Goal: Transaction & Acquisition: Purchase product/service

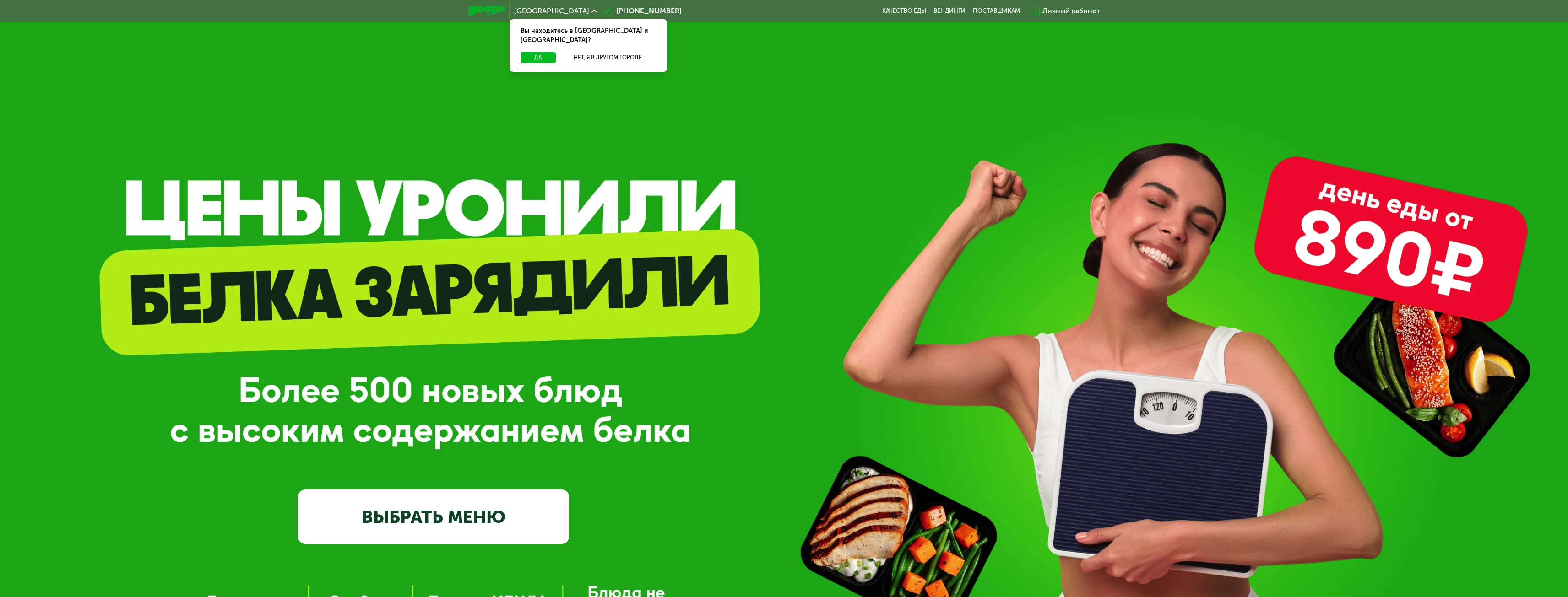
click at [514, 509] on link "ВЫБРАТЬ МЕНЮ" at bounding box center [433, 516] width 271 height 54
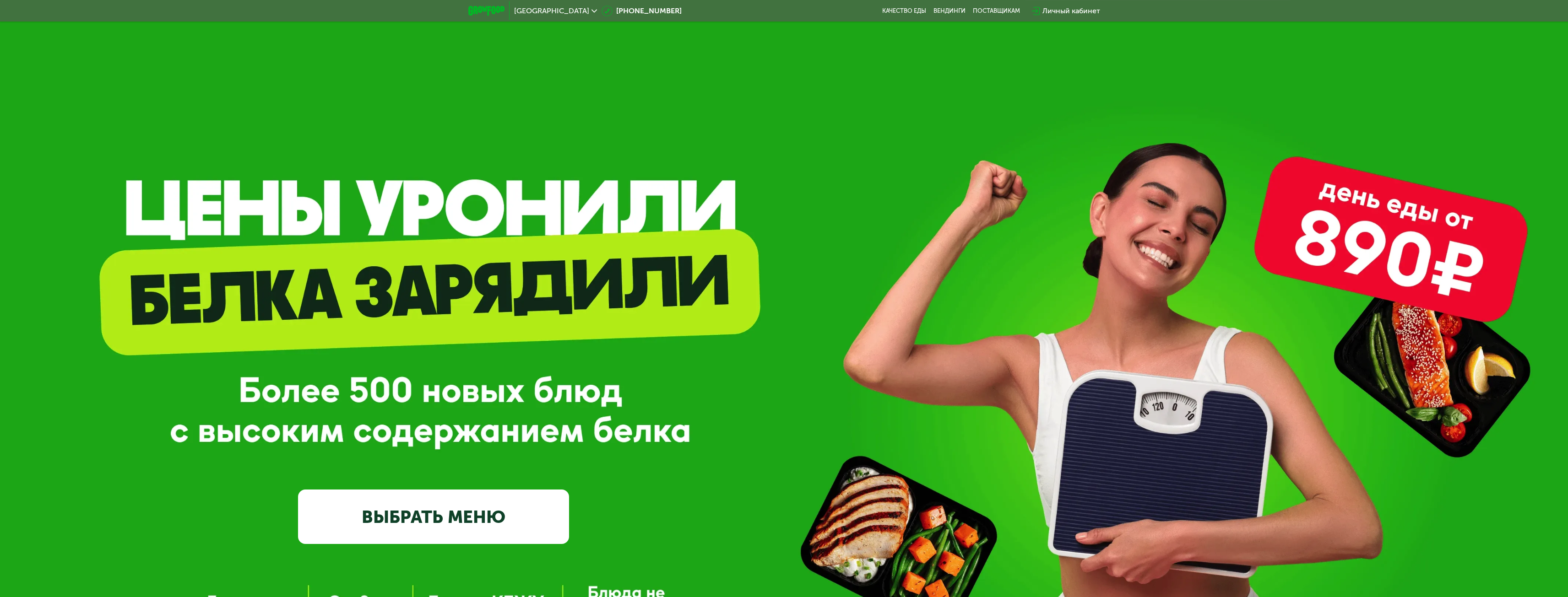
click at [1062, 7] on div "Личный кабинет" at bounding box center [1071, 11] width 57 height 11
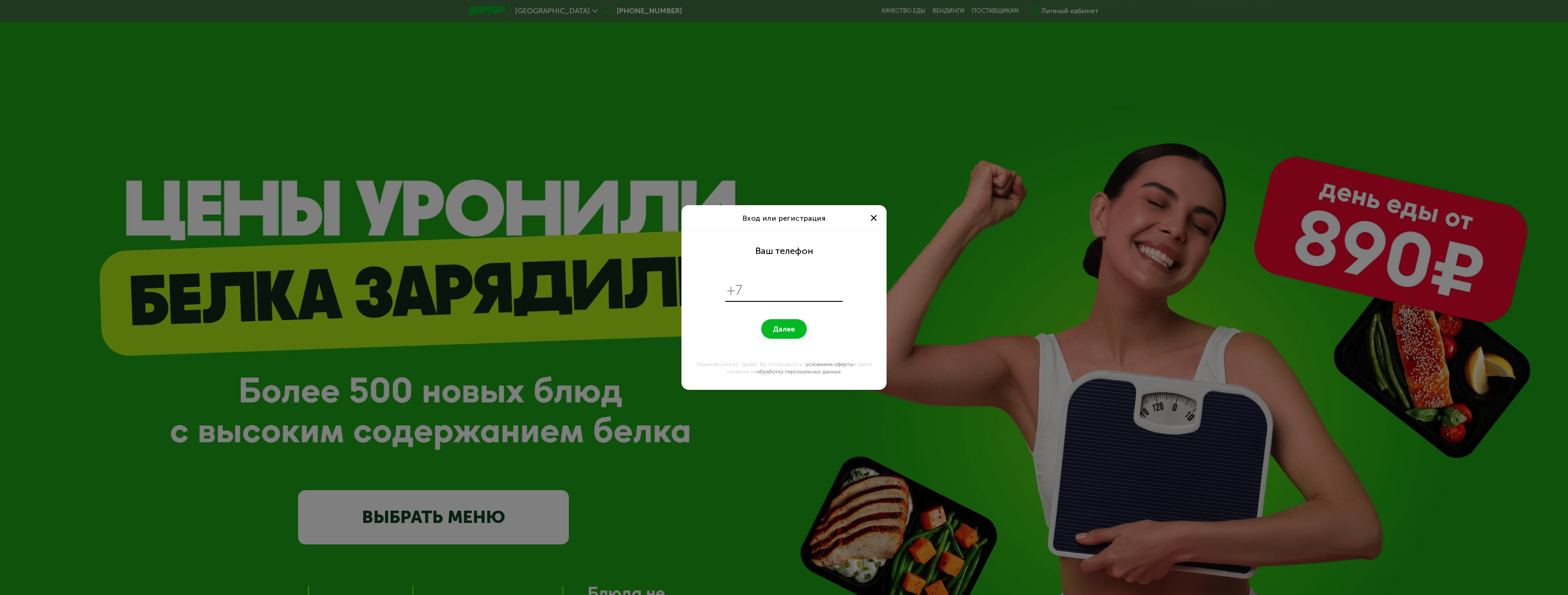
click at [769, 287] on input "tel" at bounding box center [794, 290] width 94 height 17
type input "**********"
click at [797, 329] on button "Далее" at bounding box center [784, 329] width 46 height 19
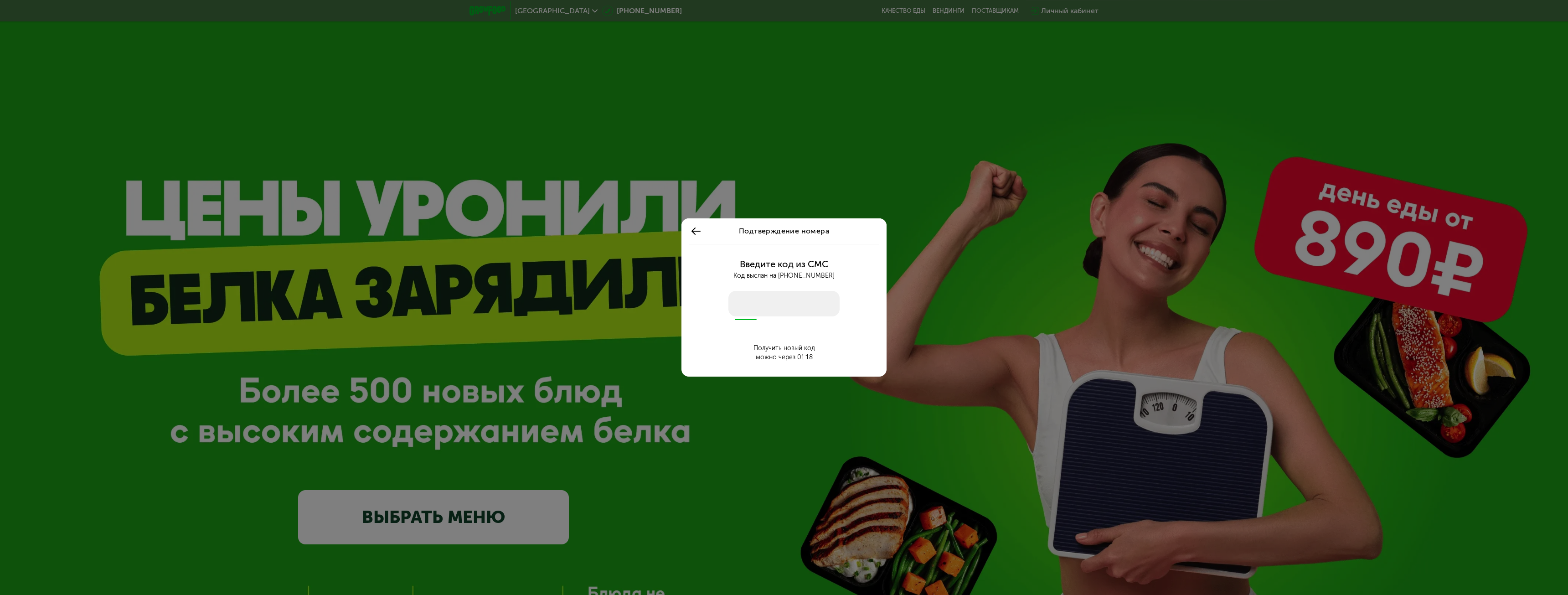
click at [787, 295] on input "number" at bounding box center [784, 304] width 111 height 26
click at [791, 308] on input "number" at bounding box center [784, 304] width 111 height 26
click at [766, 305] on input "number" at bounding box center [784, 304] width 111 height 26
type input "****"
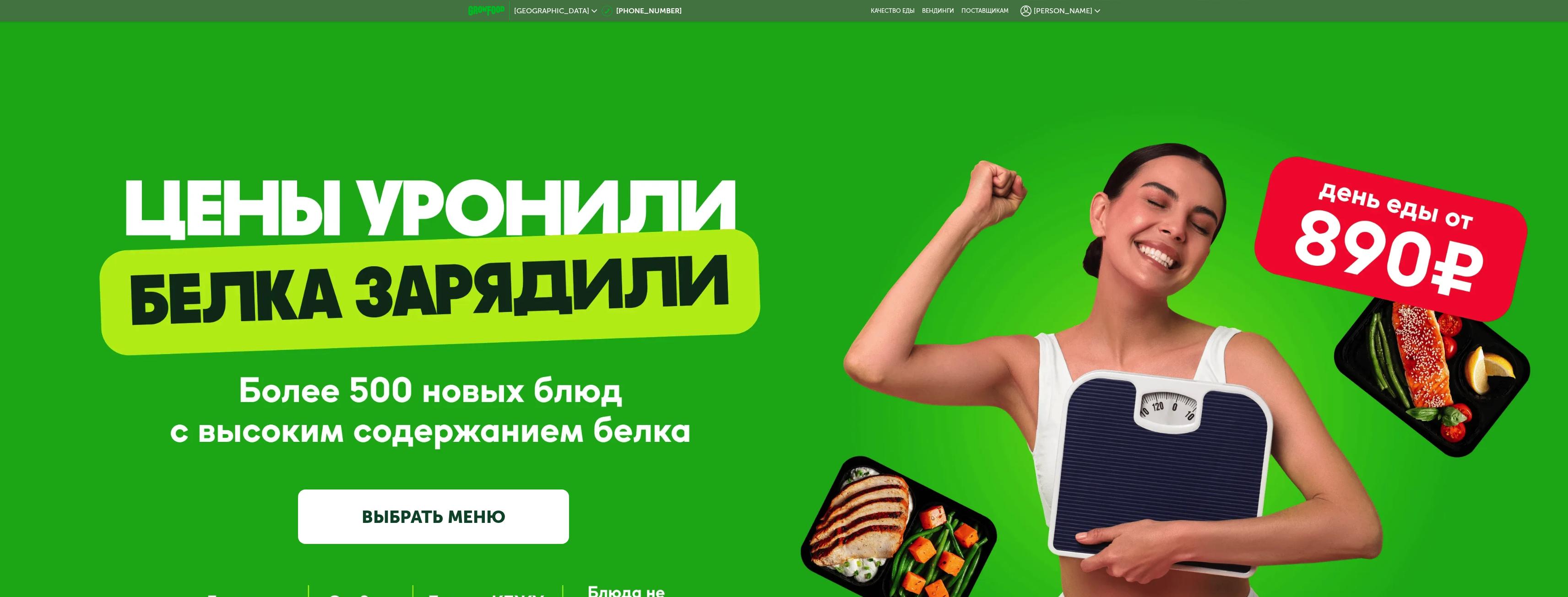
click at [413, 527] on link "ВЫБРАТЬ МЕНЮ" at bounding box center [433, 516] width 271 height 54
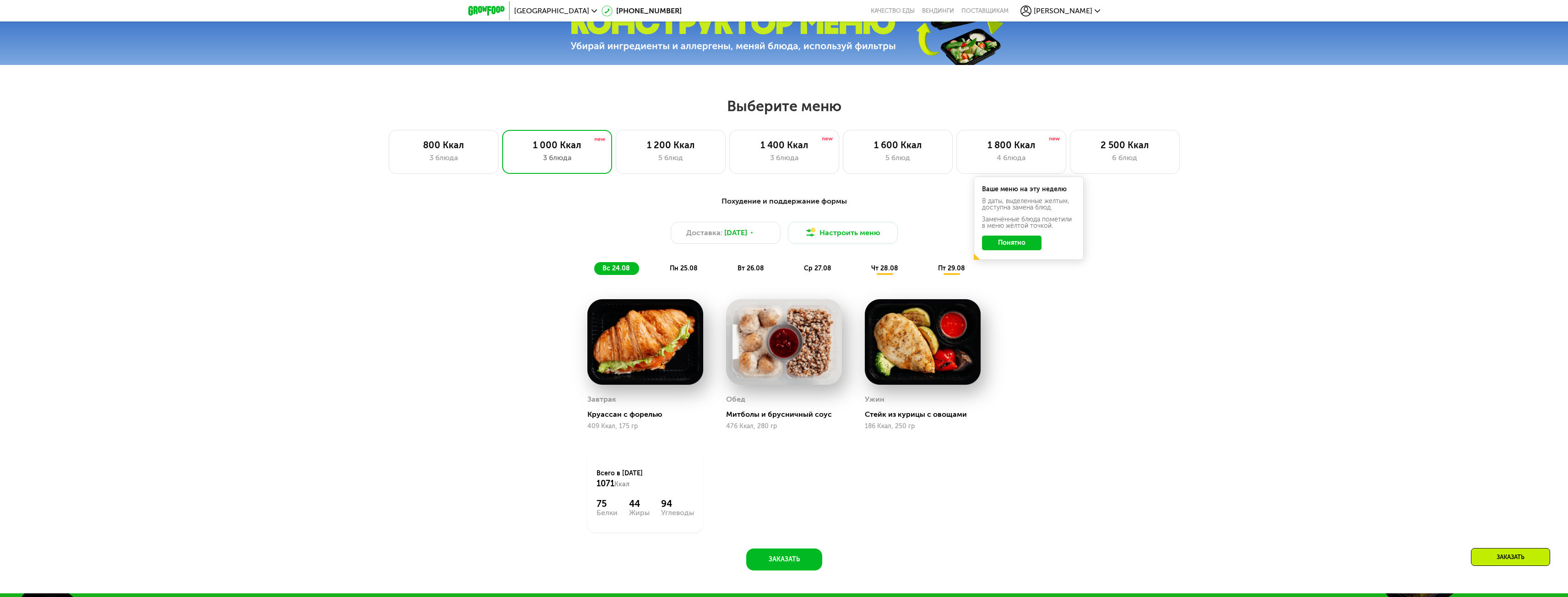
scroll to position [731, 0]
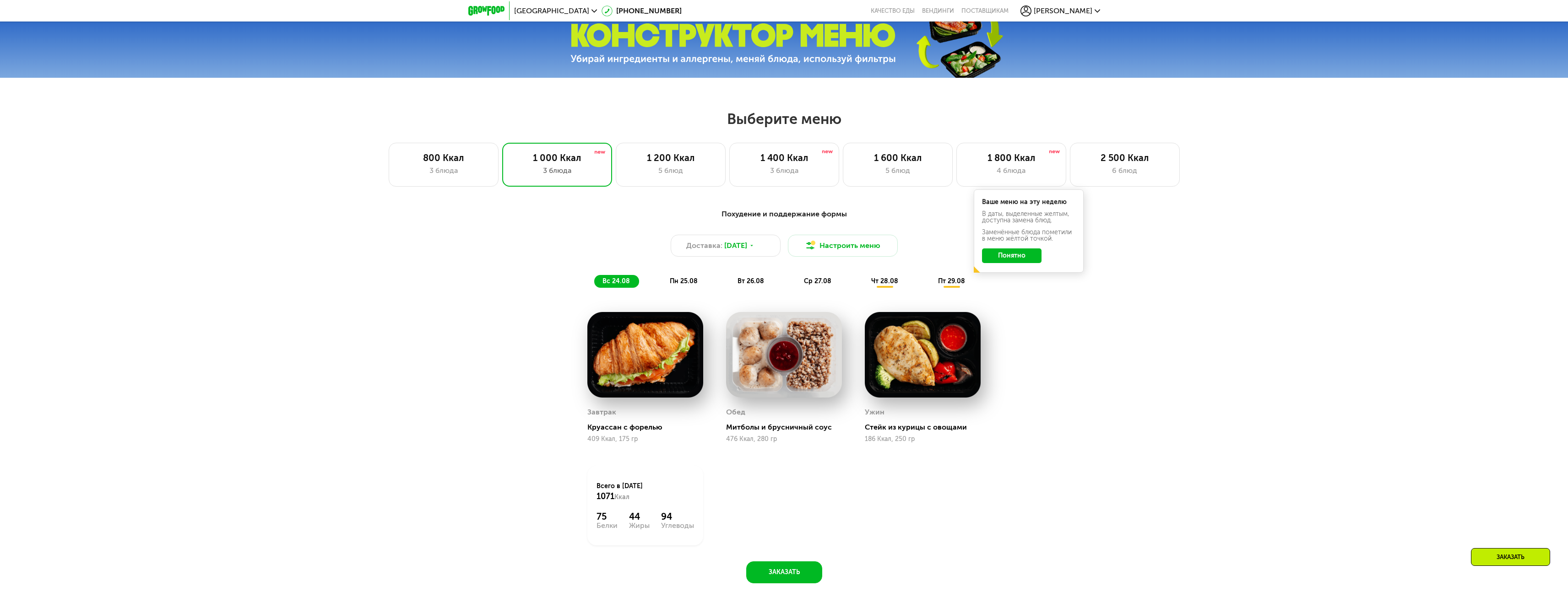
click at [993, 254] on button "Понятно" at bounding box center [1011, 256] width 59 height 15
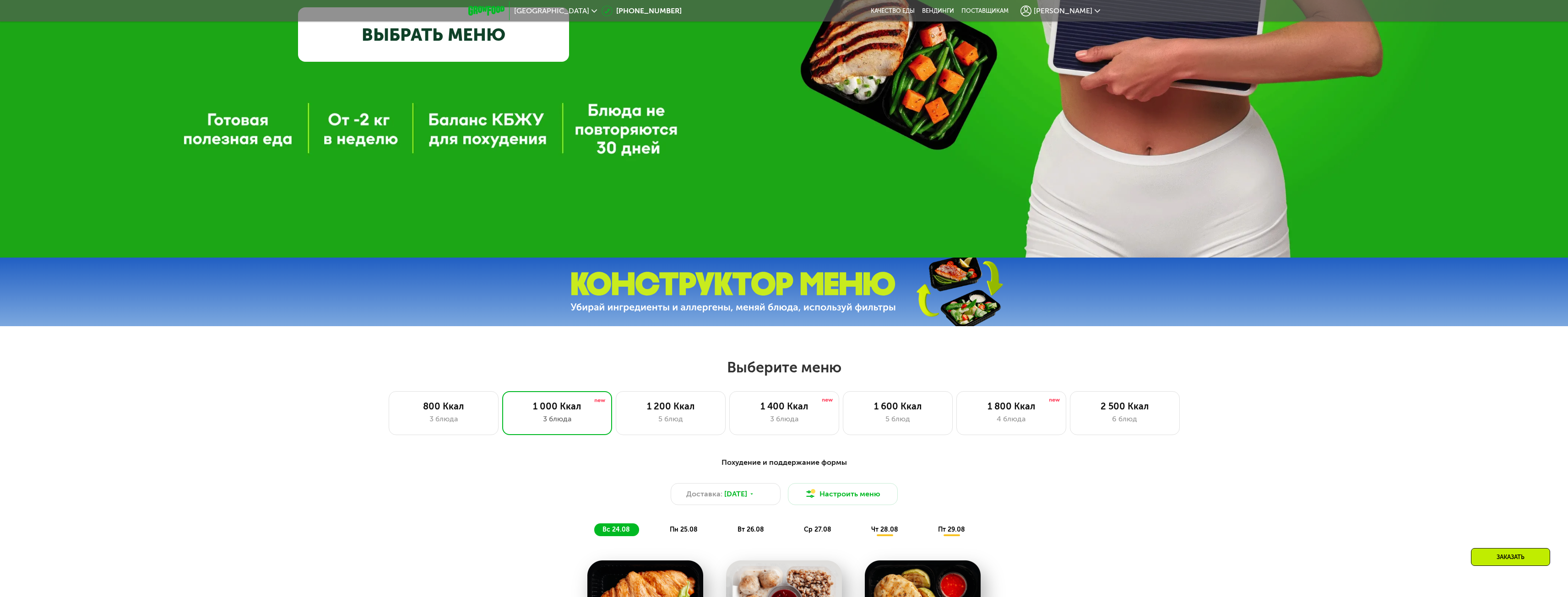
scroll to position [686, 0]
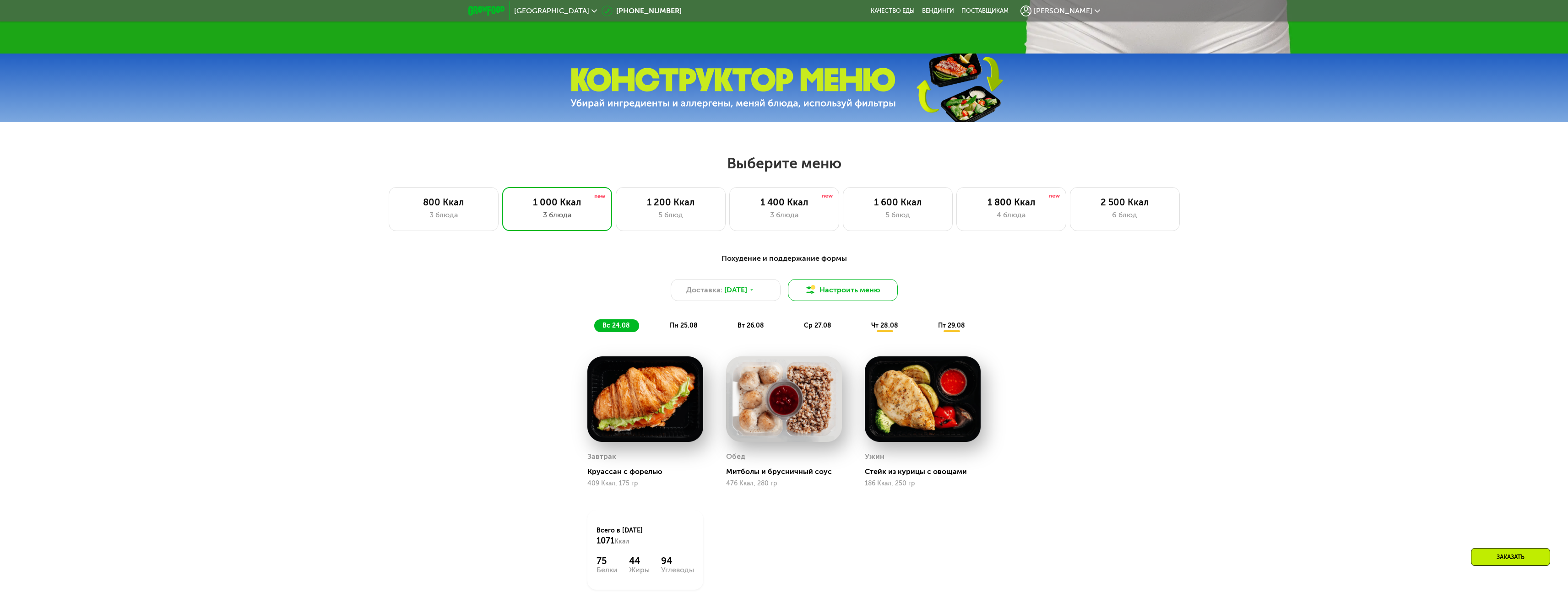
click at [815, 296] on img at bounding box center [810, 290] width 11 height 11
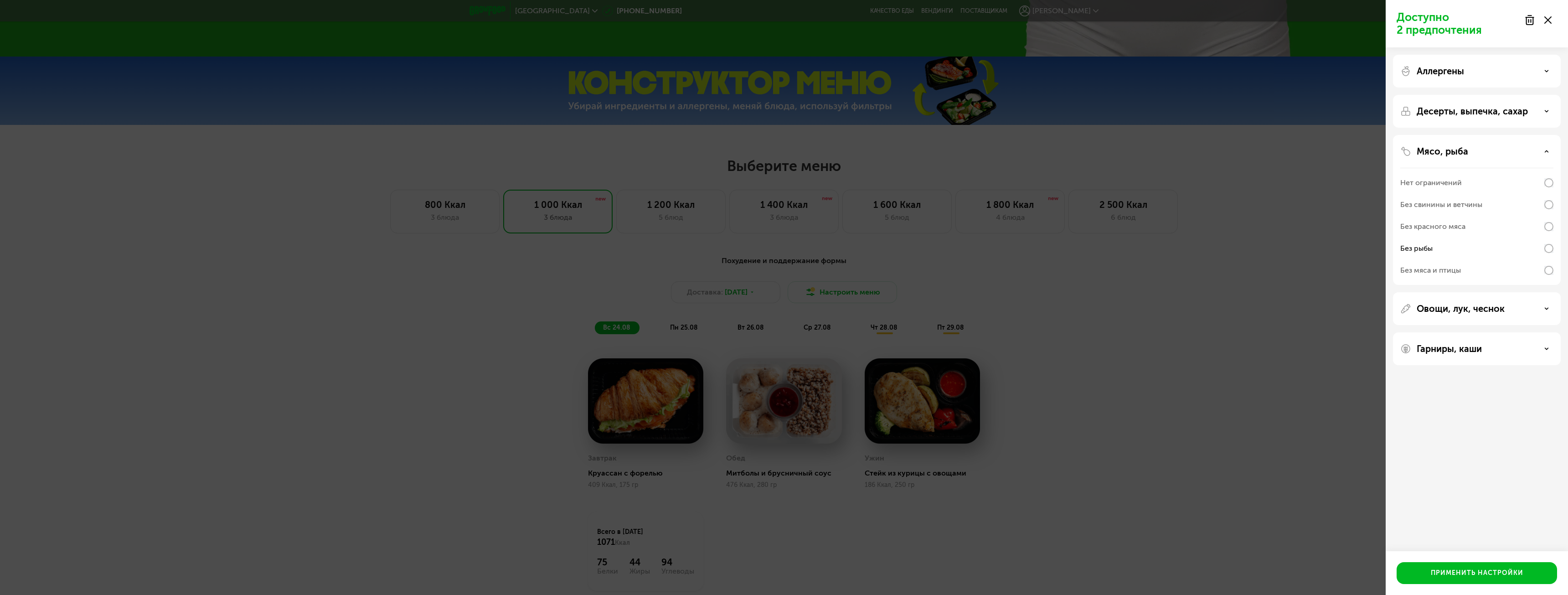
click at [1139, 346] on div "Доступно 2 предпочтения Аллергены Десерты, выпечка, сахар Мясо, рыба Нет ограни…" at bounding box center [784, 297] width 1568 height 595
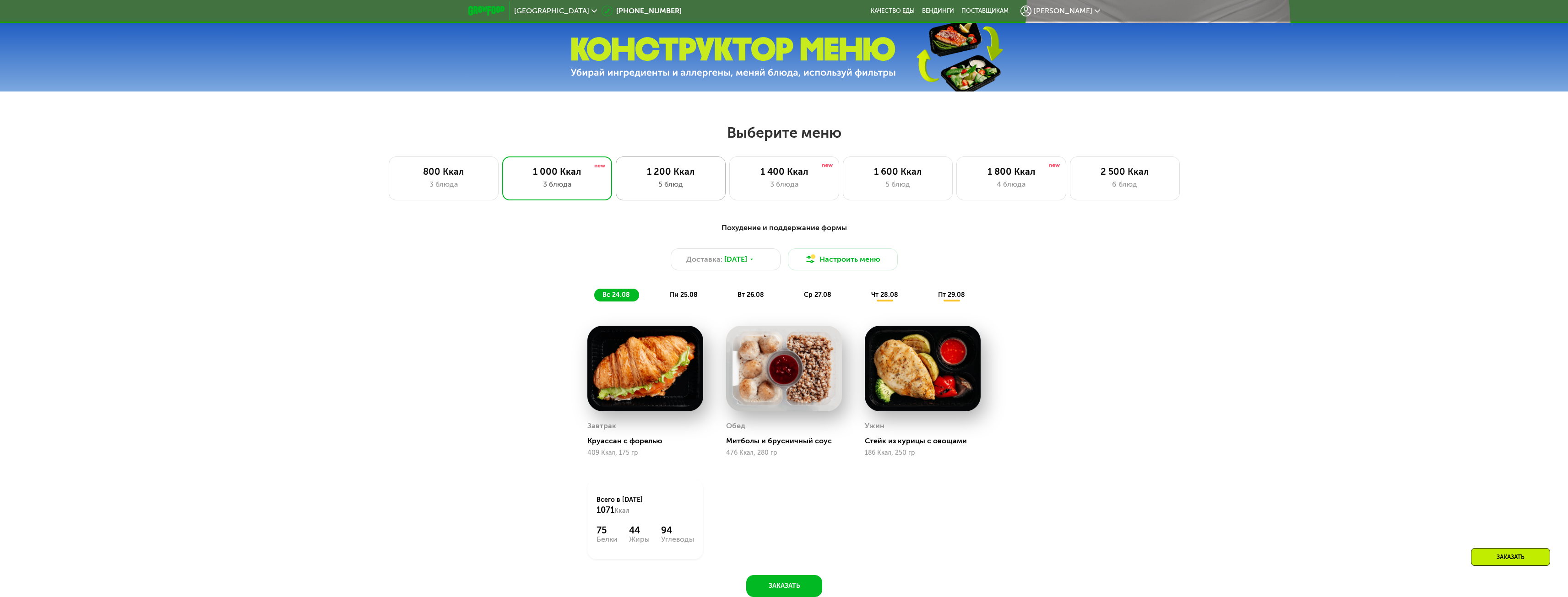
scroll to position [824, 0]
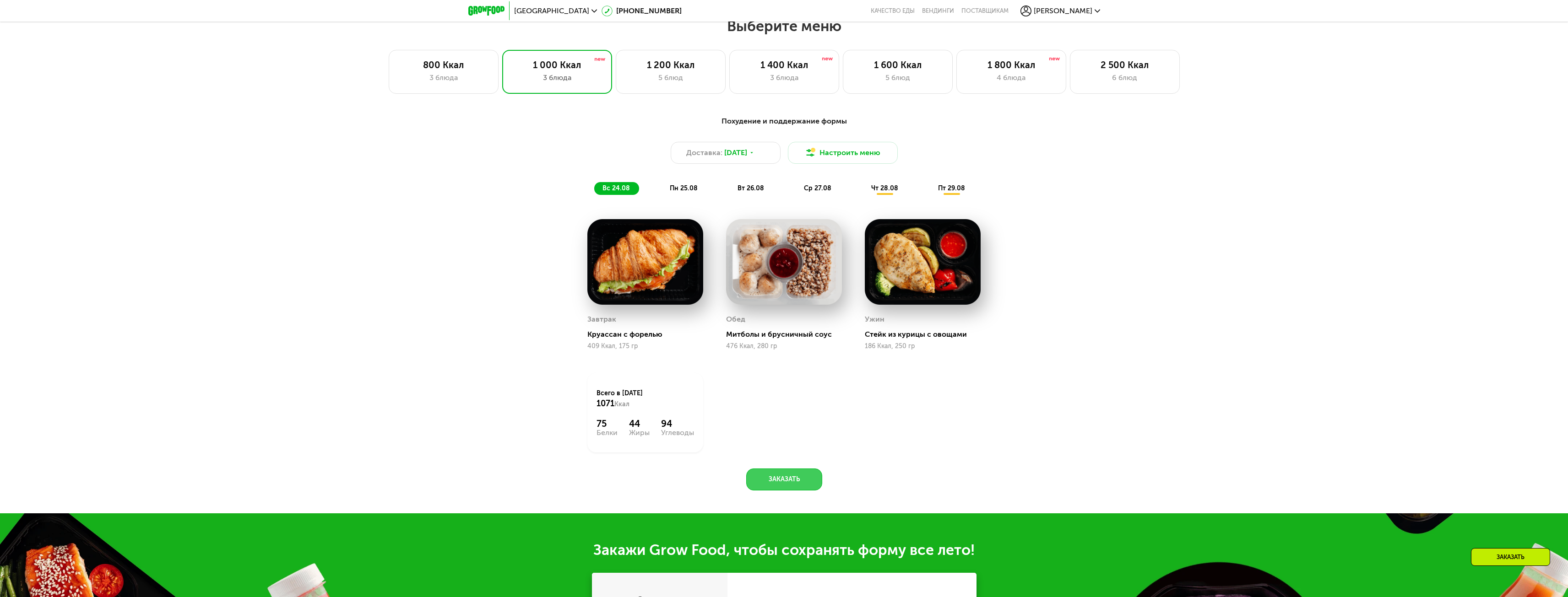
click at [787, 475] on button "Заказать" at bounding box center [784, 480] width 76 height 22
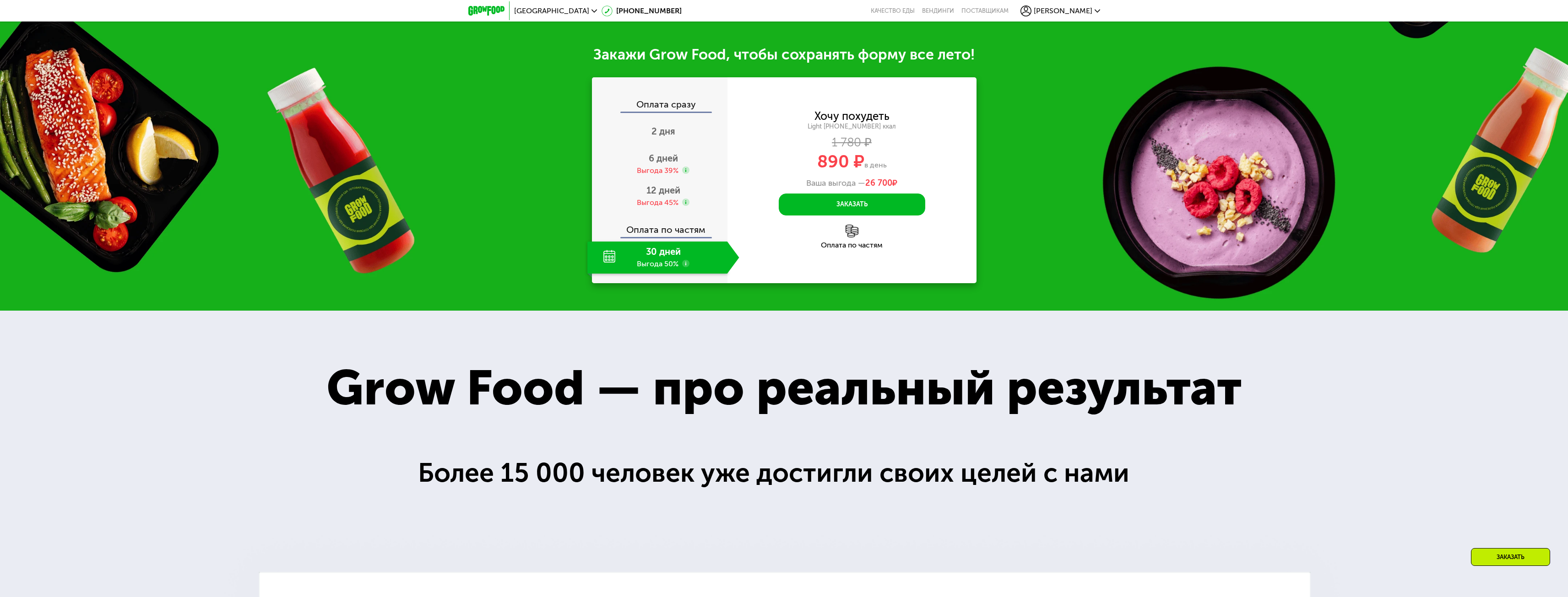
scroll to position [1340, 0]
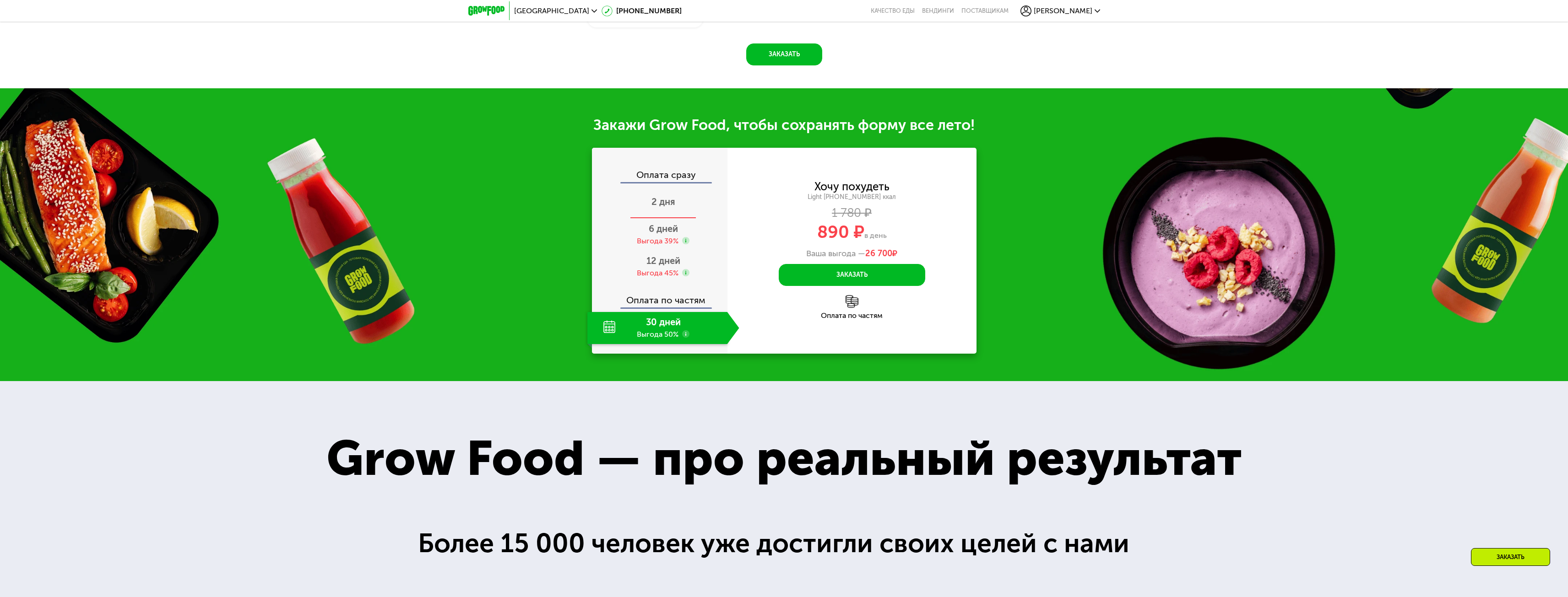
click at [666, 207] on span "2 дня" at bounding box center [663, 202] width 24 height 11
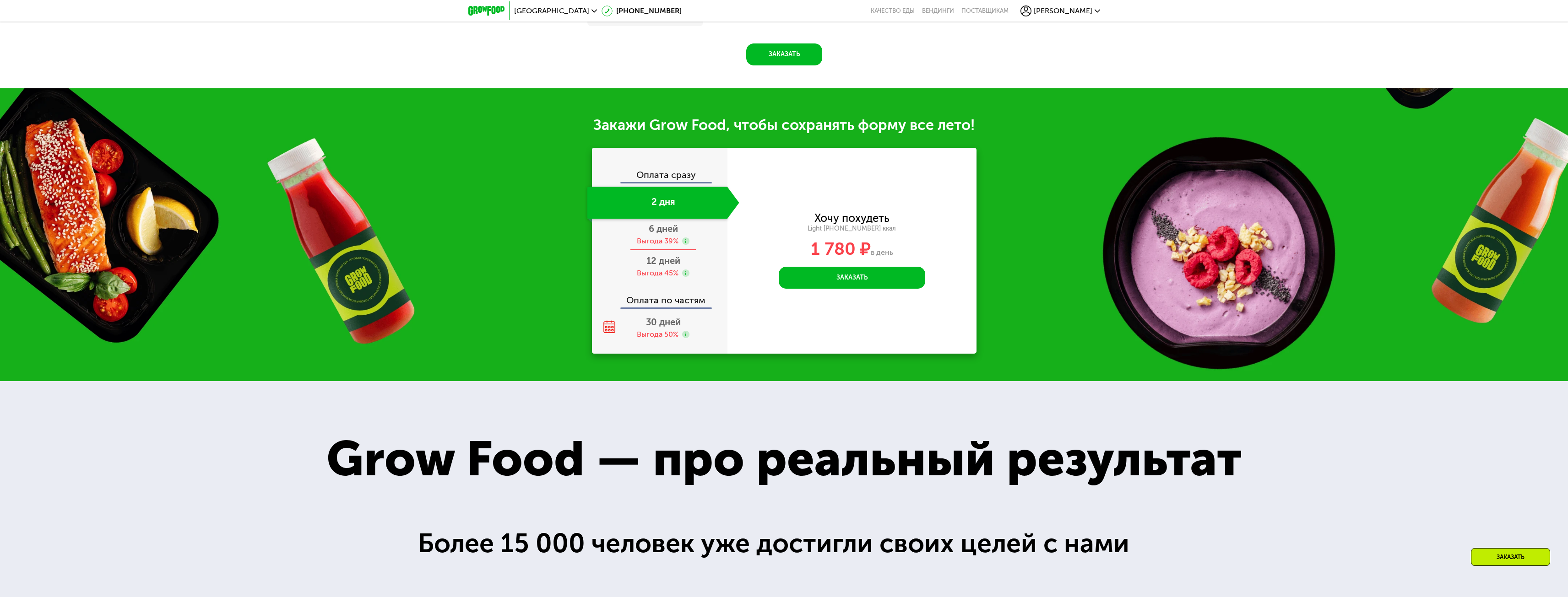
click at [667, 234] on span "6 дней" at bounding box center [663, 229] width 29 height 11
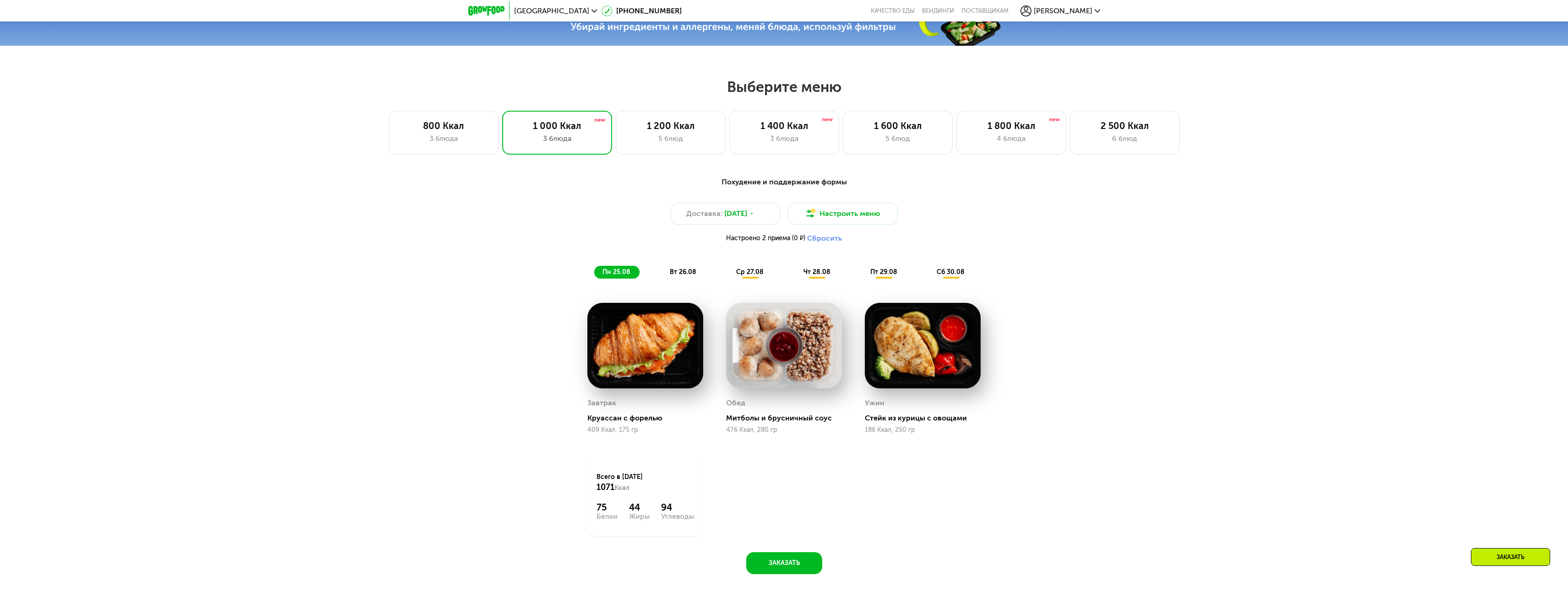
scroll to position [759, 0]
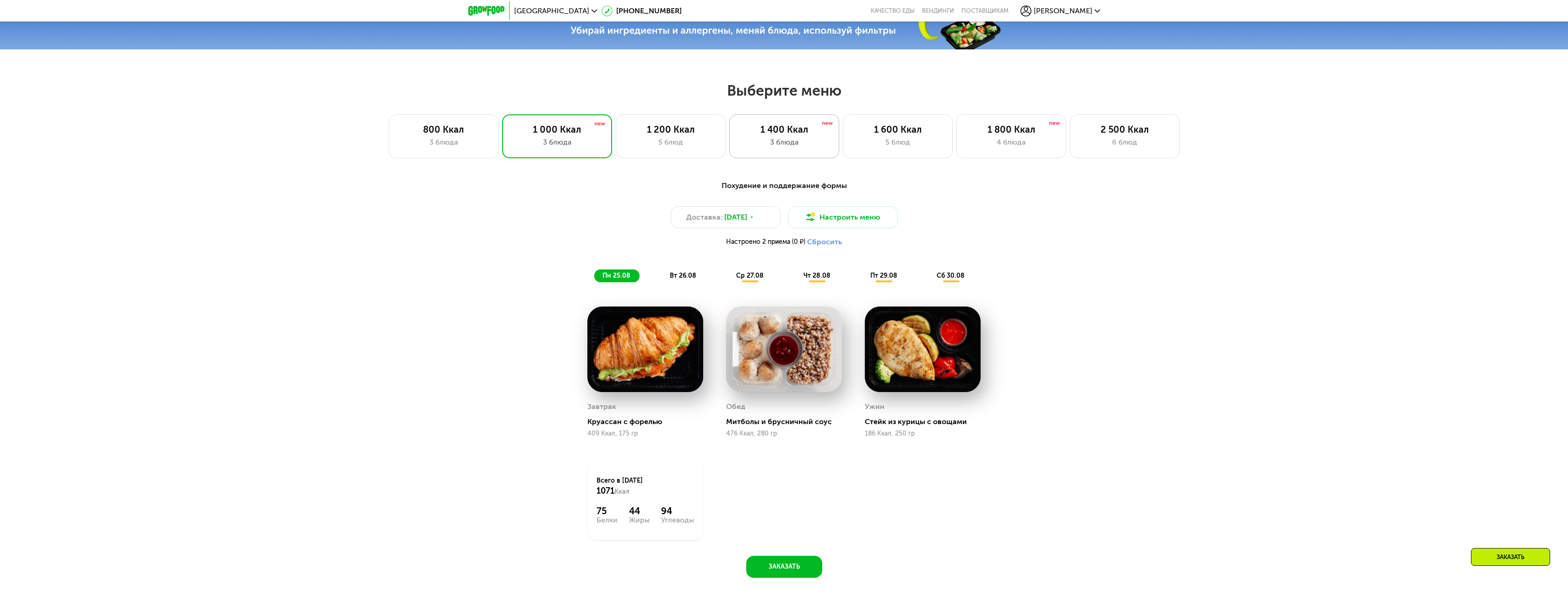
click at [775, 141] on div "3 блюда" at bounding box center [784, 142] width 90 height 11
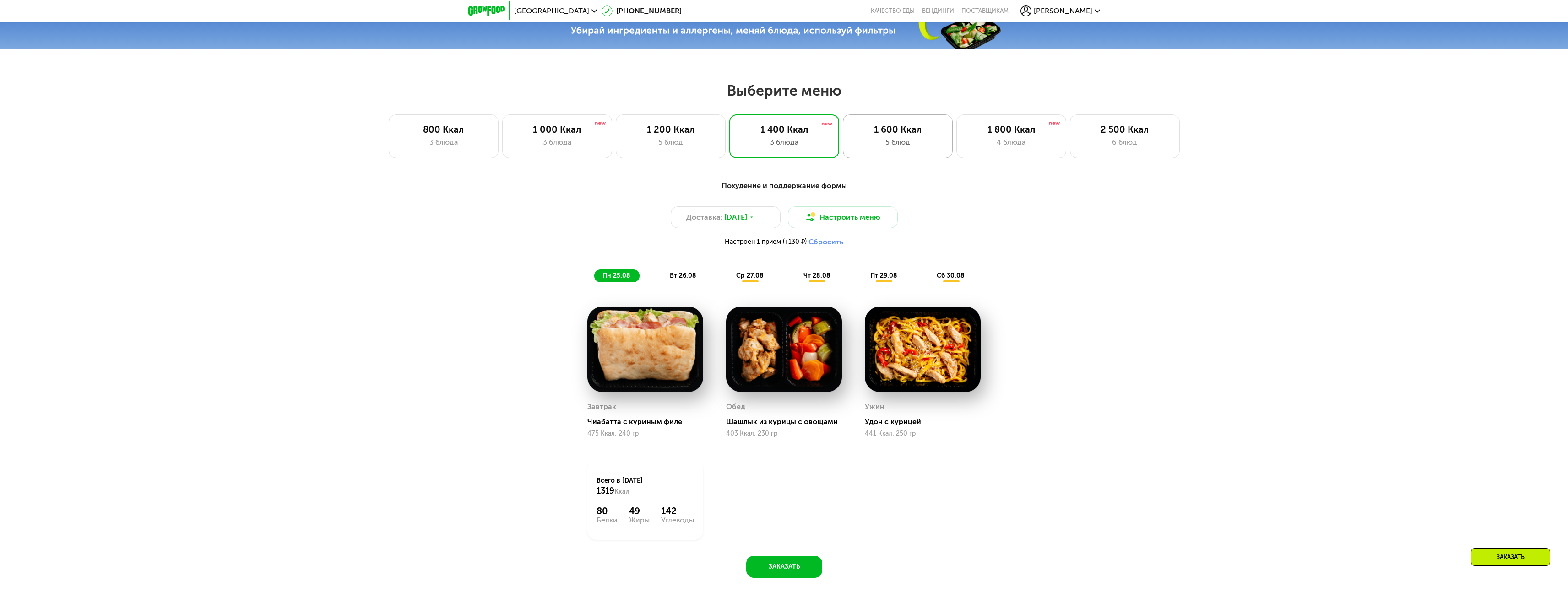
click at [956, 125] on div "1 600 Ккал 5 блюд" at bounding box center [1011, 136] width 110 height 44
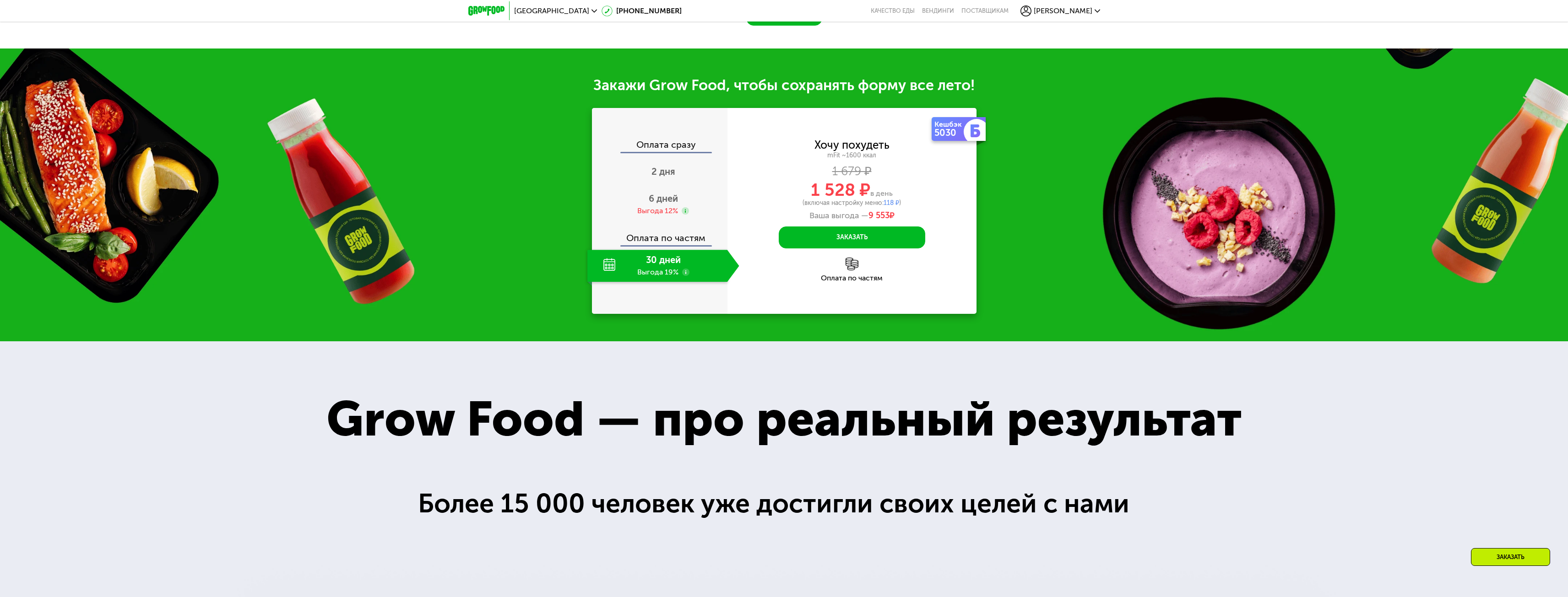
scroll to position [1217, 0]
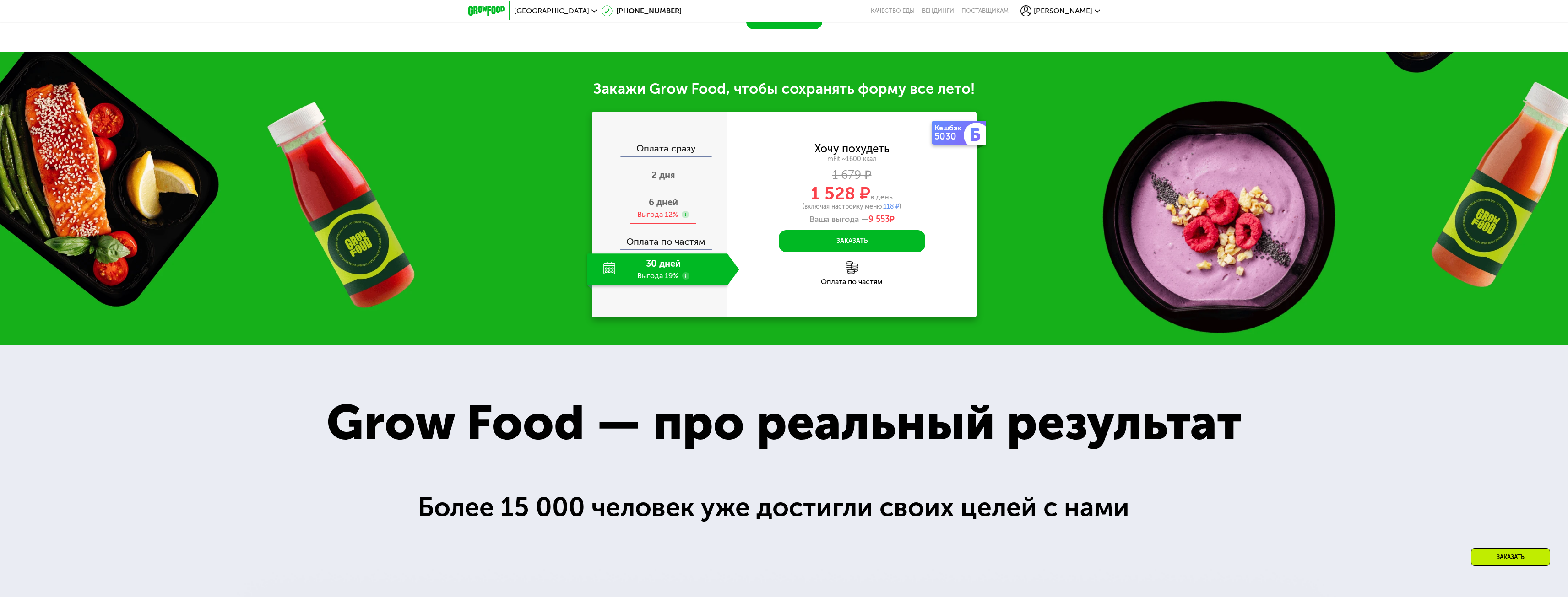
click at [651, 219] on div "Выгода 12%" at bounding box center [657, 214] width 41 height 10
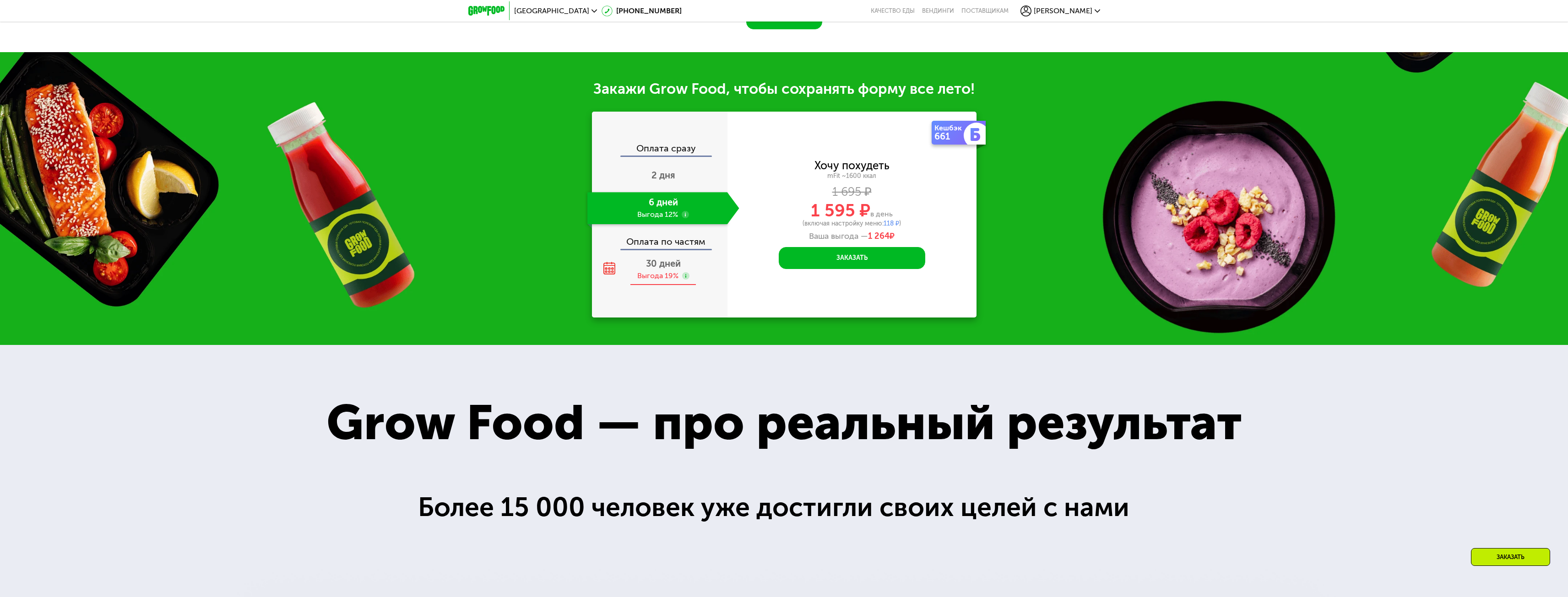
click at [648, 269] on span "30 дней" at bounding box center [663, 263] width 35 height 11
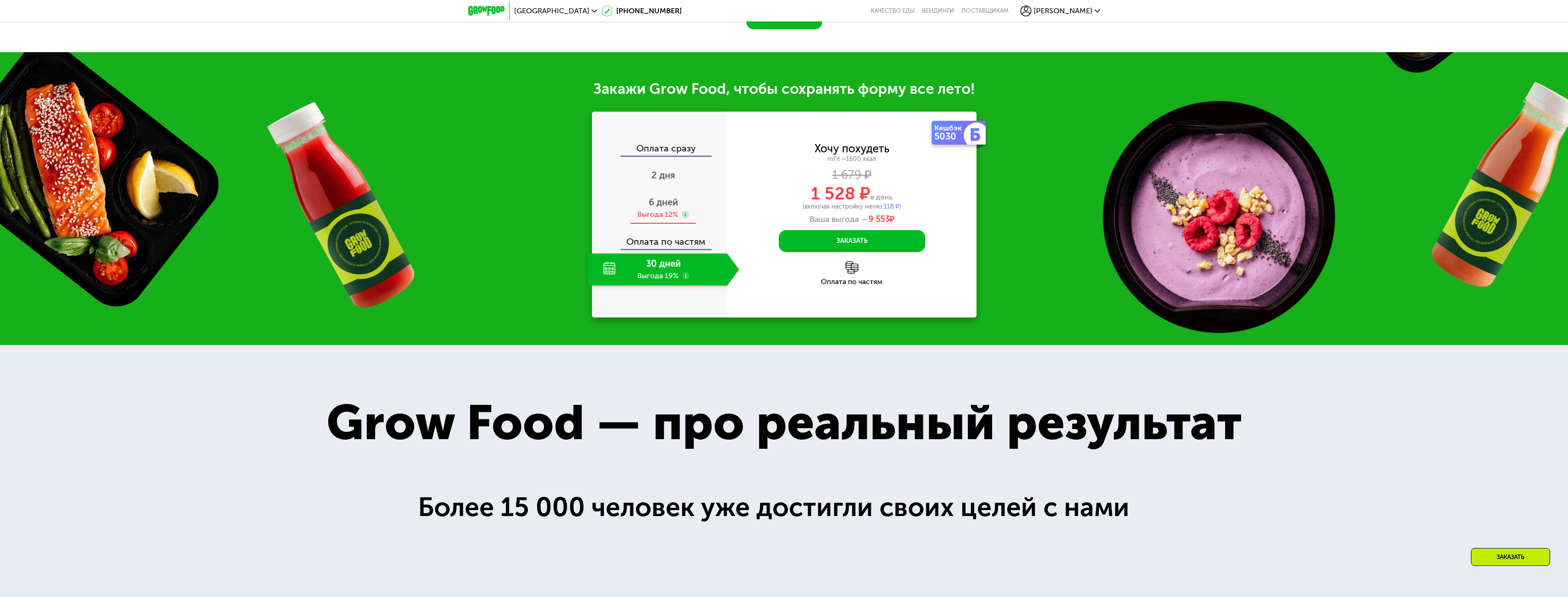
click at [680, 224] on div "6 дней Выгода 12%" at bounding box center [663, 208] width 152 height 32
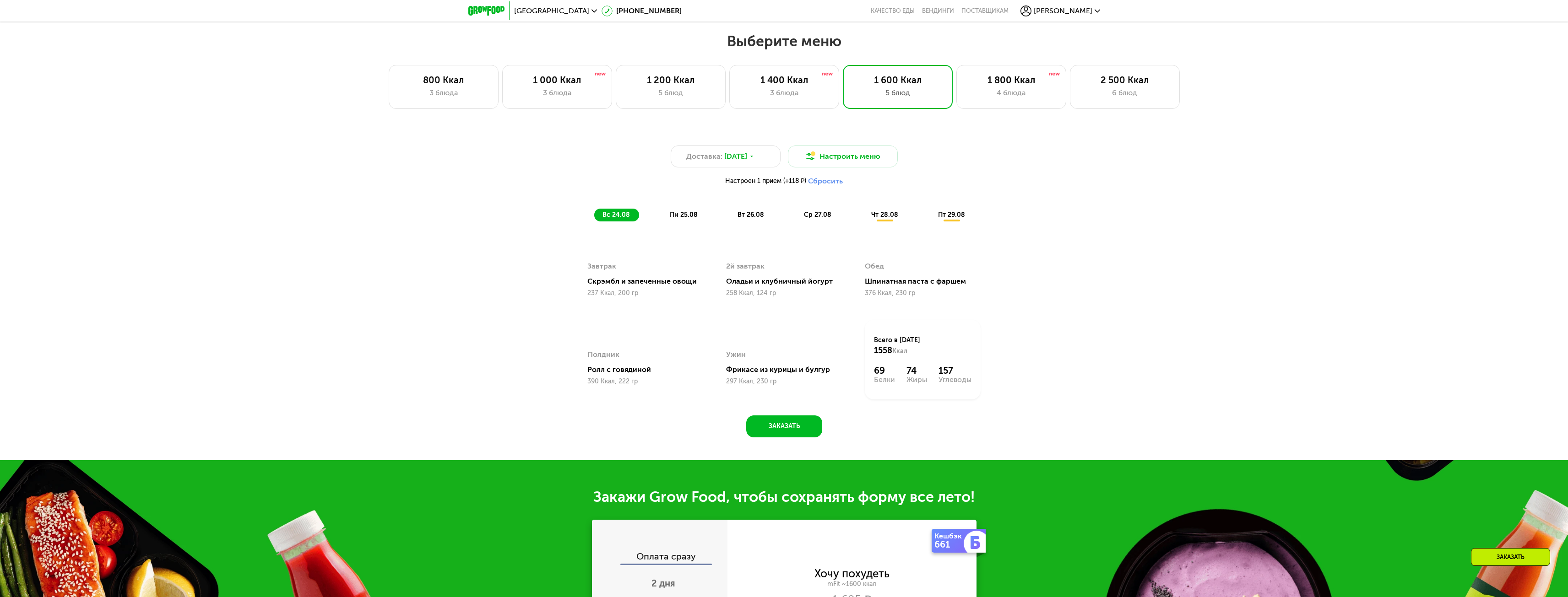
scroll to position [805, 0]
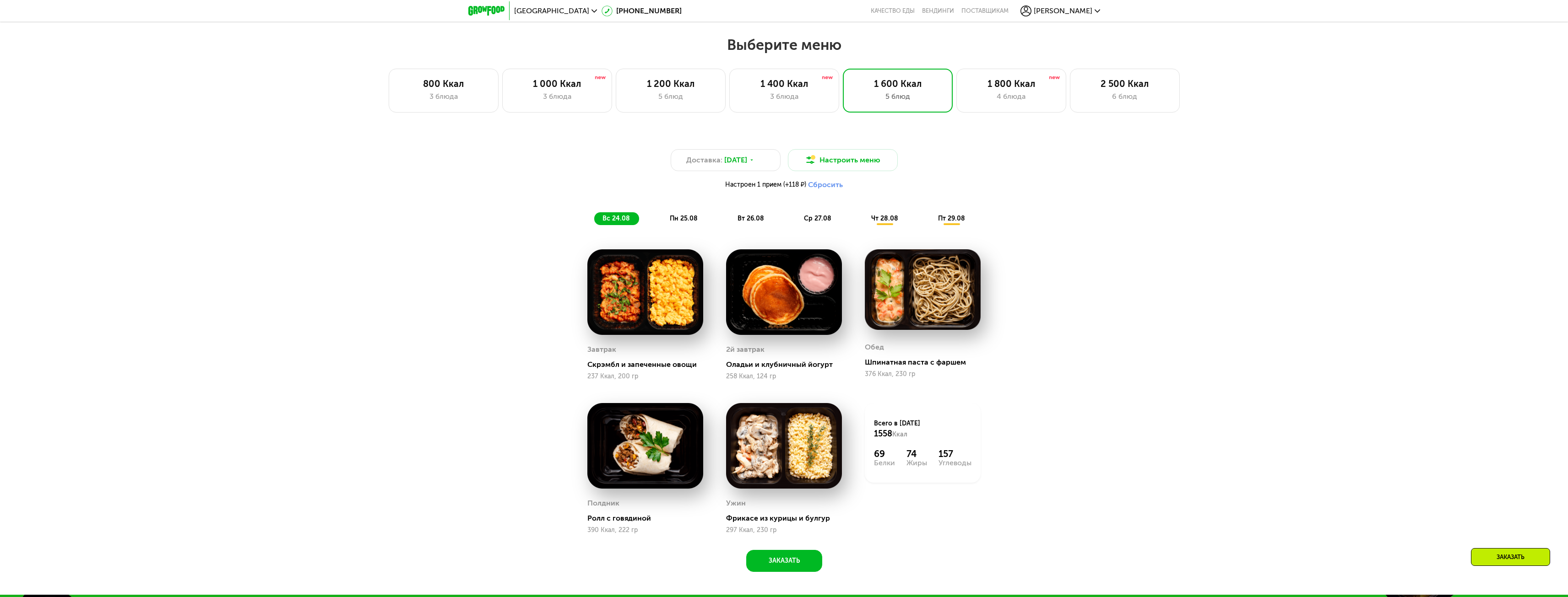
click at [691, 222] on span "пн 25.08" at bounding box center [684, 218] width 28 height 8
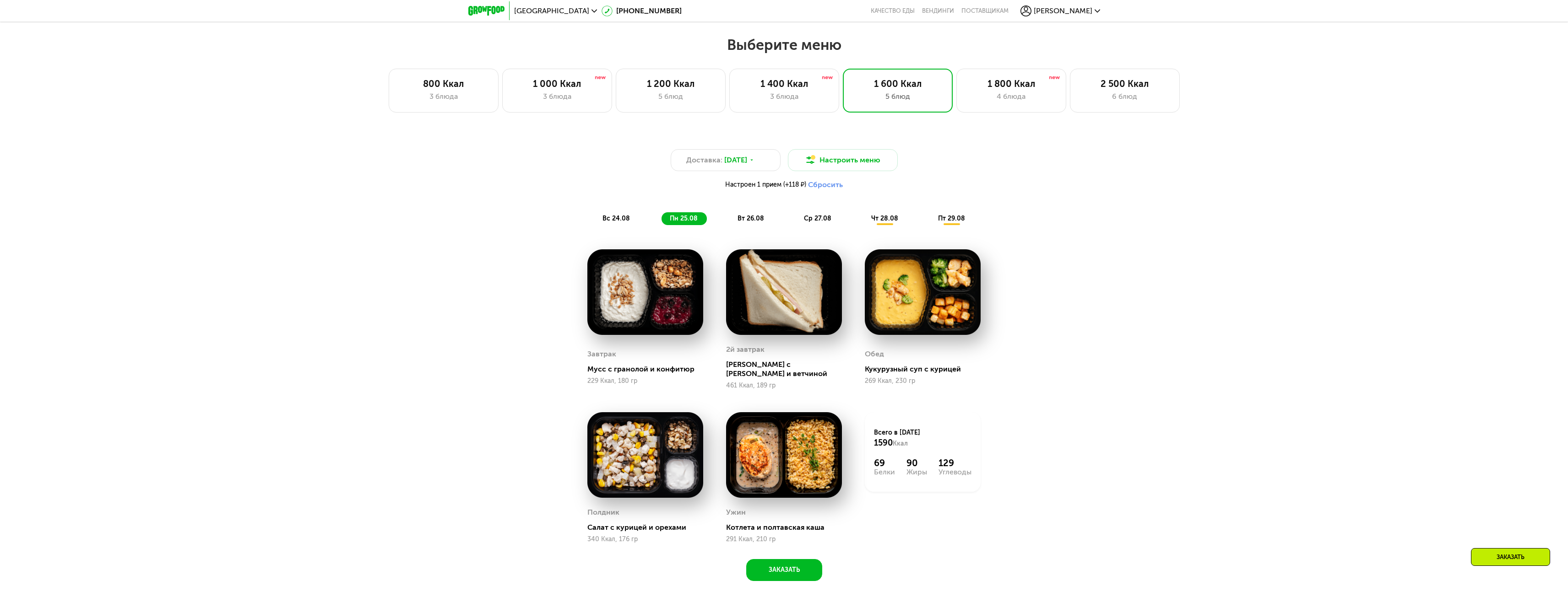
click at [626, 219] on span "вс 24.08" at bounding box center [616, 218] width 28 height 8
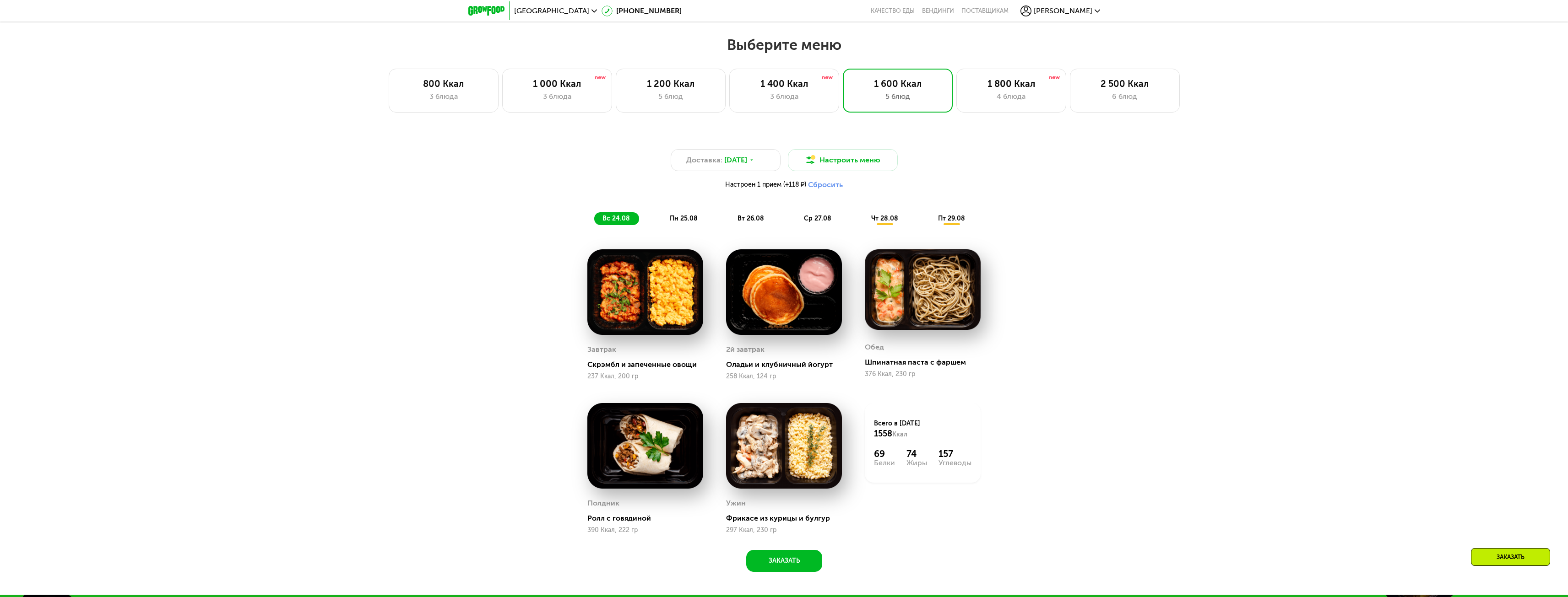
click at [683, 221] on span "пн 25.08" at bounding box center [684, 218] width 28 height 8
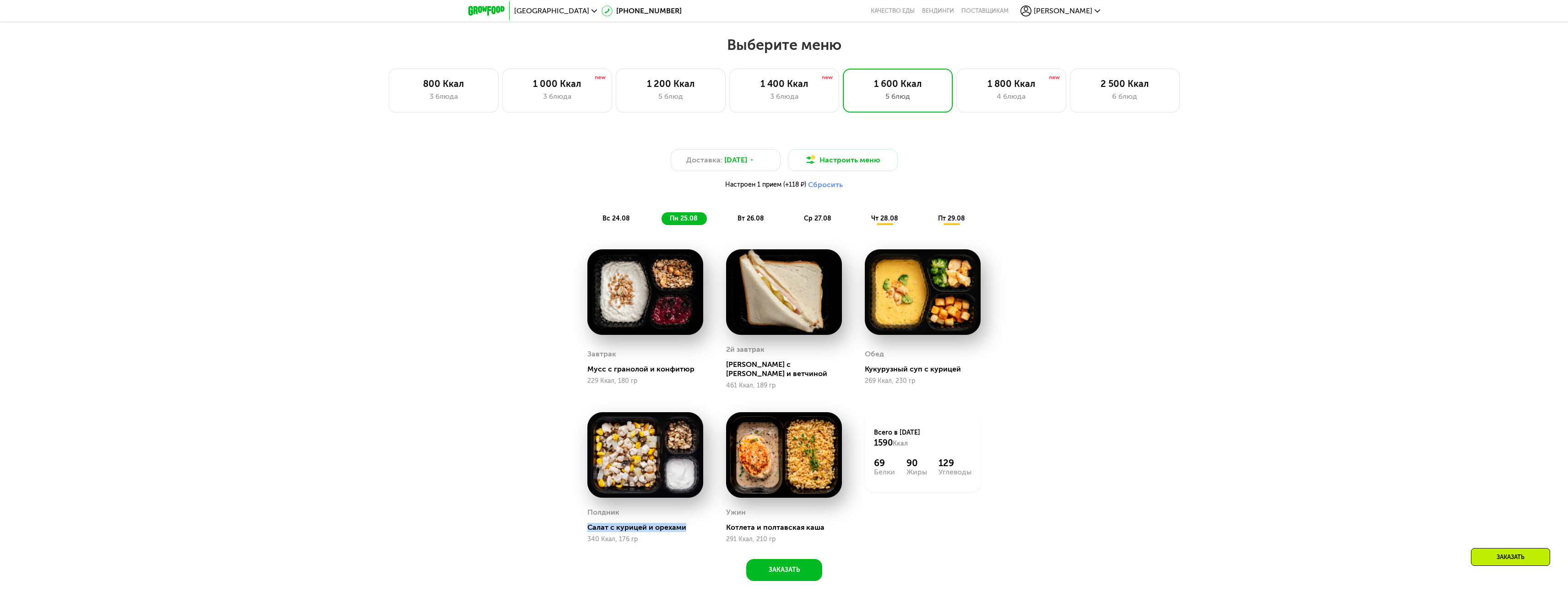
drag, startPoint x: 585, startPoint y: 520, endPoint x: 702, endPoint y: 518, distance: 117.0
click at [702, 518] on div "Полдник Салат с курицей и орехами 340 Ккал, 176 гр" at bounding box center [645, 478] width 139 height 154
drag, startPoint x: 723, startPoint y: 522, endPoint x: 839, endPoint y: 513, distance: 116.3
click at [839, 513] on div "Ужин Котлета и полтавская каша 291 Ккал, 210 гр" at bounding box center [784, 478] width 139 height 154
drag, startPoint x: 586, startPoint y: 364, endPoint x: 682, endPoint y: 372, distance: 96.3
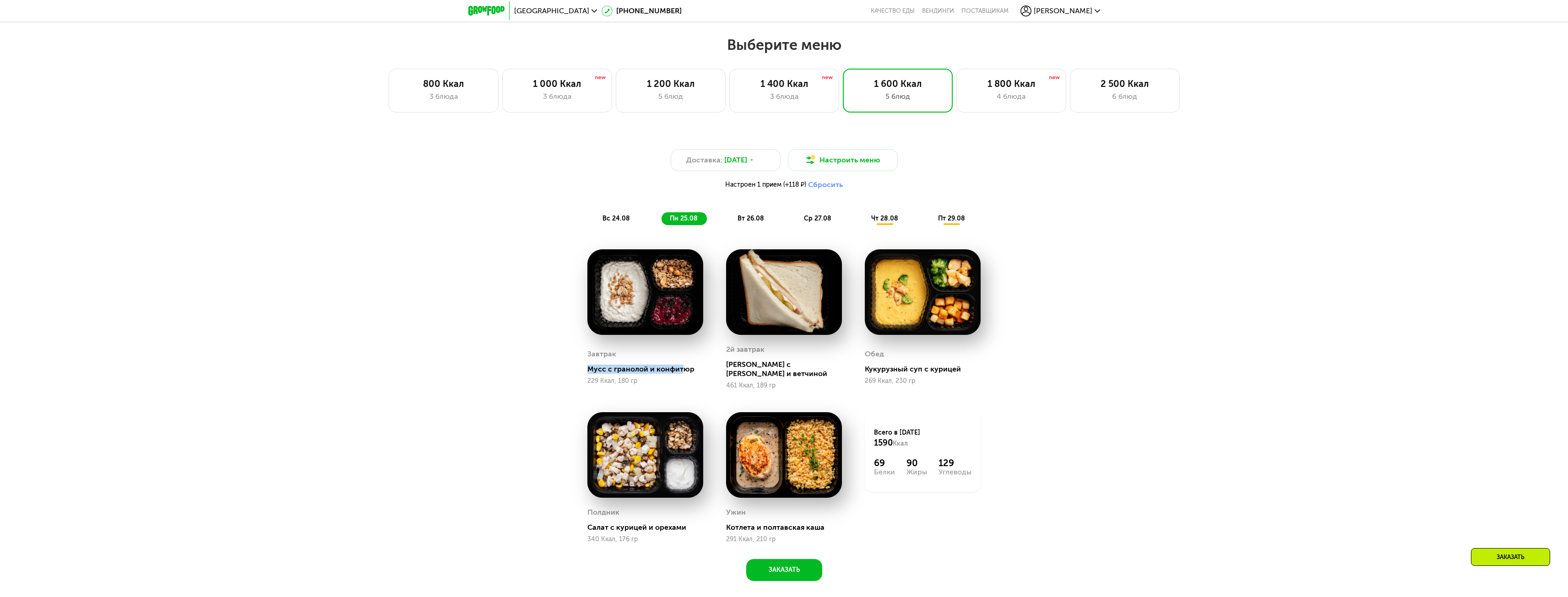
click at [682, 372] on div "Завтрак Мусс с гранолой и конфитюр 229 Ккал, 180 гр" at bounding box center [645, 319] width 139 height 163
drag, startPoint x: 726, startPoint y: 367, endPoint x: 835, endPoint y: 364, distance: 109.0
click at [835, 364] on div "2й завтрак Сэндвич с сыром и ветчиной 461 Ккал, 189 гр" at bounding box center [784, 319] width 139 height 163
drag, startPoint x: 868, startPoint y: 366, endPoint x: 970, endPoint y: 369, distance: 102.0
click at [970, 369] on div "Кукурузный суп с курицей" at bounding box center [926, 369] width 123 height 9
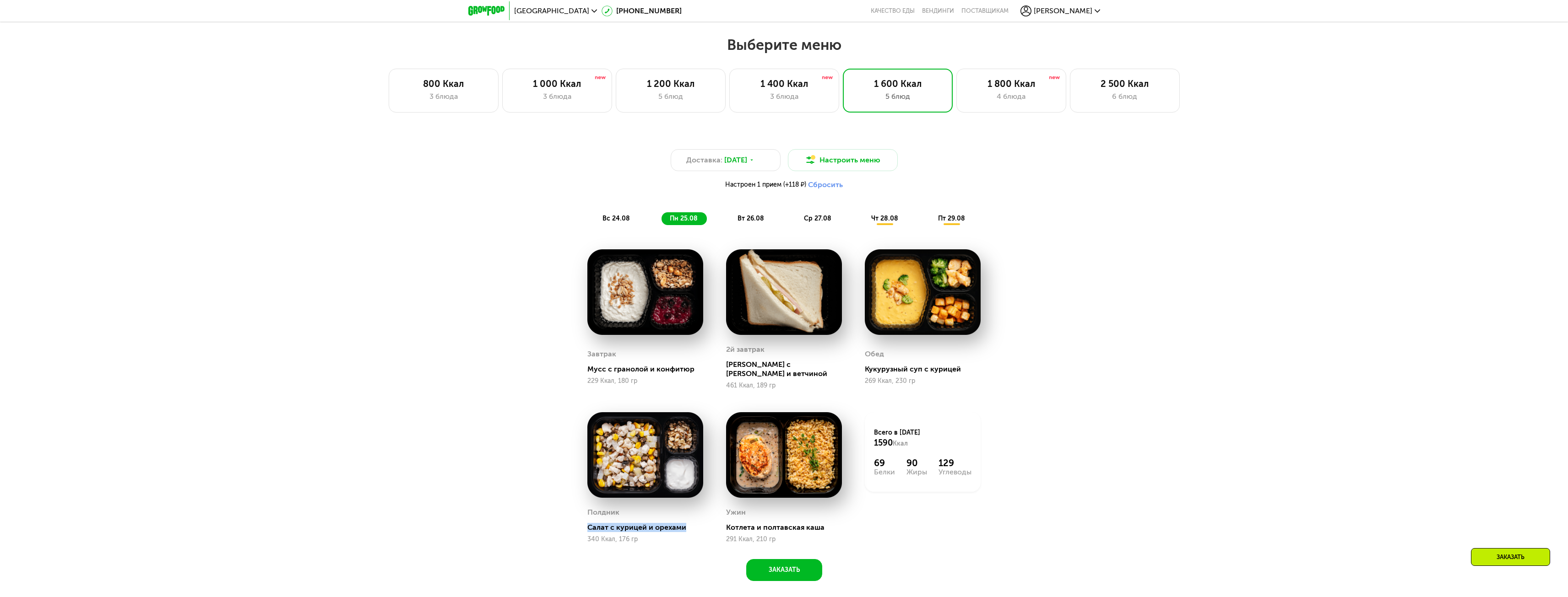
drag, startPoint x: 586, startPoint y: 524, endPoint x: 686, endPoint y: 522, distance: 100.0
click at [686, 522] on div "Полдник Салат с курицей и орехами 340 Ккал, 176 гр" at bounding box center [645, 478] width 139 height 154
drag, startPoint x: 726, startPoint y: 520, endPoint x: 848, endPoint y: 513, distance: 122.2
click at [848, 513] on div "Ужин Котлета и полтавская каша 291 Ккал, 210 гр" at bounding box center [784, 478] width 139 height 154
click at [803, 524] on div "Котлета и полтавская каша" at bounding box center [787, 527] width 123 height 9
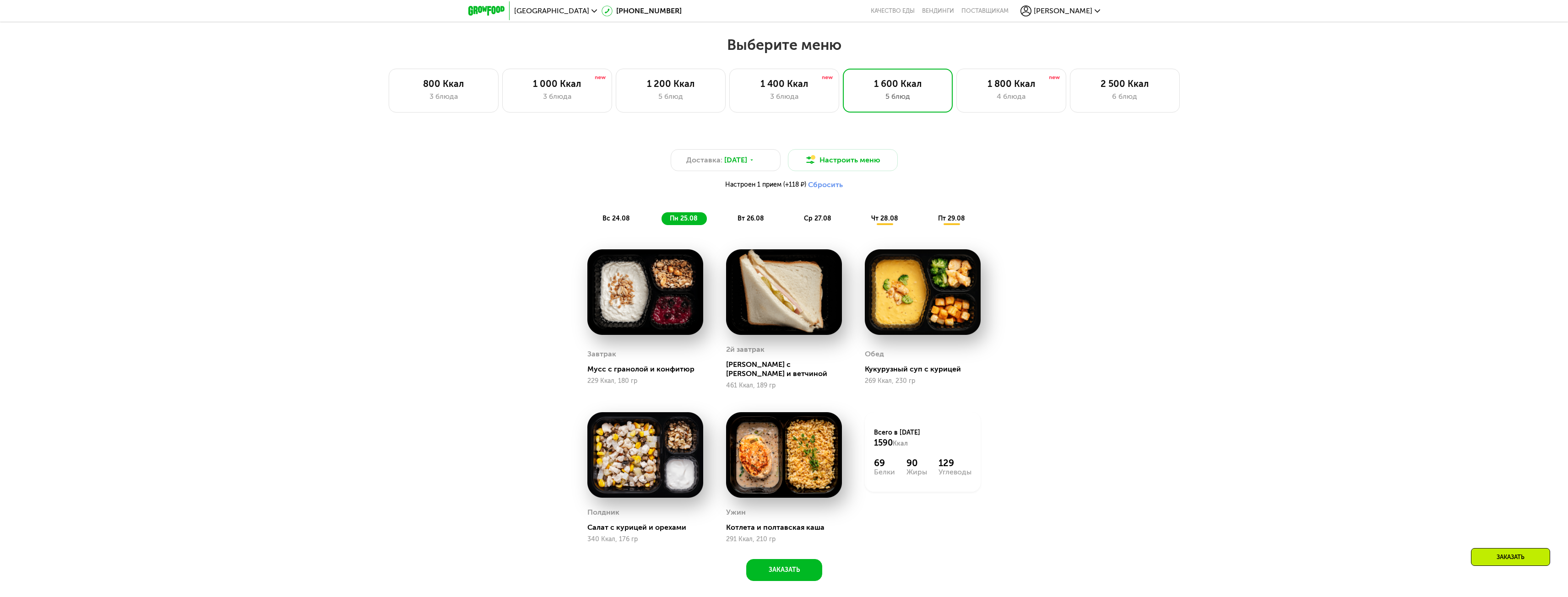
click at [620, 219] on span "вс 24.08" at bounding box center [616, 218] width 28 height 8
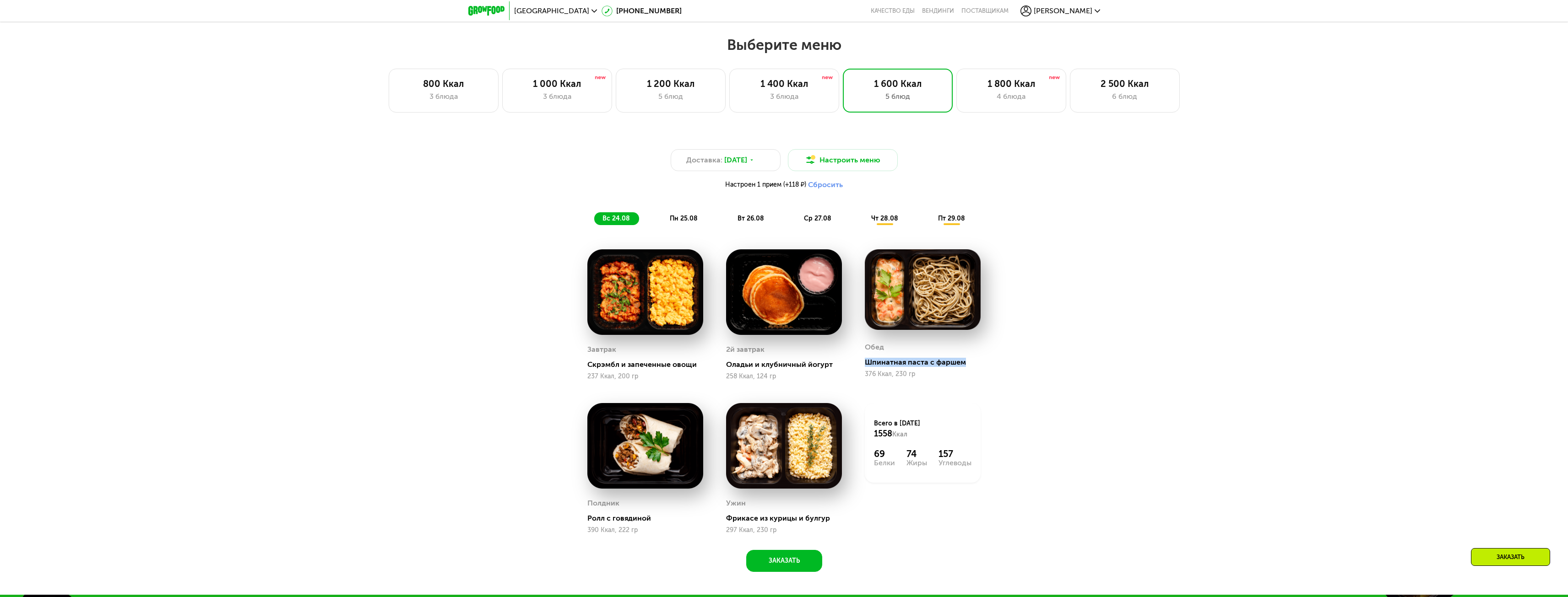
drag, startPoint x: 863, startPoint y: 365, endPoint x: 974, endPoint y: 365, distance: 111.0
click at [974, 365] on div "Обед Шпинатная паста с фаршем 376 Ккал, 230 гр" at bounding box center [922, 315] width 139 height 154
drag, startPoint x: 587, startPoint y: 525, endPoint x: 674, endPoint y: 515, distance: 87.6
click at [674, 515] on div "Полдник Ролл с говядиной 390 Ккал, 222 гр" at bounding box center [645, 515] width 116 height 37
drag, startPoint x: 726, startPoint y: 516, endPoint x: 822, endPoint y: 511, distance: 96.1
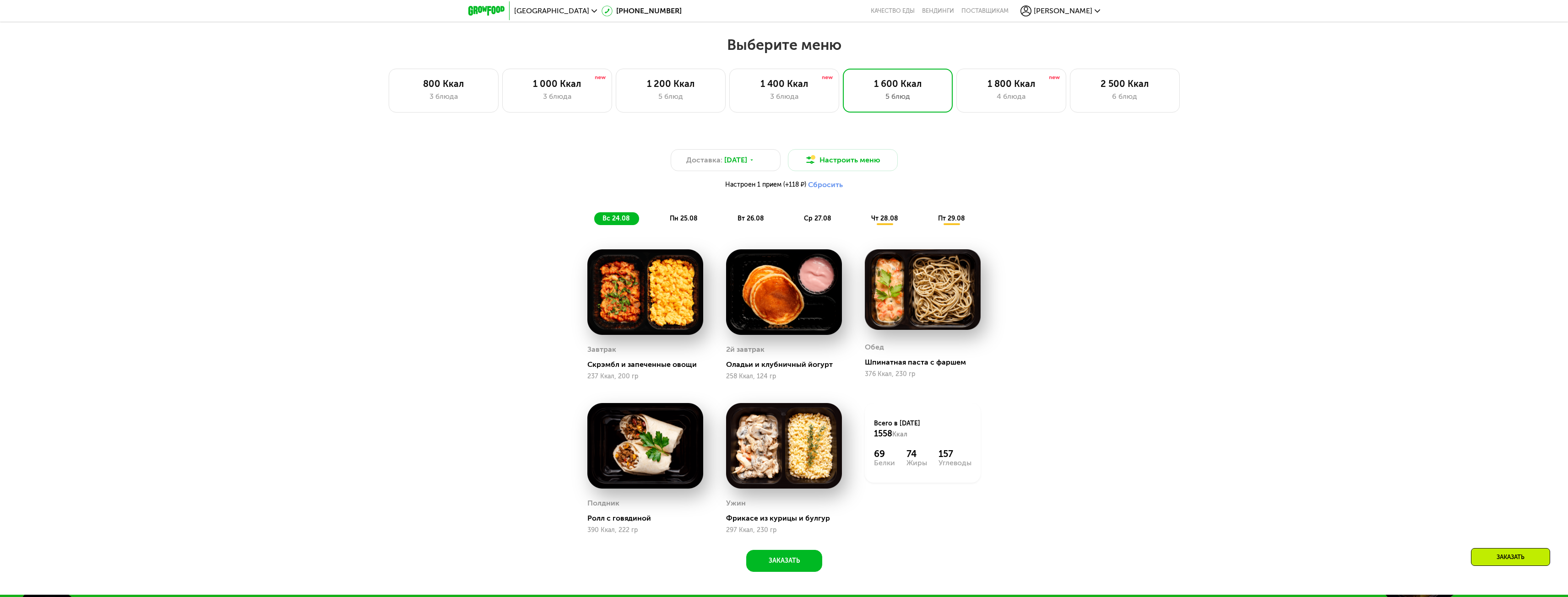
click at [822, 511] on div "Ужин Фрикасе из курицы и булгур 297 Ккал, 230 гр" at bounding box center [784, 515] width 116 height 37
click at [749, 221] on span "вт 26.08" at bounding box center [750, 218] width 26 height 8
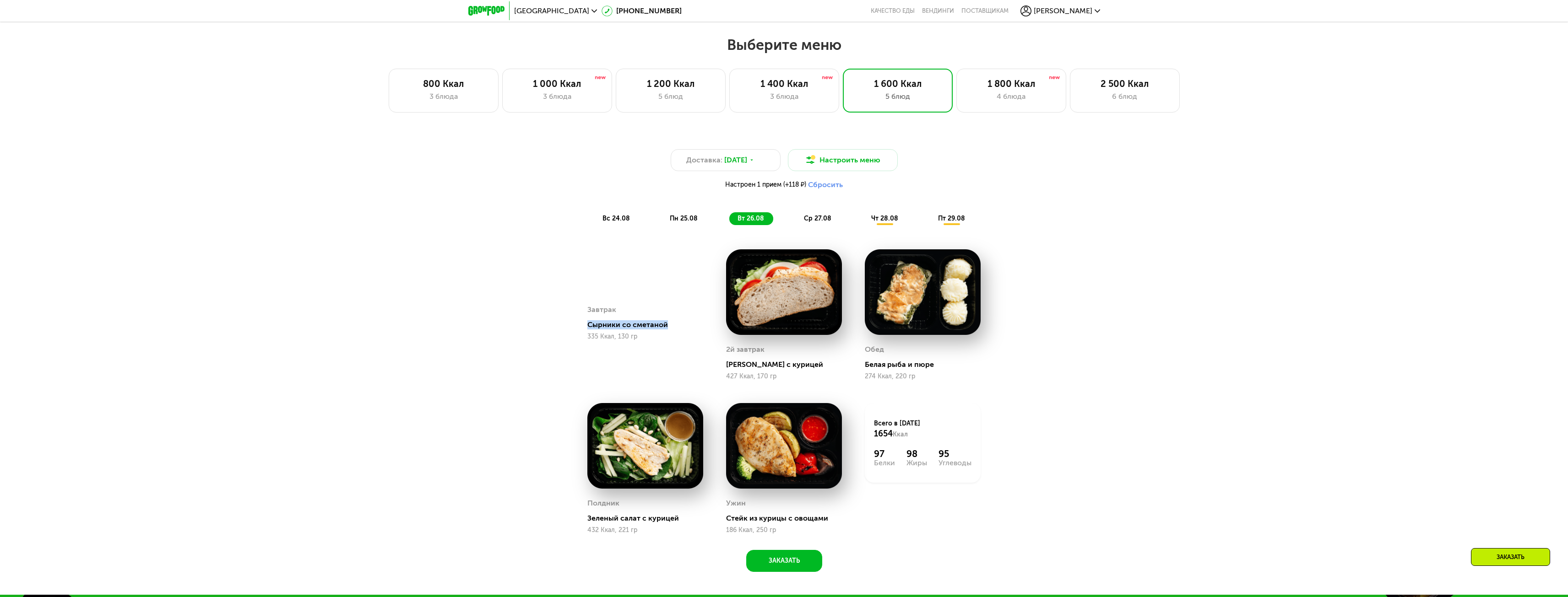
drag, startPoint x: 583, startPoint y: 365, endPoint x: 678, endPoint y: 367, distance: 95.0
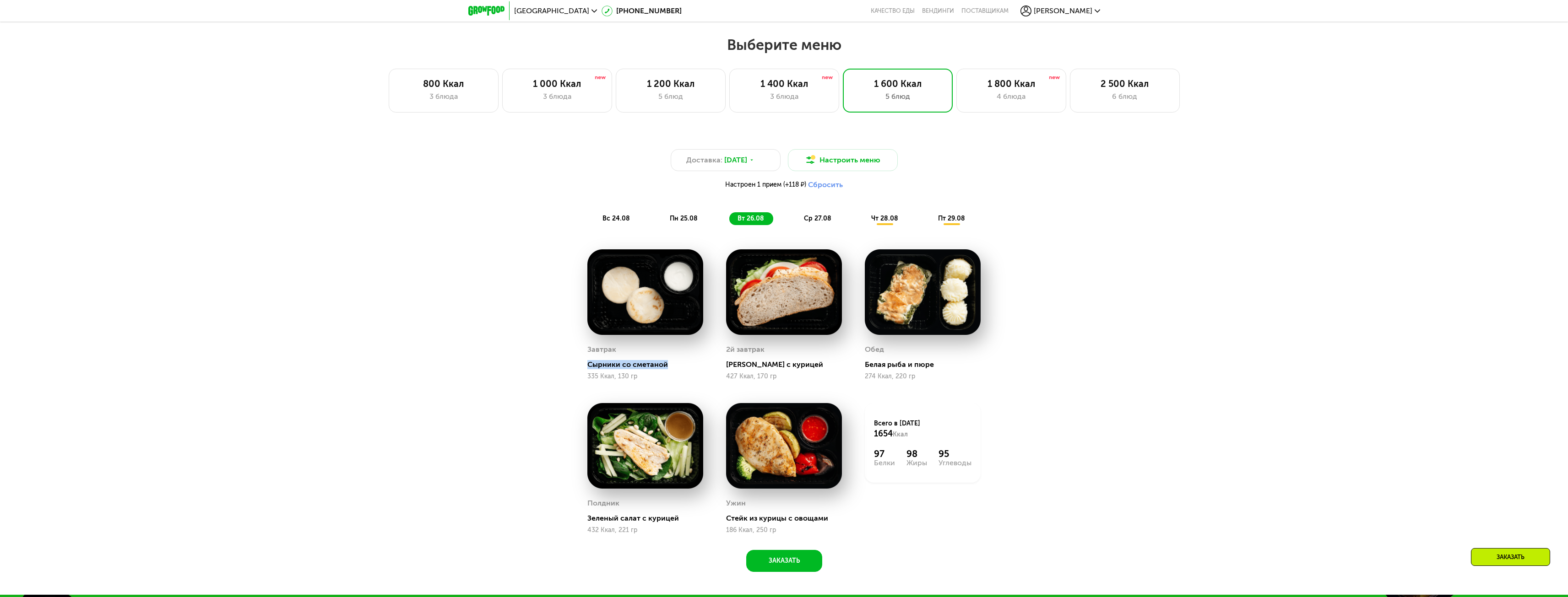
click at [678, 367] on div "Завтрак Сырники со сметаной 335 Ккал, 130 гр" at bounding box center [645, 315] width 139 height 154
drag, startPoint x: 729, startPoint y: 364, endPoint x: 803, endPoint y: 362, distance: 74.0
click at [803, 362] on div "2й завтрак Сэндвич с курицей 427 Ккал, 170 гр" at bounding box center [784, 361] width 116 height 37
drag, startPoint x: 859, startPoint y: 365, endPoint x: 960, endPoint y: 369, distance: 101.1
click at [960, 369] on div "Обед Белая рыба и пюре 274 Ккал, 220 гр" at bounding box center [922, 315] width 139 height 154
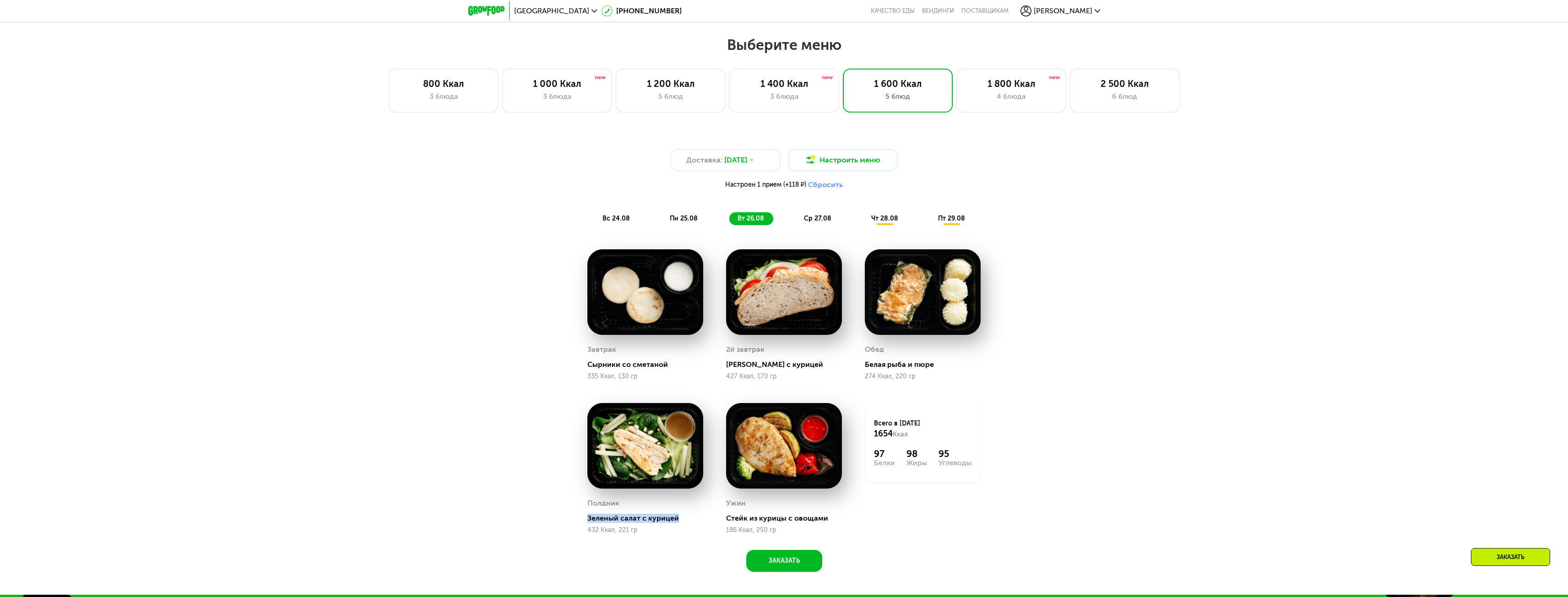
drag, startPoint x: 586, startPoint y: 522, endPoint x: 682, endPoint y: 518, distance: 96.1
click at [682, 518] on div "Полдник Зеленый салат с курицей 432 Ккал, 221 гр" at bounding box center [645, 469] width 139 height 154
drag, startPoint x: 727, startPoint y: 521, endPoint x: 837, endPoint y: 525, distance: 110.1
click at [837, 523] on div "Стейк из курицы с овощами" at bounding box center [787, 518] width 123 height 9
click at [817, 221] on span "ср 27.08" at bounding box center [817, 218] width 28 height 8
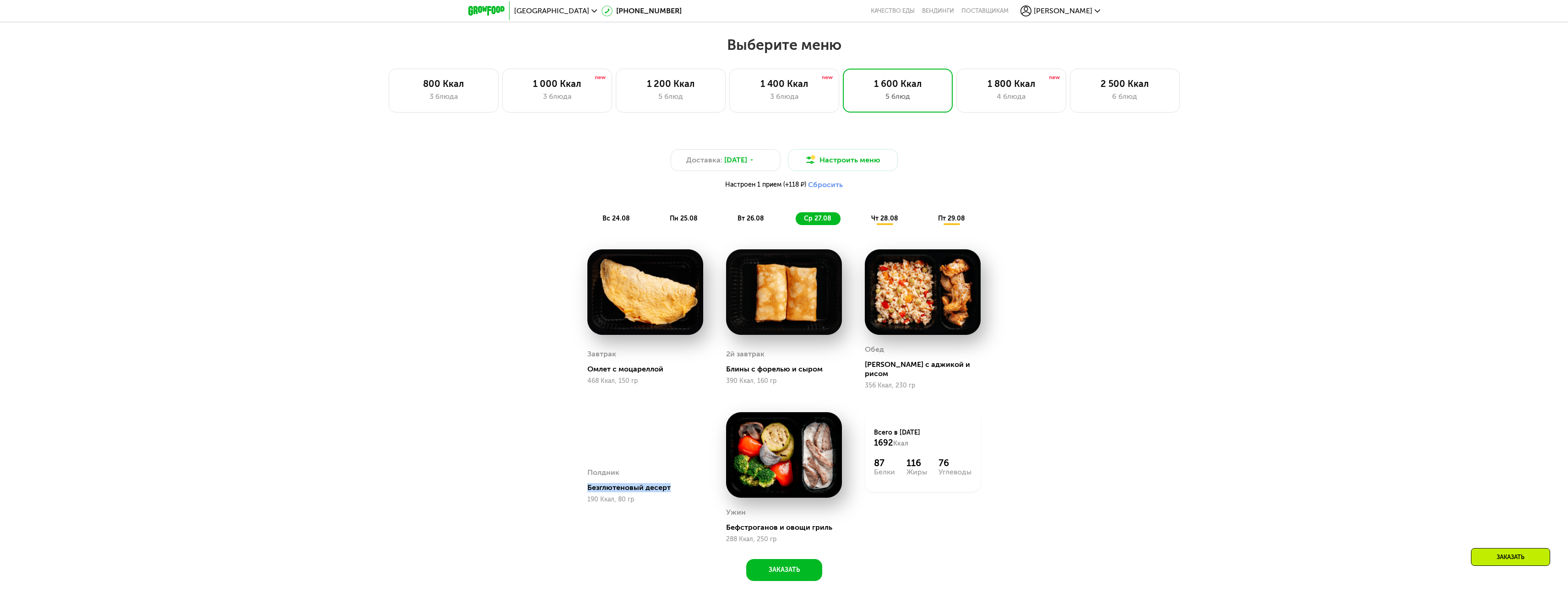
drag, startPoint x: 585, startPoint y: 521, endPoint x: 683, endPoint y: 516, distance: 98.1
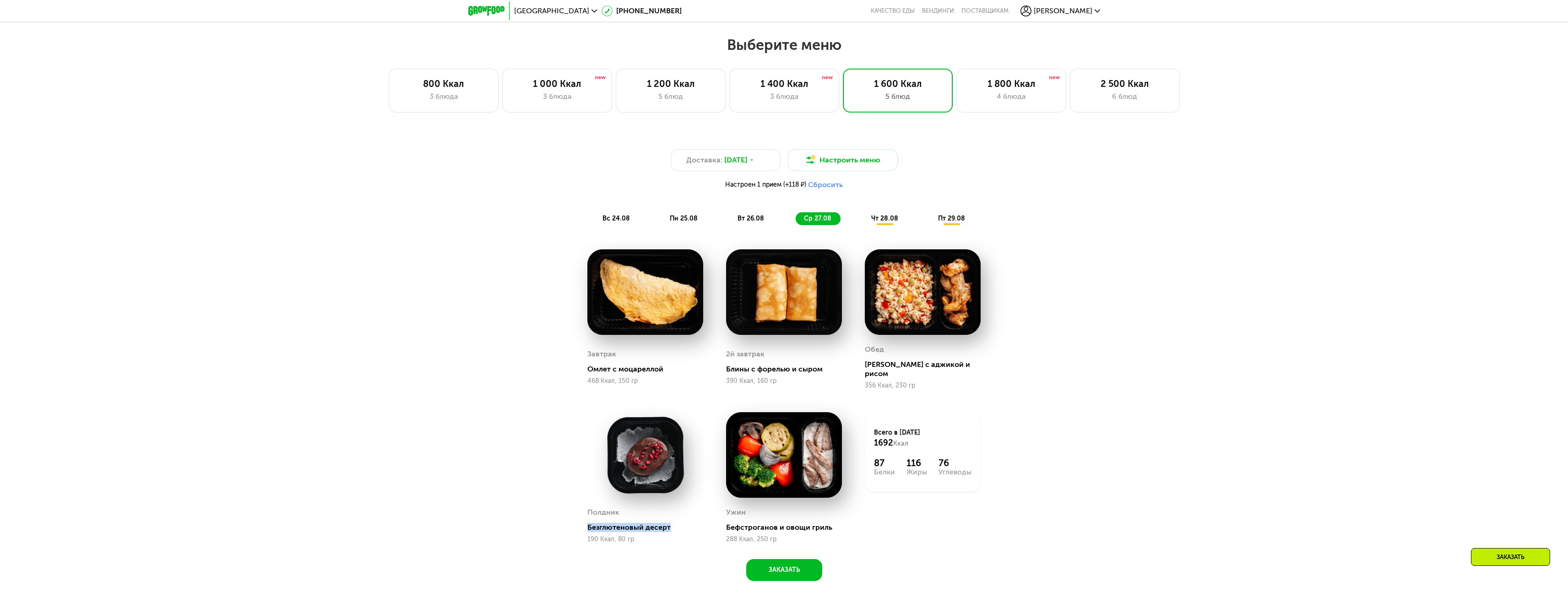
click at [676, 515] on div "Полдник Безглютеновый десерт 190 Ккал, 80 гр" at bounding box center [645, 478] width 139 height 154
drag, startPoint x: 723, startPoint y: 519, endPoint x: 841, endPoint y: 525, distance: 118.2
click at [841, 525] on div "Ужин Бефстроганов и овощи гриль 288 Ккал, 250 гр" at bounding box center [784, 478] width 139 height 154
click at [745, 523] on div "Бефстроганов и овощи гриль" at bounding box center [787, 527] width 123 height 9
drag, startPoint x: 723, startPoint y: 522, endPoint x: 841, endPoint y: 522, distance: 118.0
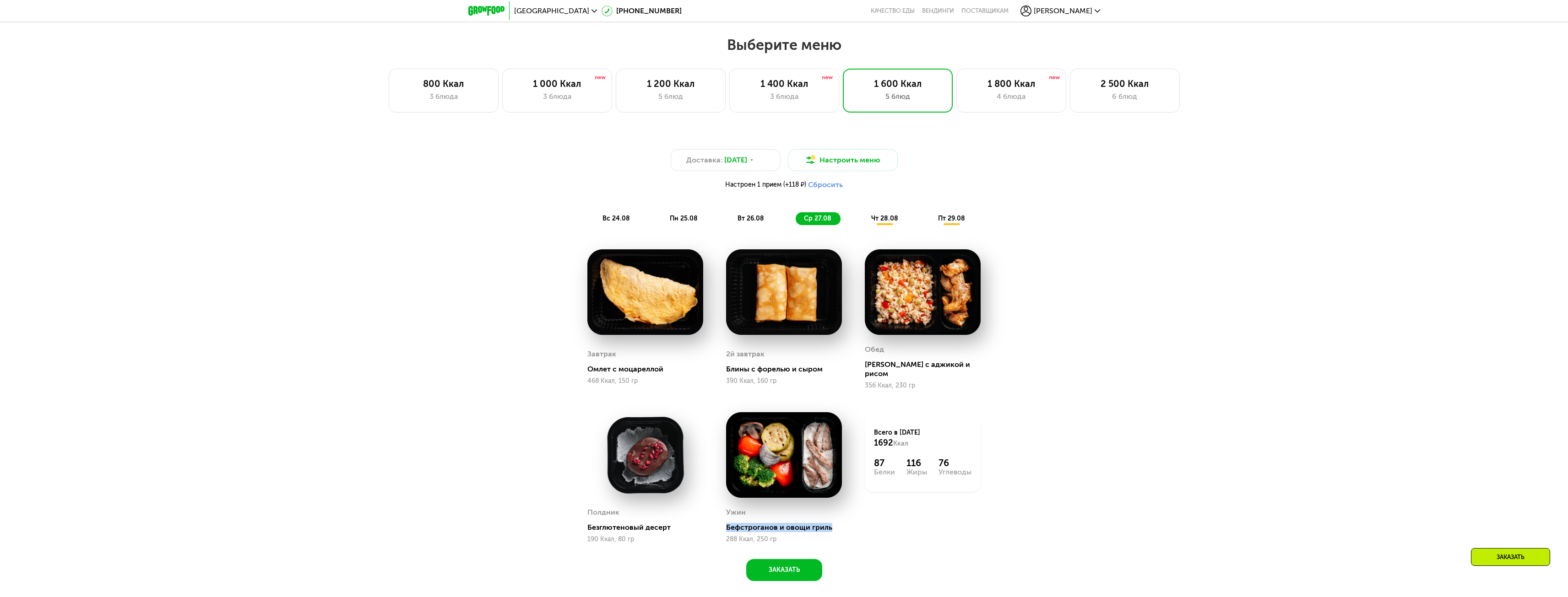
click at [841, 522] on div "Ужин Бефстроганов и овощи гриль 288 Ккал, 250 гр" at bounding box center [784, 478] width 139 height 154
click at [893, 222] on span "чт 28.08" at bounding box center [885, 218] width 27 height 8
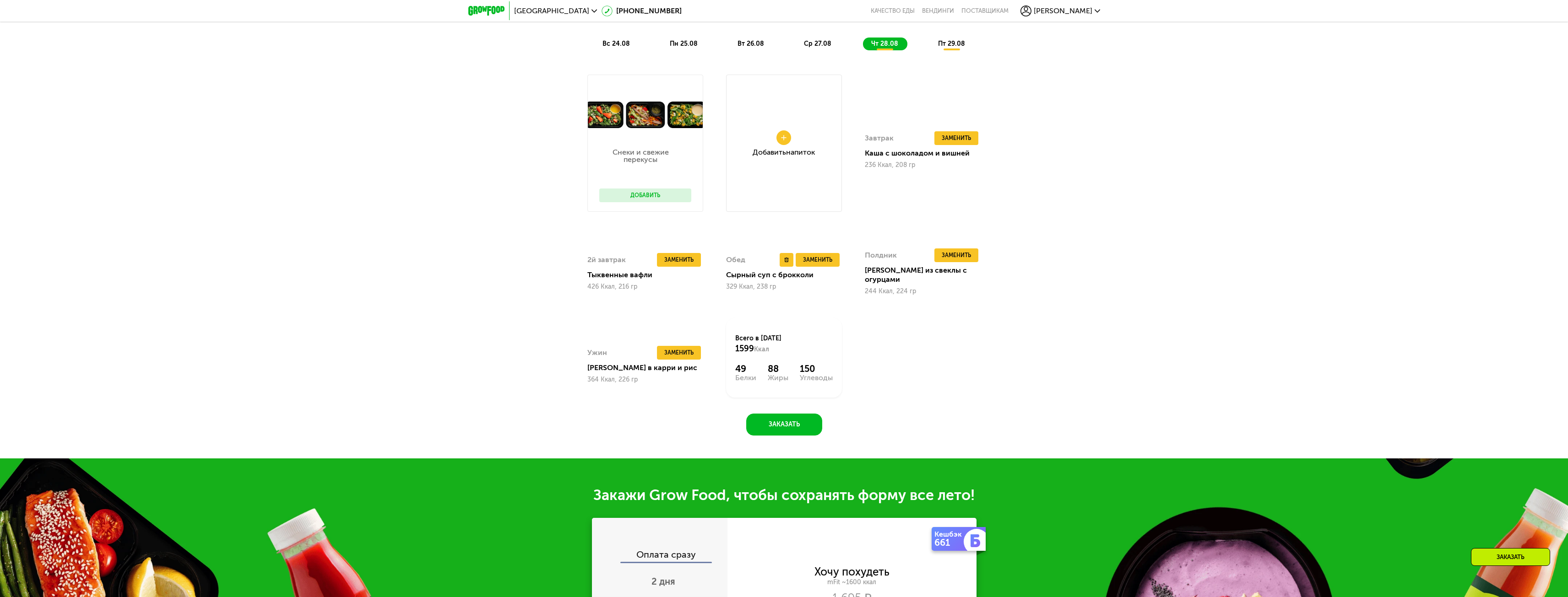
scroll to position [988, 0]
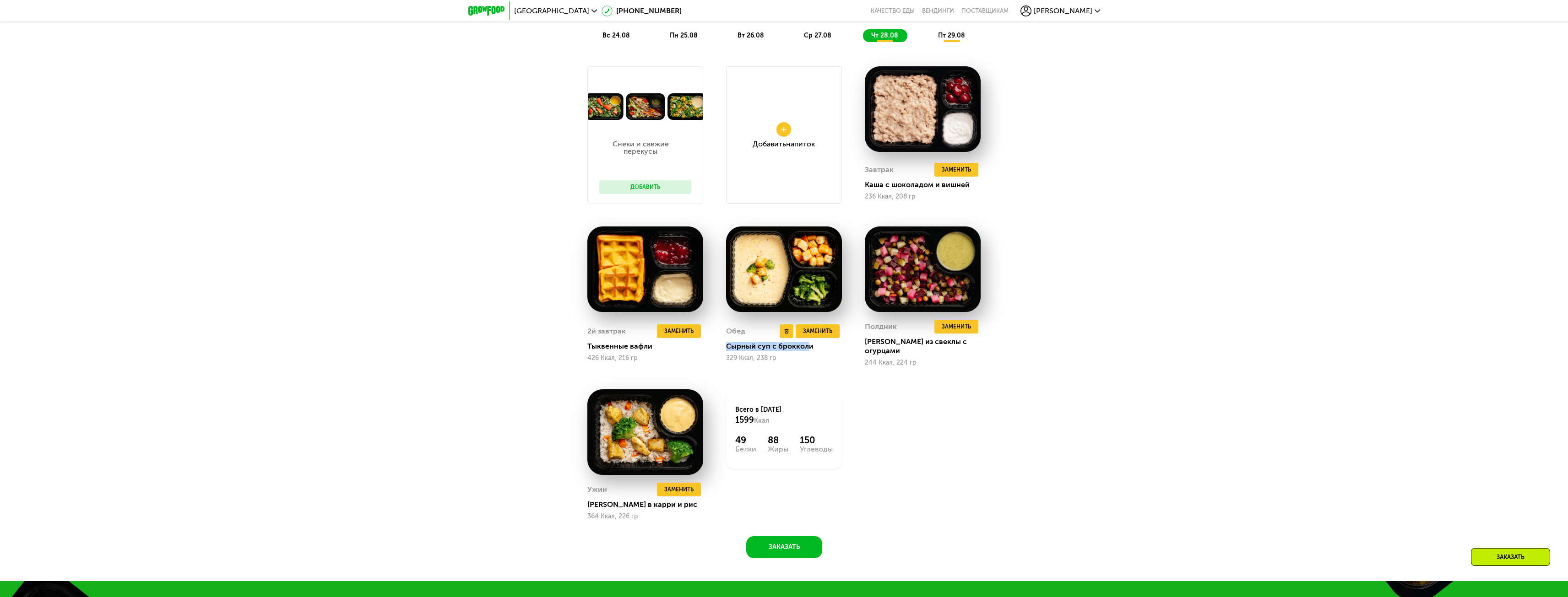
drag, startPoint x: 726, startPoint y: 345, endPoint x: 808, endPoint y: 346, distance: 82.0
click at [807, 342] on div "Сырный суп с брокколи" at bounding box center [787, 346] width 123 height 9
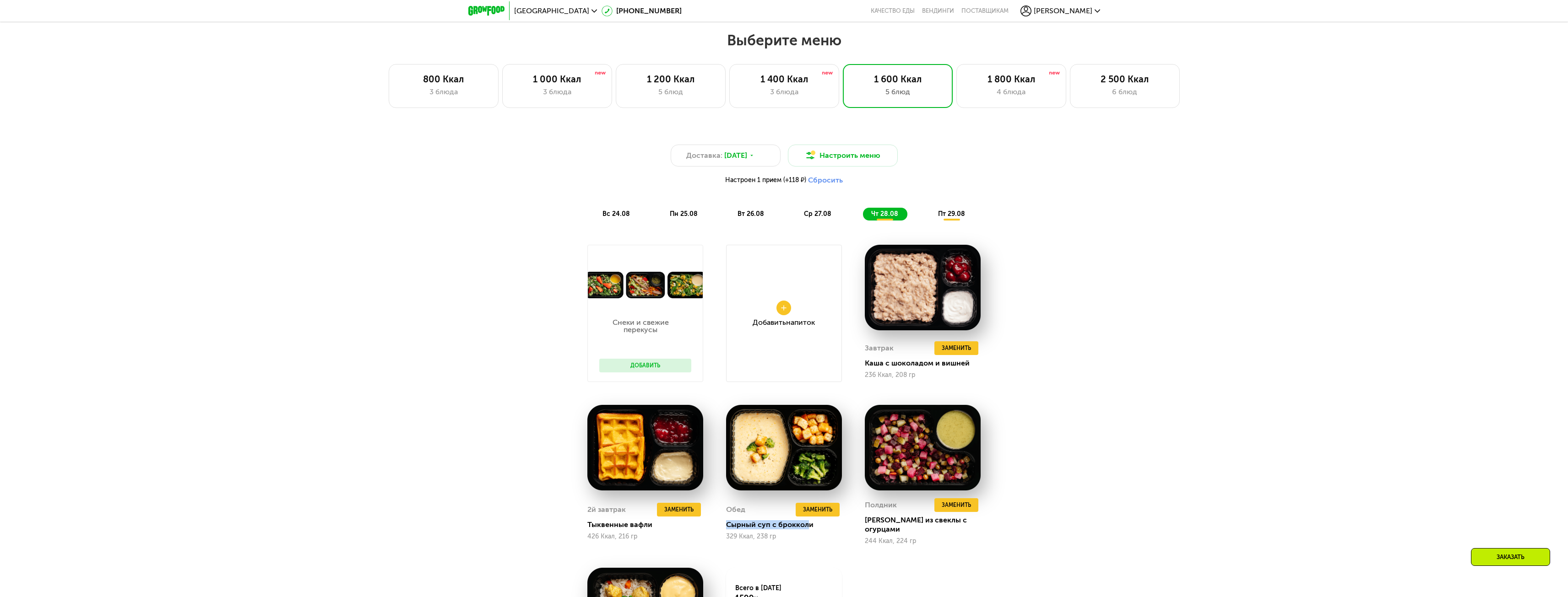
scroll to position [805, 0]
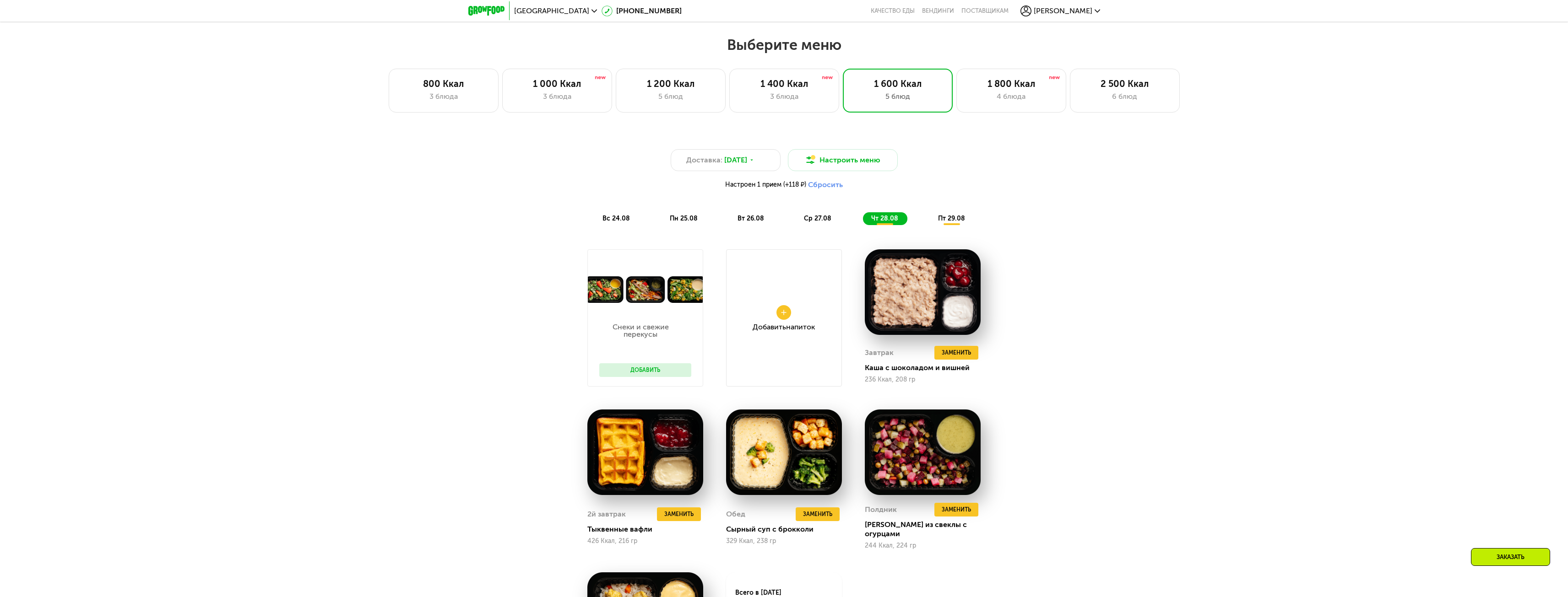
click at [938, 225] on div "пт 29.08" at bounding box center [952, 218] width 45 height 13
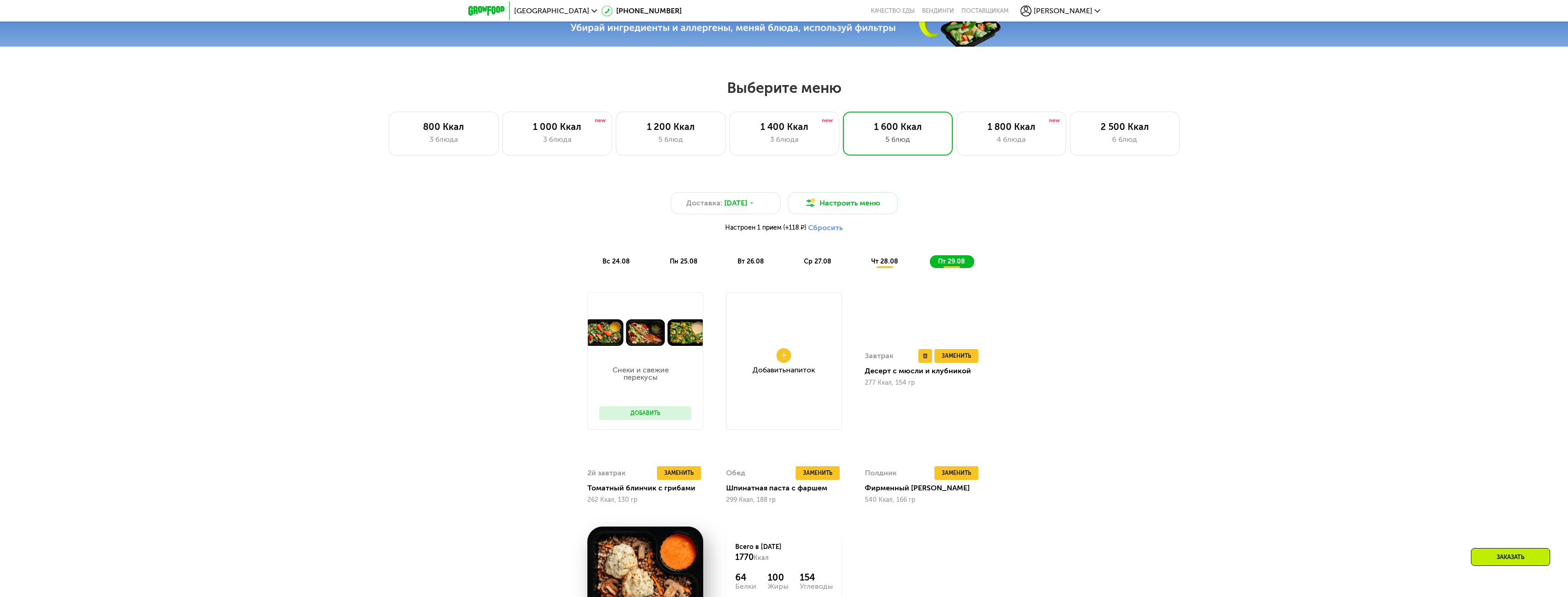
scroll to position [759, 0]
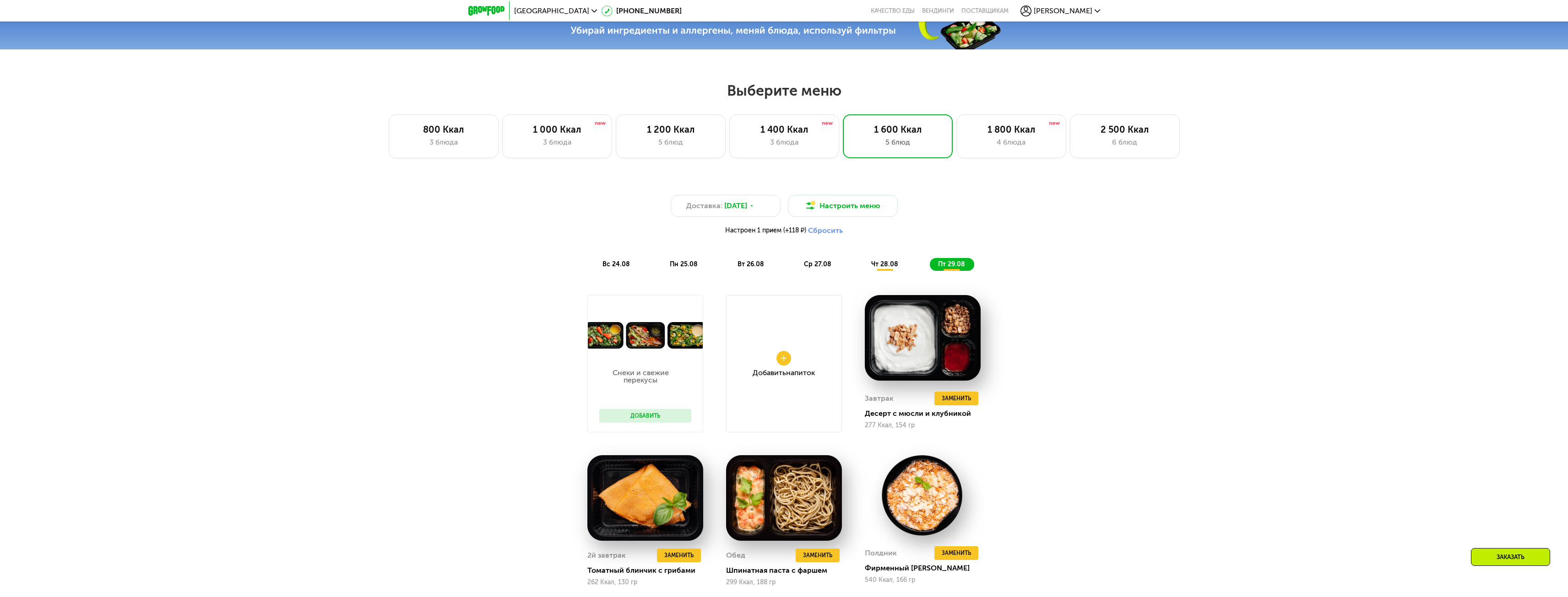
click at [608, 263] on span "вс 24.08" at bounding box center [616, 264] width 28 height 8
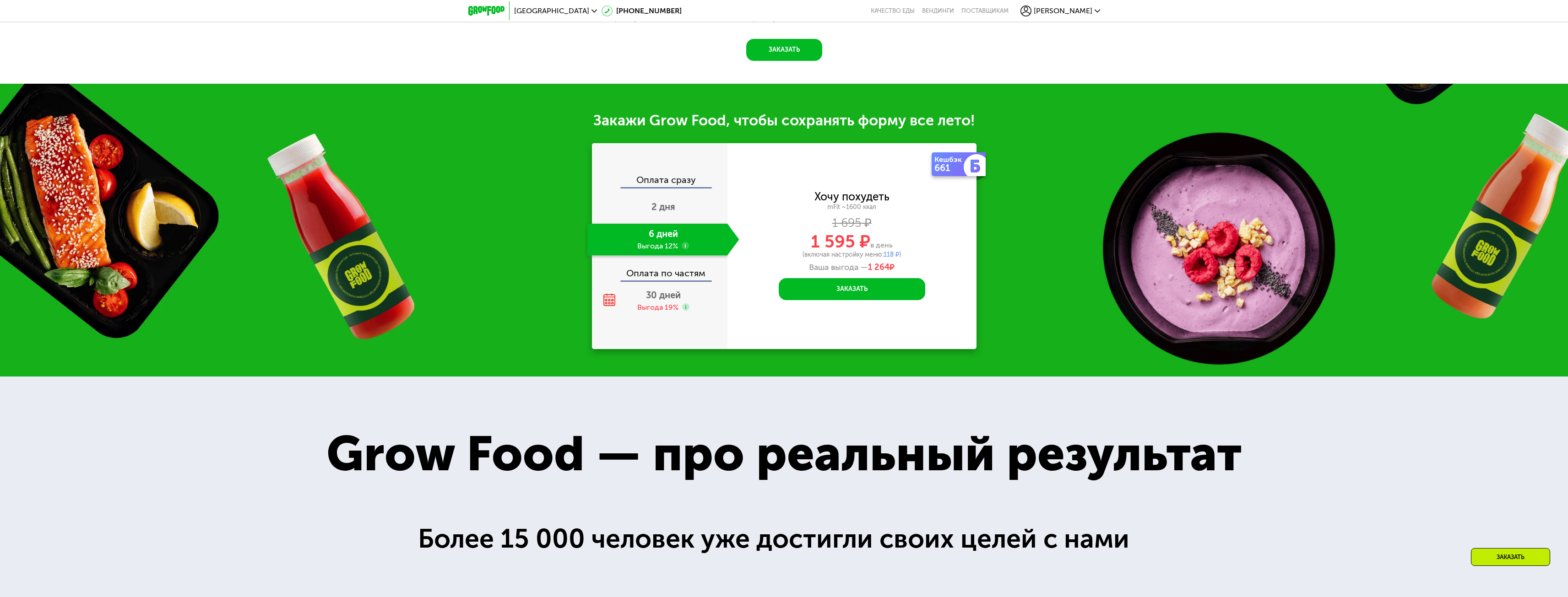
scroll to position [1318, 0]
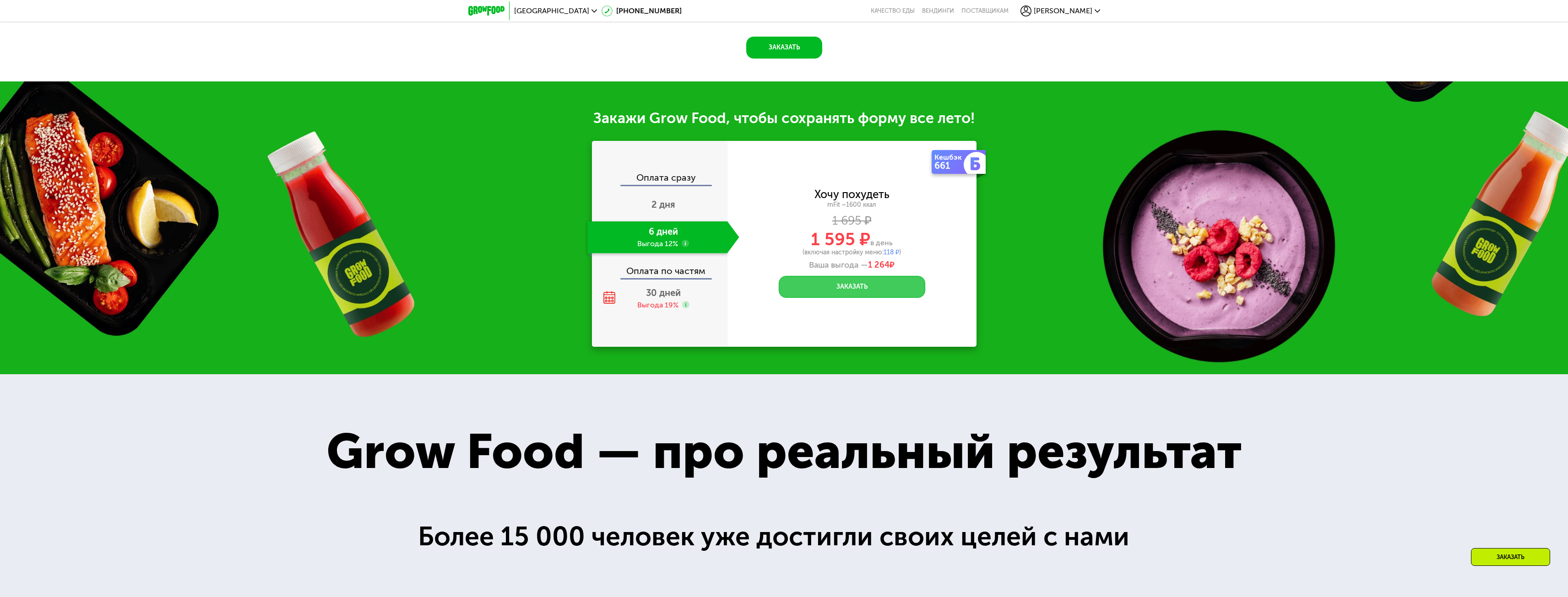
click at [851, 290] on button "Заказать" at bounding box center [852, 287] width 147 height 22
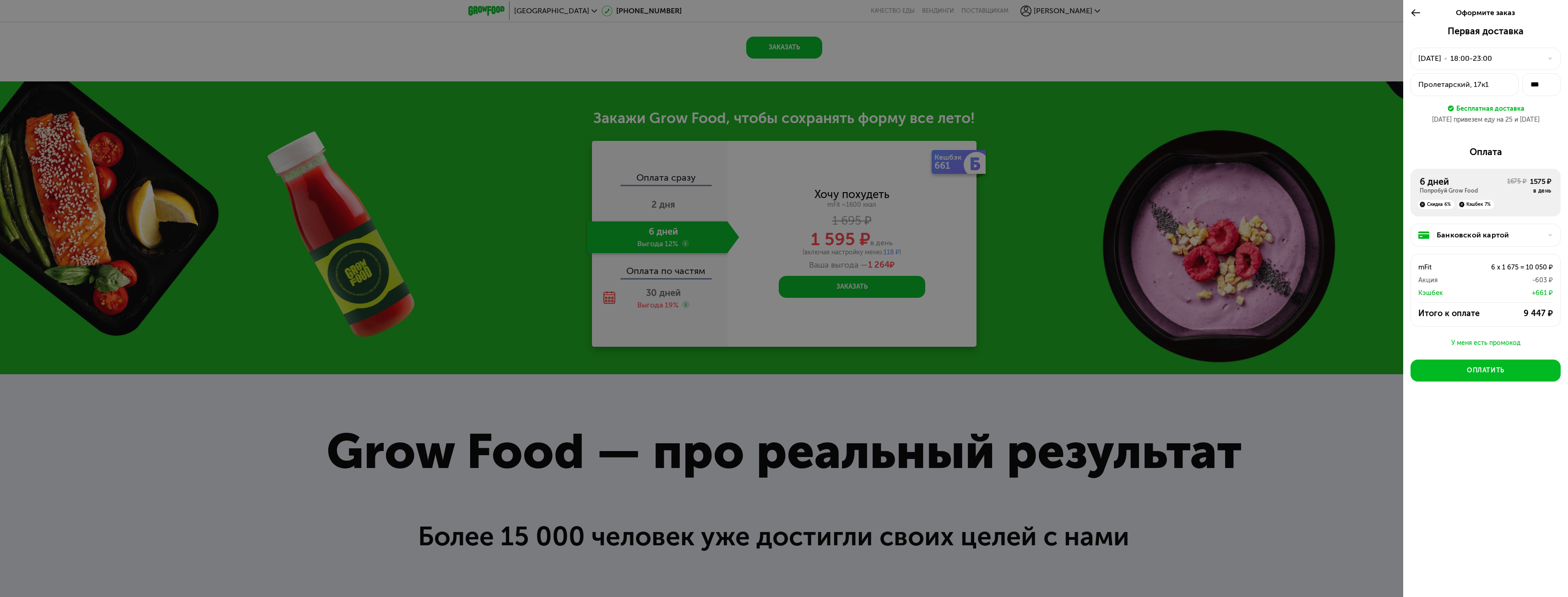
click at [478, 229] on div at bounding box center [784, 298] width 1568 height 597
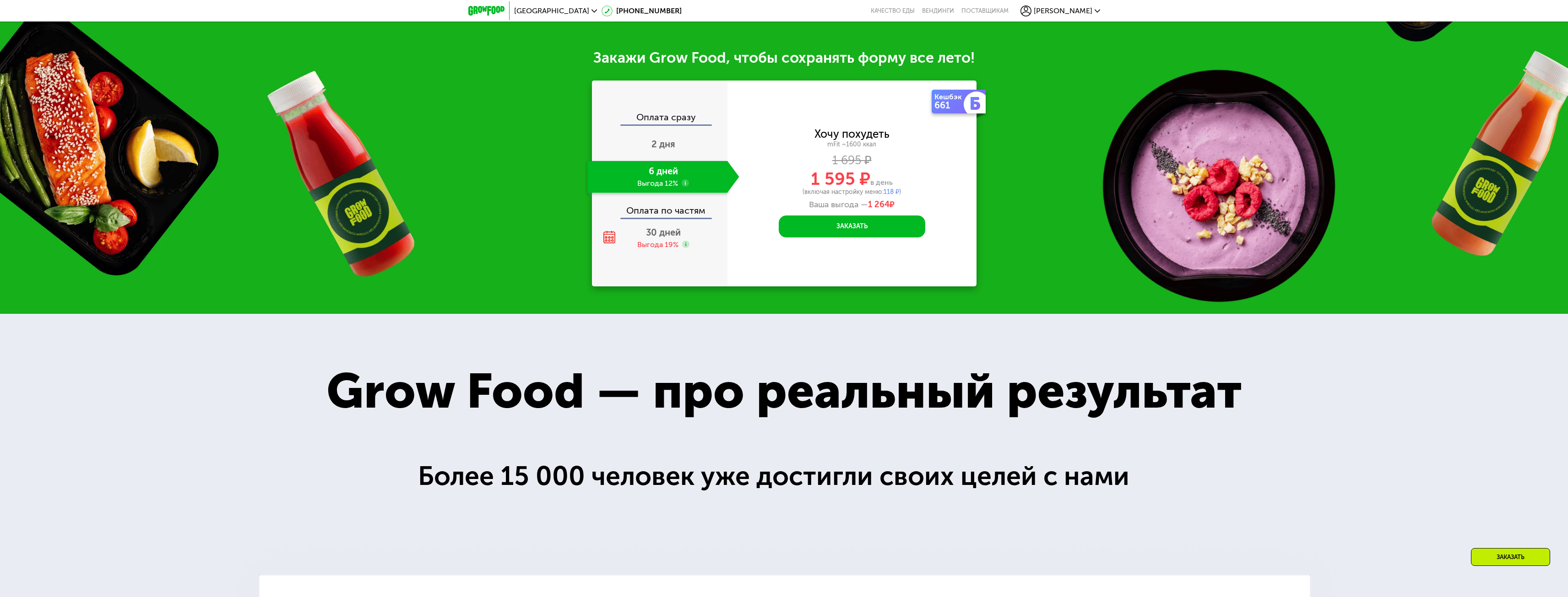
scroll to position [1403, 0]
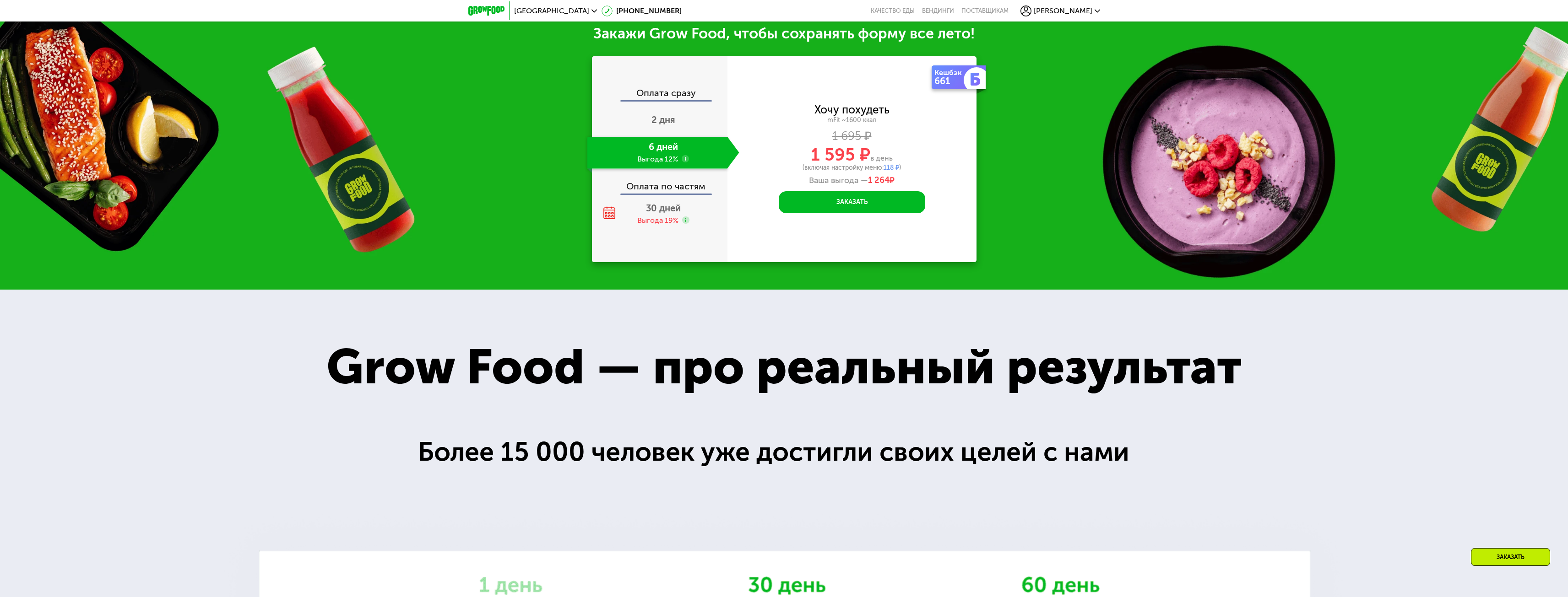
click at [490, 12] on img at bounding box center [486, 11] width 36 height 10
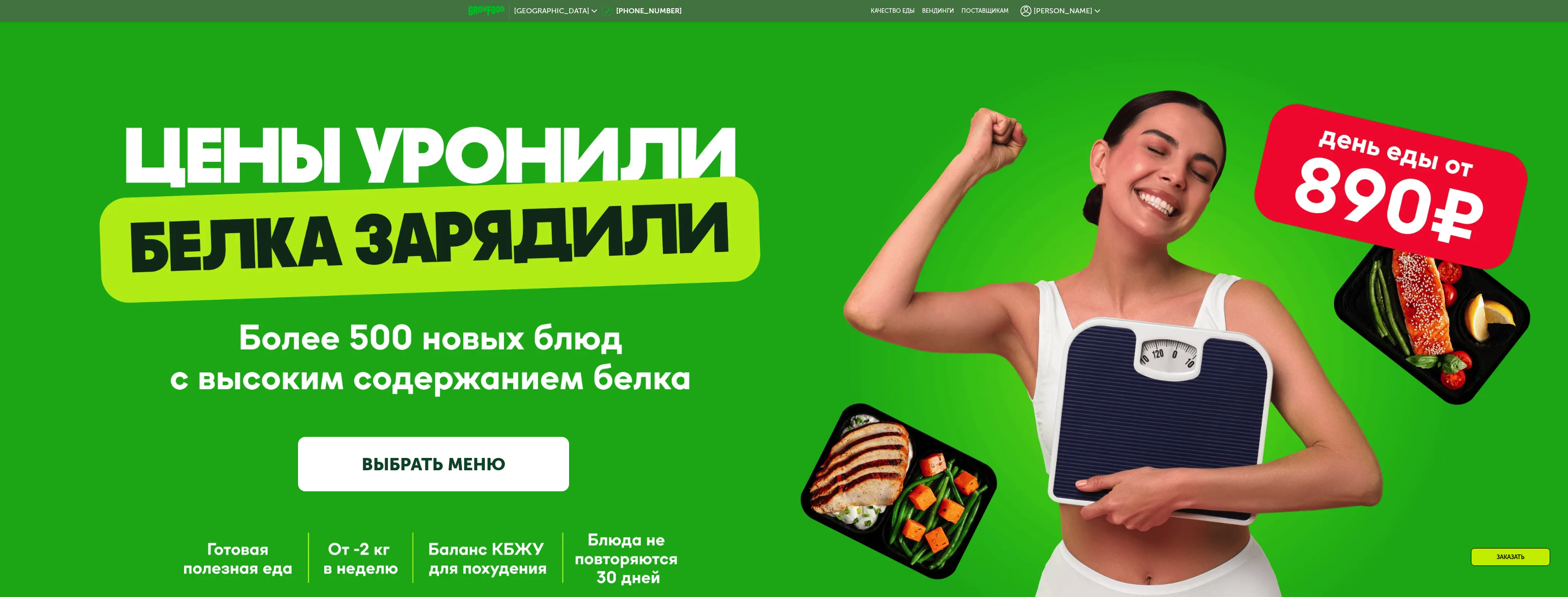
scroll to position [0, 0]
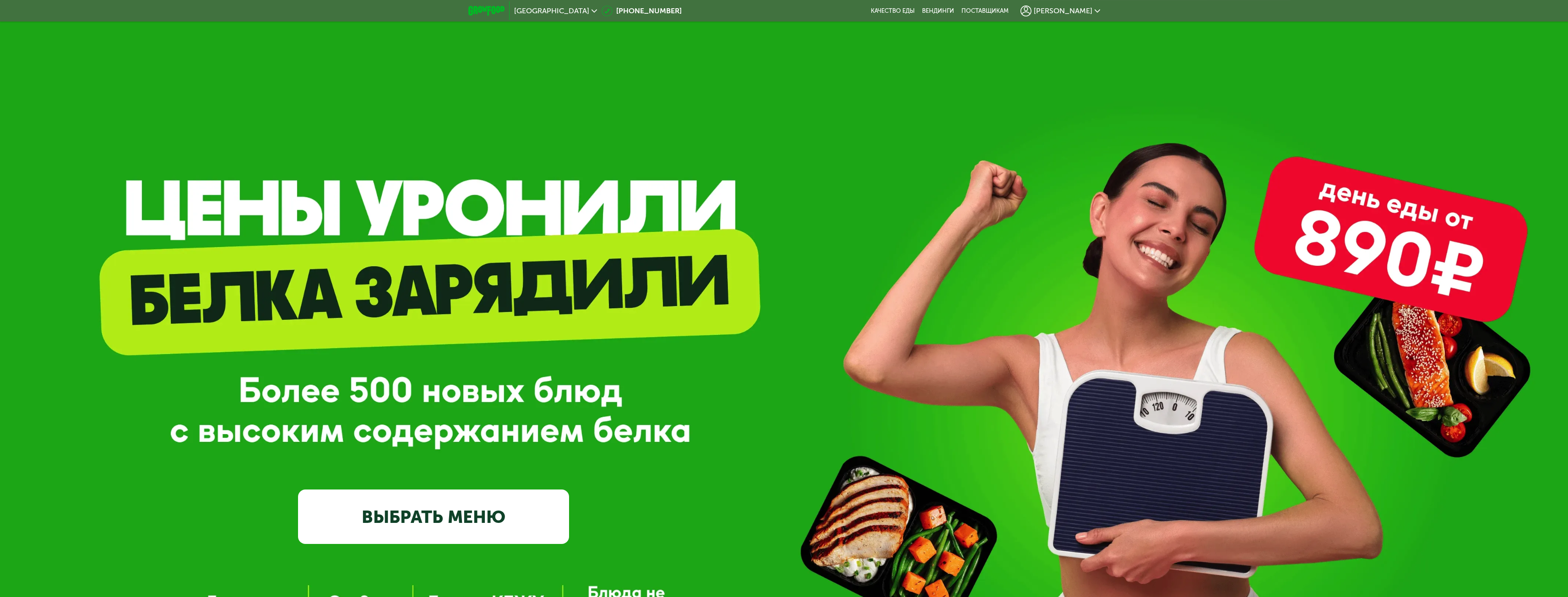
click at [455, 510] on link "ВЫБРАТЬ МЕНЮ" at bounding box center [433, 516] width 271 height 54
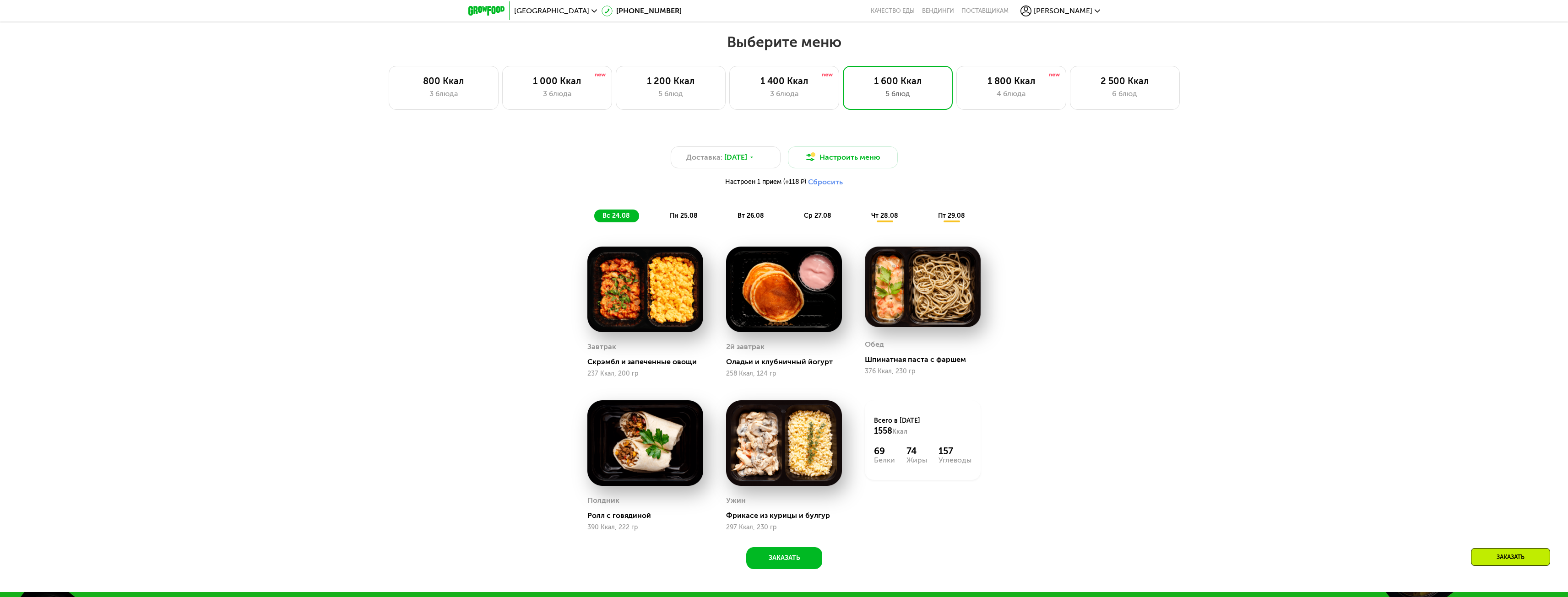
scroll to position [731, 0]
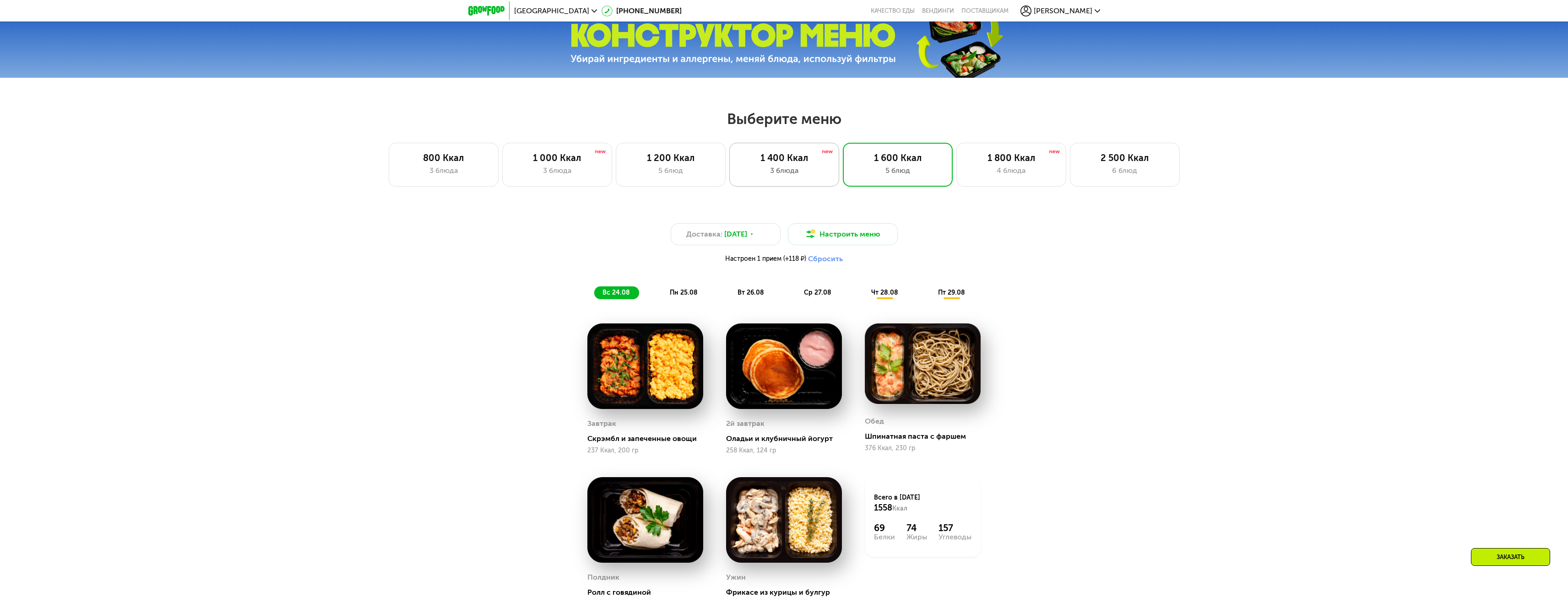
click at [786, 176] on div "3 блюда" at bounding box center [784, 170] width 90 height 11
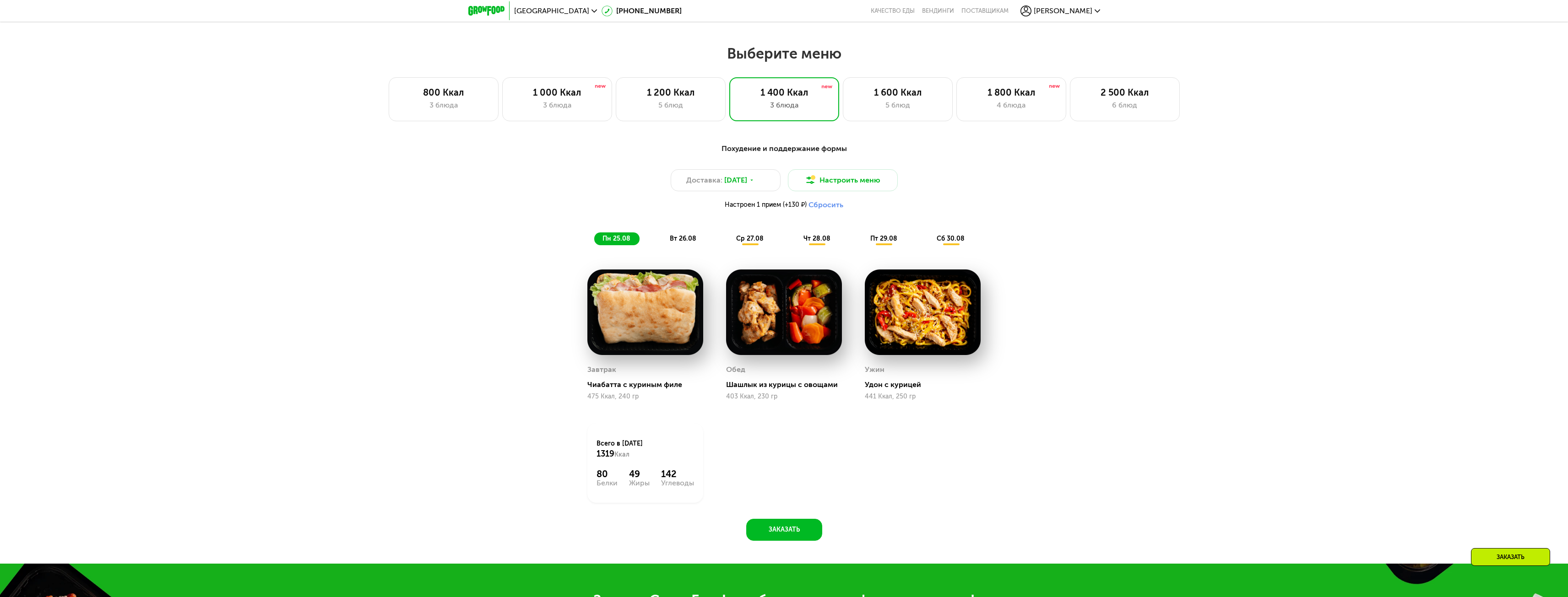
scroll to position [914, 0]
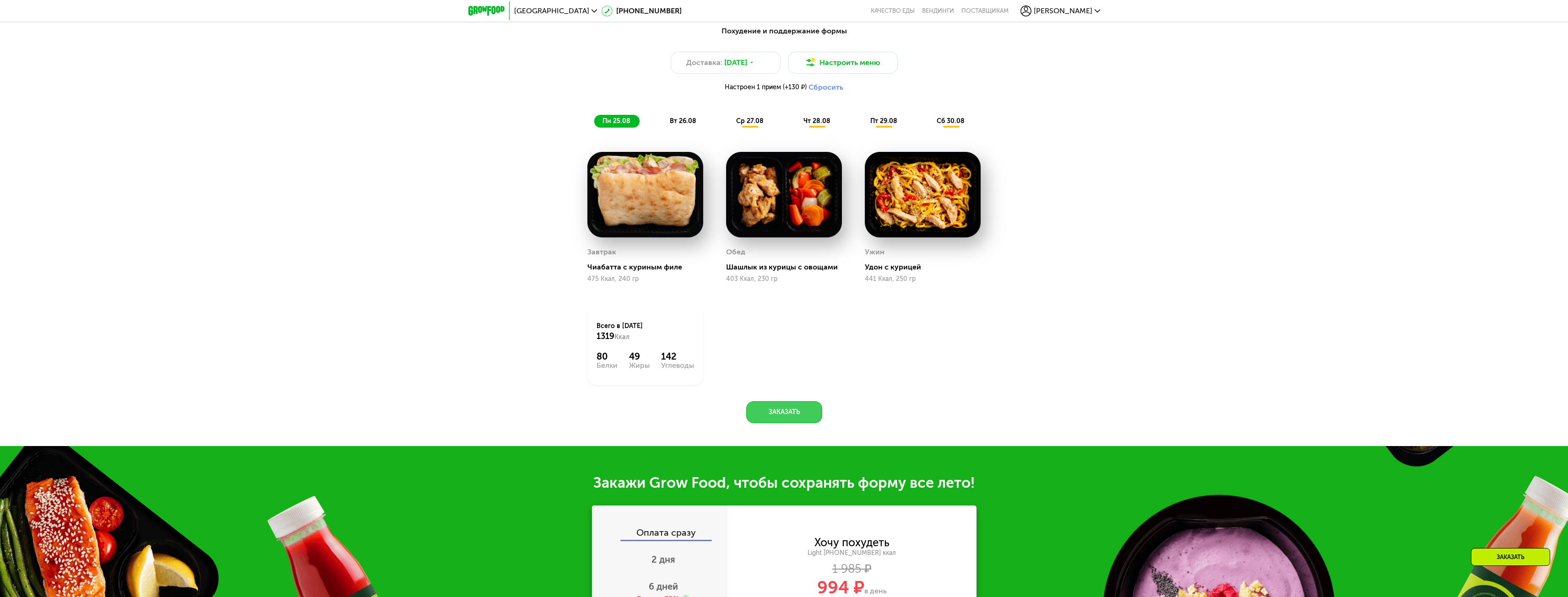
click at [786, 411] on button "Заказать" at bounding box center [784, 412] width 76 height 22
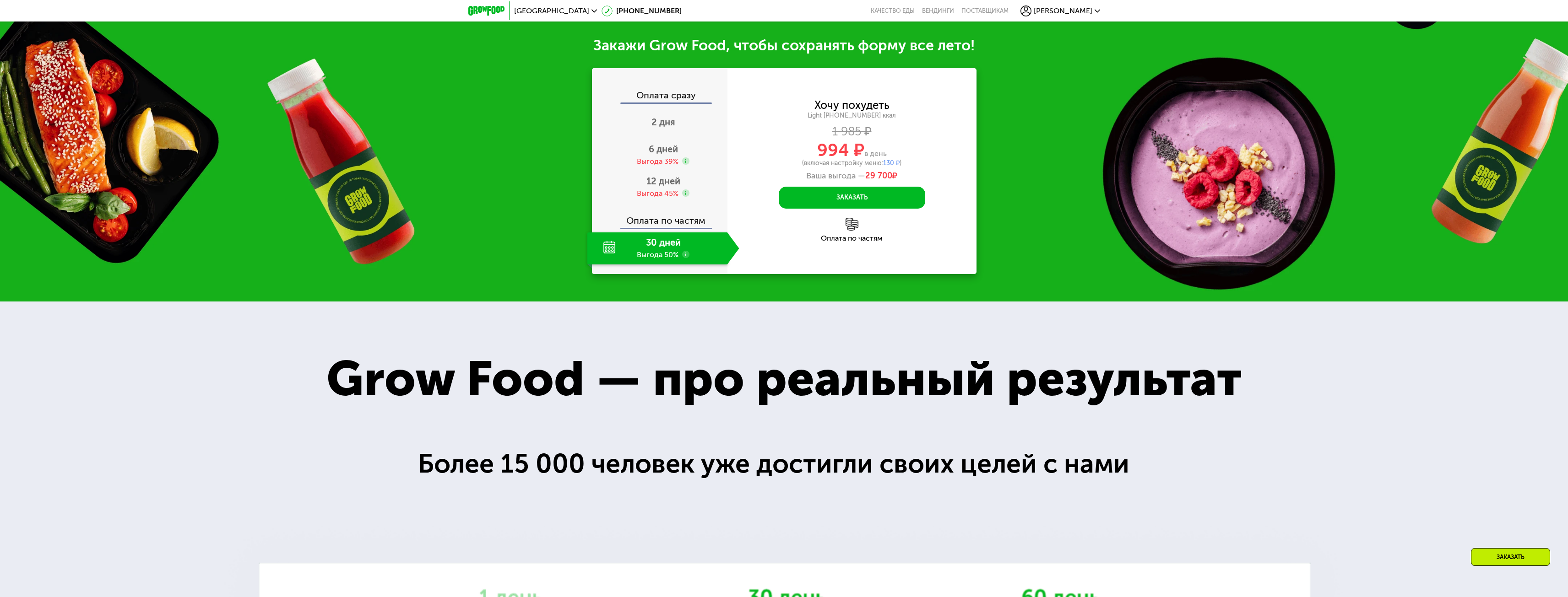
scroll to position [1363, 0]
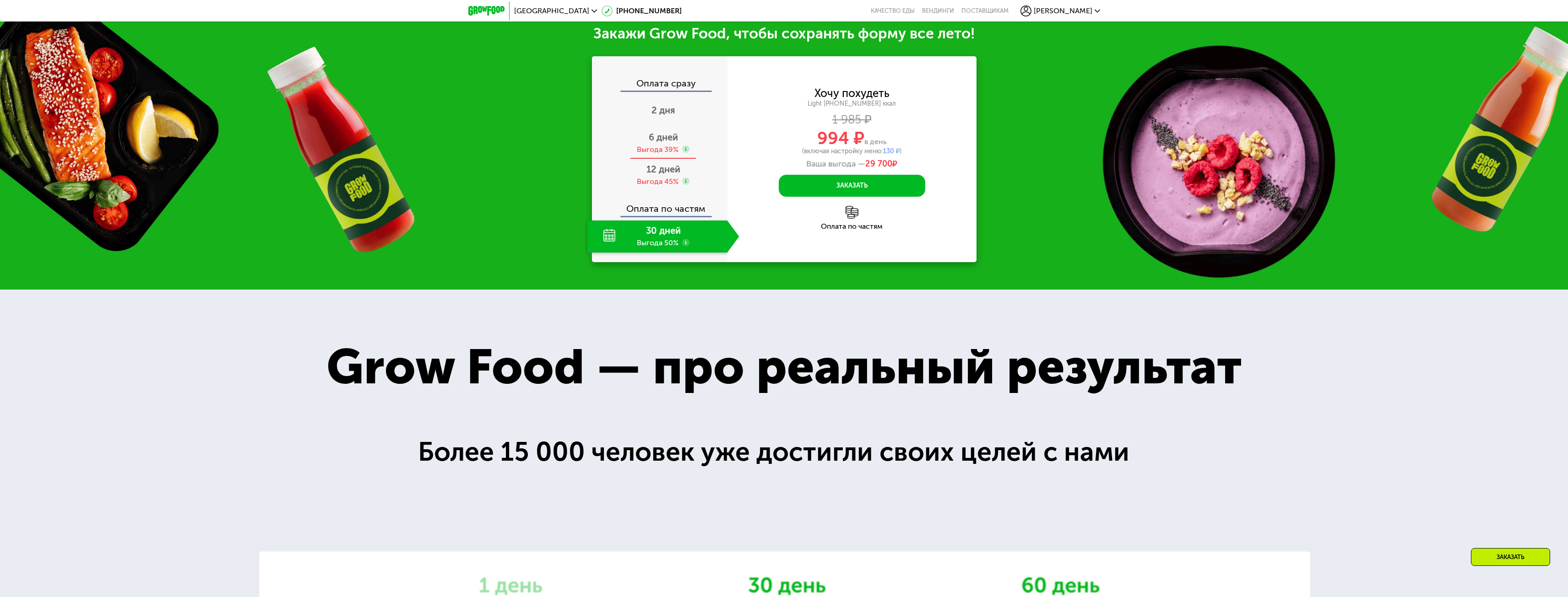
click at [641, 139] on div "6 дней Выгода 39%" at bounding box center [663, 143] width 152 height 32
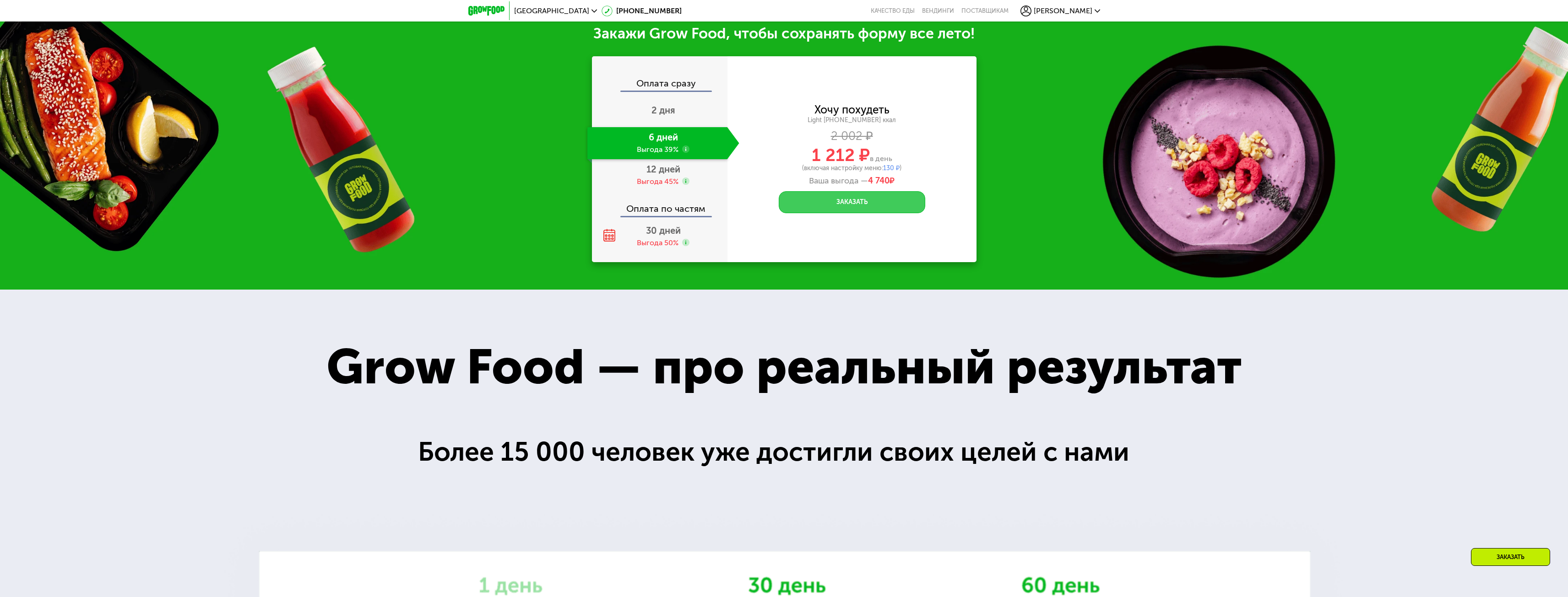
click at [860, 208] on button "Заказать" at bounding box center [852, 202] width 147 height 22
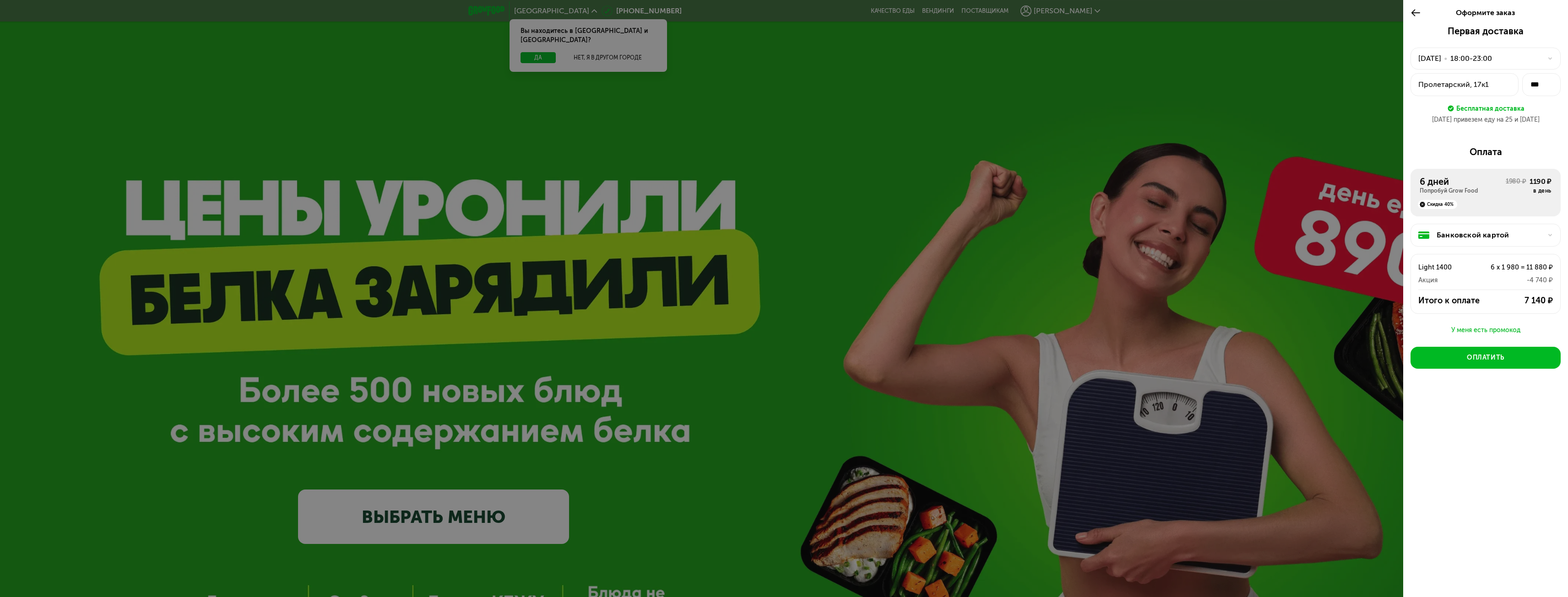
click at [566, 221] on div at bounding box center [784, 298] width 1568 height 597
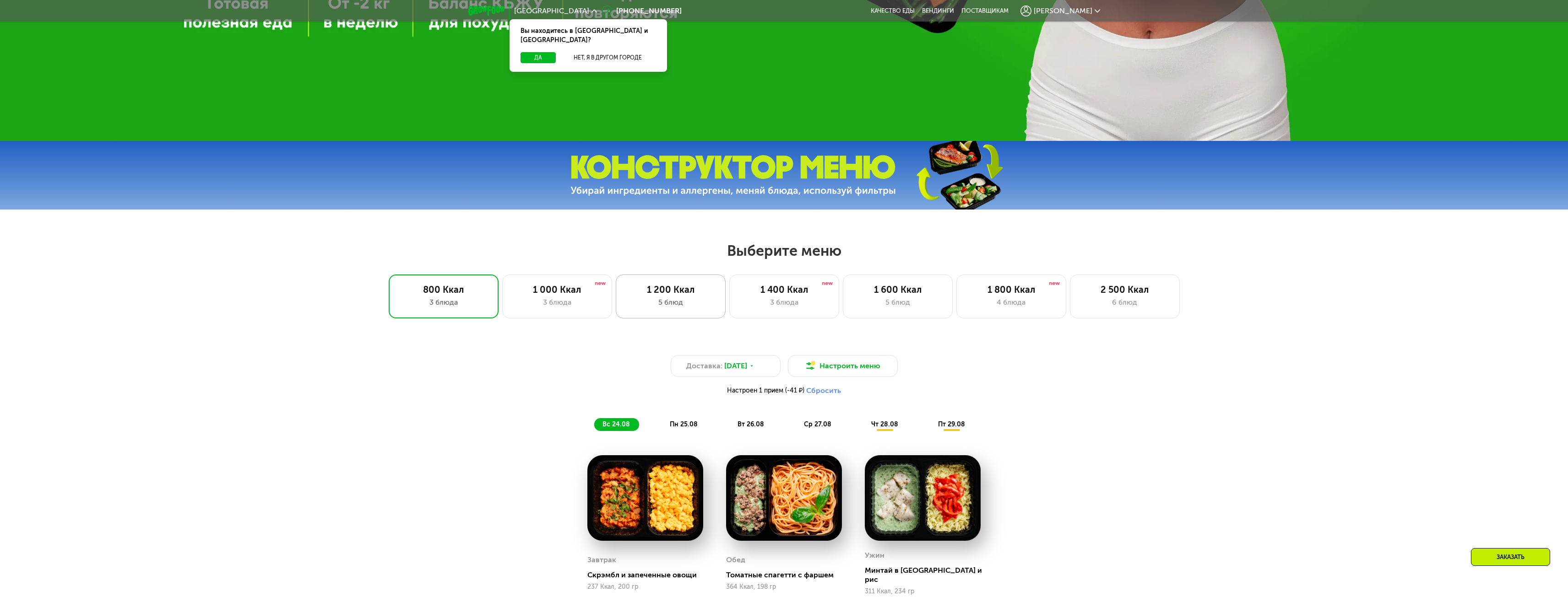
scroll to position [617, 0]
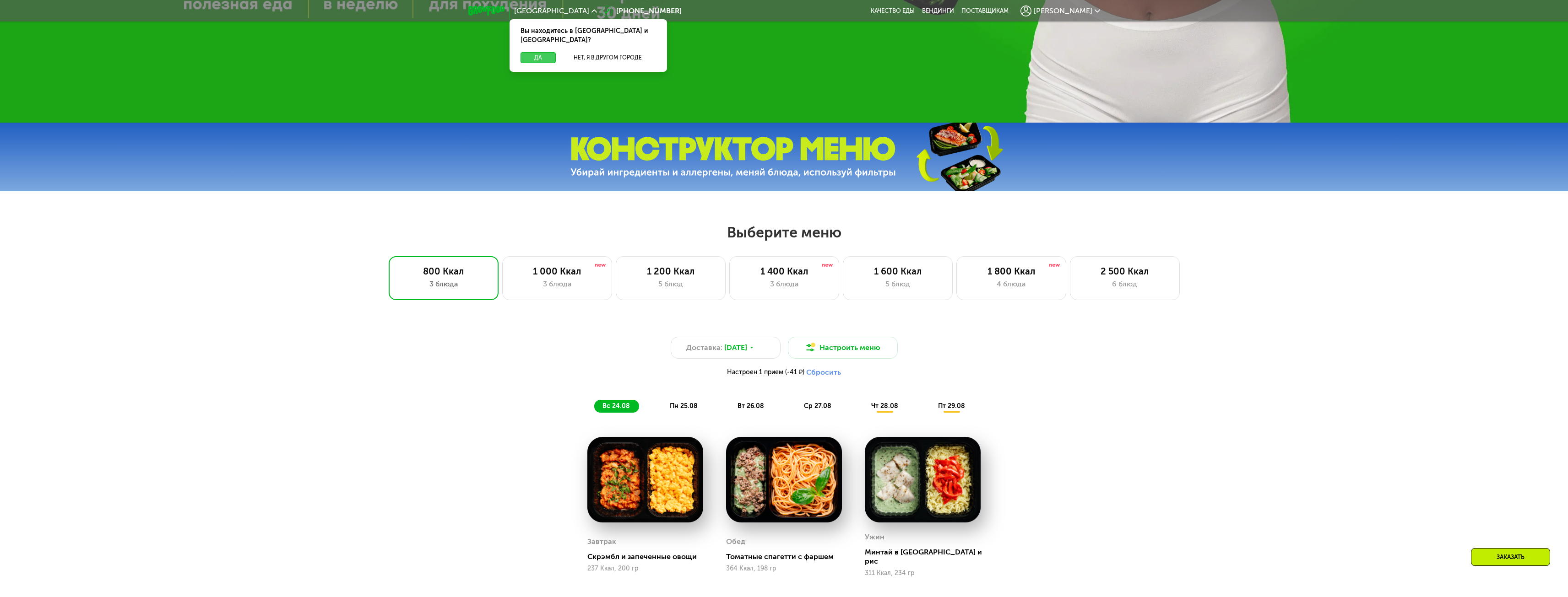
click at [537, 52] on button "Да" at bounding box center [538, 57] width 35 height 11
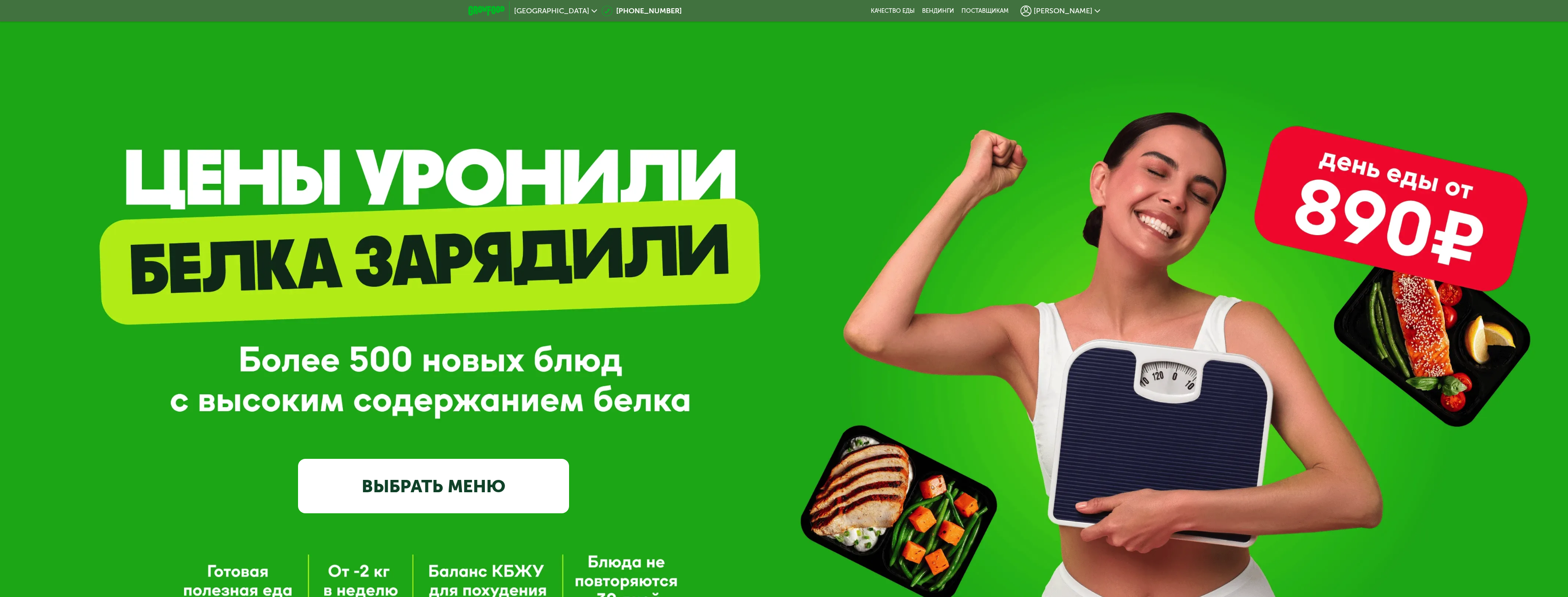
scroll to position [0, 0]
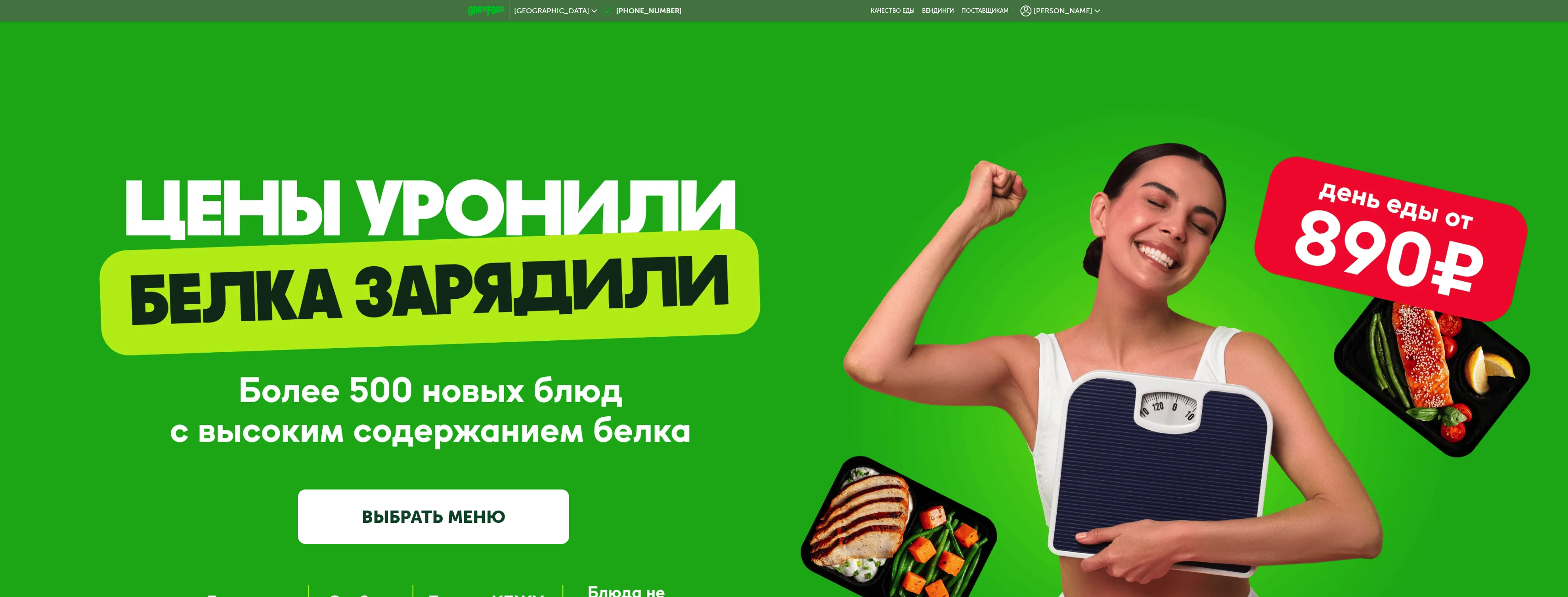
click at [533, 12] on span "[GEOGRAPHIC_DATA]" at bounding box center [551, 11] width 75 height 7
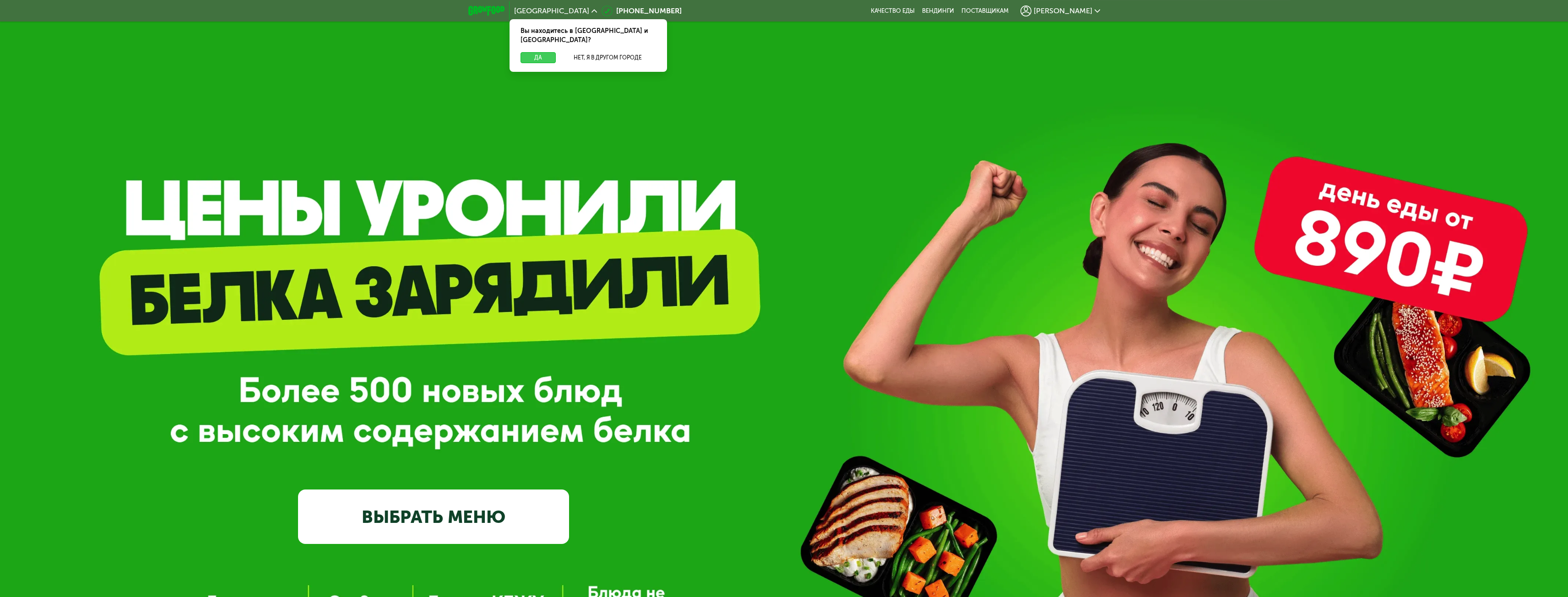
click at [537, 52] on button "Да" at bounding box center [538, 57] width 35 height 11
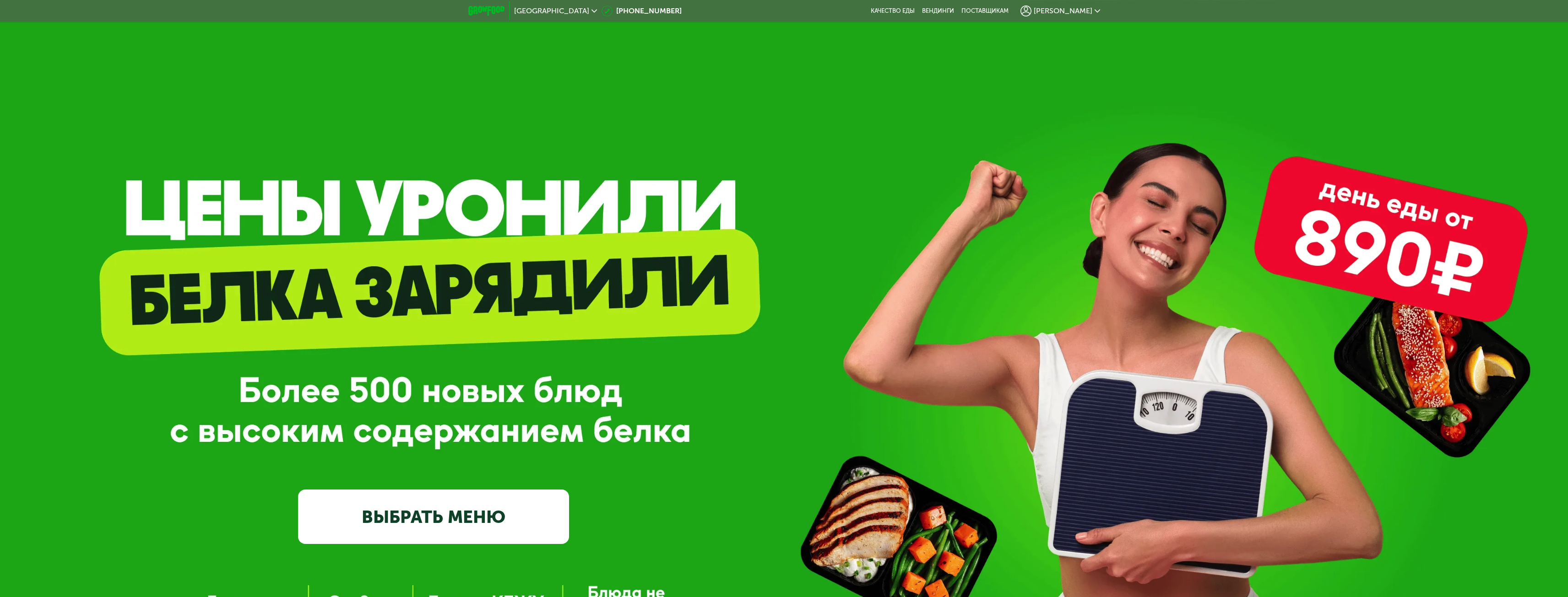
click at [1091, 12] on span "[PERSON_NAME]" at bounding box center [1063, 11] width 59 height 7
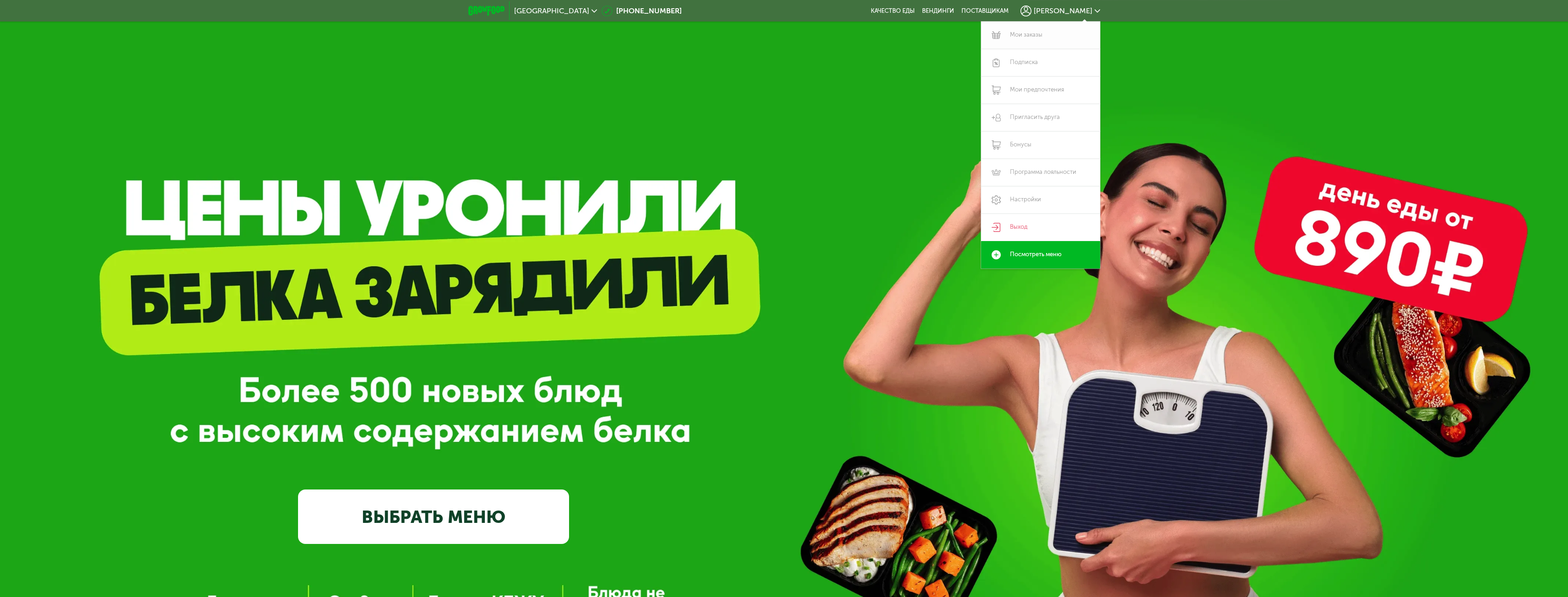
click at [1026, 41] on link "Мои заказы" at bounding box center [1040, 35] width 119 height 27
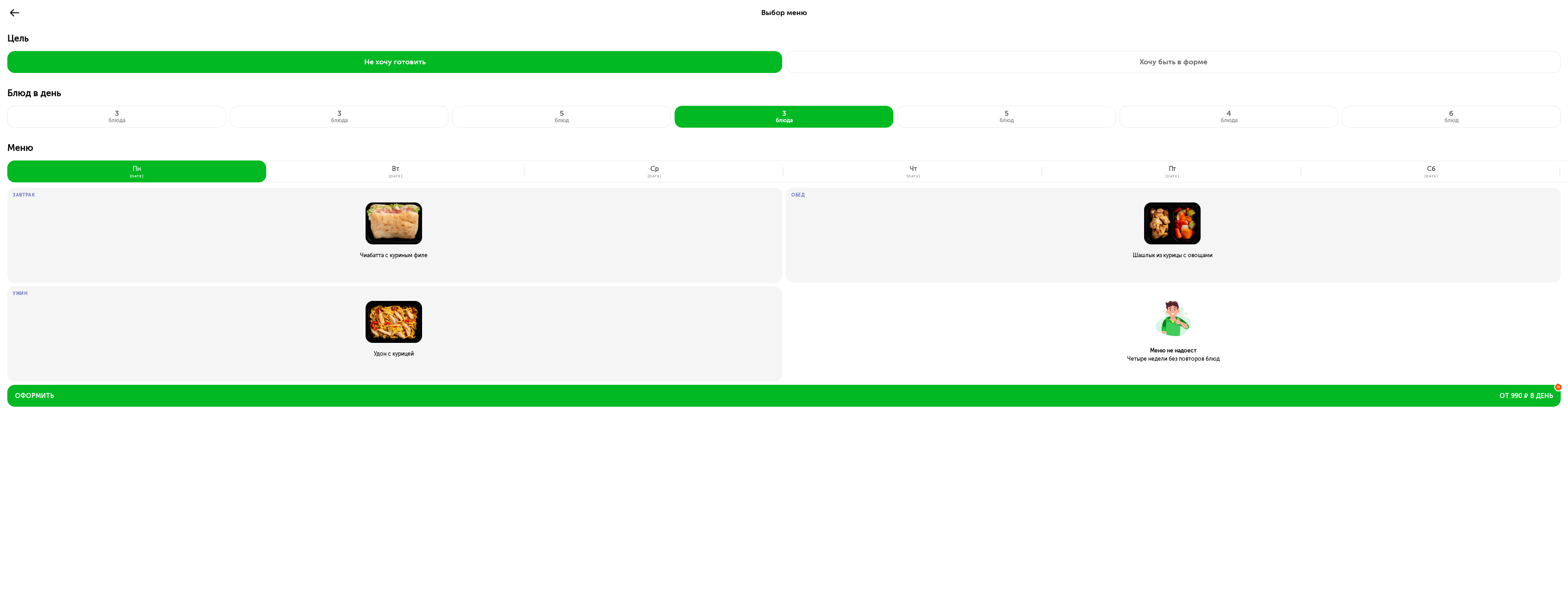
click at [11, 12] on use at bounding box center [14, 13] width 9 height 7
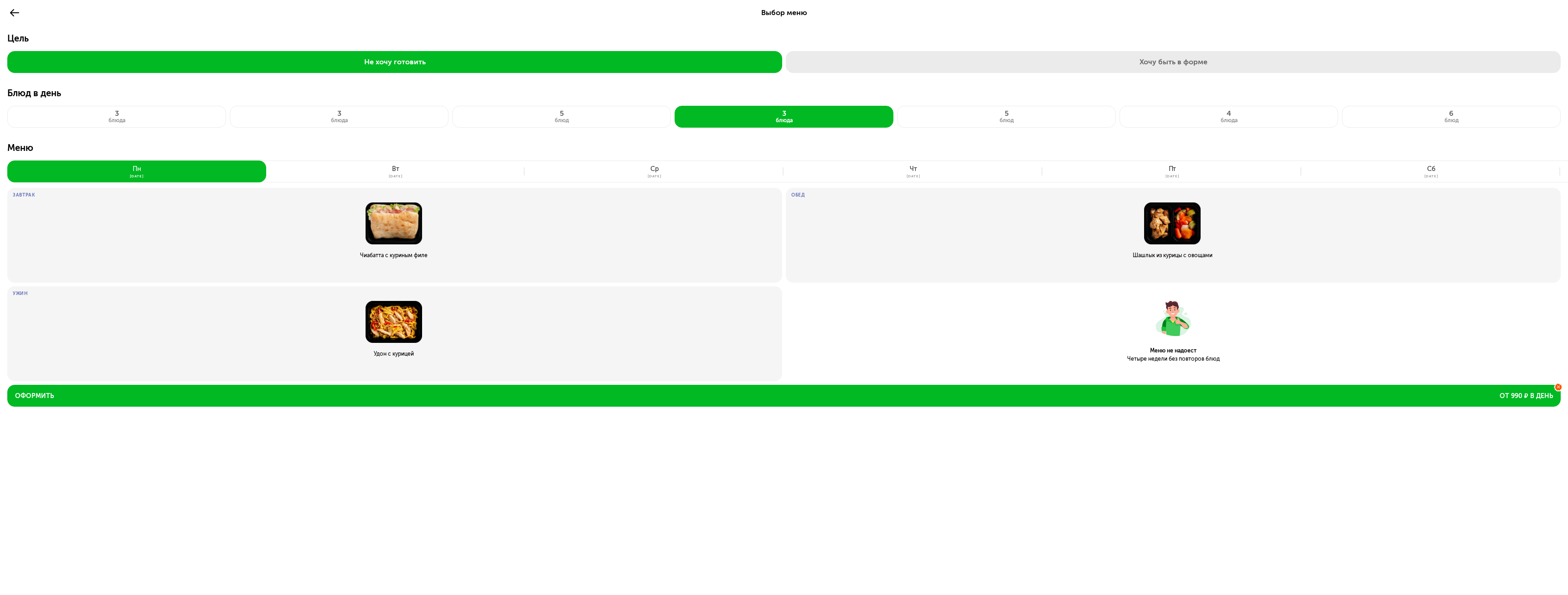
click at [1132, 57] on button "Хочу быть в форме" at bounding box center [1173, 62] width 775 height 22
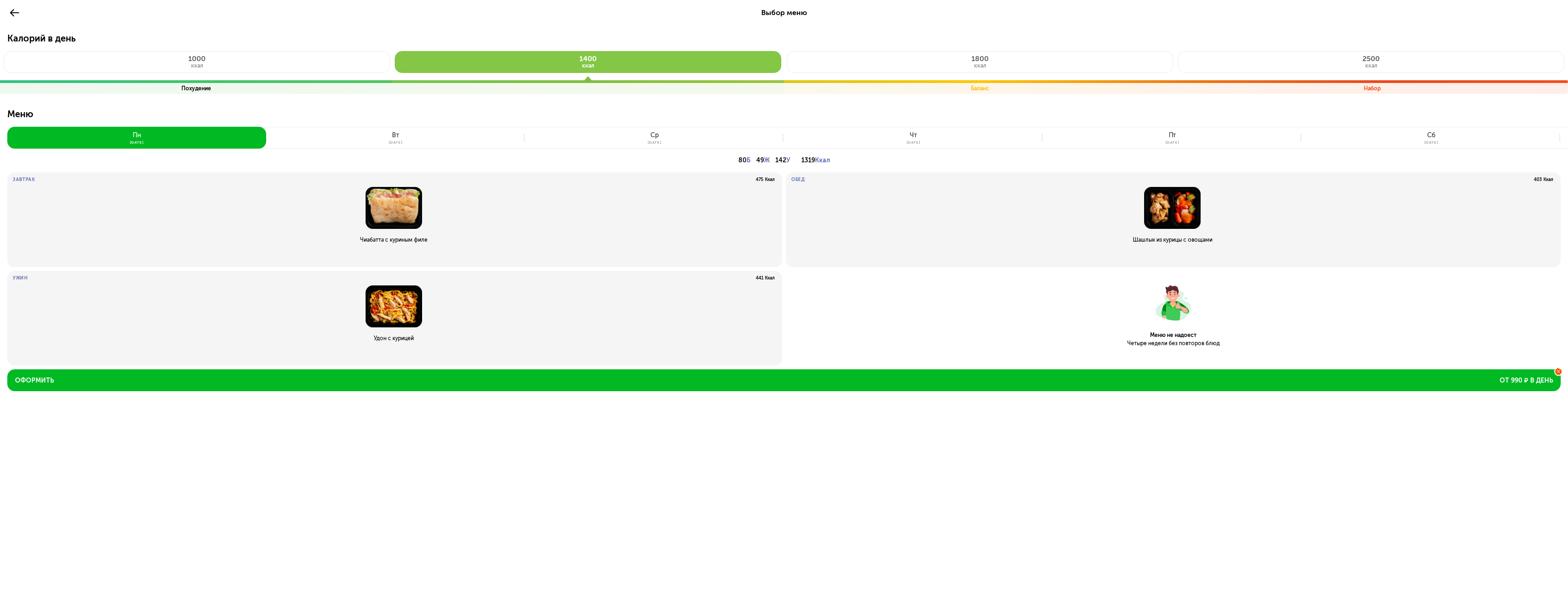
click at [388, 143] on button "вт 26 авг" at bounding box center [395, 138] width 259 height 22
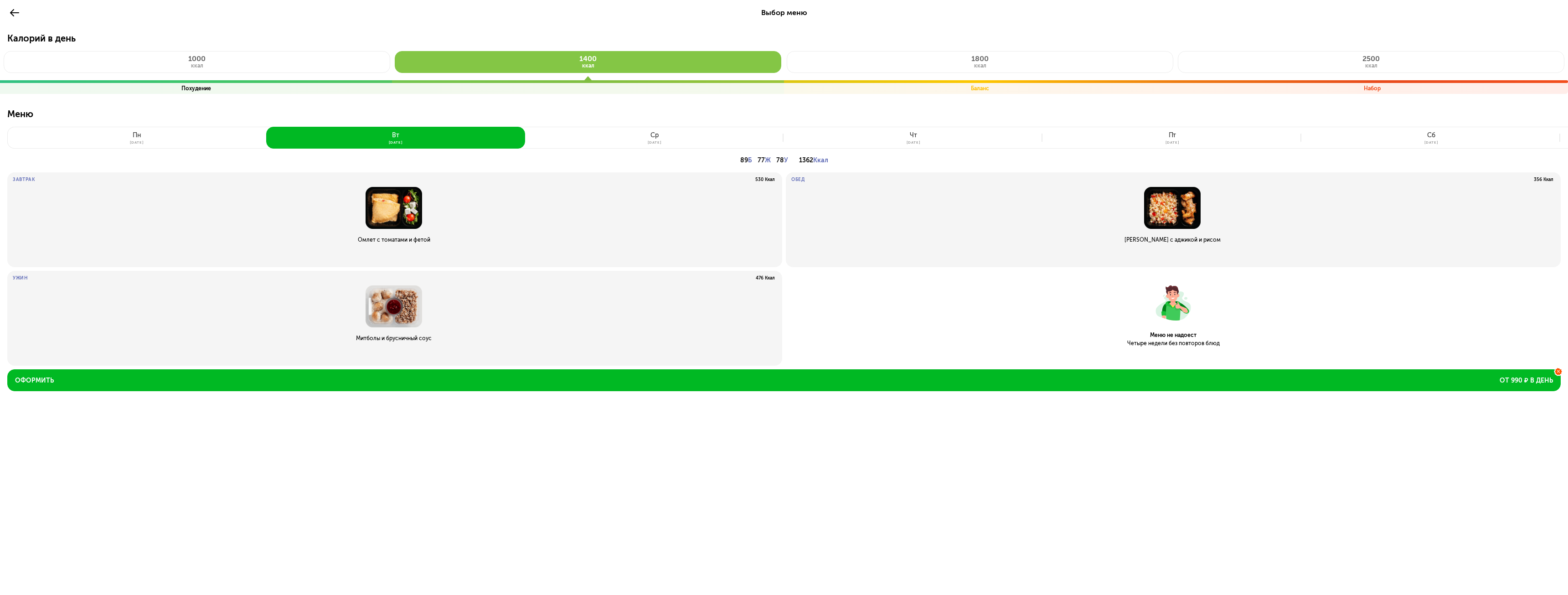
click at [236, 140] on button "пн 25 авг" at bounding box center [136, 138] width 259 height 22
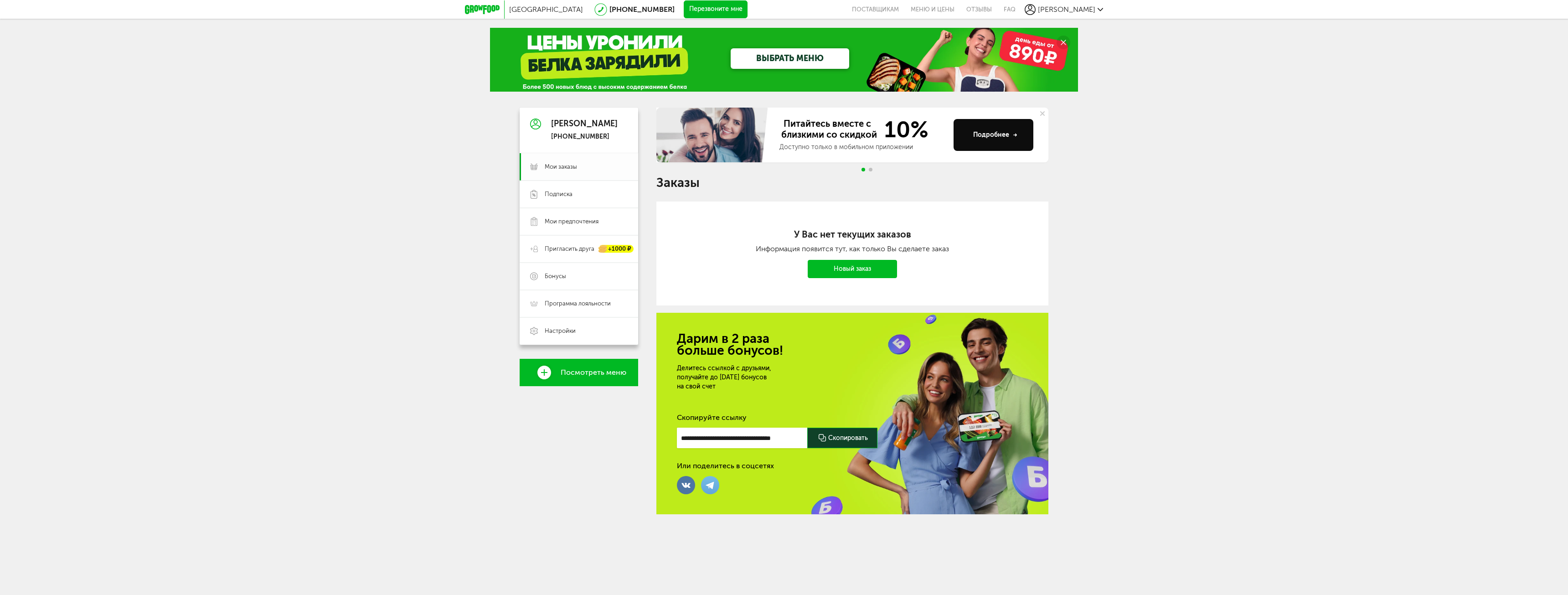
click at [564, 169] on span "Мои заказы" at bounding box center [561, 166] width 32 height 8
click at [572, 160] on link "Мои заказы" at bounding box center [579, 167] width 119 height 27
click at [572, 166] on span "Мои заказы" at bounding box center [561, 166] width 32 height 8
click at [572, 167] on span "Мои заказы" at bounding box center [561, 166] width 32 height 8
click at [601, 375] on span "Посмотреть меню" at bounding box center [593, 372] width 66 height 8
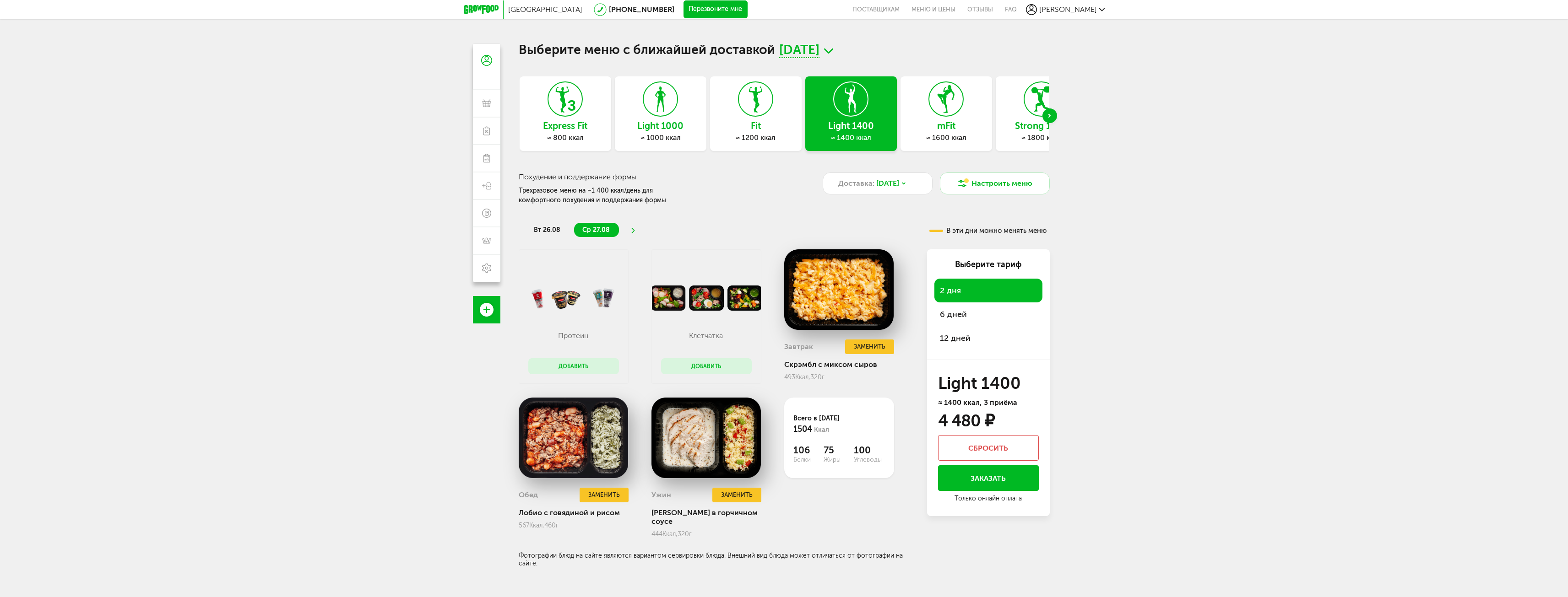
click at [937, 116] on div at bounding box center [946, 99] width 35 height 35
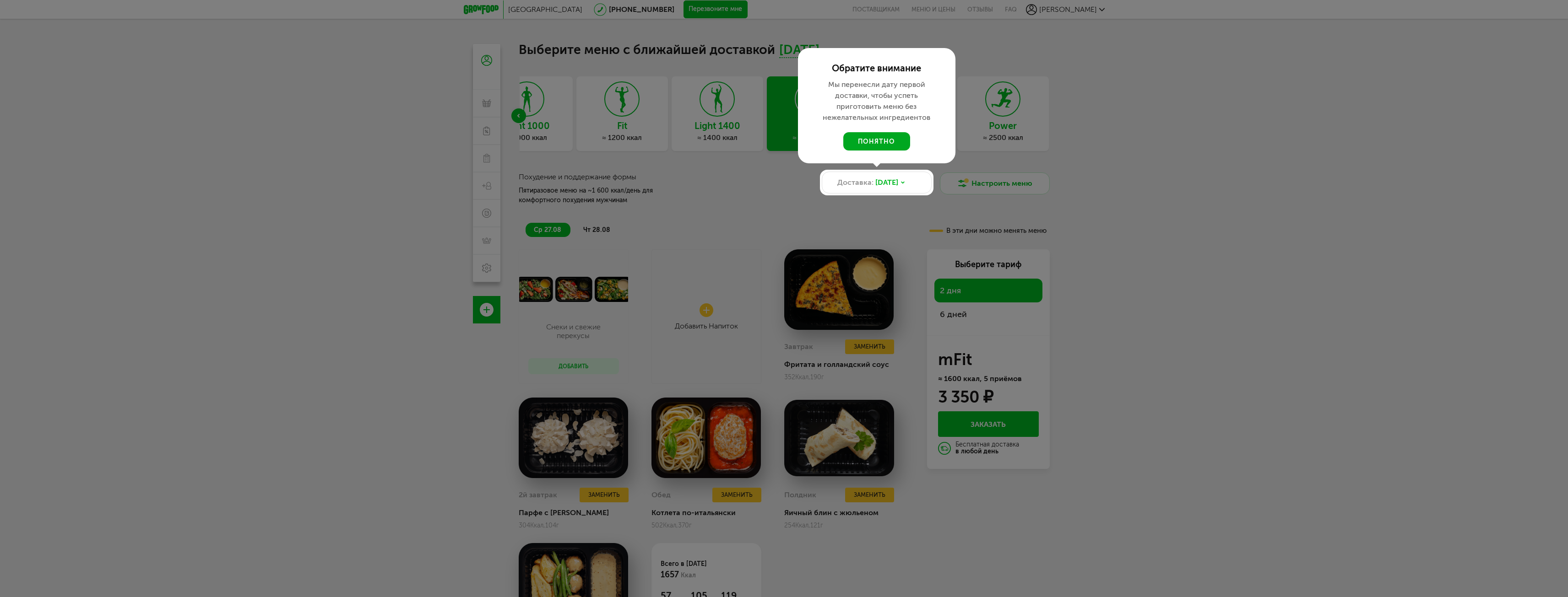
click at [885, 142] on button "понятно" at bounding box center [876, 141] width 67 height 18
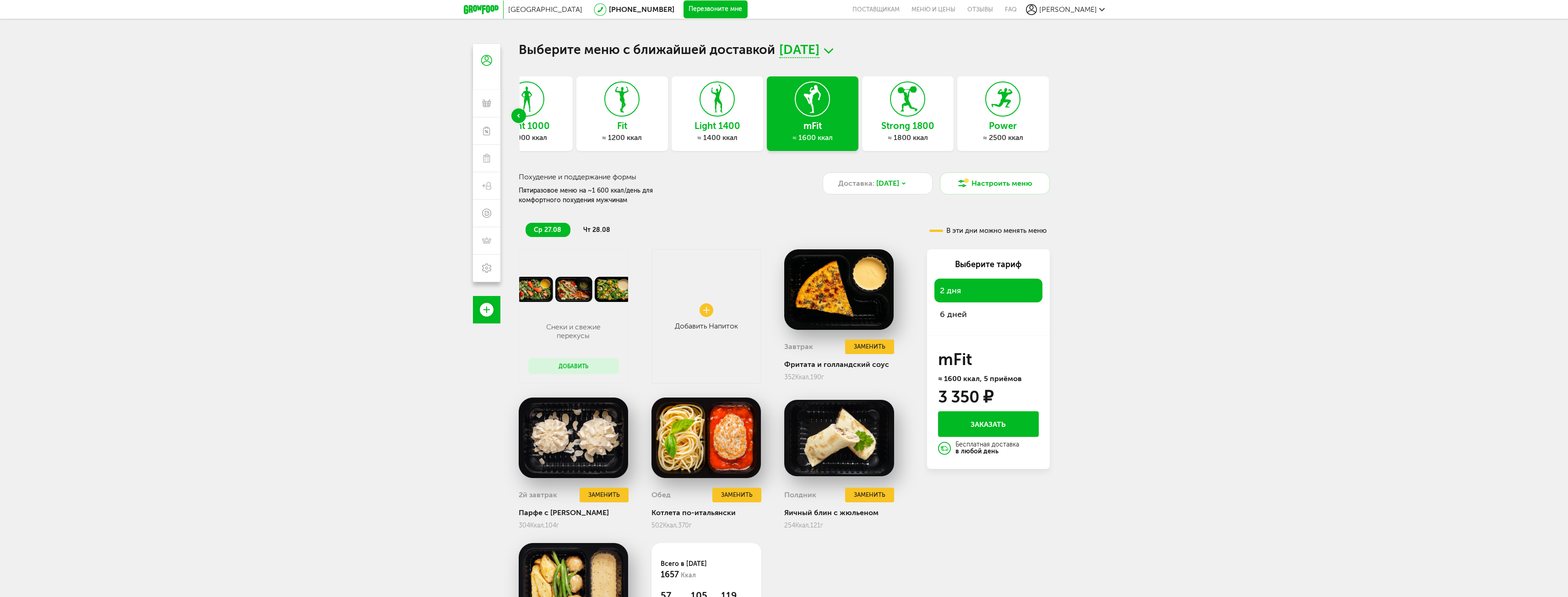
click at [958, 310] on span "6 дней" at bounding box center [953, 314] width 27 height 10
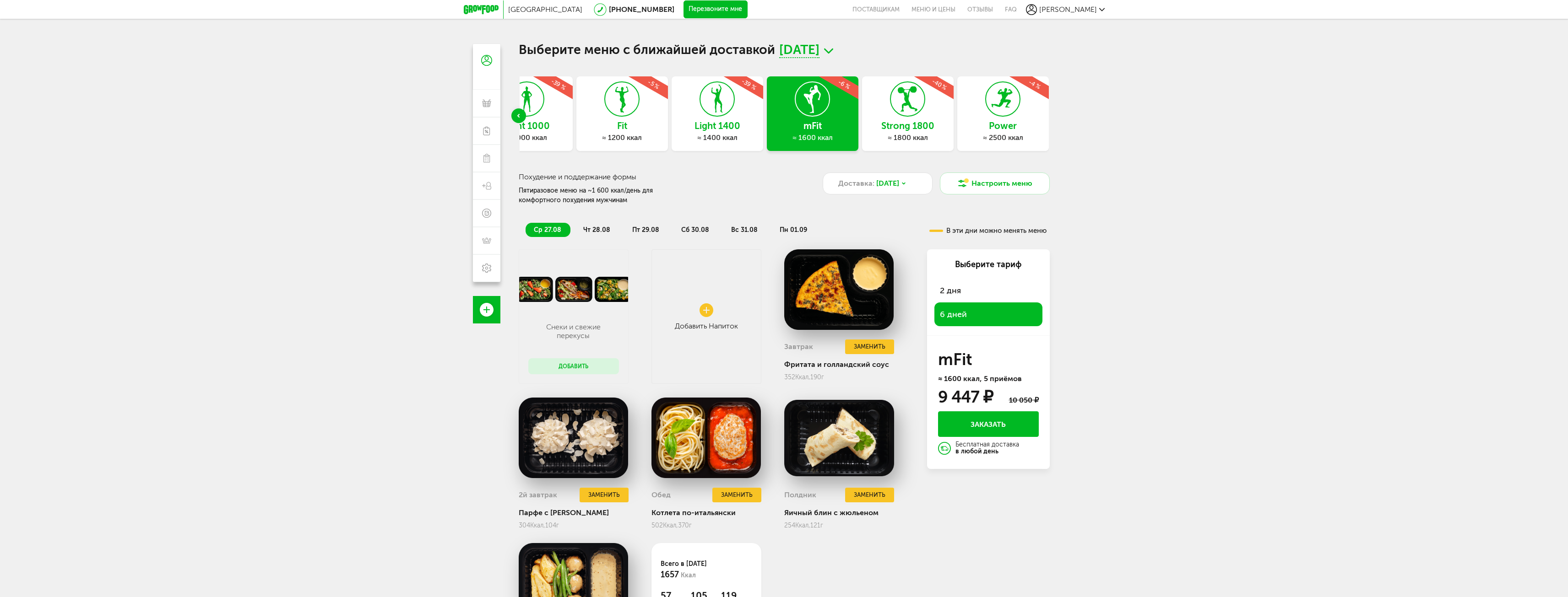
click at [722, 134] on div "≈ 1400 ккал" at bounding box center [718, 137] width 92 height 9
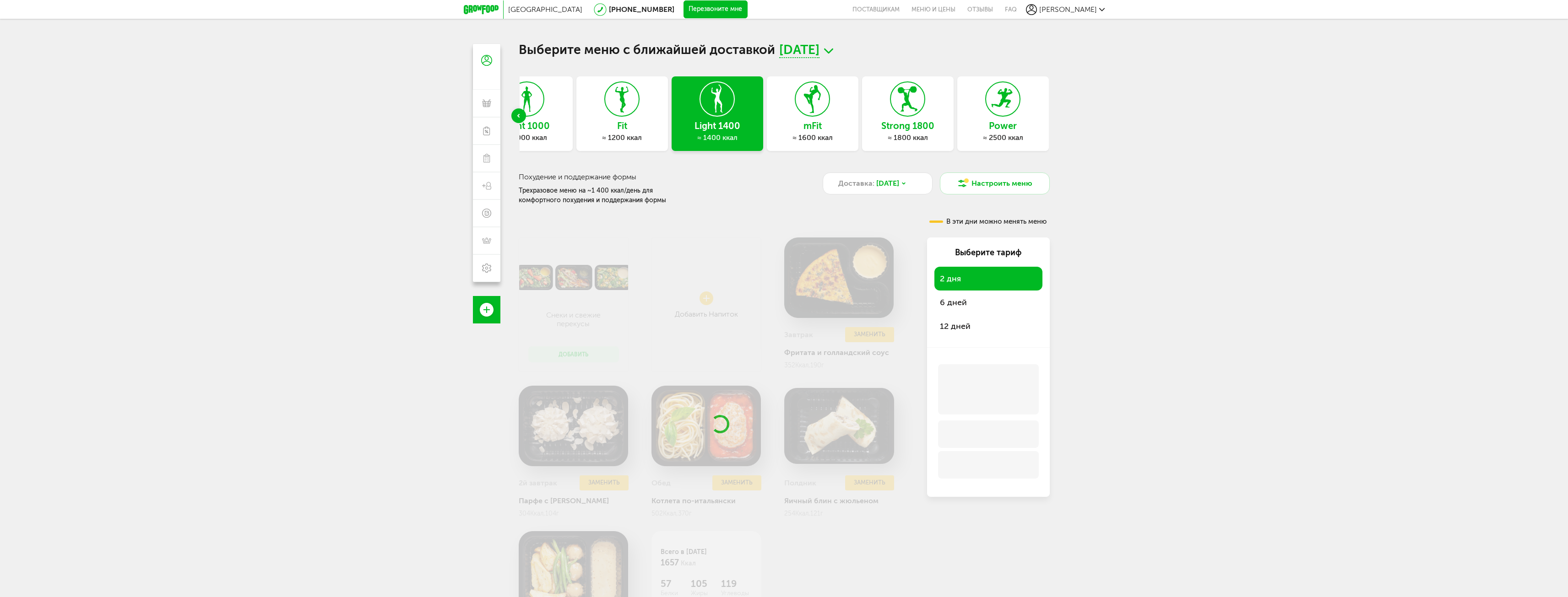
click at [963, 305] on div "6 дней" at bounding box center [988, 302] width 108 height 24
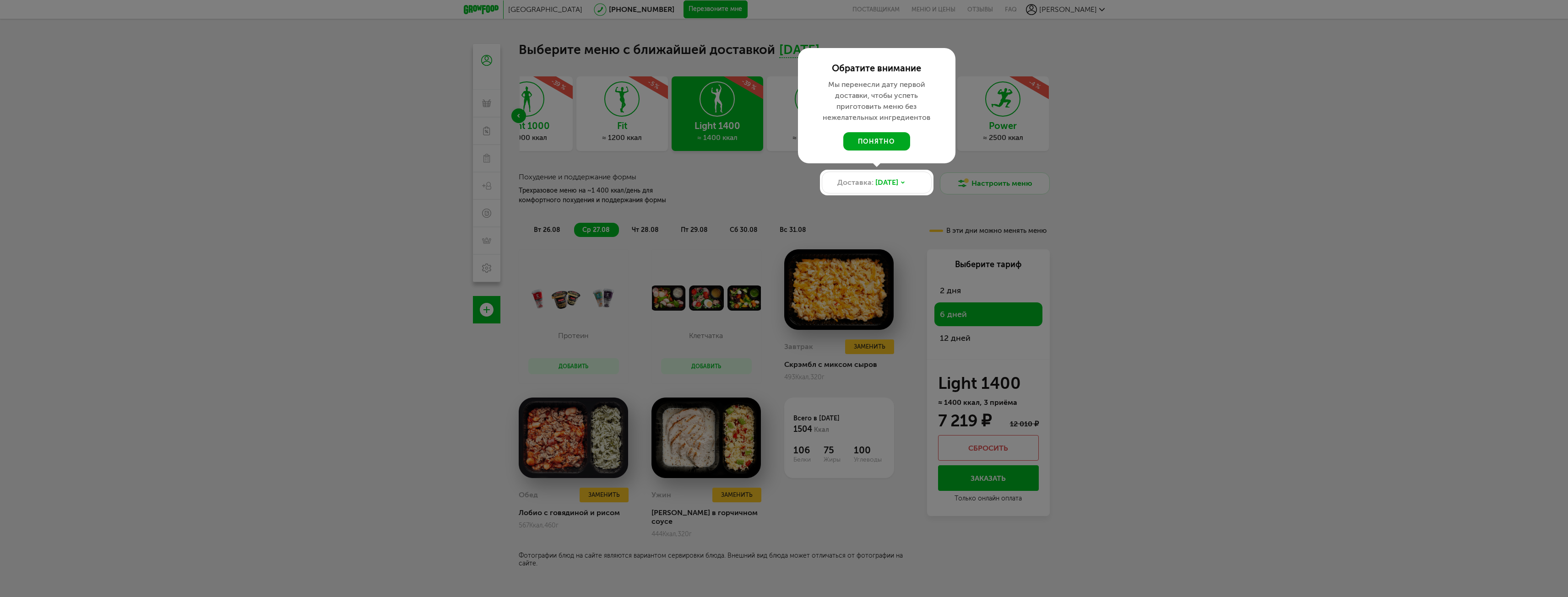
click at [874, 136] on button "понятно" at bounding box center [876, 141] width 67 height 18
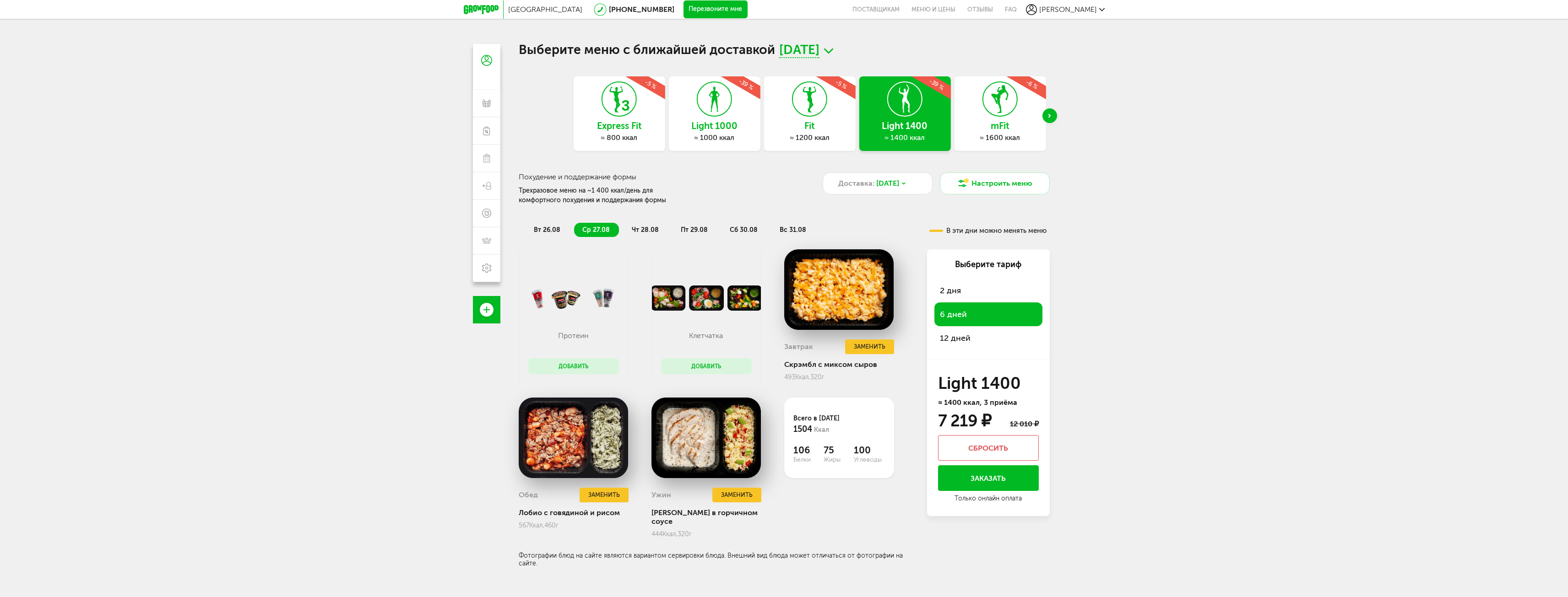
click at [828, 156] on div "Express Fit ≈ 800 ккал -5 % Light 1000 ≈ 1000 ккал -39 % Fit ≈ 1200 ккал -5 % L…" at bounding box center [784, 322] width 531 height 491
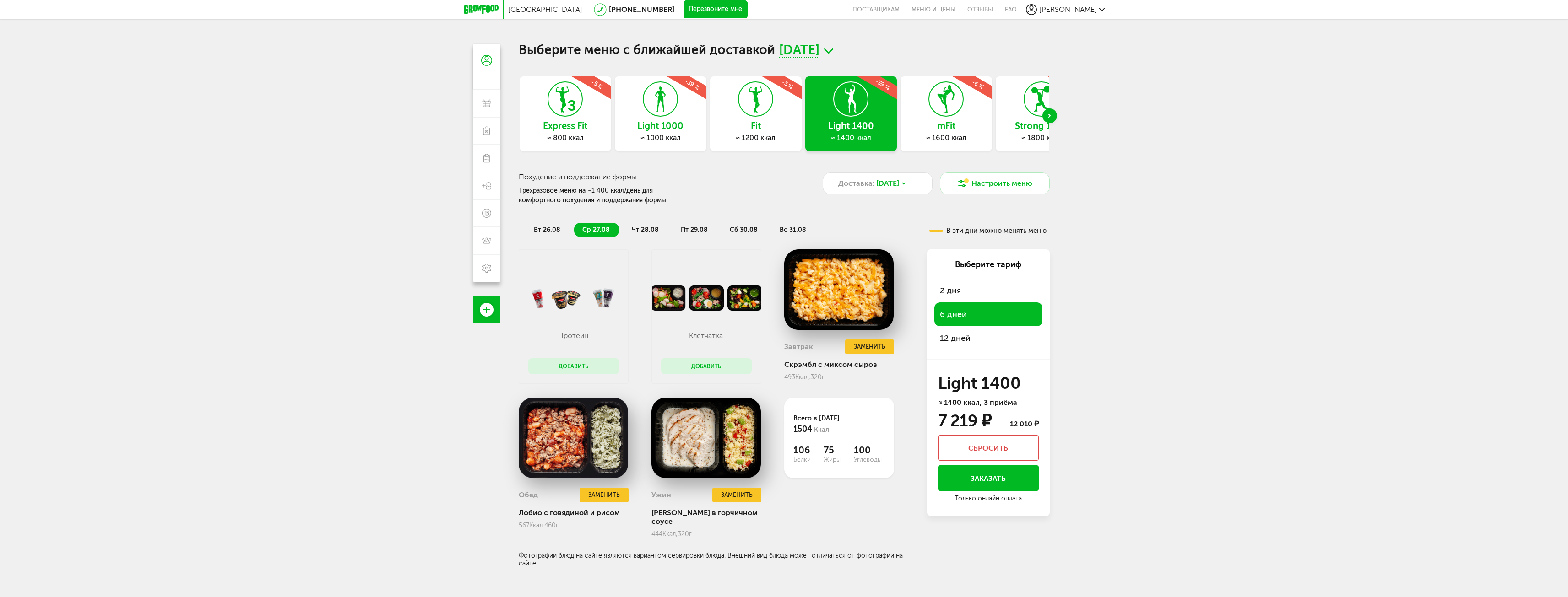
click at [675, 121] on h3 "Light 1000" at bounding box center [661, 126] width 92 height 10
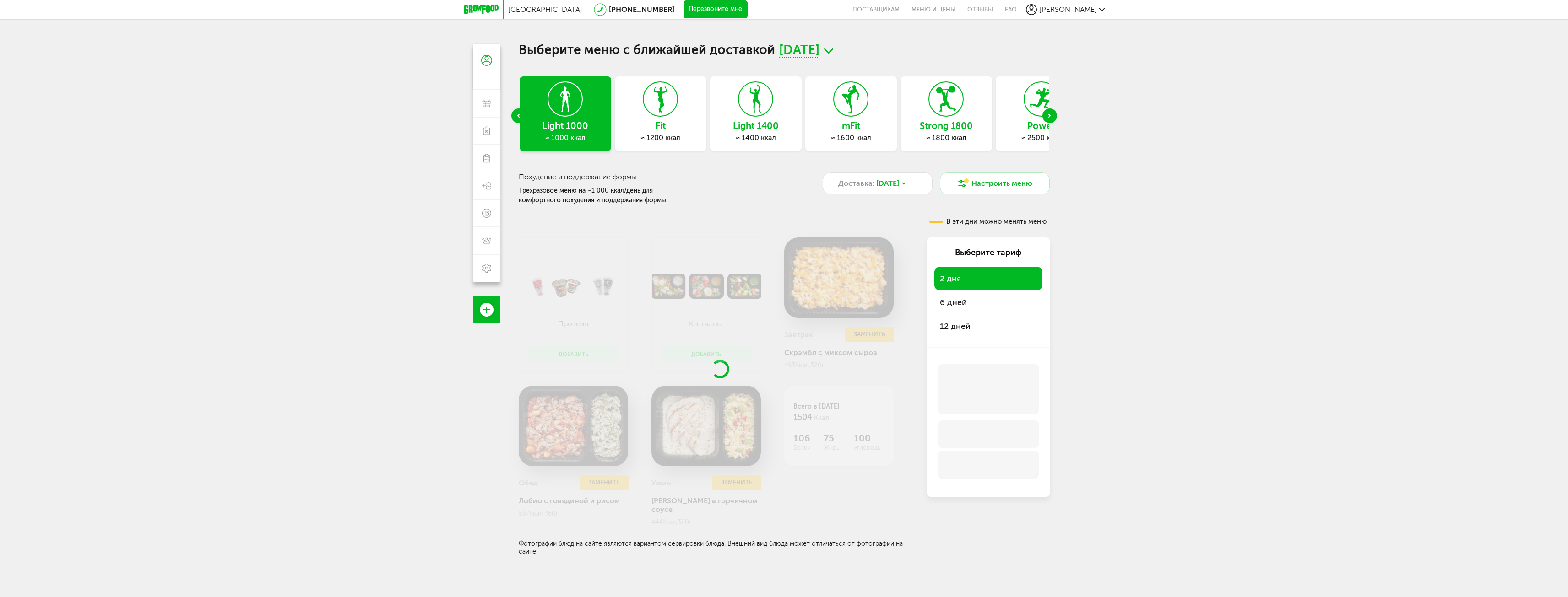
click at [976, 304] on div "6 дней" at bounding box center [988, 302] width 108 height 24
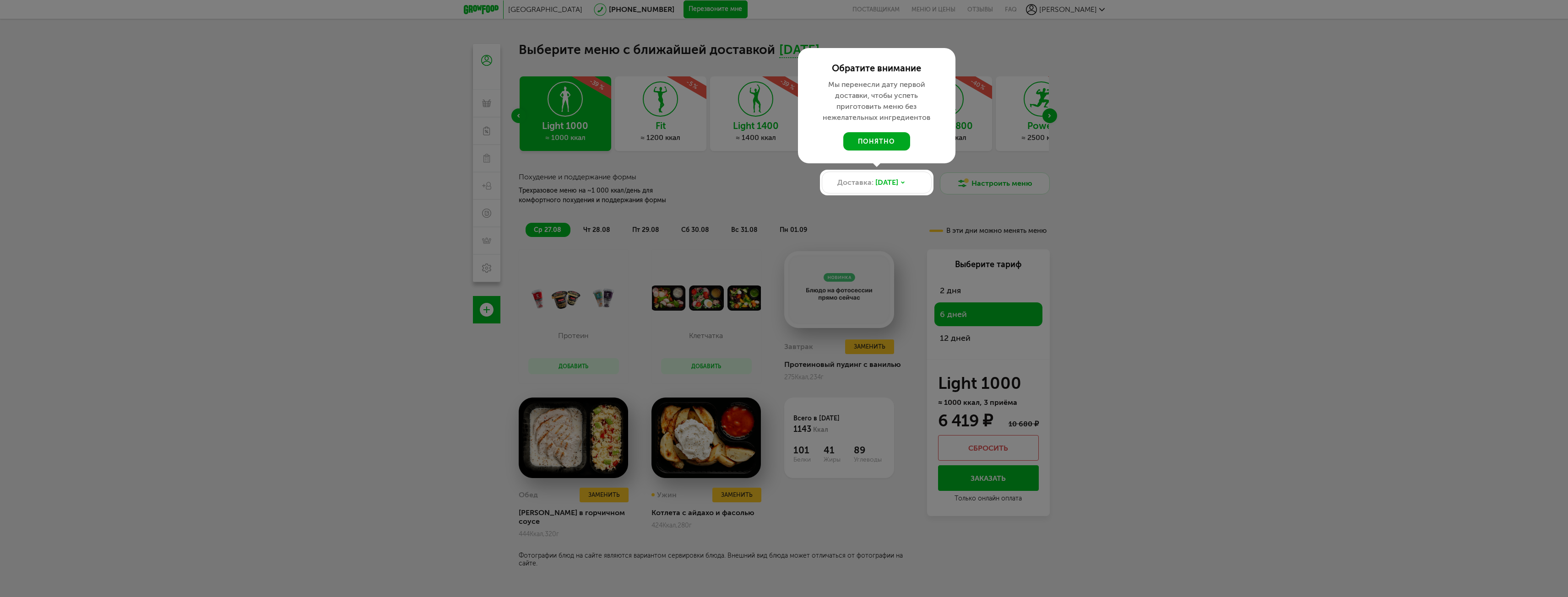
click at [878, 137] on button "понятно" at bounding box center [876, 141] width 67 height 18
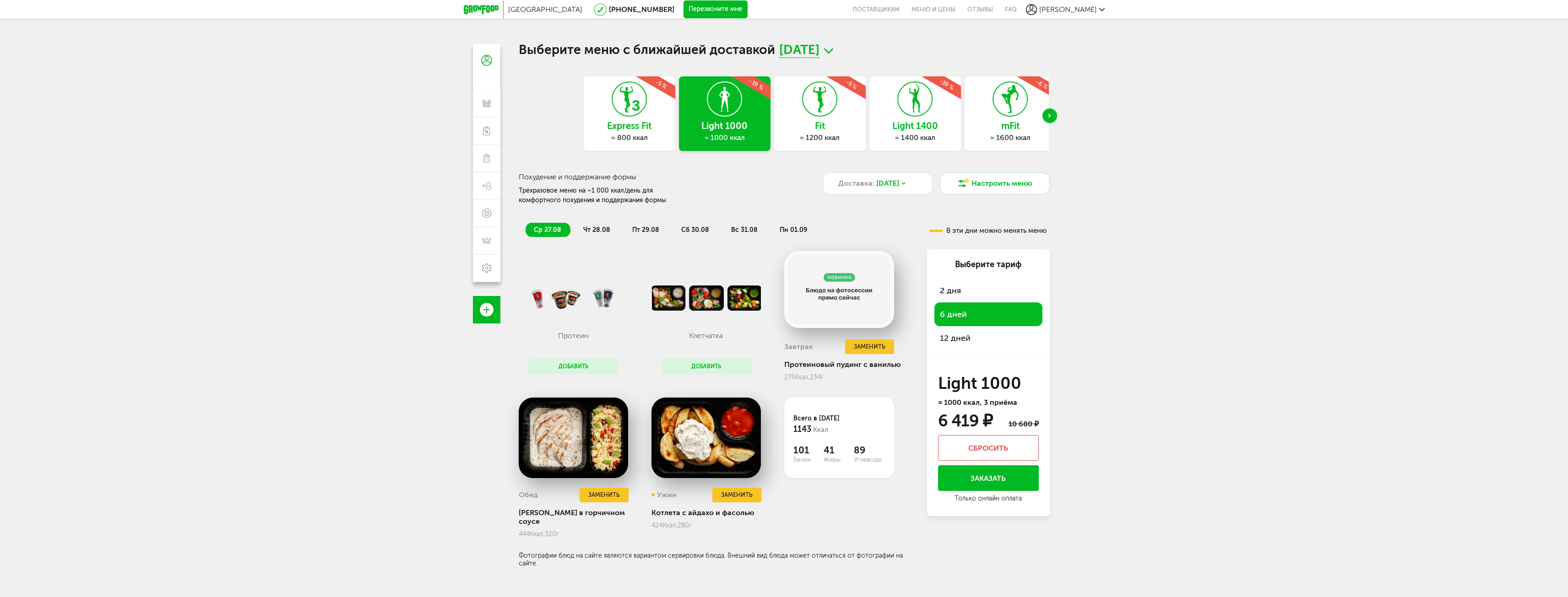
click at [832, 112] on div "Express Fit ≈ 800 ккал -5 % Light 1000 ≈ 1000 ккал -39 % Fit ≈ 1200 ккал -5 % L…" at bounding box center [848, 114] width 529 height 75
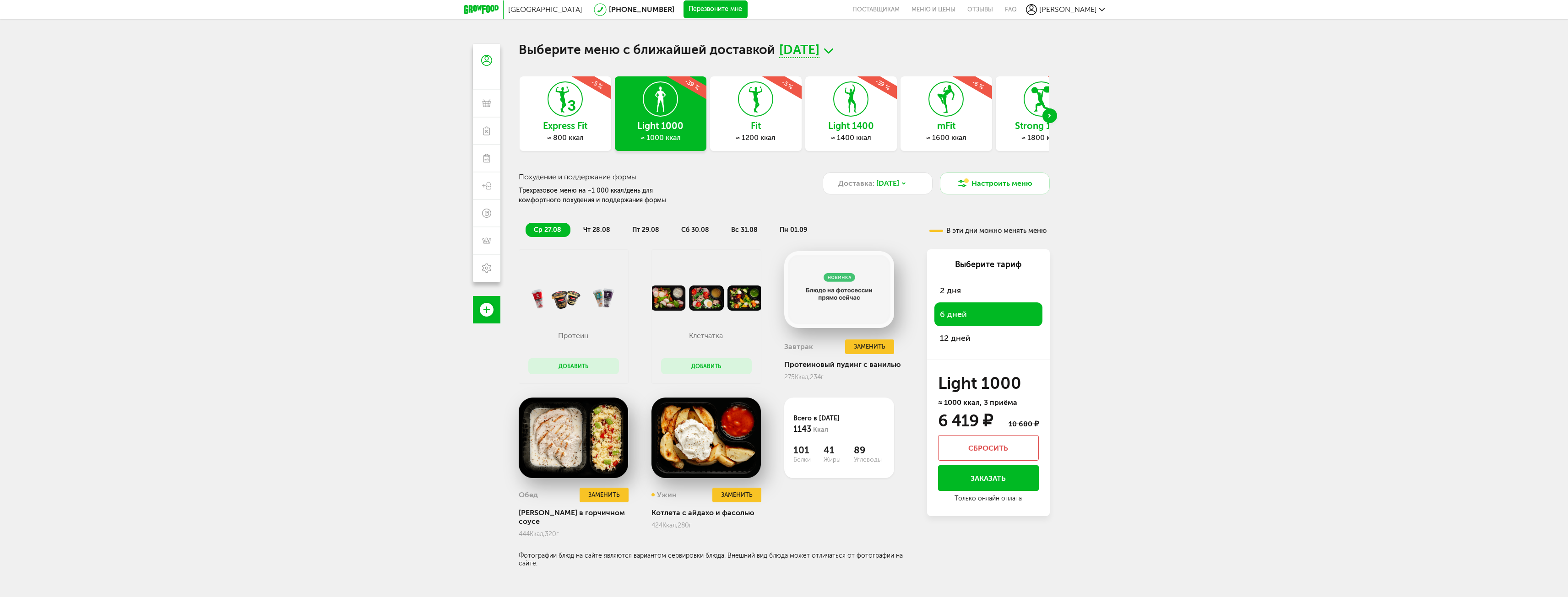
click at [575, 124] on h3 "Express Fit" at bounding box center [565, 126] width 92 height 10
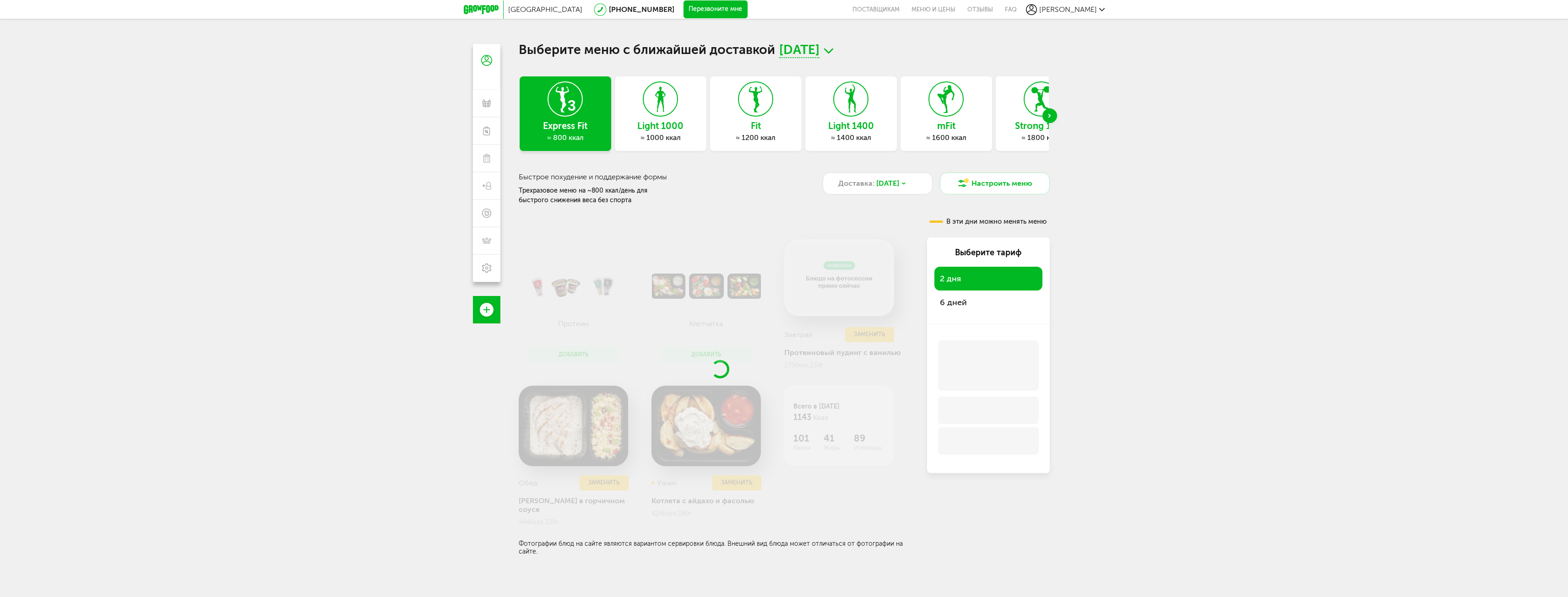
click at [960, 300] on span "6 дней" at bounding box center [953, 302] width 27 height 10
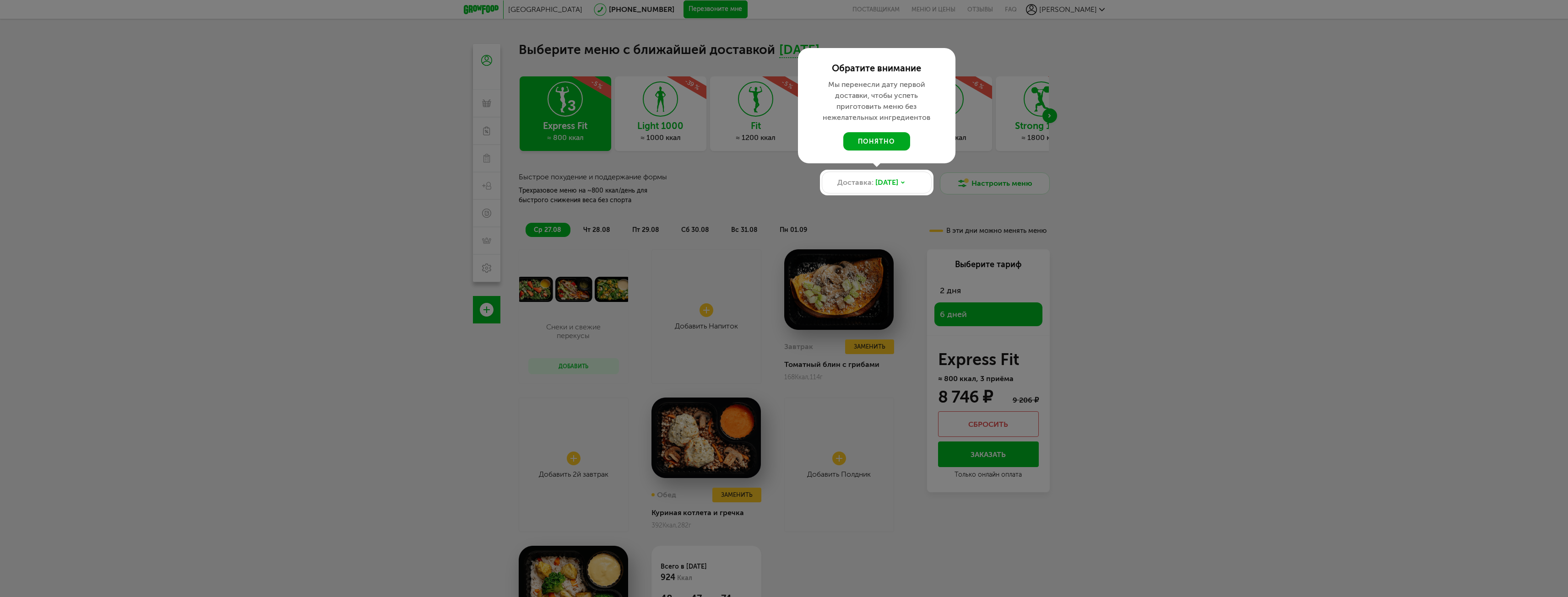
click at [885, 141] on button "понятно" at bounding box center [876, 141] width 67 height 18
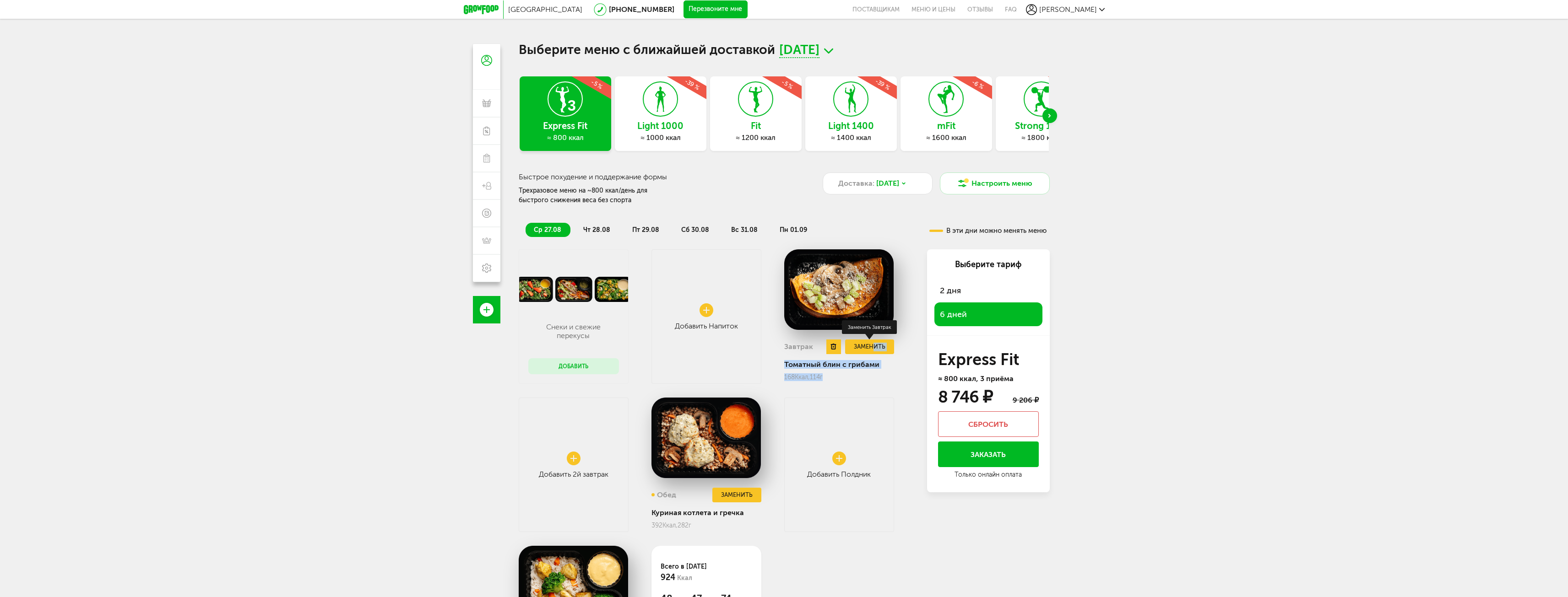
drag, startPoint x: 856, startPoint y: 386, endPoint x: 872, endPoint y: 353, distance: 36.7
click at [872, 353] on div "Снеки и свежие перекусы Добавить Добавить Напиток Завтрак Заменить Томатный бли…" at bounding box center [715, 478] width 394 height 458
click at [1126, 291] on div "Москва 8 (800) 555-21-78 Перезвоните мне поставщикам Меню и цены Отзывы FAQ Мак…" at bounding box center [784, 339] width 1568 height 678
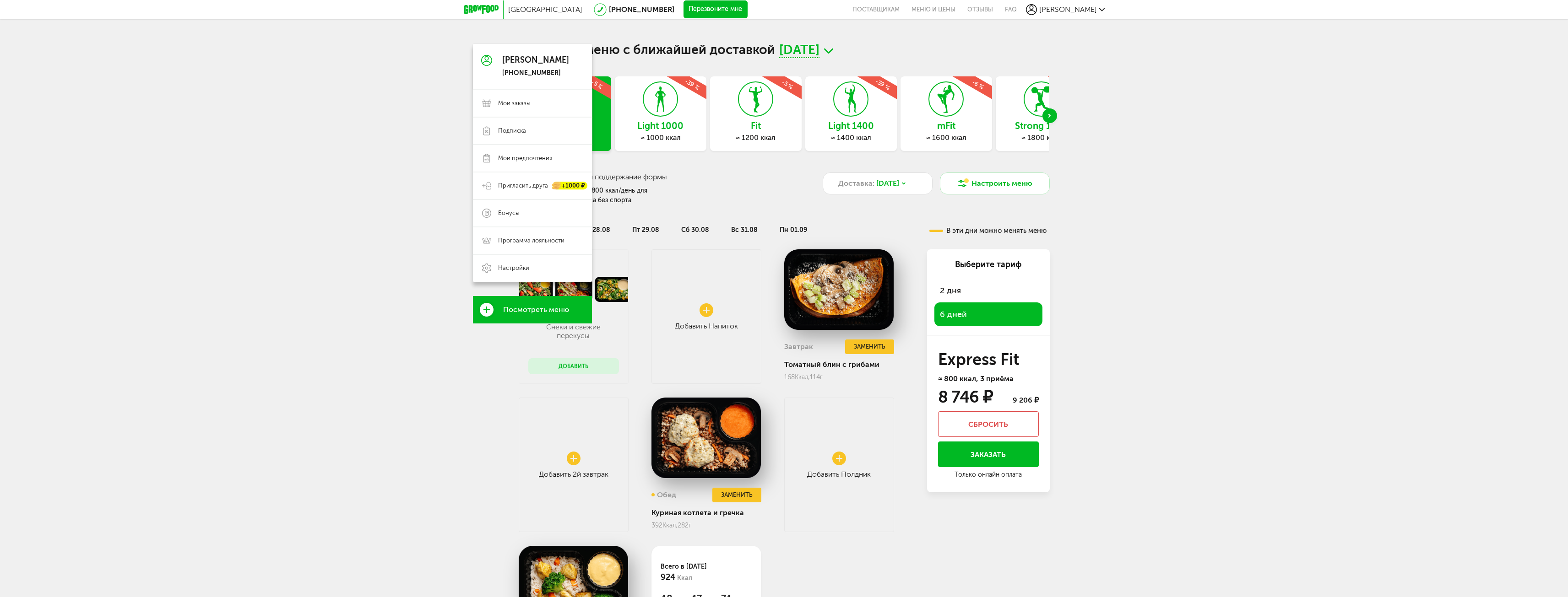
click at [490, 308] on icon at bounding box center [487, 310] width 13 height 13
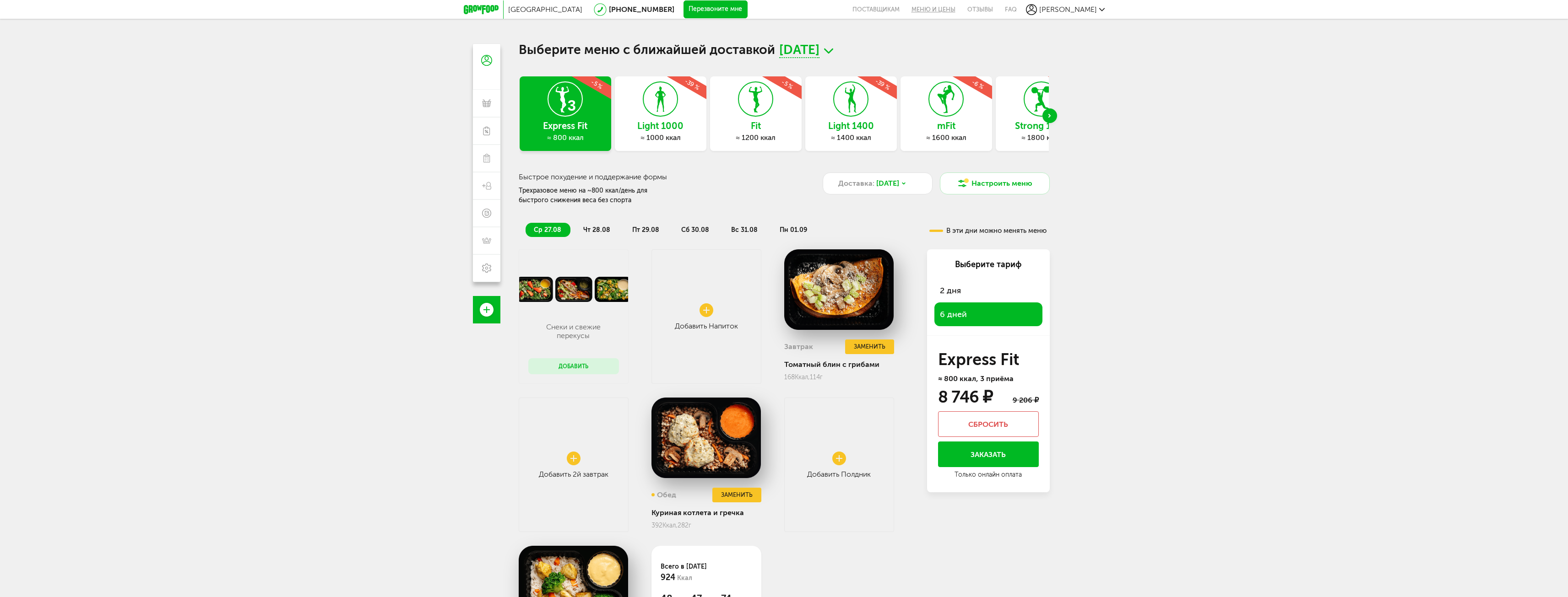
click at [962, 9] on link "Меню и цены" at bounding box center [933, 9] width 56 height 19
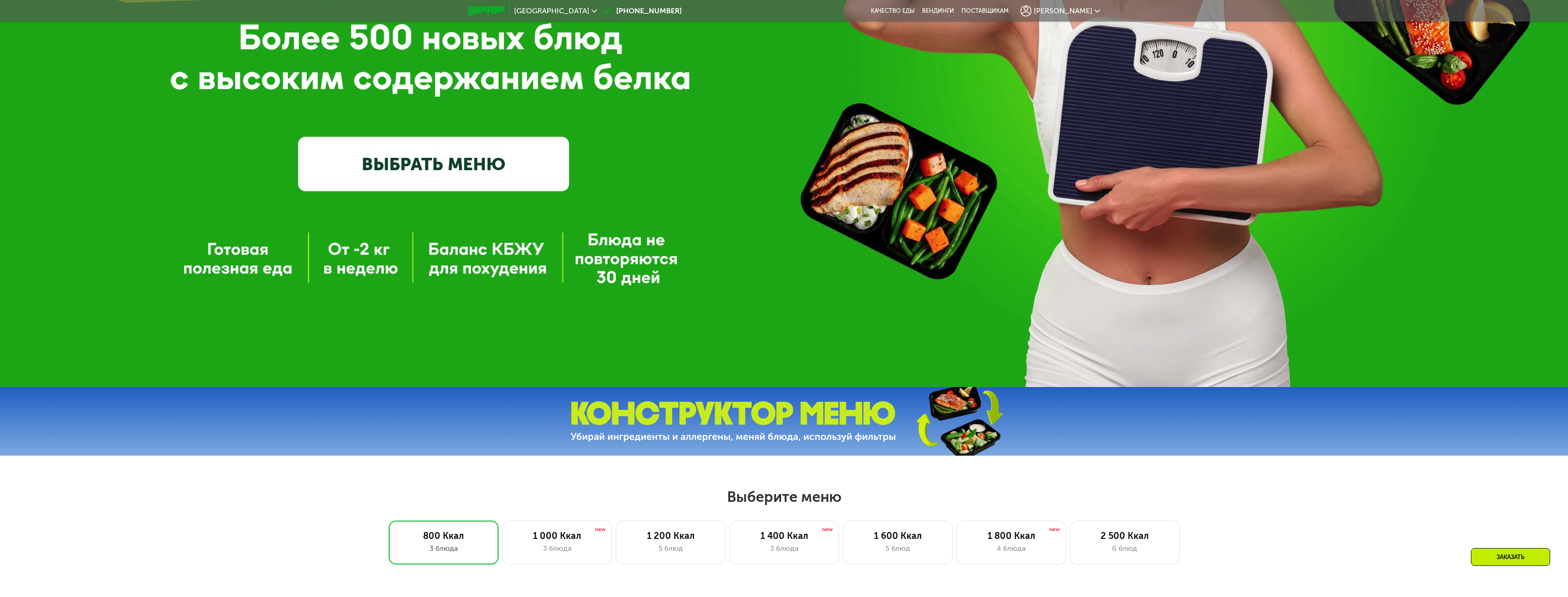
scroll to position [319, 0]
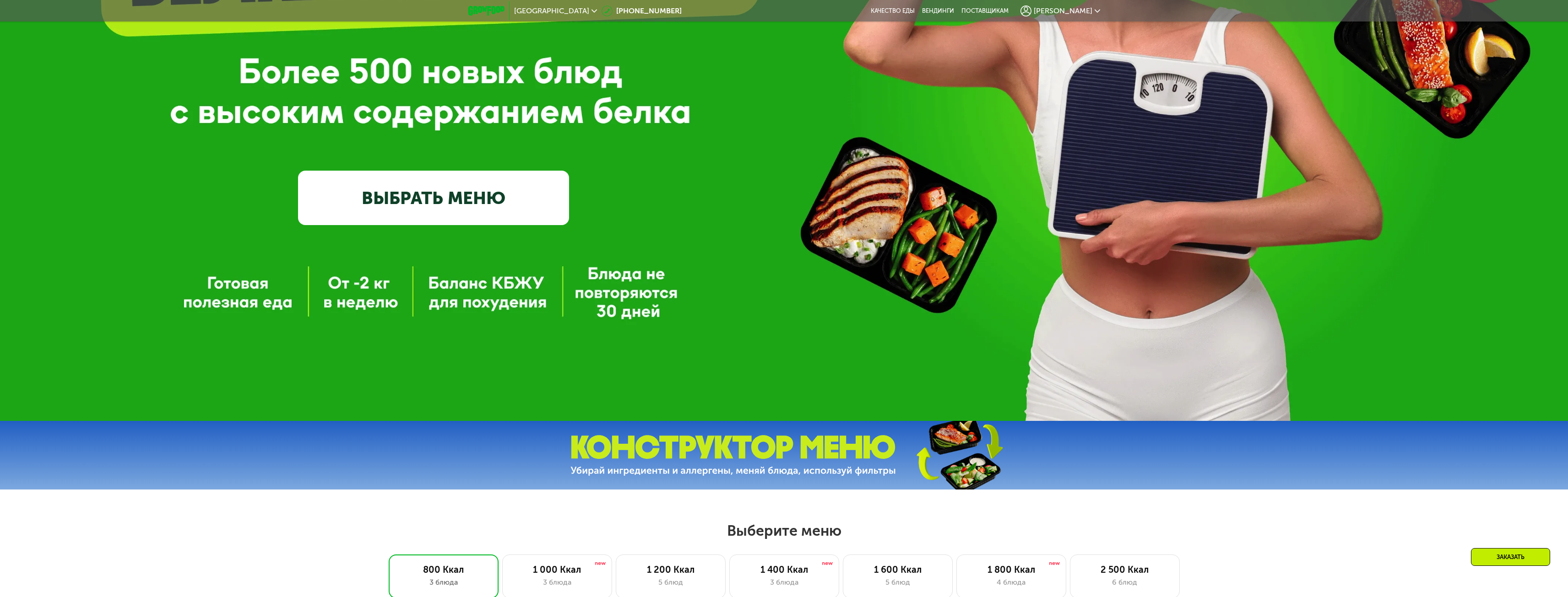
click at [425, 186] on link "ВЫБРАТЬ МЕНЮ" at bounding box center [433, 197] width 271 height 54
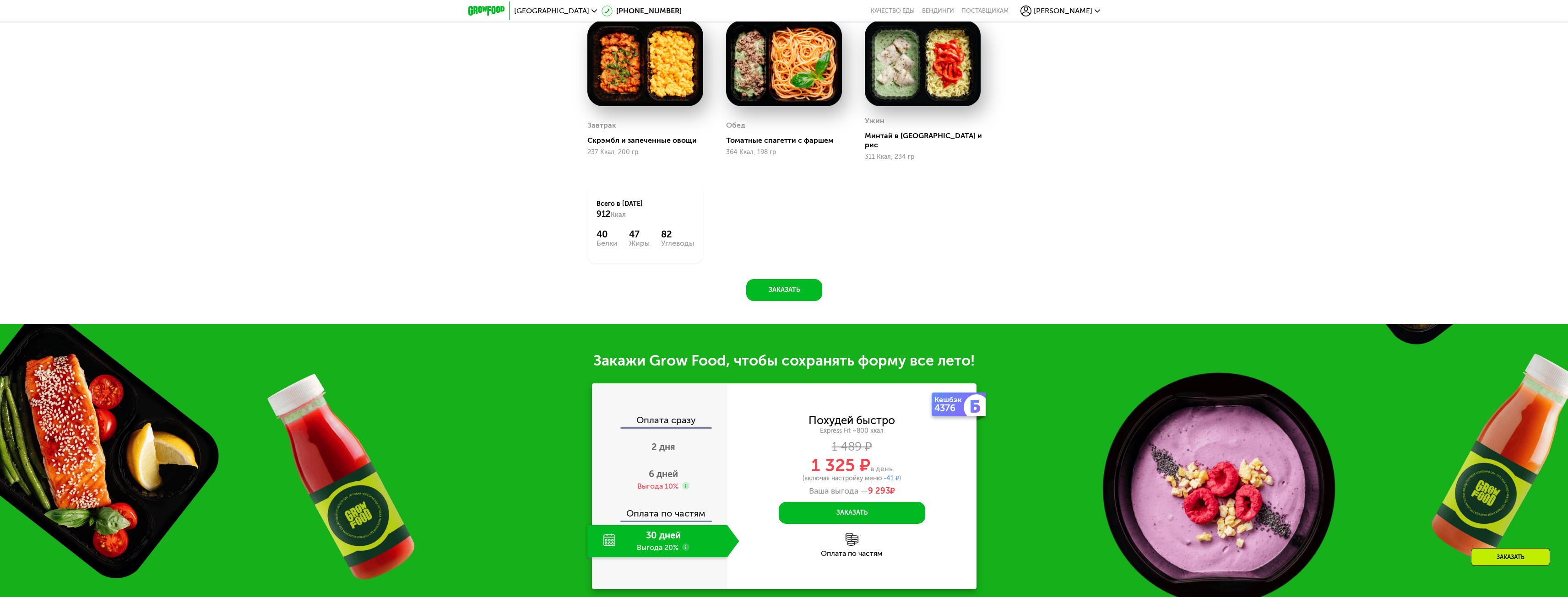
scroll to position [1189, 0]
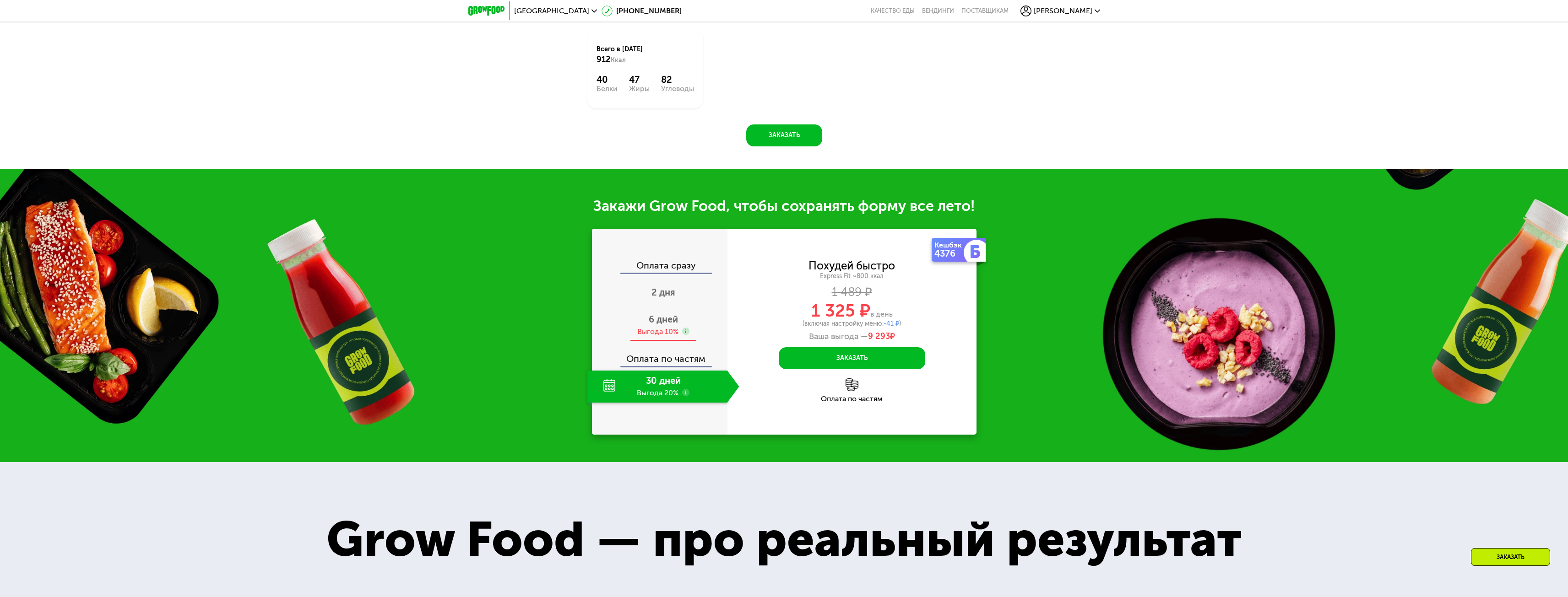
click at [668, 317] on span "6 дней" at bounding box center [663, 320] width 29 height 11
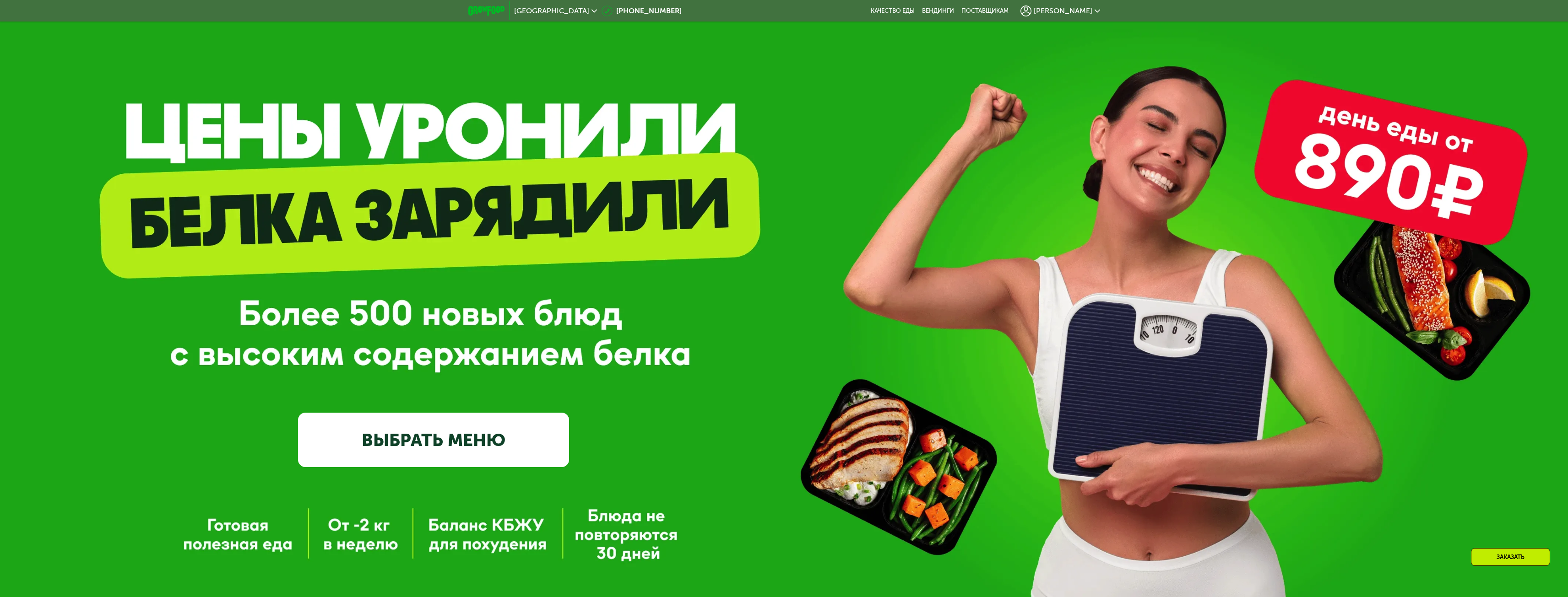
scroll to position [0, 0]
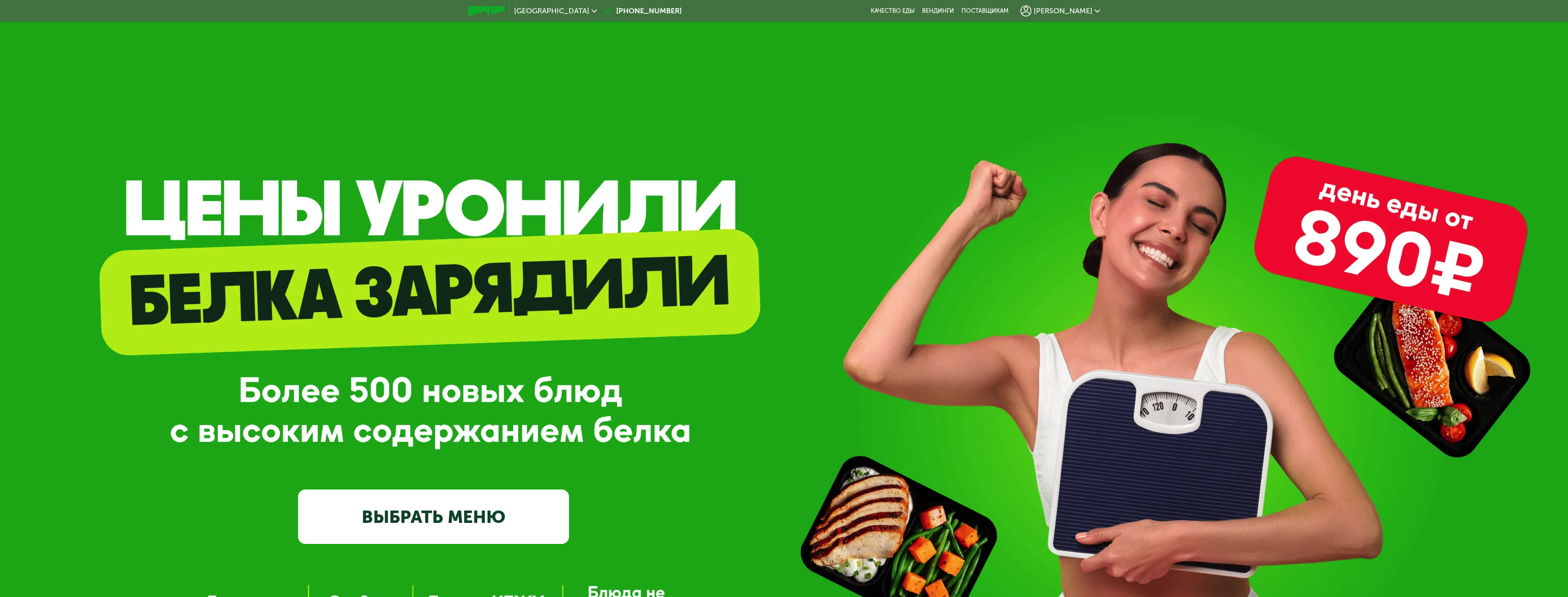
click at [1072, 10] on span "[PERSON_NAME]" at bounding box center [1063, 11] width 59 height 7
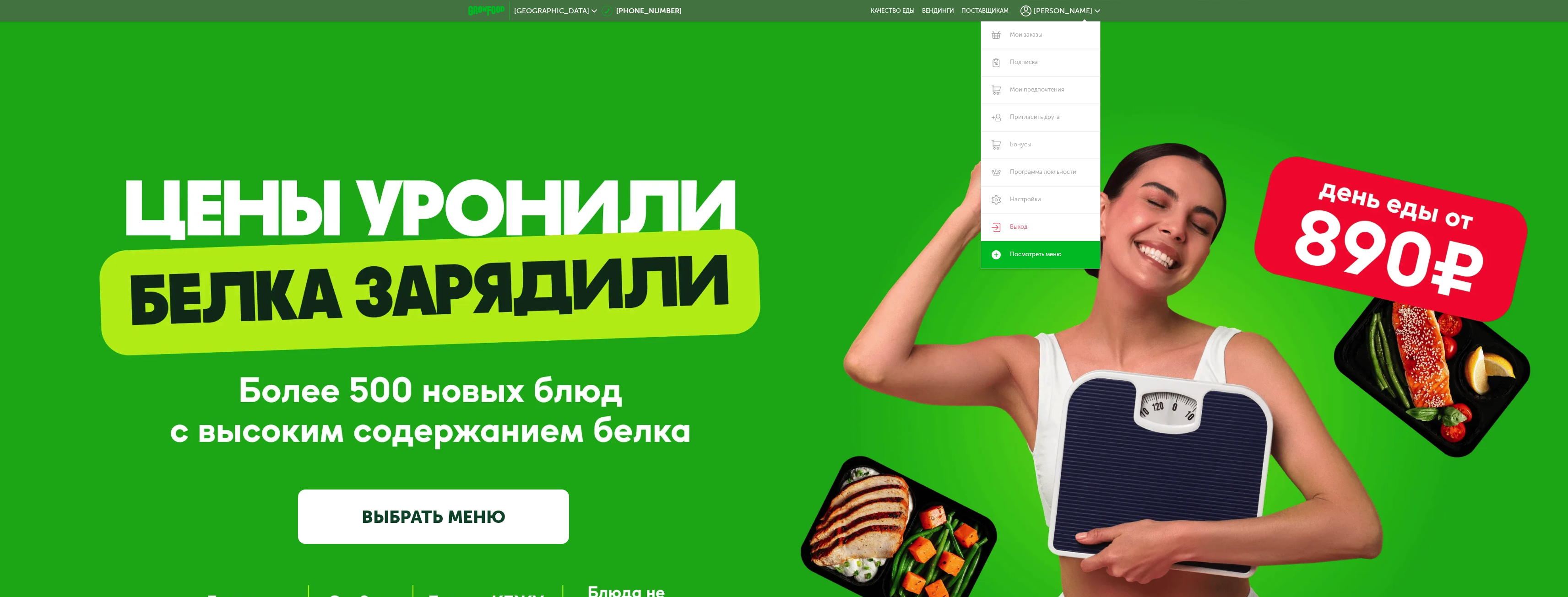
click at [562, 103] on div "GrowFood — доставка правильного питания ВЫБРАТЬ МЕНЮ" at bounding box center [784, 370] width 1568 height 740
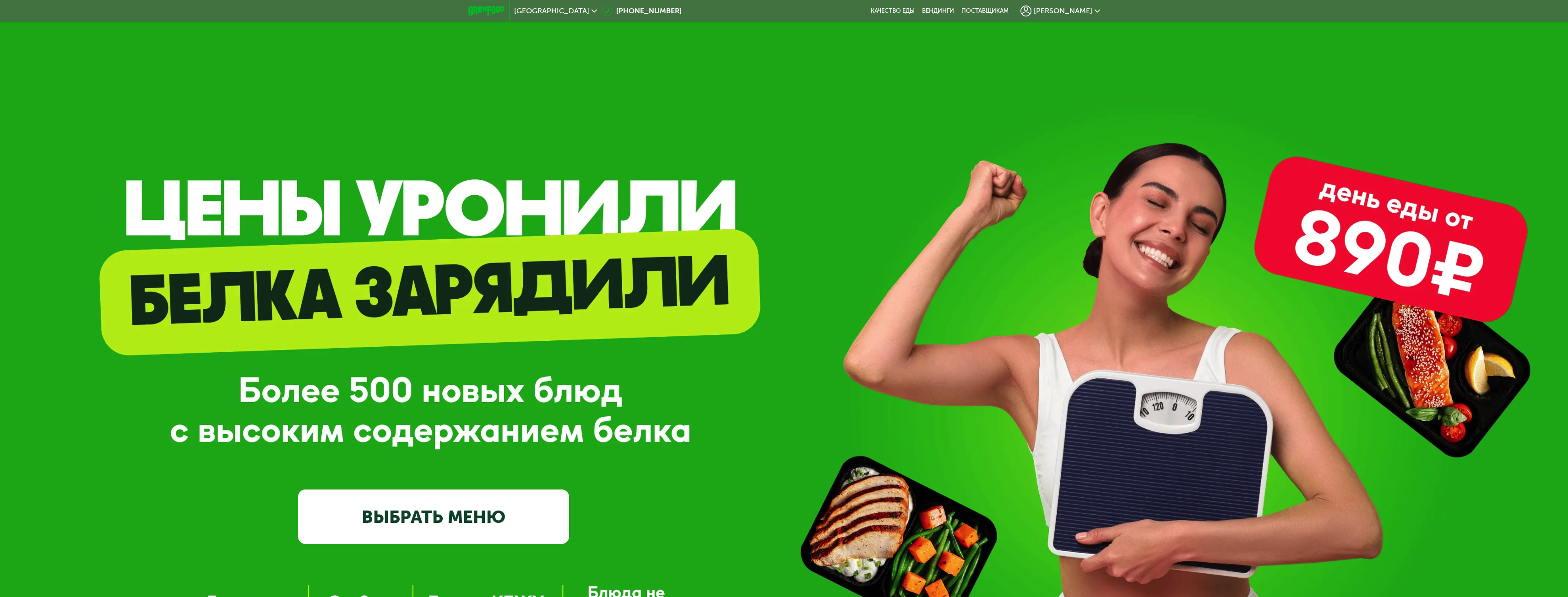
click at [482, 12] on img at bounding box center [486, 11] width 36 height 10
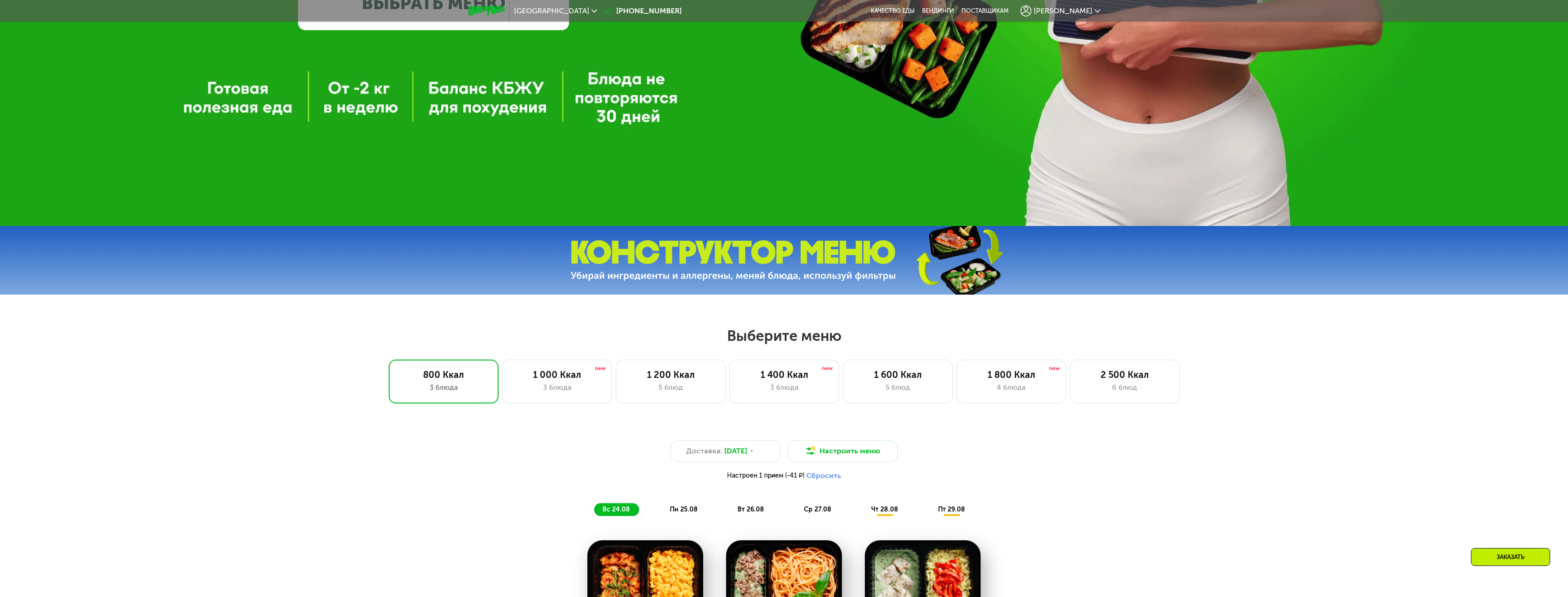
scroll to position [686, 0]
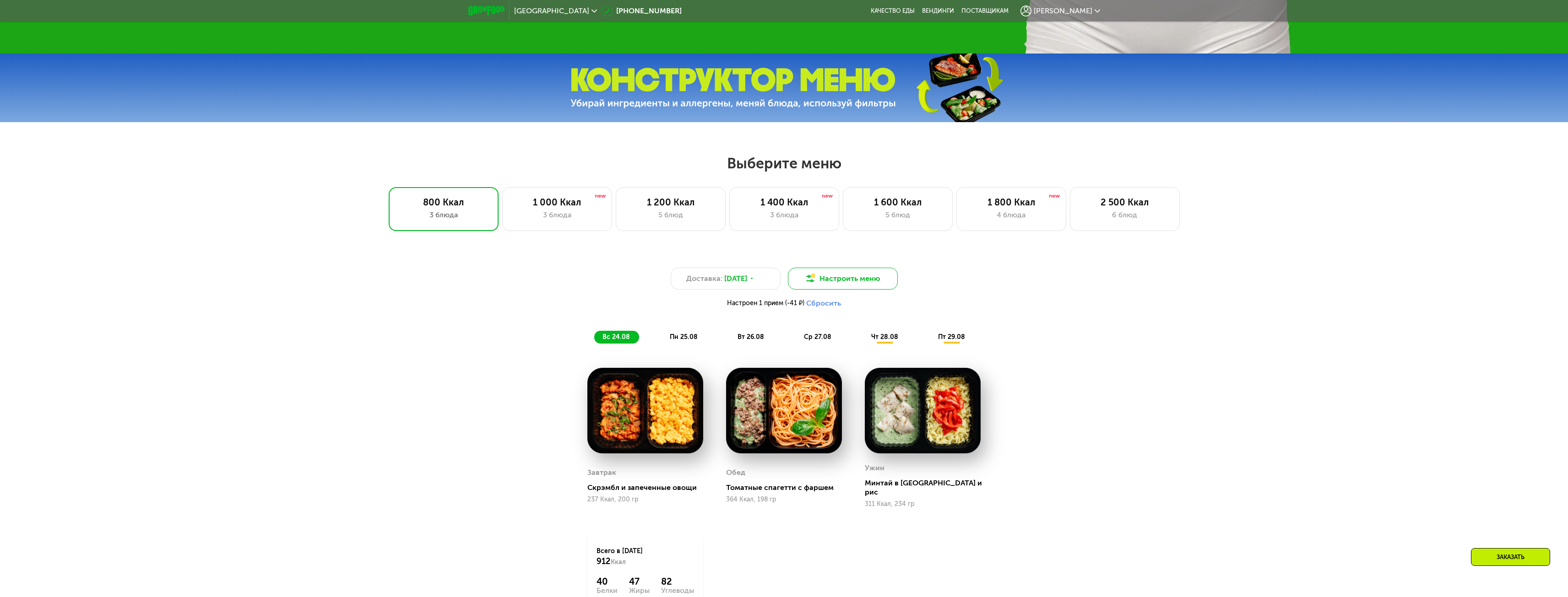
click at [822, 278] on button "Настроить меню" at bounding box center [843, 279] width 110 height 22
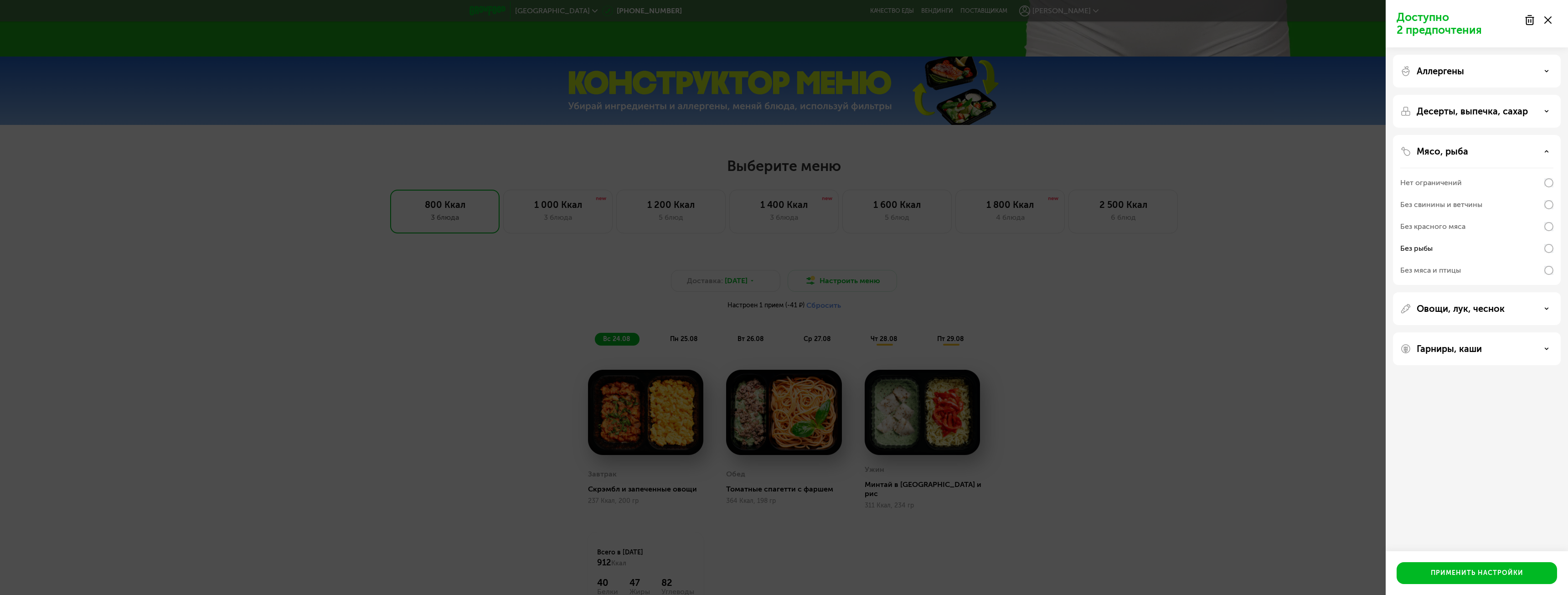
click at [1525, 23] on icon at bounding box center [1530, 20] width 11 height 11
click at [1550, 21] on icon at bounding box center [1548, 20] width 7 height 7
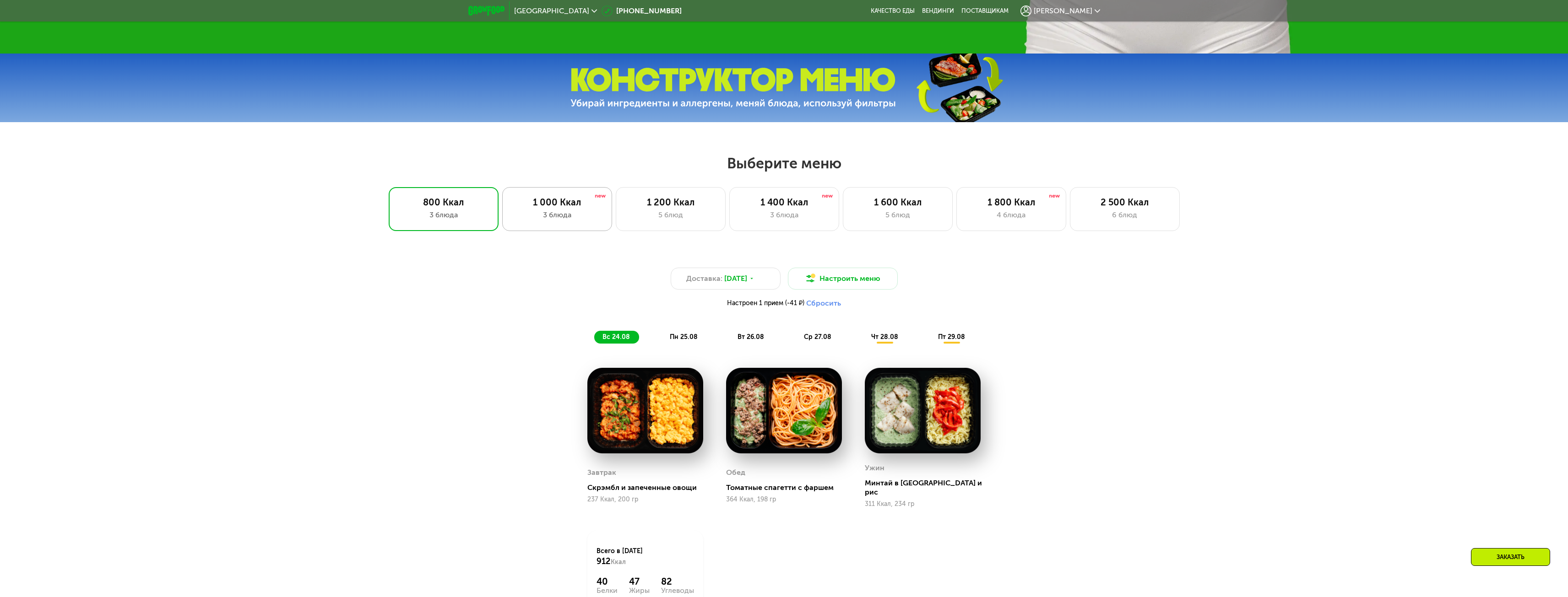
click at [597, 218] on div "3 блюда" at bounding box center [557, 215] width 90 height 11
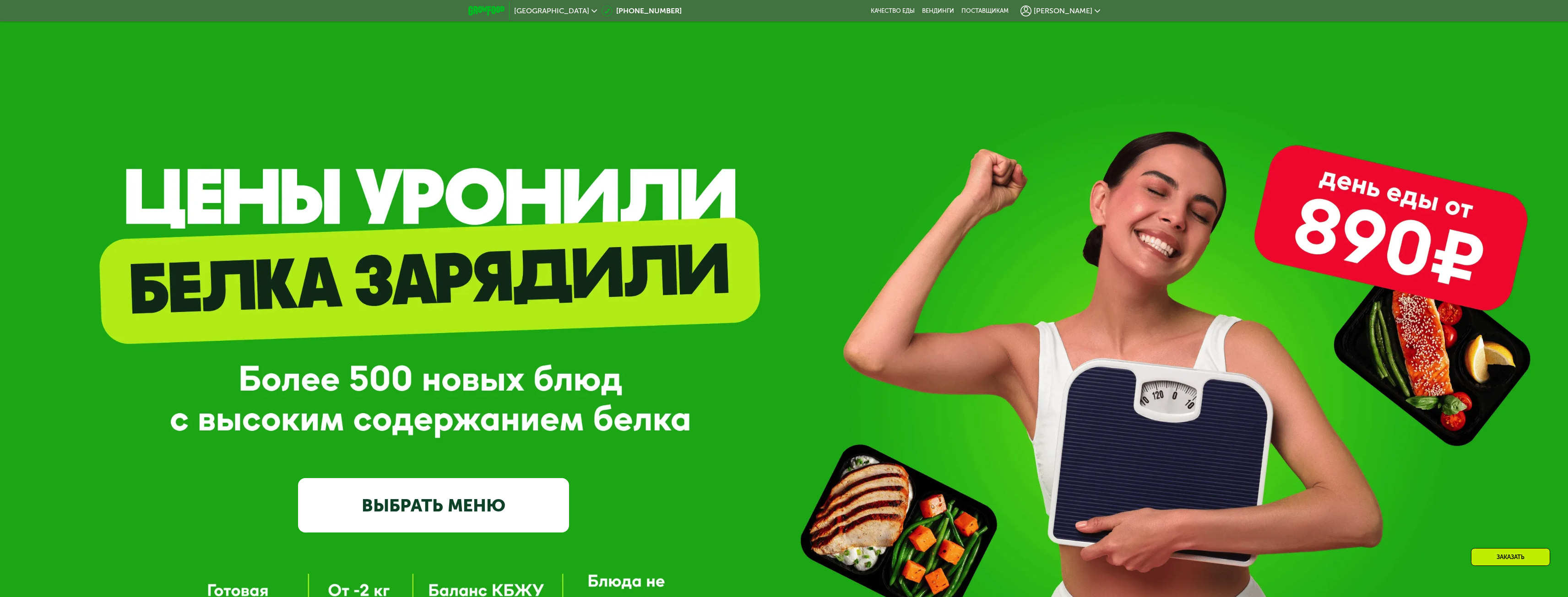
scroll to position [0, 0]
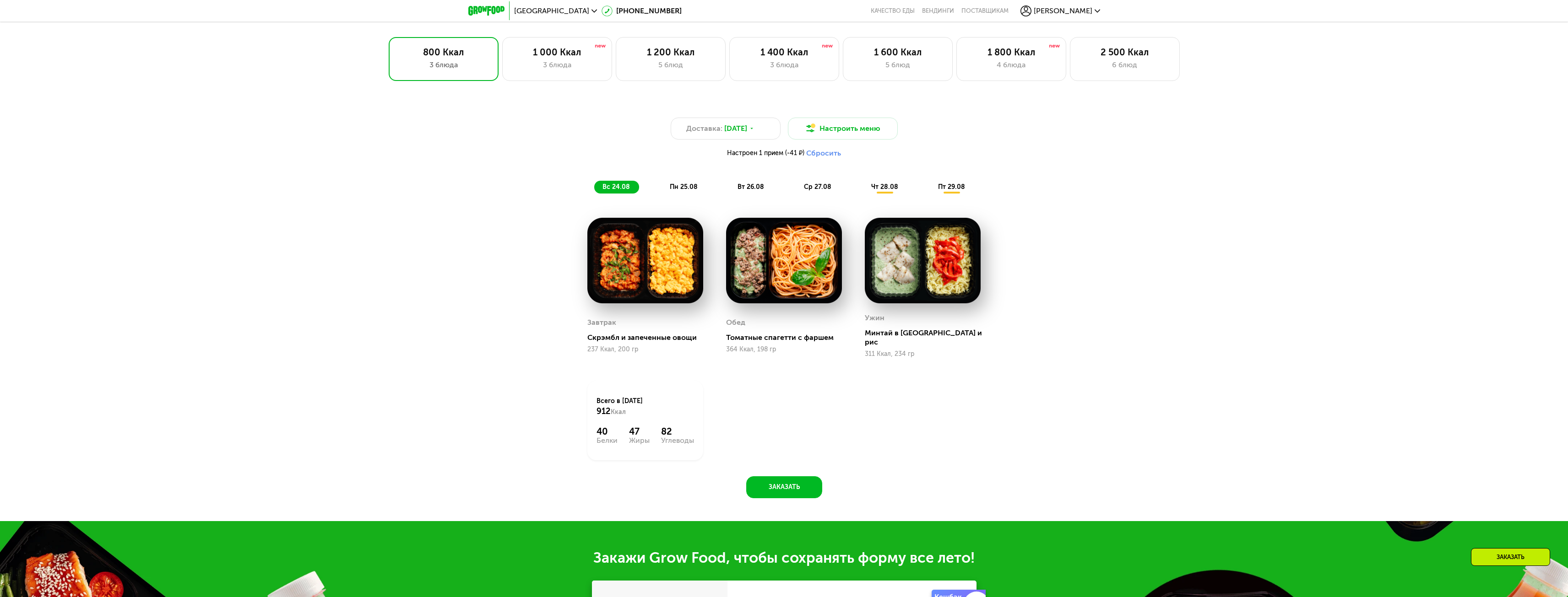
scroll to position [732, 0]
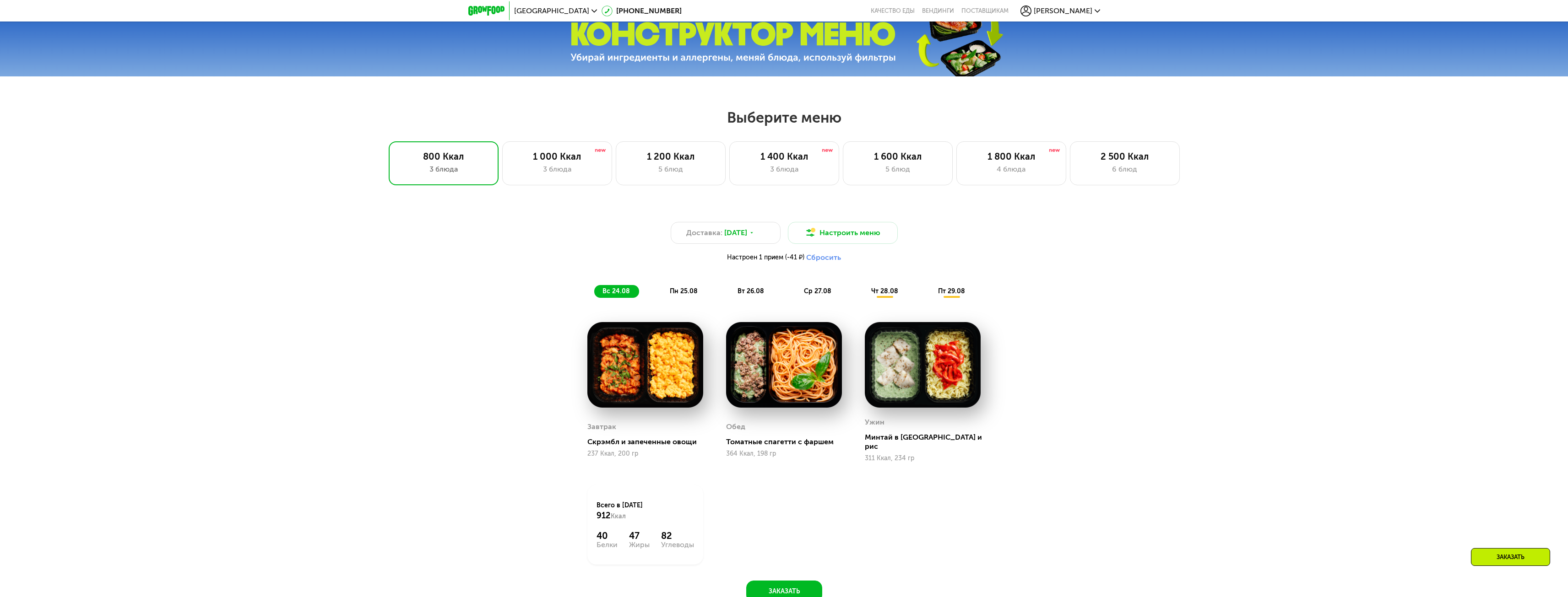
click at [817, 257] on button "Сбросить" at bounding box center [823, 257] width 35 height 9
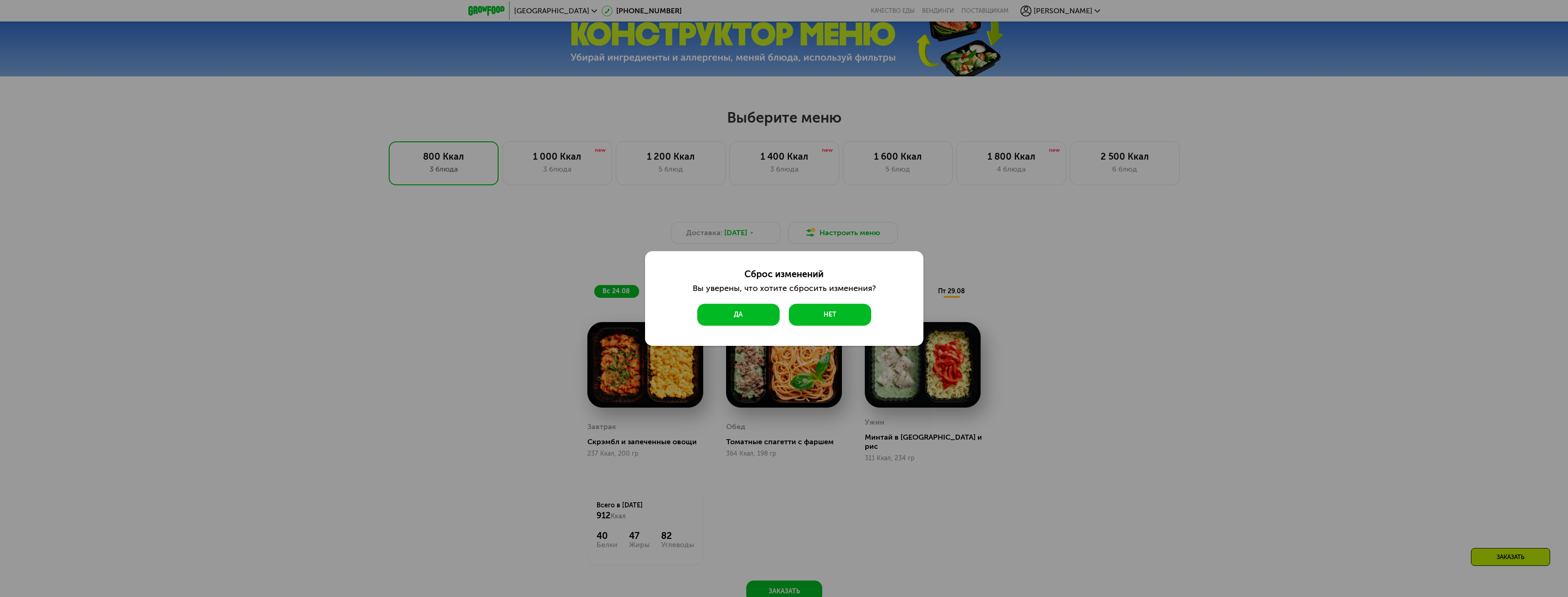
click at [745, 320] on button "Да" at bounding box center [738, 315] width 83 height 22
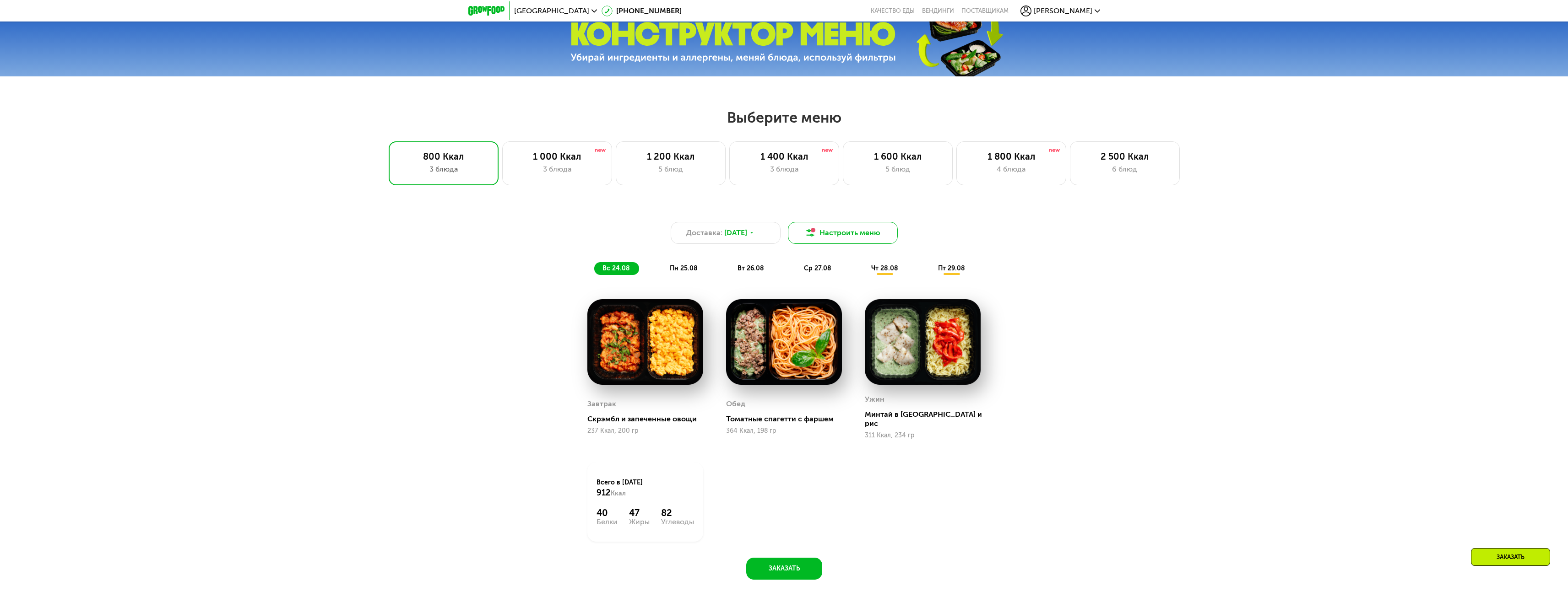
click at [825, 230] on button "Настроить меню" at bounding box center [843, 233] width 110 height 22
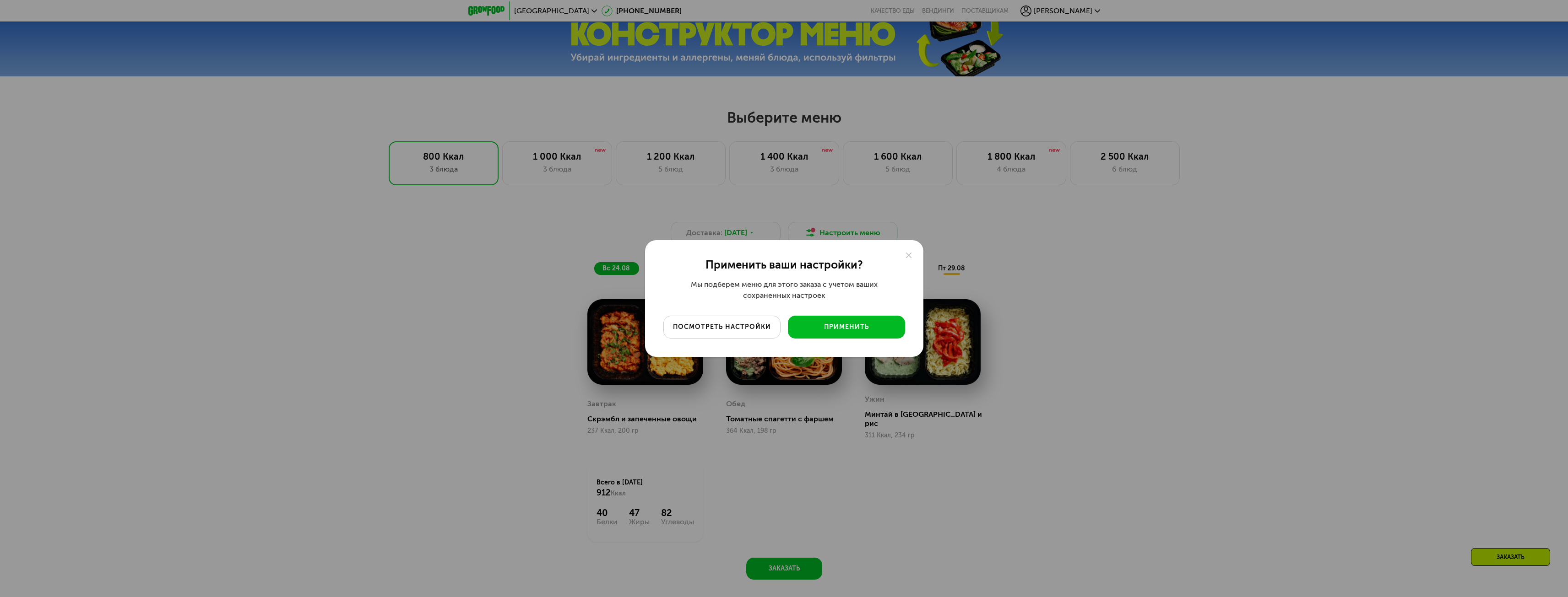
click at [748, 327] on div "посмотреть настройки" at bounding box center [721, 327] width 103 height 9
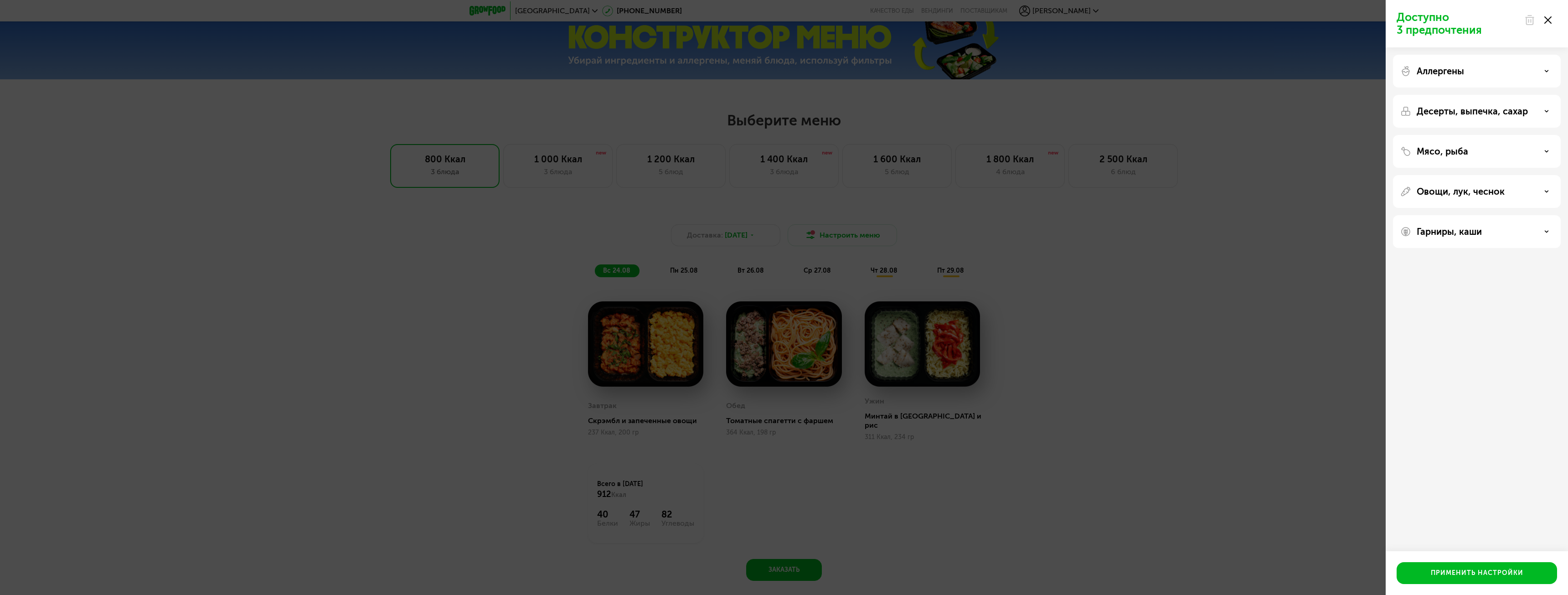
click at [1280, 96] on div "Доступно 3 предпочтения Аллергены Десерты, выпечка, сахар Мясо, рыба Овощи, лук…" at bounding box center [784, 297] width 1568 height 595
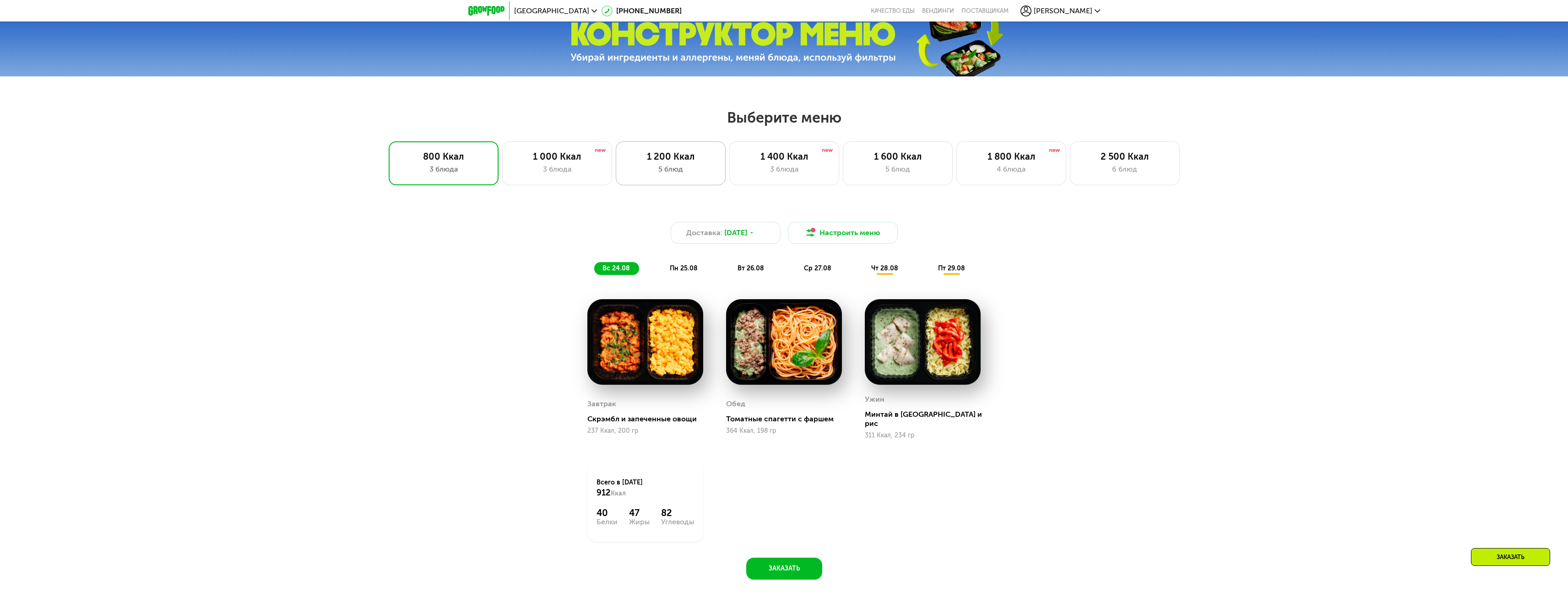
click at [628, 170] on div "5 блюд" at bounding box center [671, 169] width 90 height 11
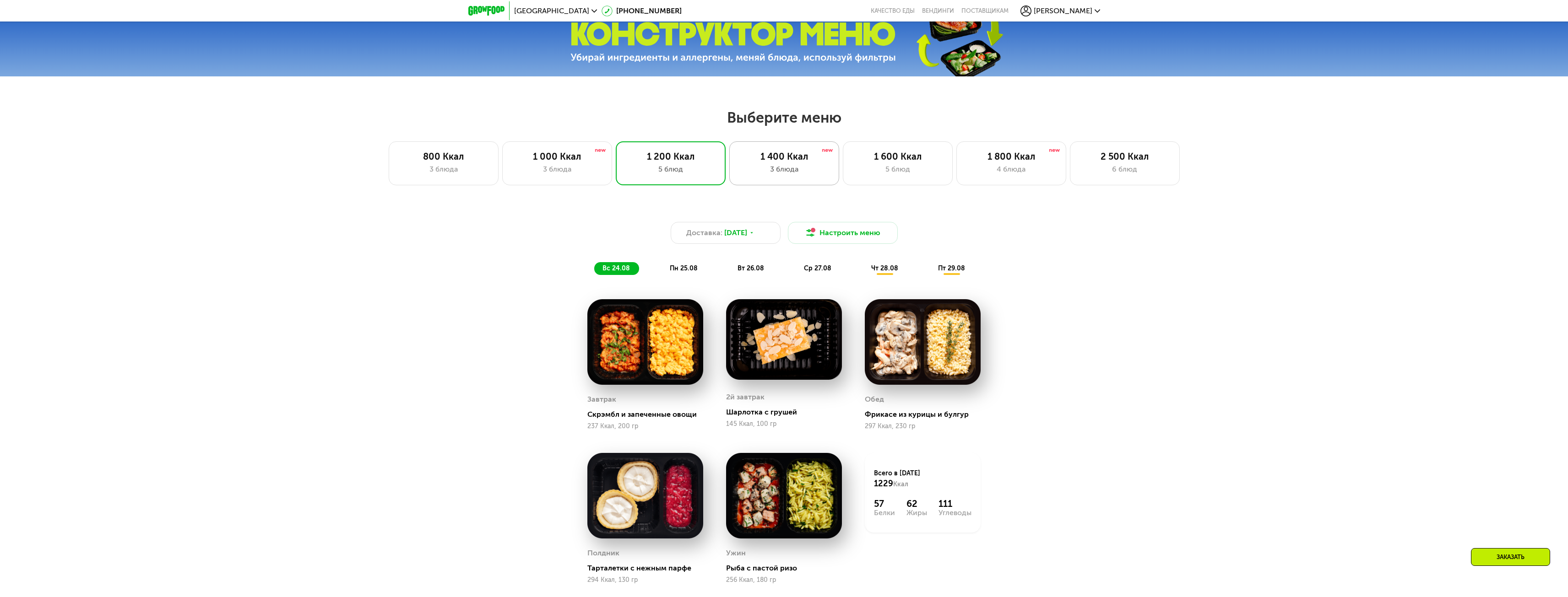
click at [791, 174] on div "3 блюда" at bounding box center [784, 169] width 90 height 11
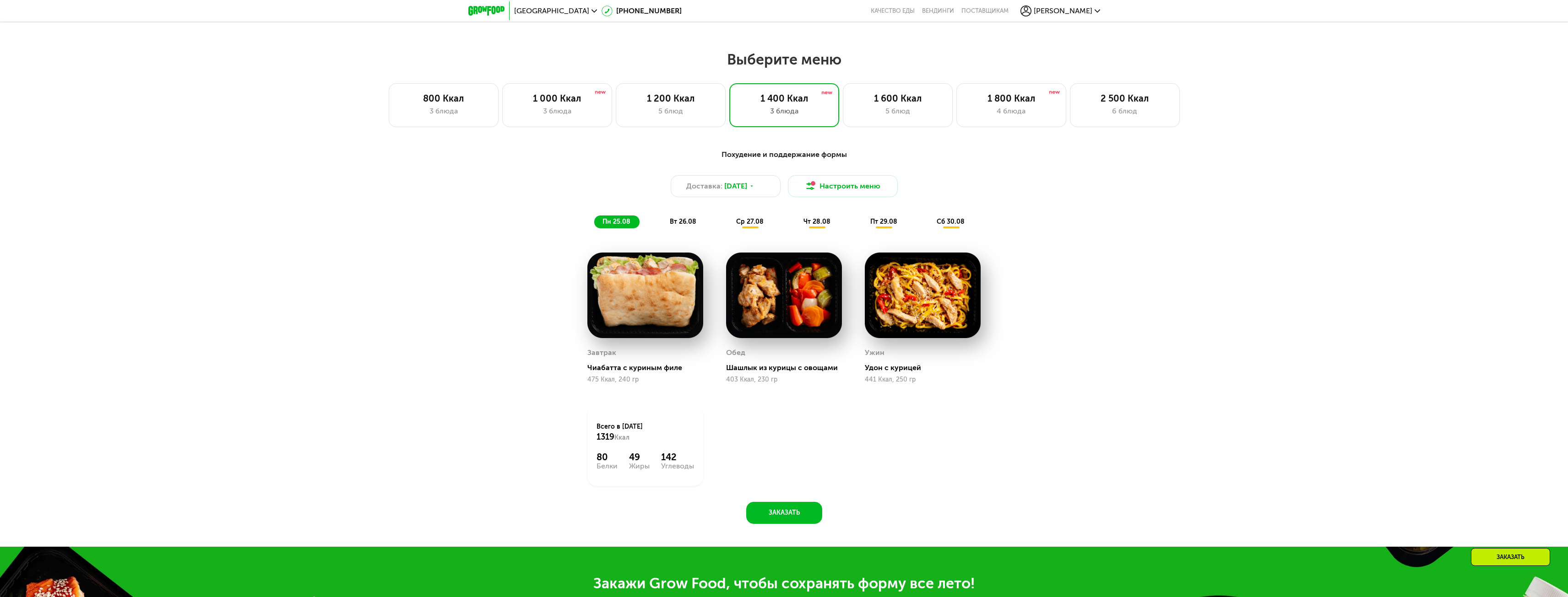
scroll to position [778, 0]
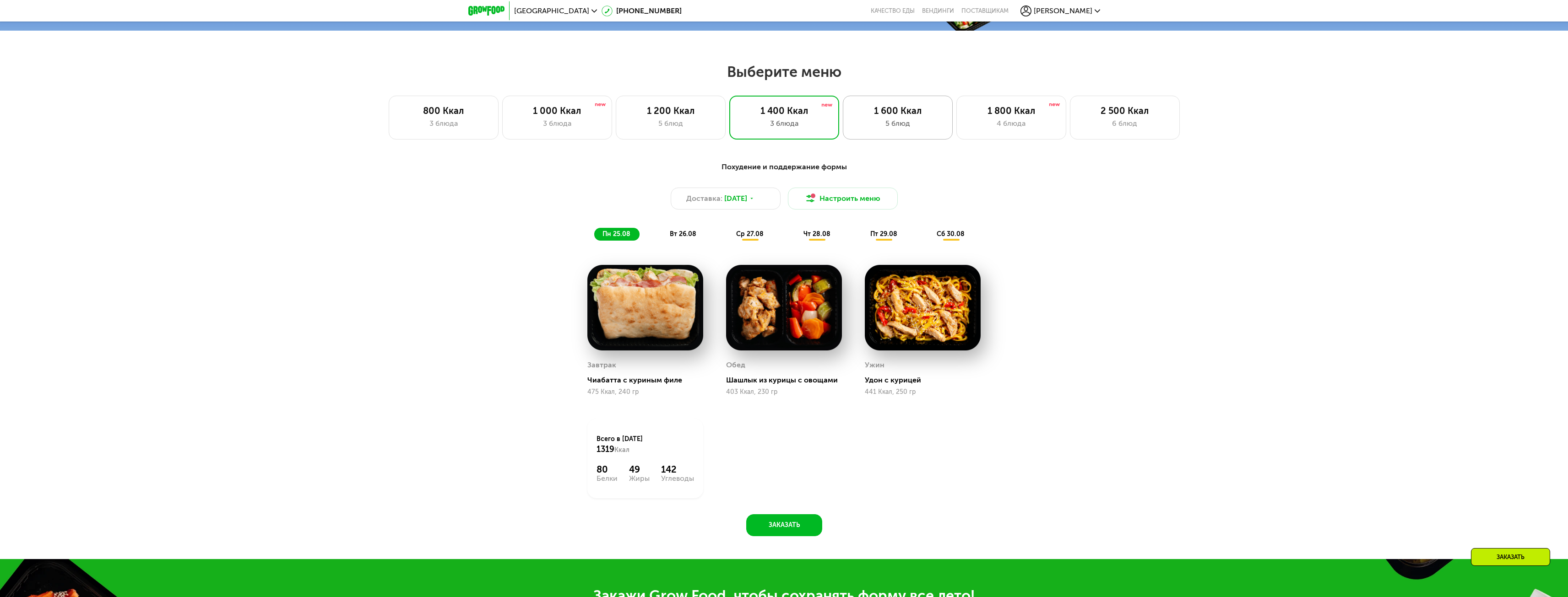
click at [905, 122] on div "5 блюд" at bounding box center [897, 123] width 90 height 11
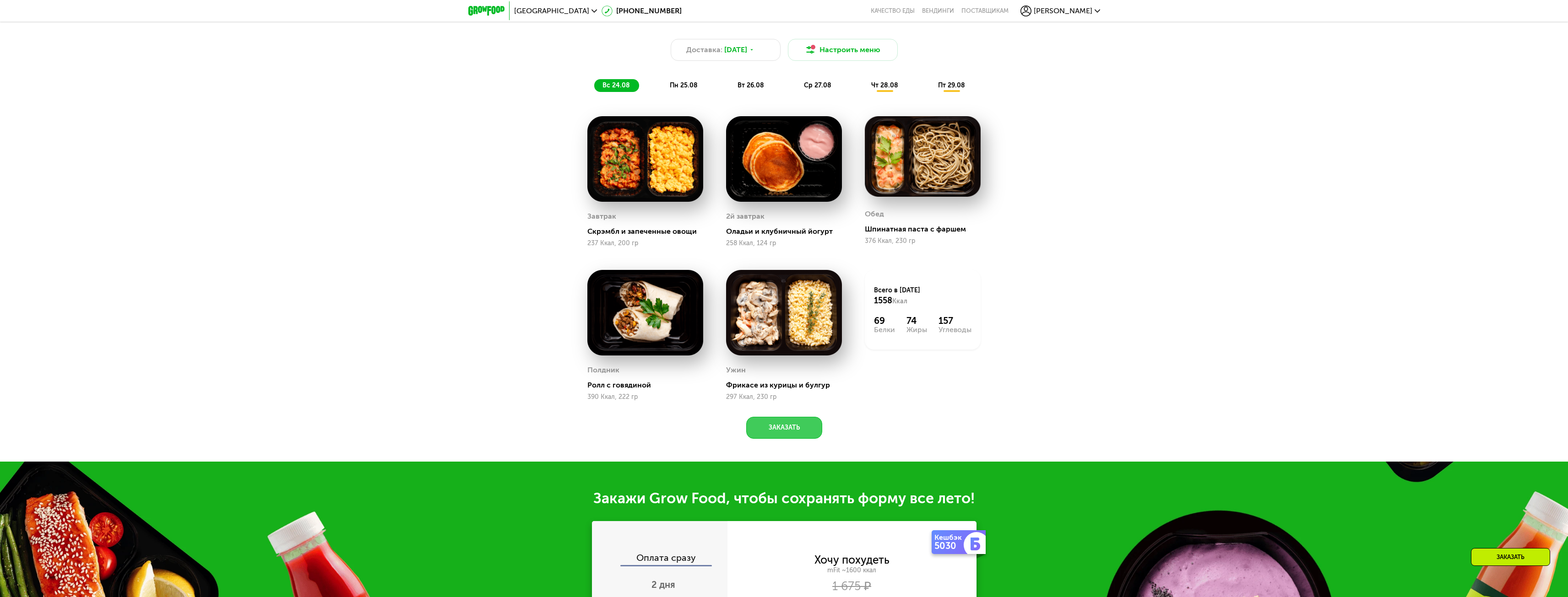
click at [790, 423] on button "Заказать" at bounding box center [784, 428] width 76 height 22
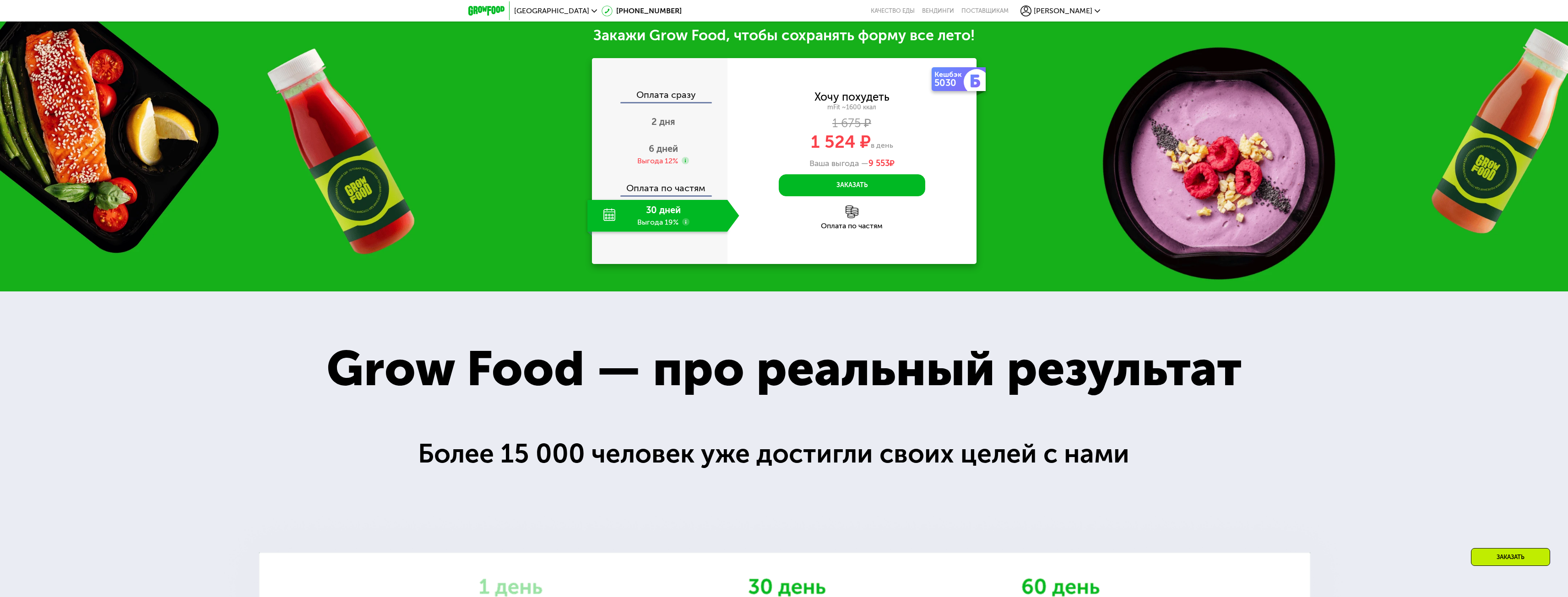
scroll to position [1380, 0]
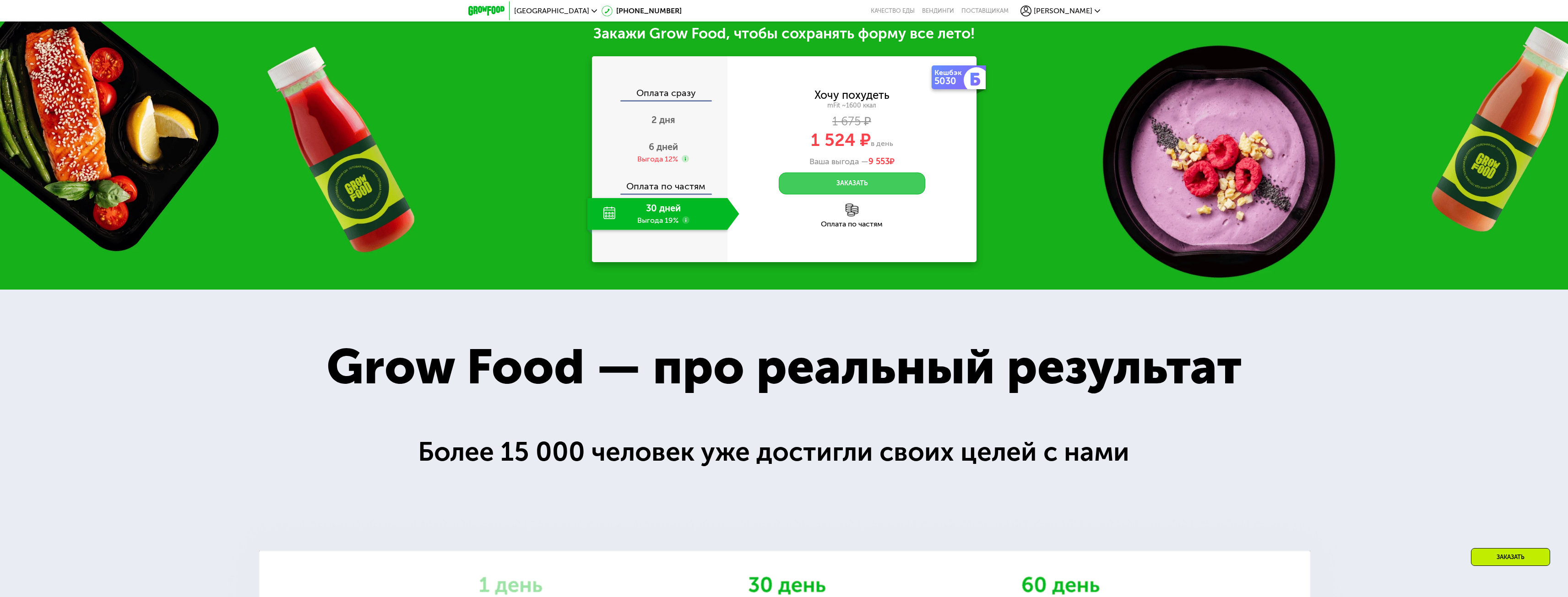
click at [847, 191] on button "Заказать" at bounding box center [852, 183] width 147 height 22
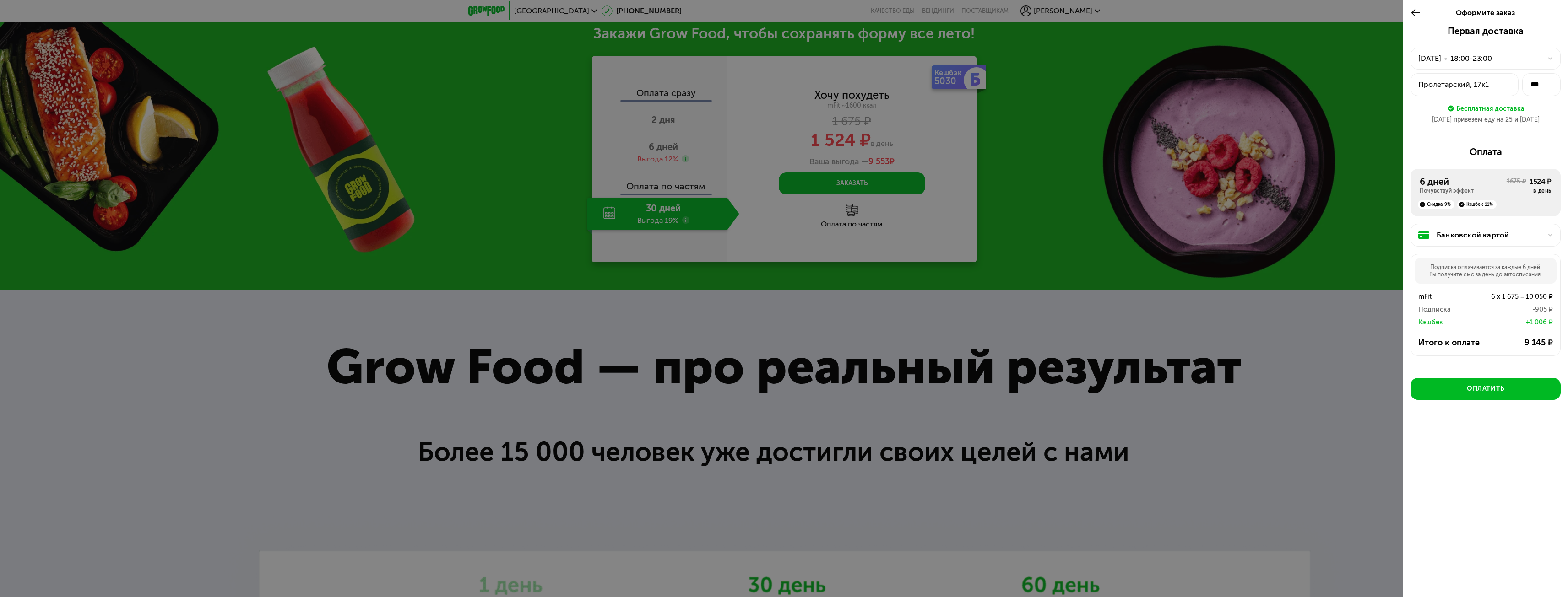
click at [1292, 311] on div at bounding box center [784, 298] width 1568 height 597
click at [1410, 13] on div "Оформите заказ" at bounding box center [1485, 13] width 165 height 26
click at [1108, 241] on div at bounding box center [784, 298] width 1568 height 597
click at [1413, 13] on icon at bounding box center [1415, 13] width 10 height 11
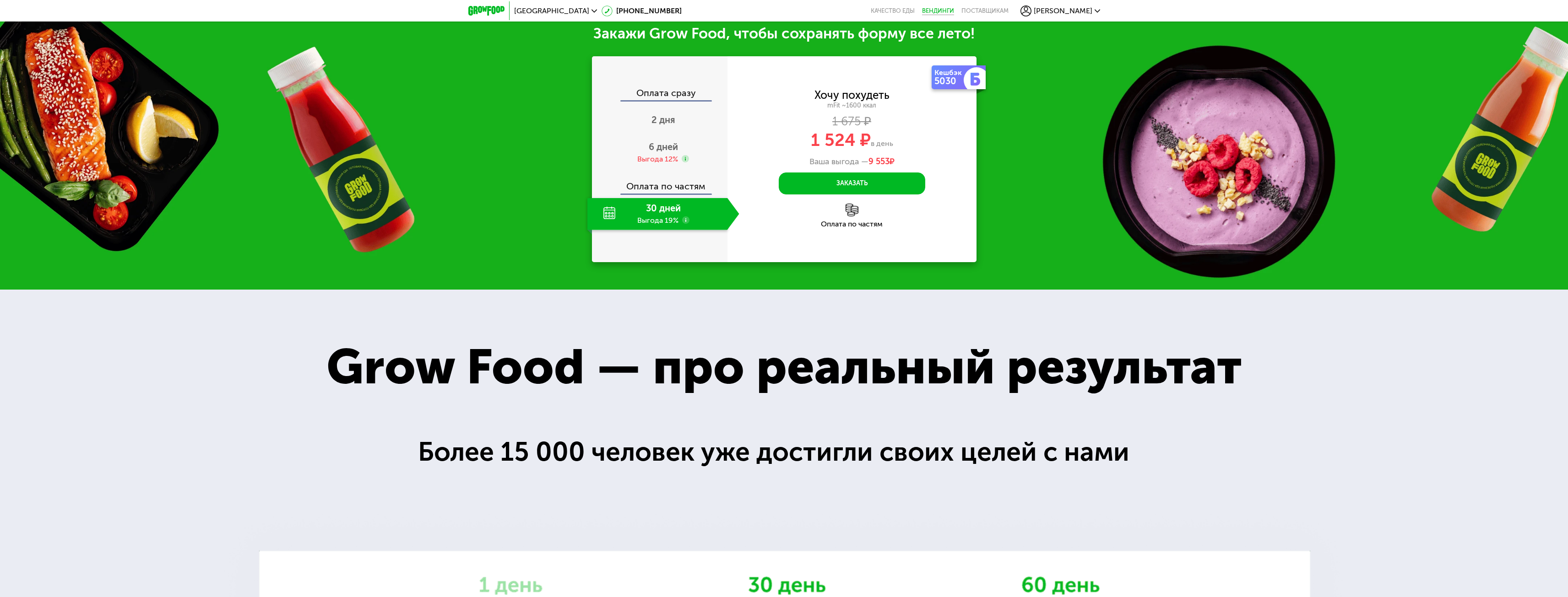
click at [954, 13] on link "Вендинги" at bounding box center [938, 11] width 32 height 7
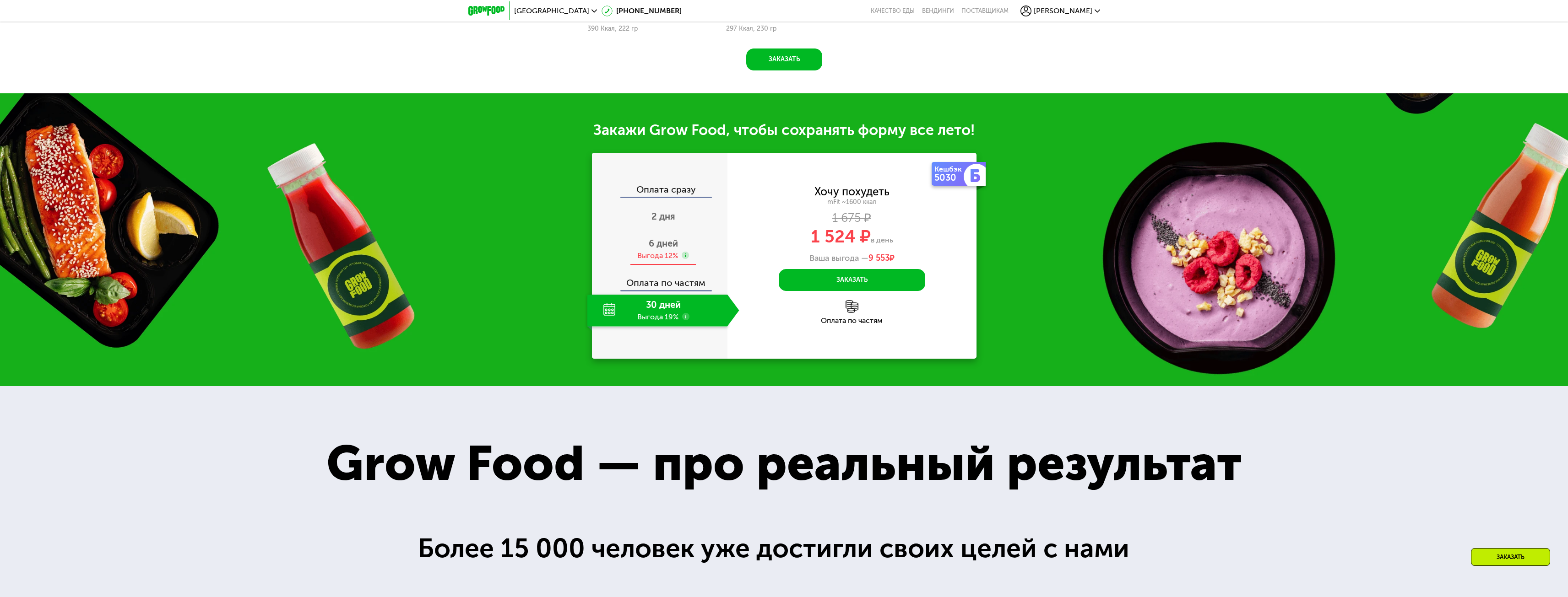
scroll to position [1281, 0]
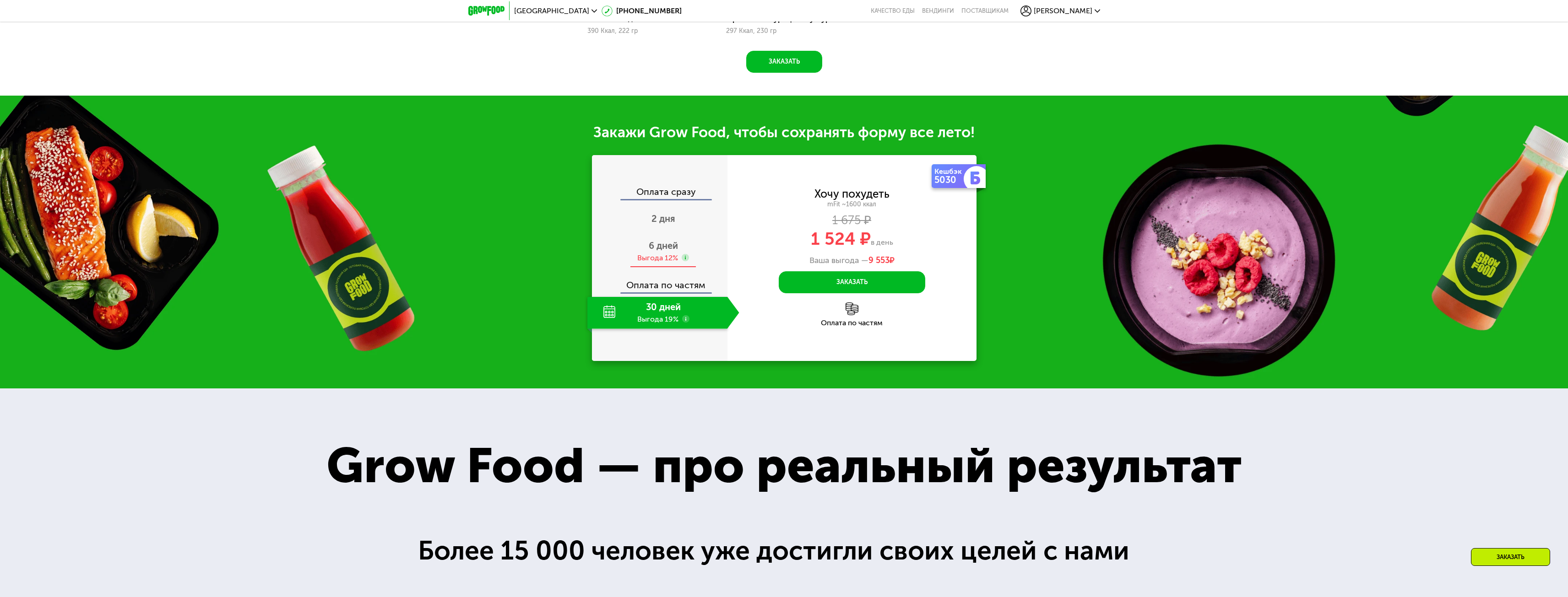
click at [661, 251] on span "6 дней" at bounding box center [663, 246] width 29 height 11
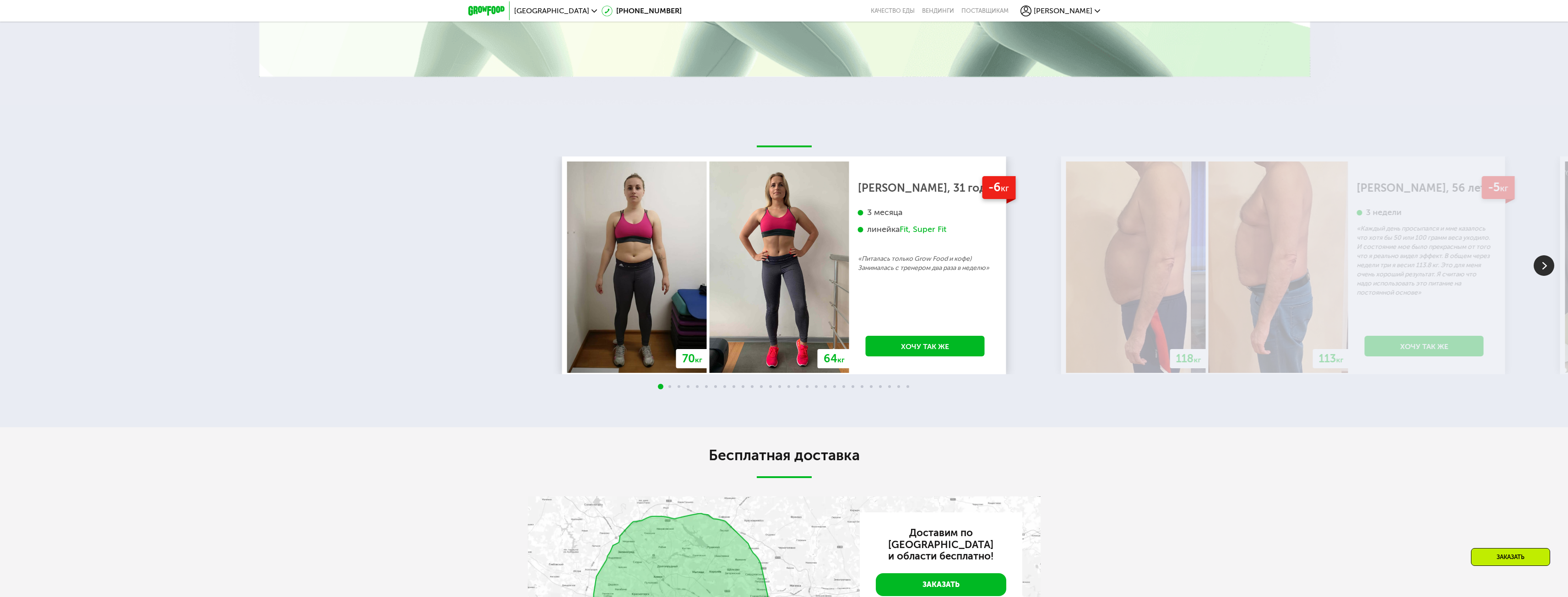
scroll to position [2379, 0]
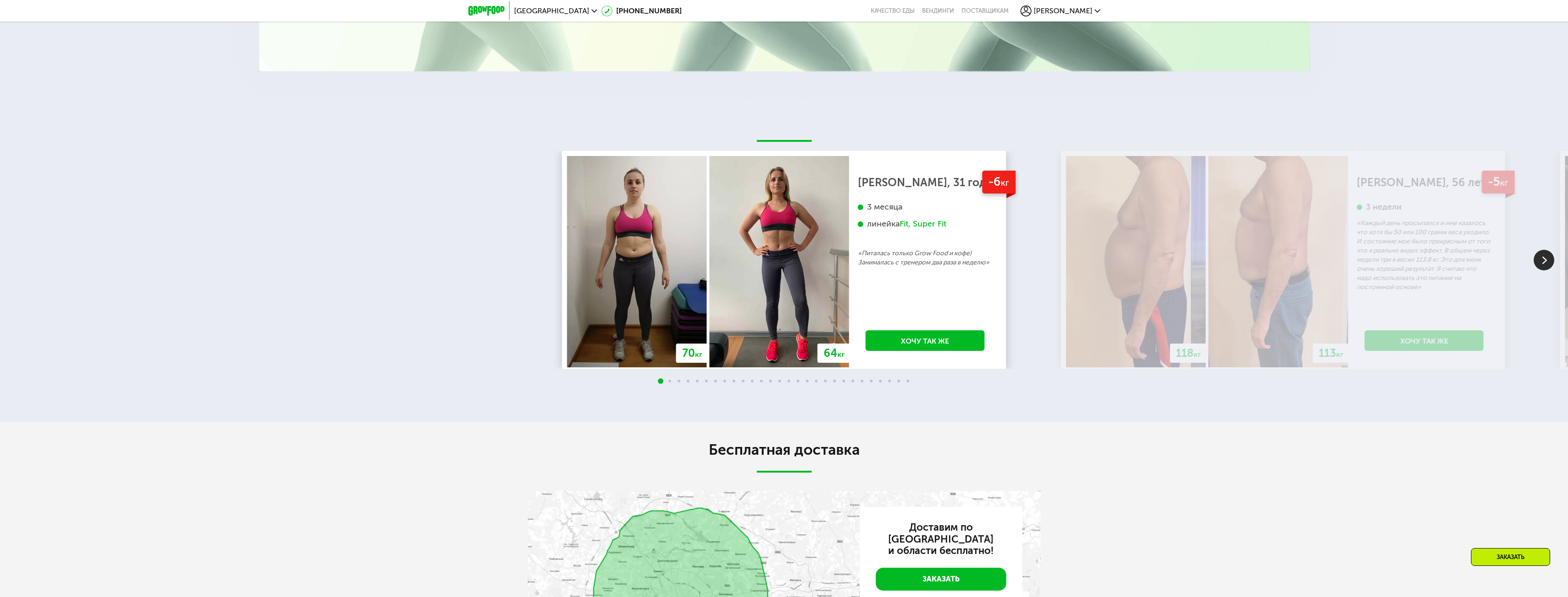
click at [1548, 269] on img at bounding box center [1544, 260] width 21 height 21
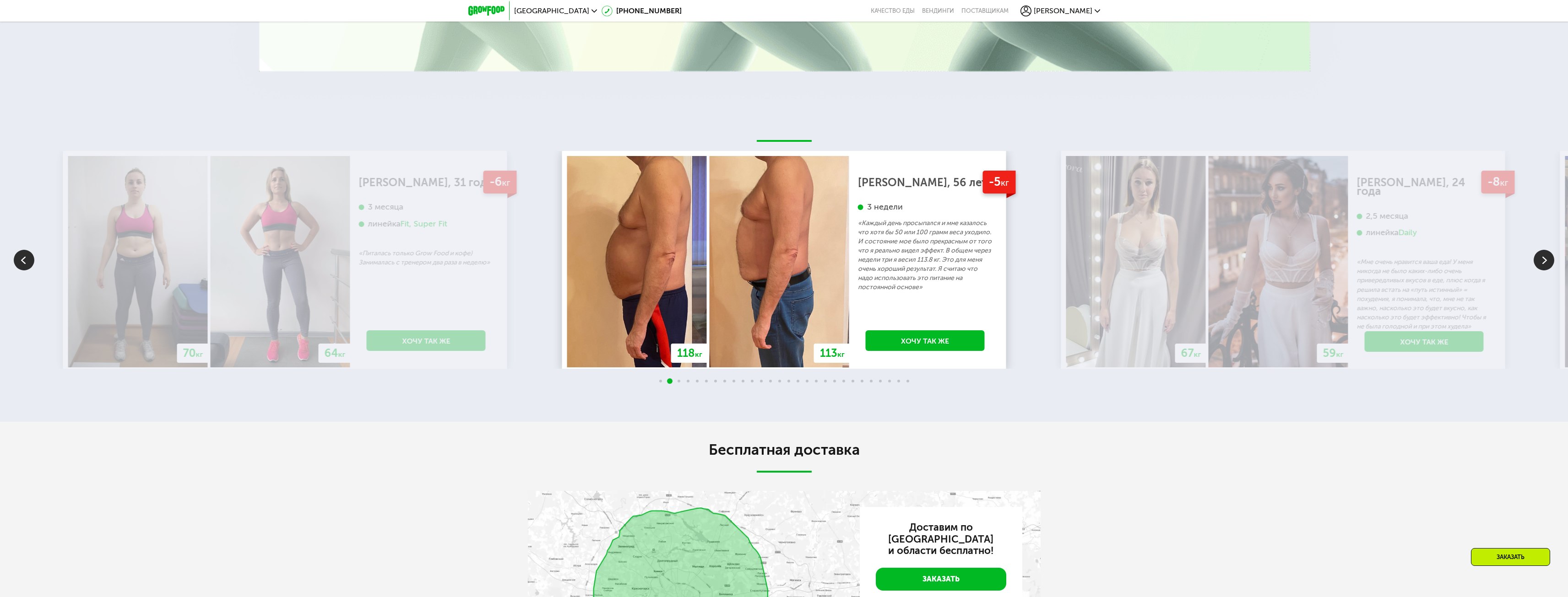
click at [1548, 269] on img at bounding box center [1544, 260] width 21 height 21
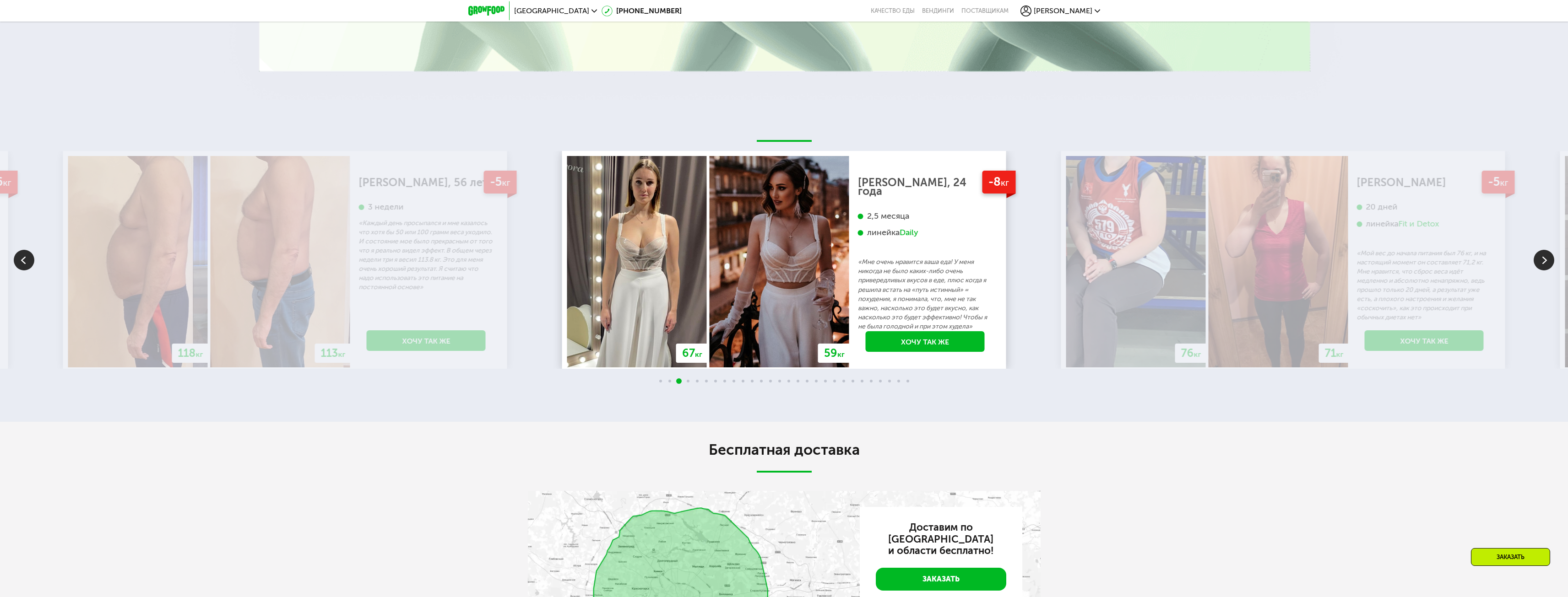
click at [1548, 269] on img at bounding box center [1544, 260] width 21 height 21
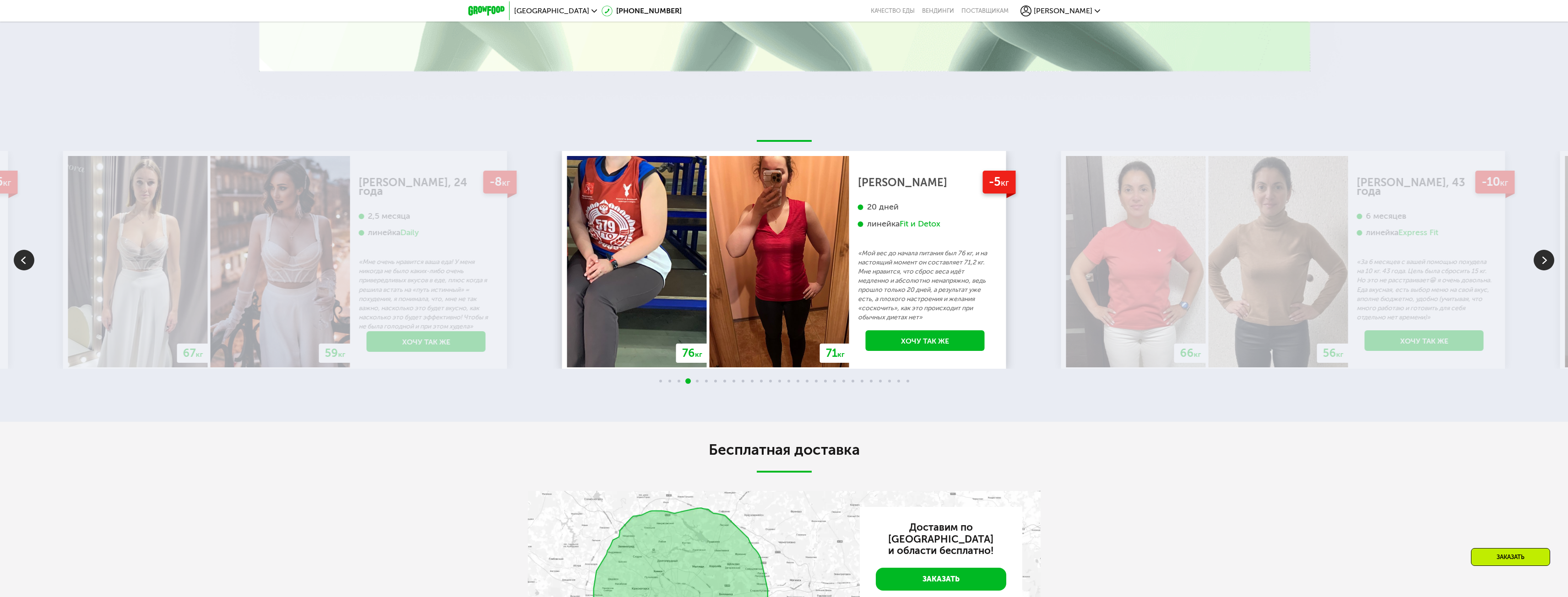
click at [1548, 269] on img at bounding box center [1544, 260] width 21 height 21
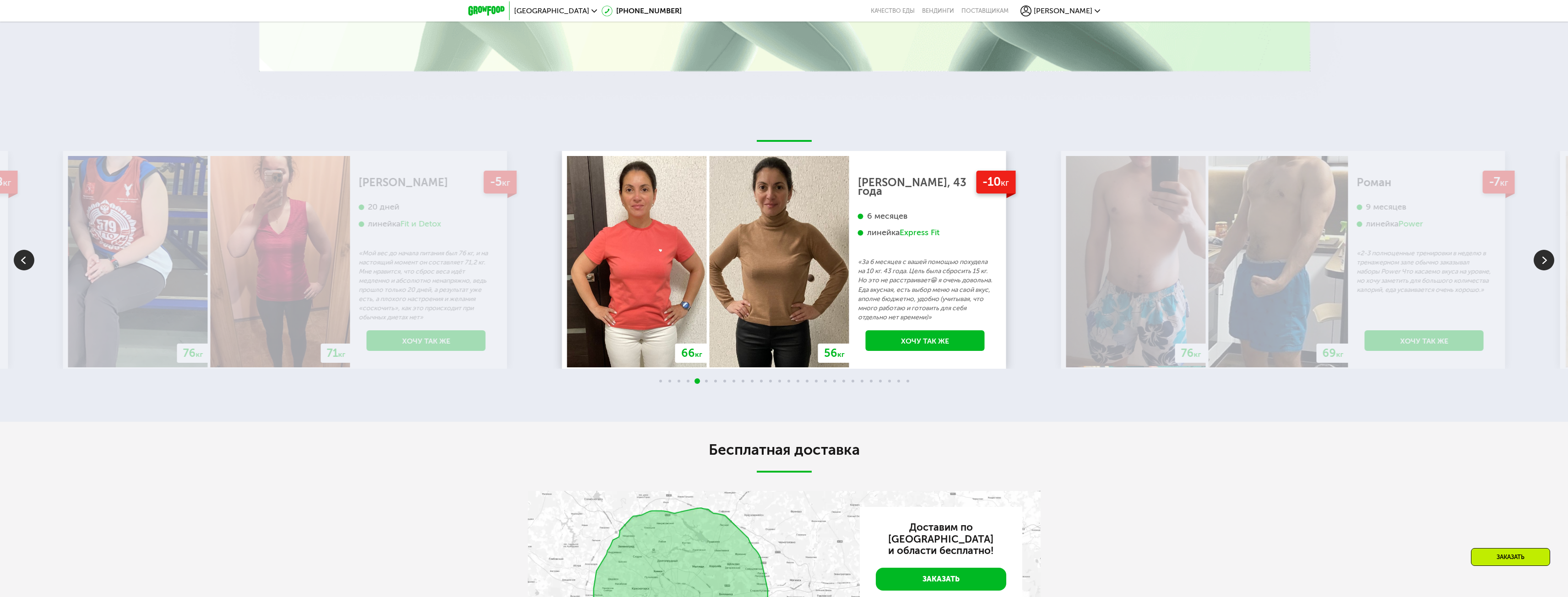
click at [1548, 269] on img at bounding box center [1544, 260] width 21 height 21
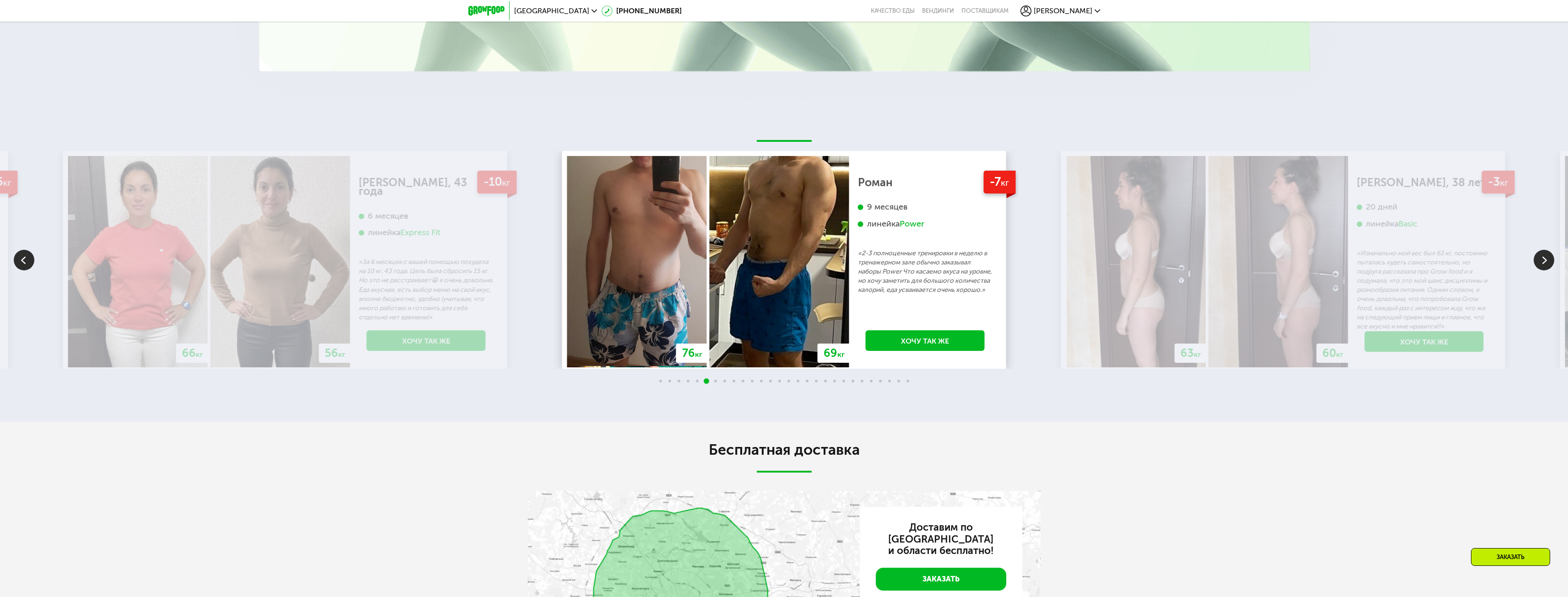
click at [1548, 269] on img at bounding box center [1544, 260] width 21 height 21
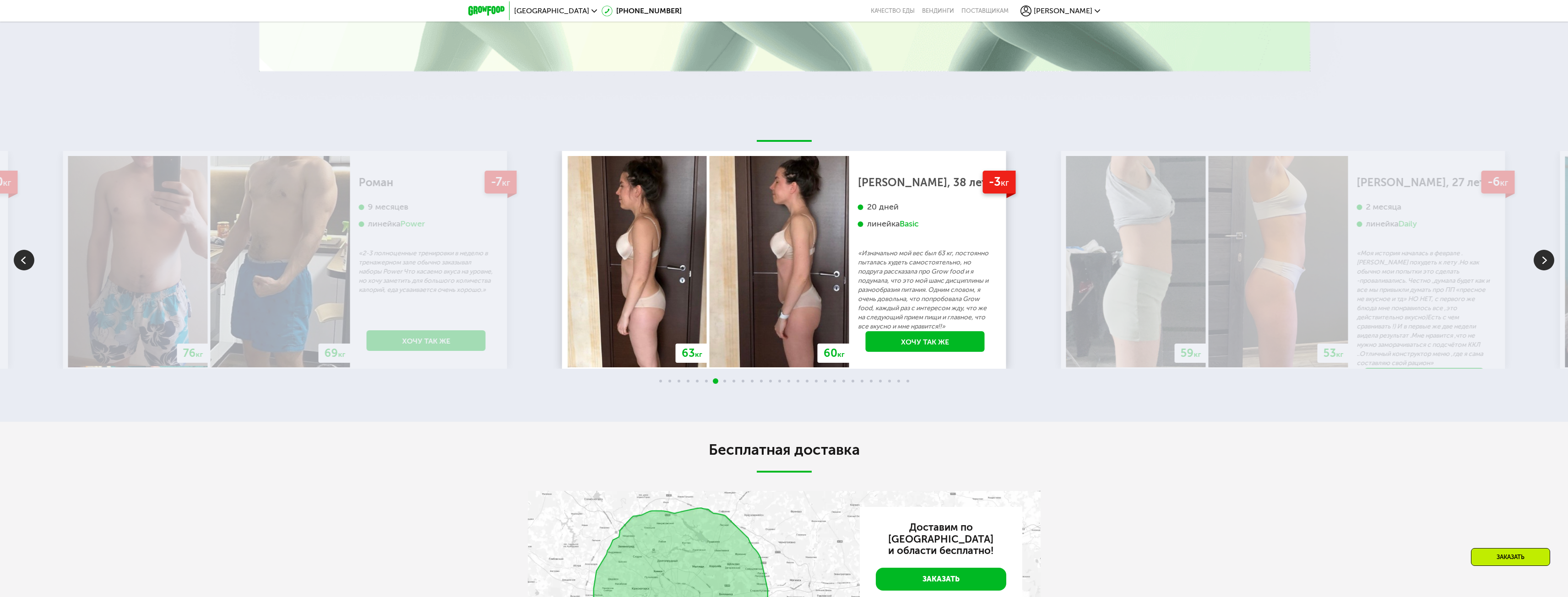
click at [1548, 269] on img at bounding box center [1544, 260] width 21 height 21
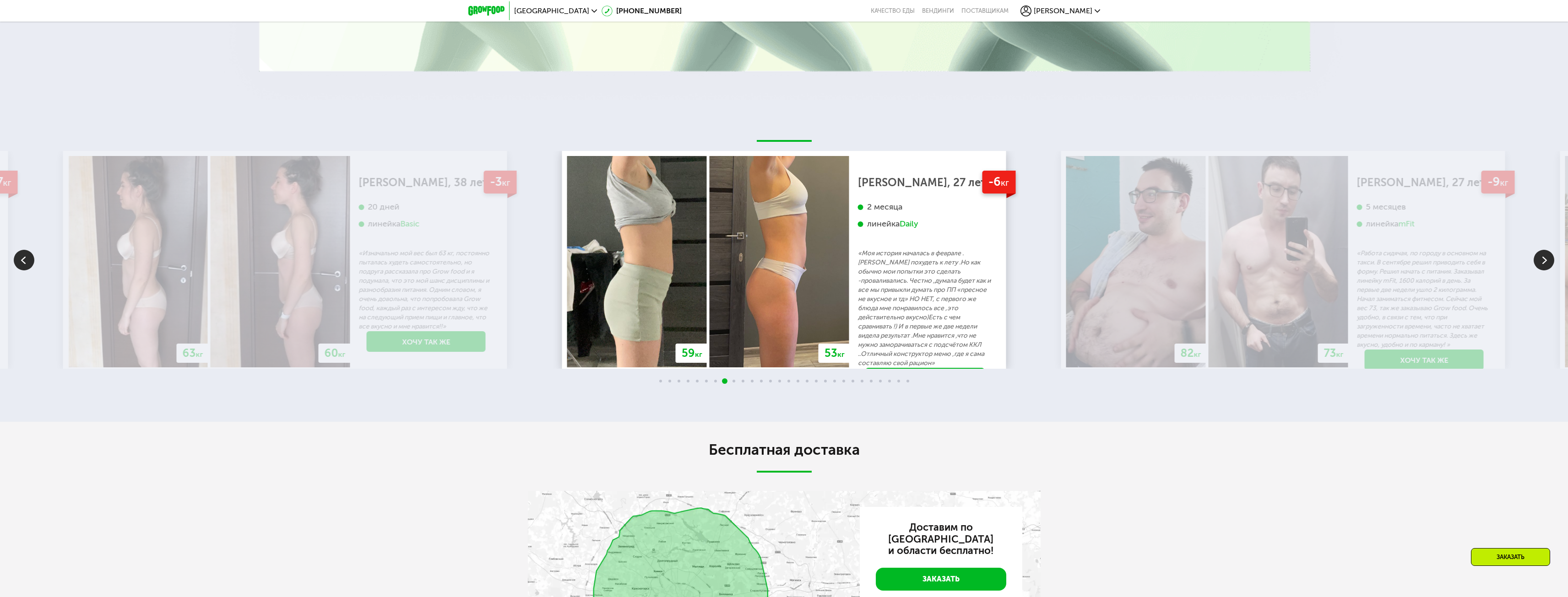
click at [1548, 269] on img at bounding box center [1544, 260] width 21 height 21
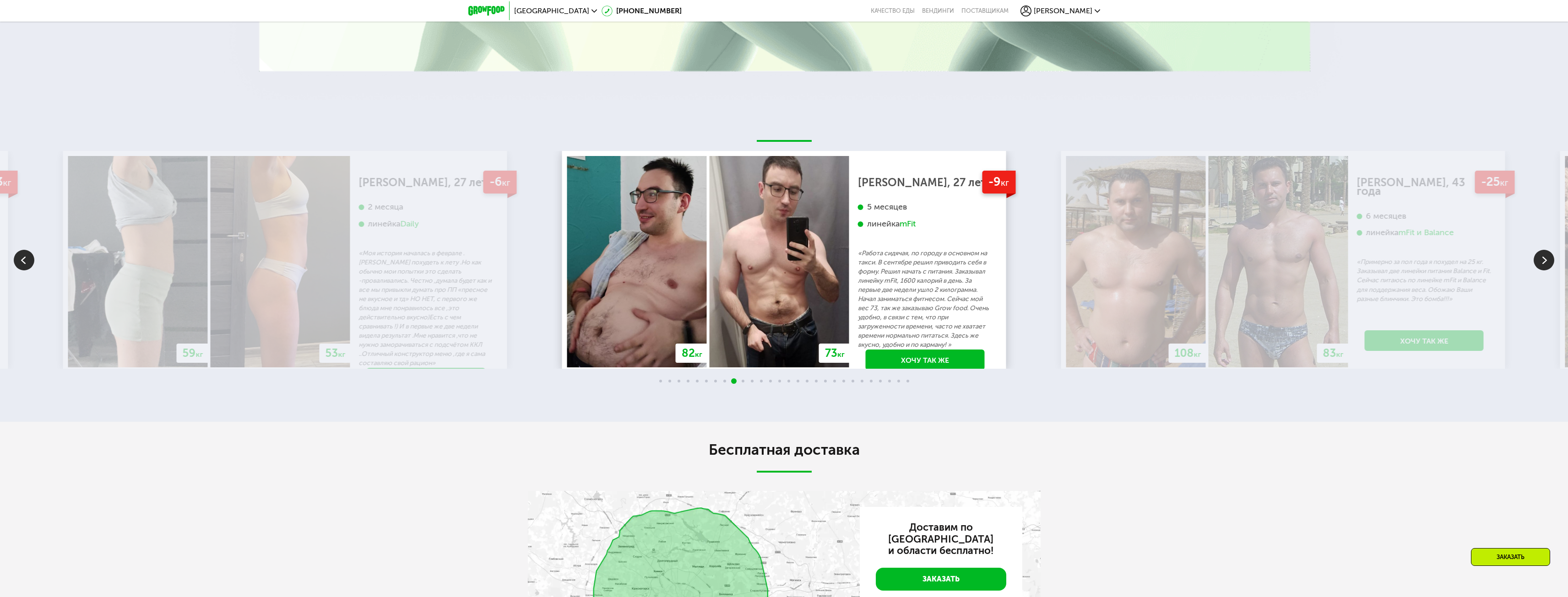
click at [1548, 269] on img at bounding box center [1544, 260] width 21 height 21
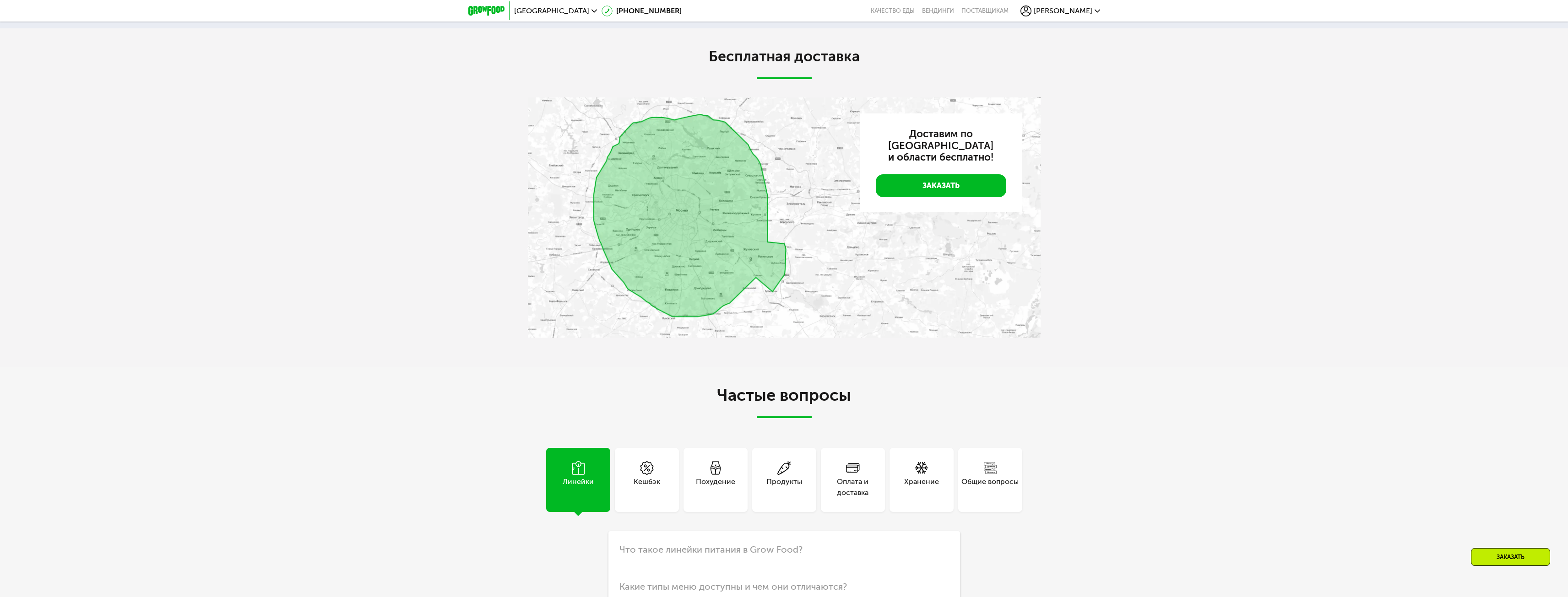
scroll to position [2791, 0]
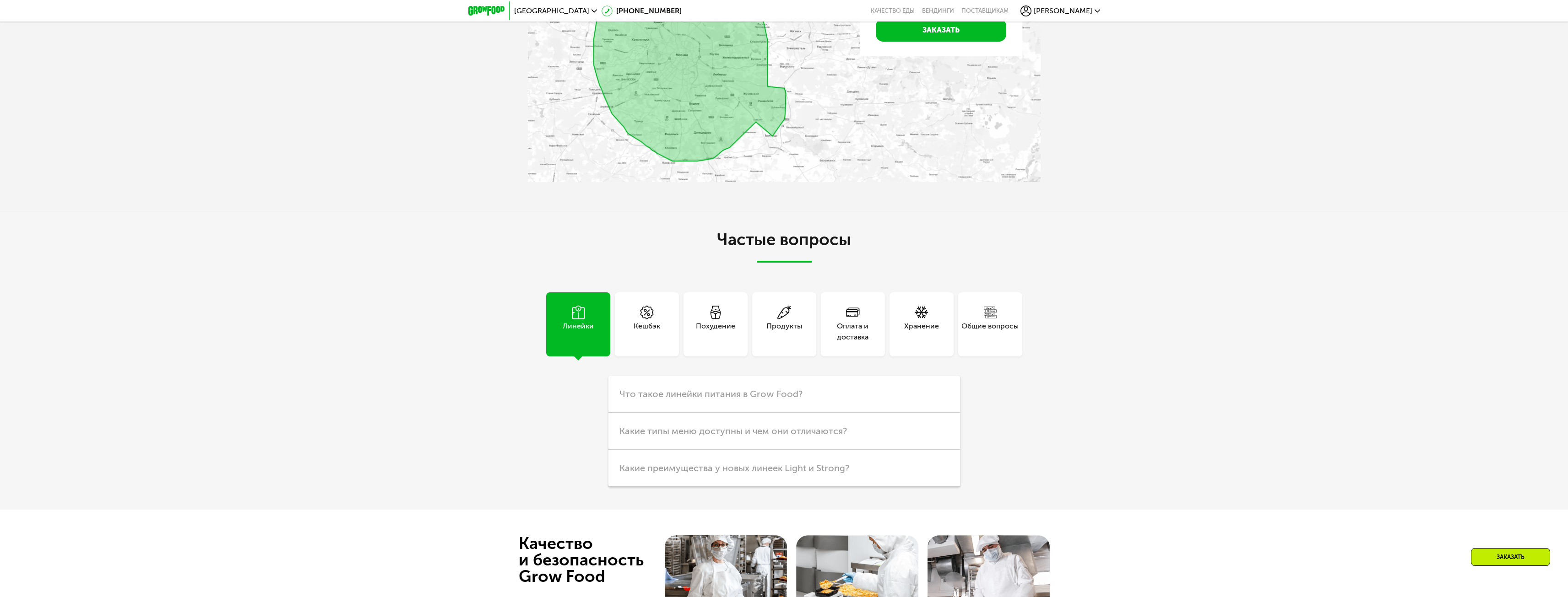
click at [716, 329] on div "Похудение" at bounding box center [715, 332] width 39 height 22
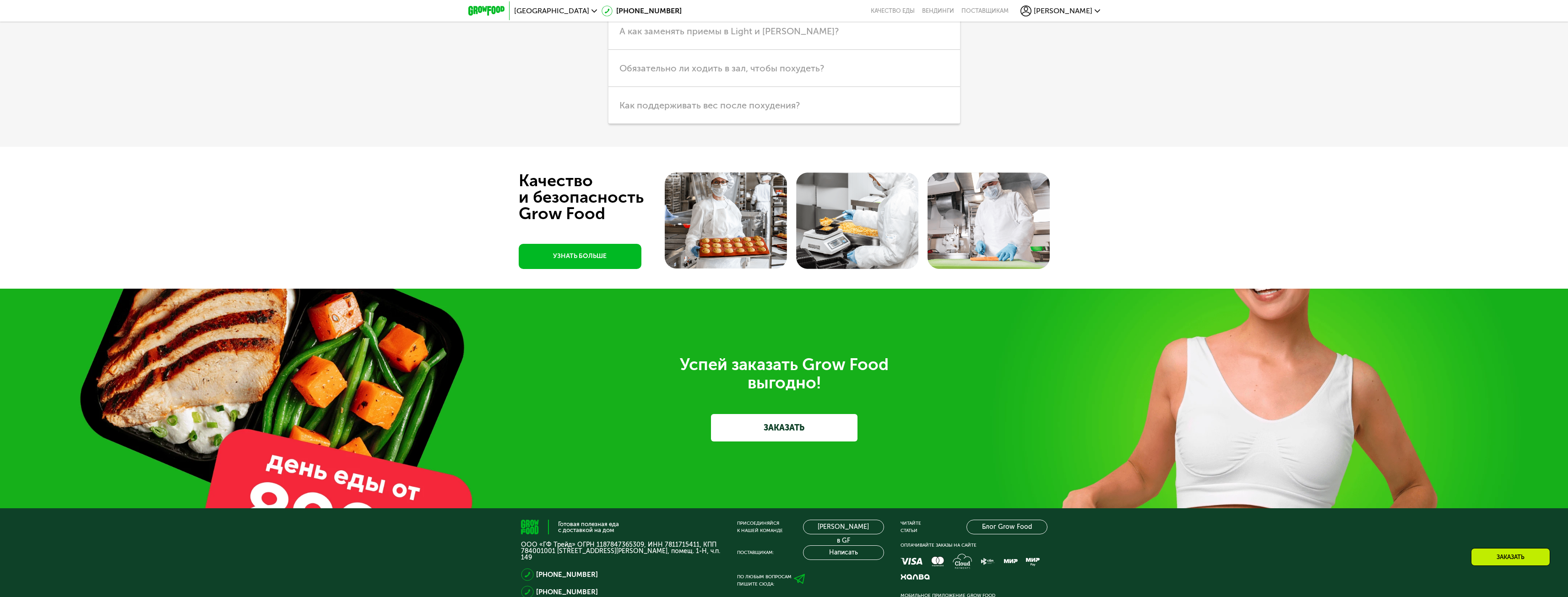
scroll to position [3478, 0]
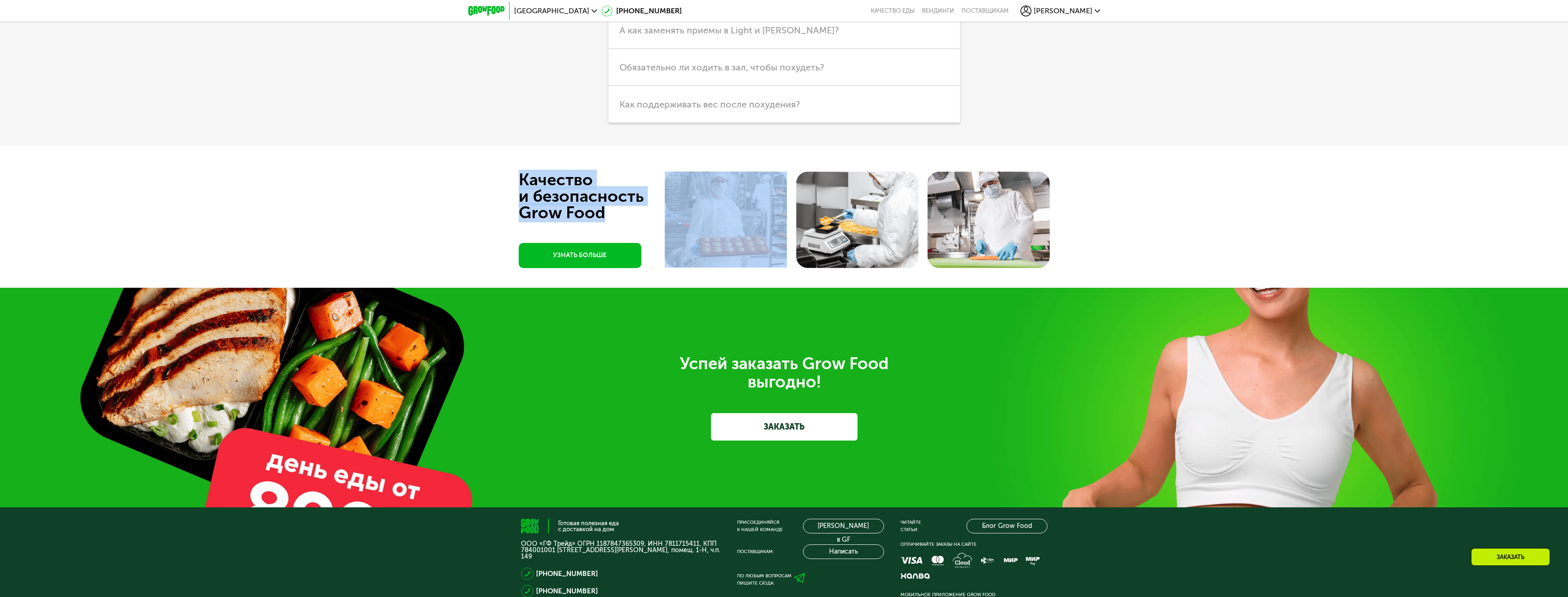
drag, startPoint x: 516, startPoint y: 191, endPoint x: 606, endPoint y: 218, distance: 94.0
click at [606, 218] on div "Качество и безопасность Grow Food УЗНАТЬ БОЛЬШЕ" at bounding box center [784, 217] width 1568 height 142
click at [583, 205] on div "Качество и безопасность Grow Food" at bounding box center [598, 196] width 159 height 49
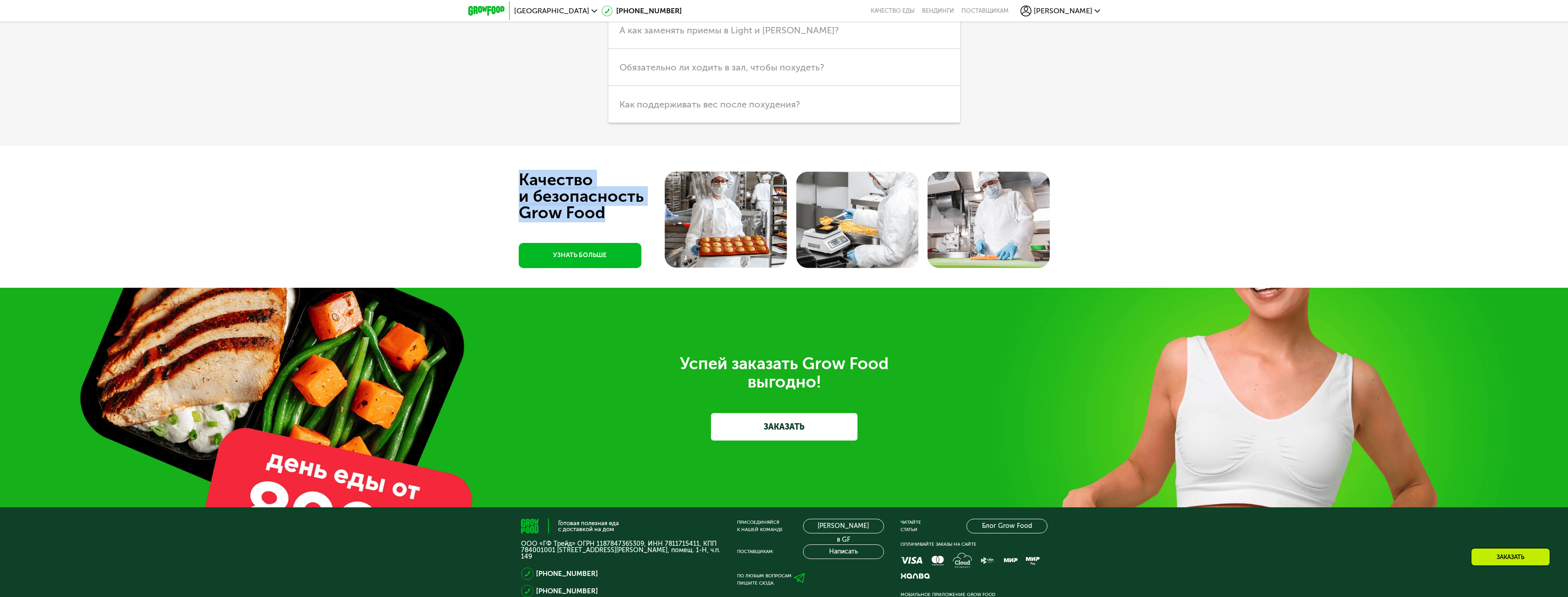
drag, startPoint x: 522, startPoint y: 176, endPoint x: 623, endPoint y: 213, distance: 107.6
click at [623, 213] on div "Качество и безопасность Grow Food" at bounding box center [598, 196] width 159 height 49
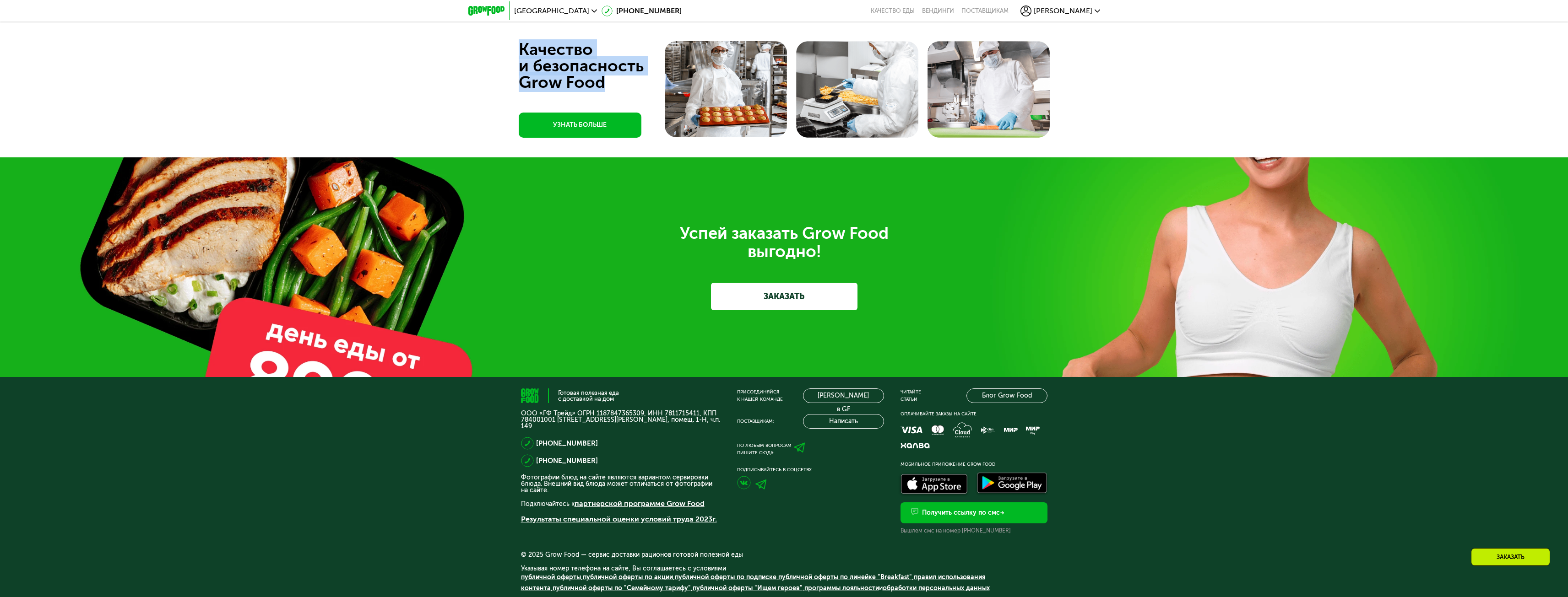
scroll to position [3613, 0]
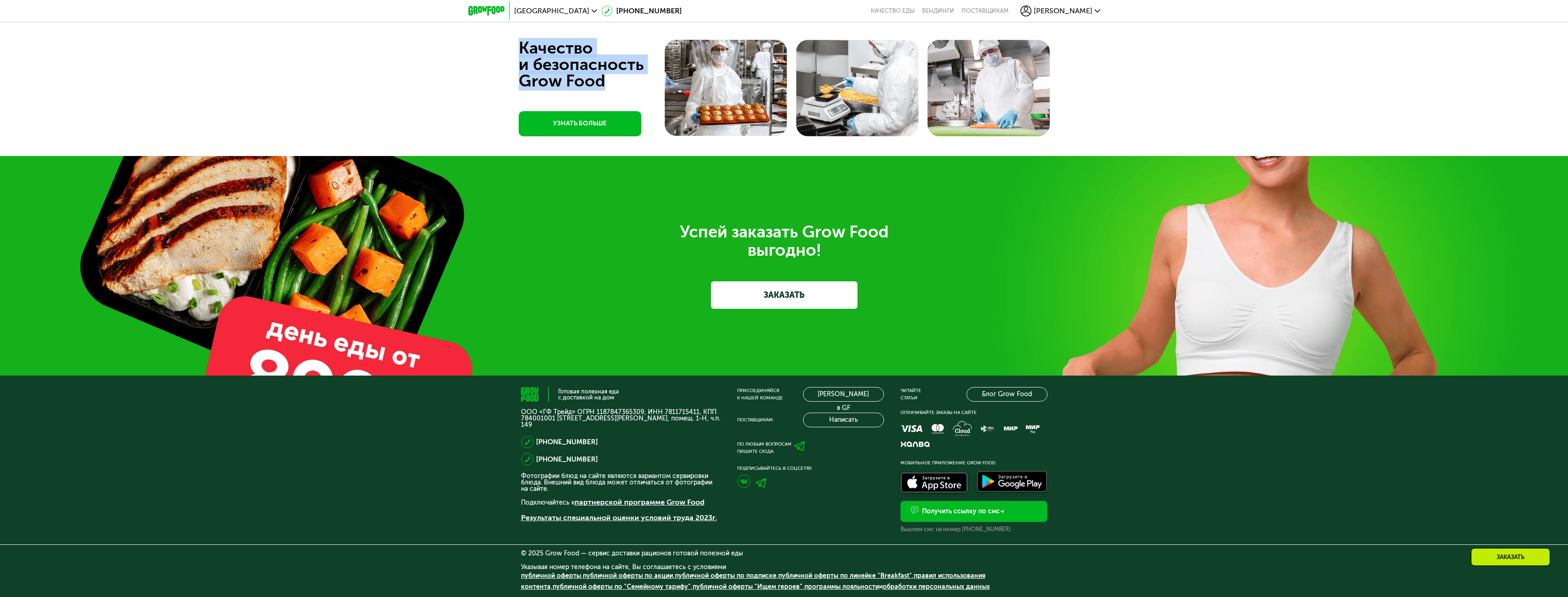
click at [786, 303] on link "ЗАКАЗАТЬ" at bounding box center [784, 295] width 147 height 27
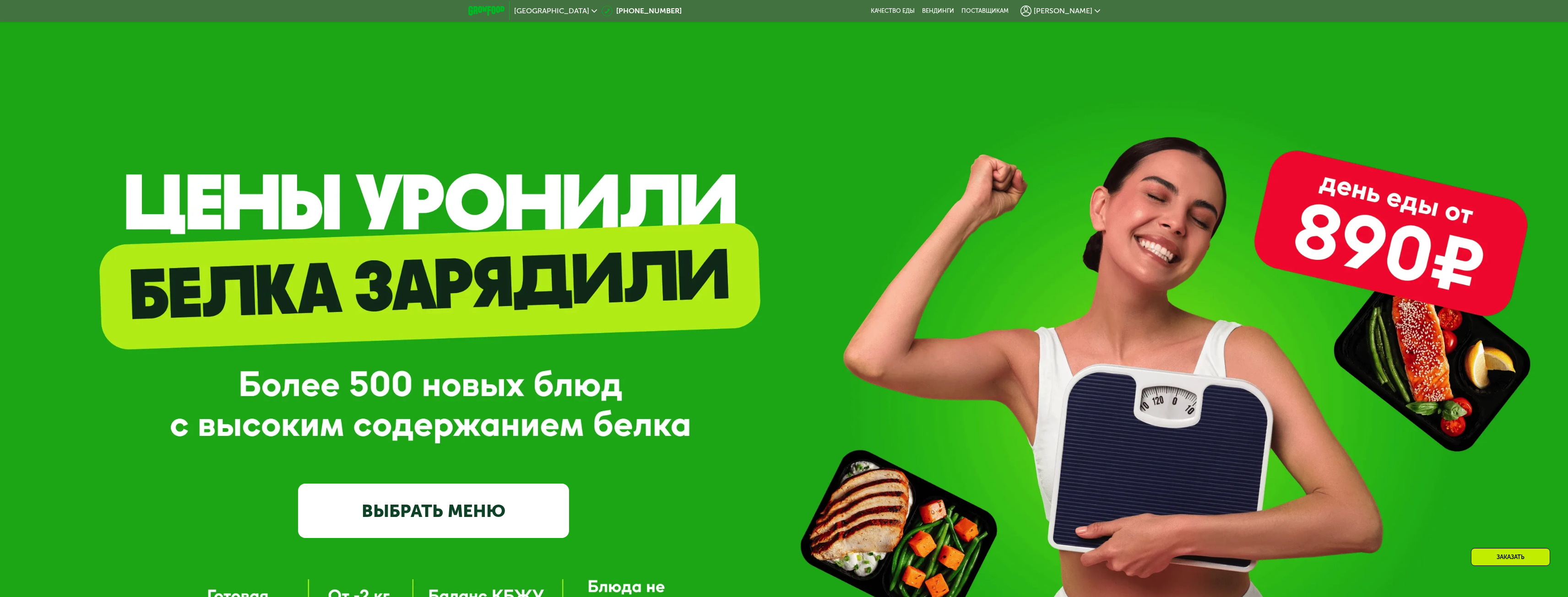
scroll to position [0, 0]
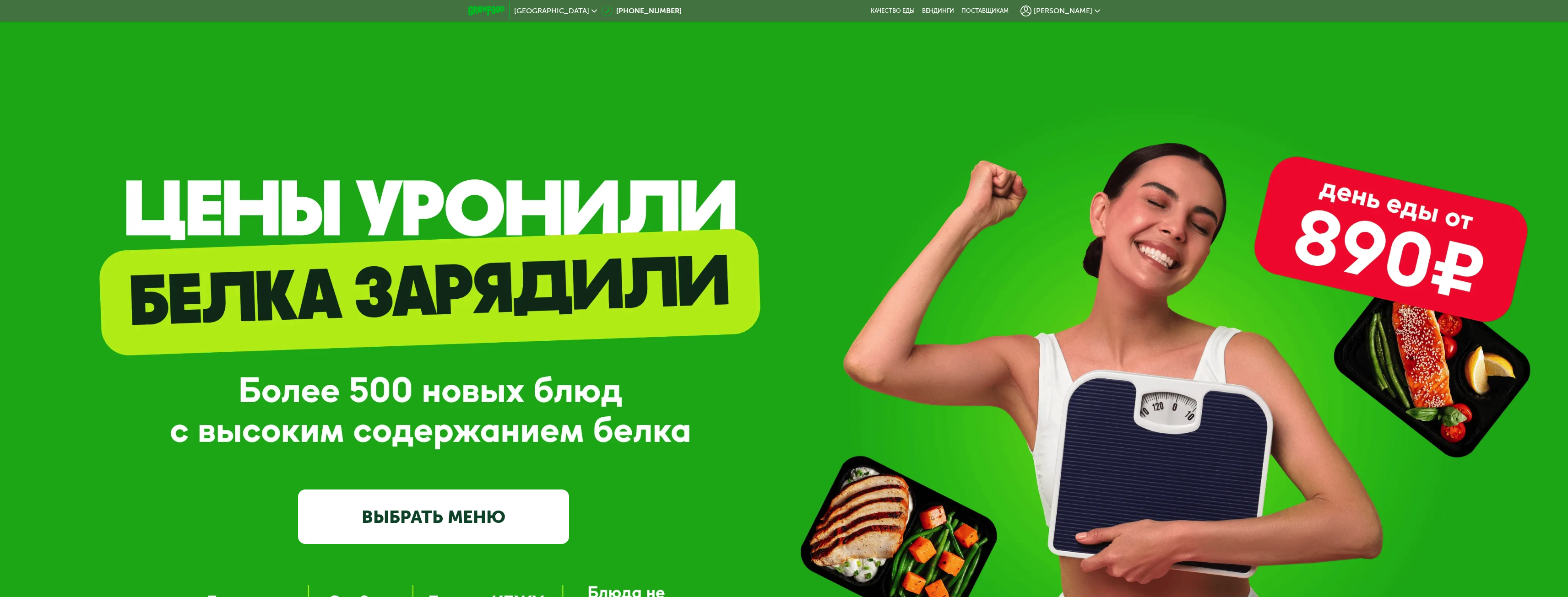
click at [537, 10] on span "[GEOGRAPHIC_DATA]" at bounding box center [551, 11] width 75 height 7
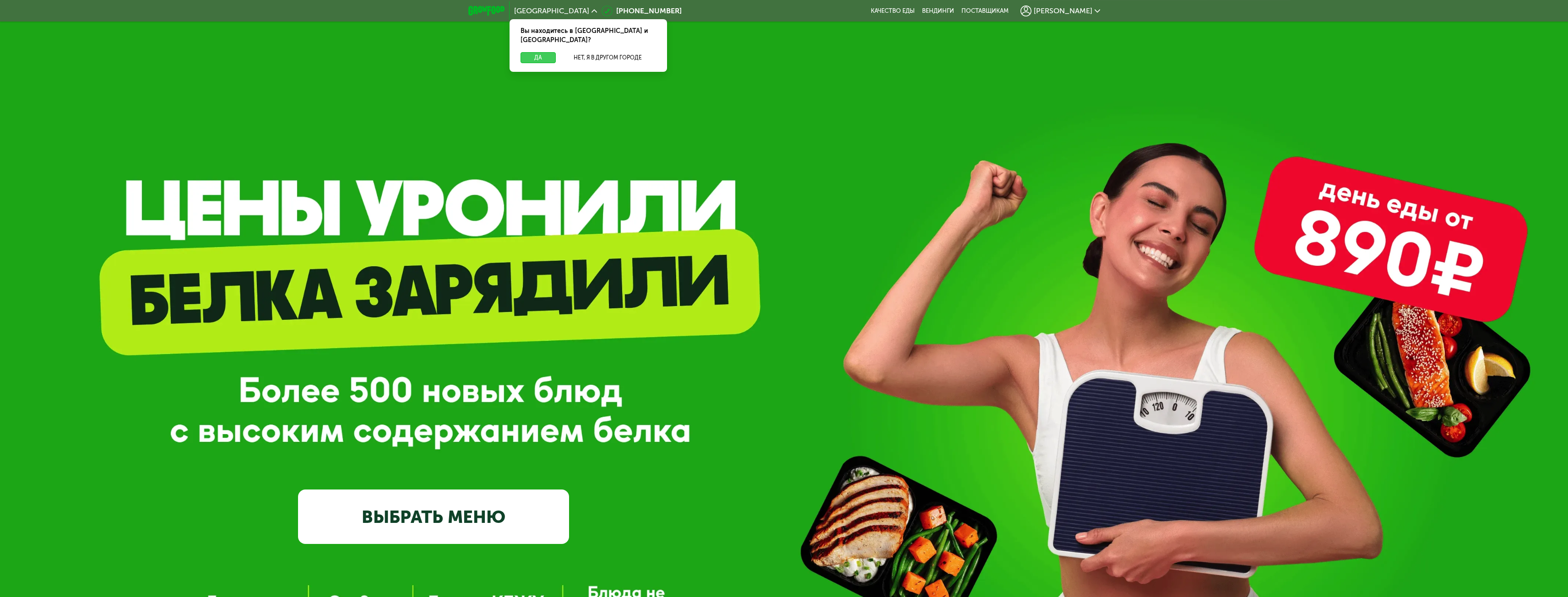
click at [540, 52] on button "Да" at bounding box center [538, 57] width 35 height 11
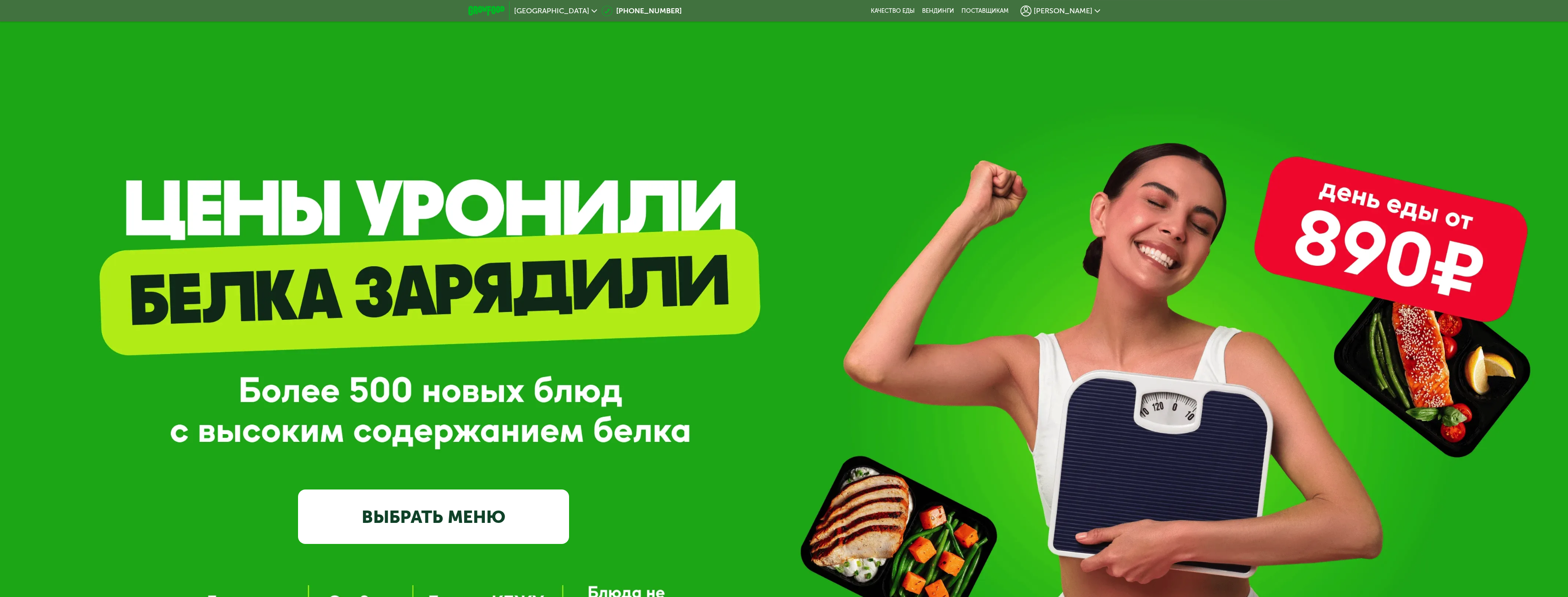
click at [1086, 12] on span "[PERSON_NAME]" at bounding box center [1063, 11] width 59 height 7
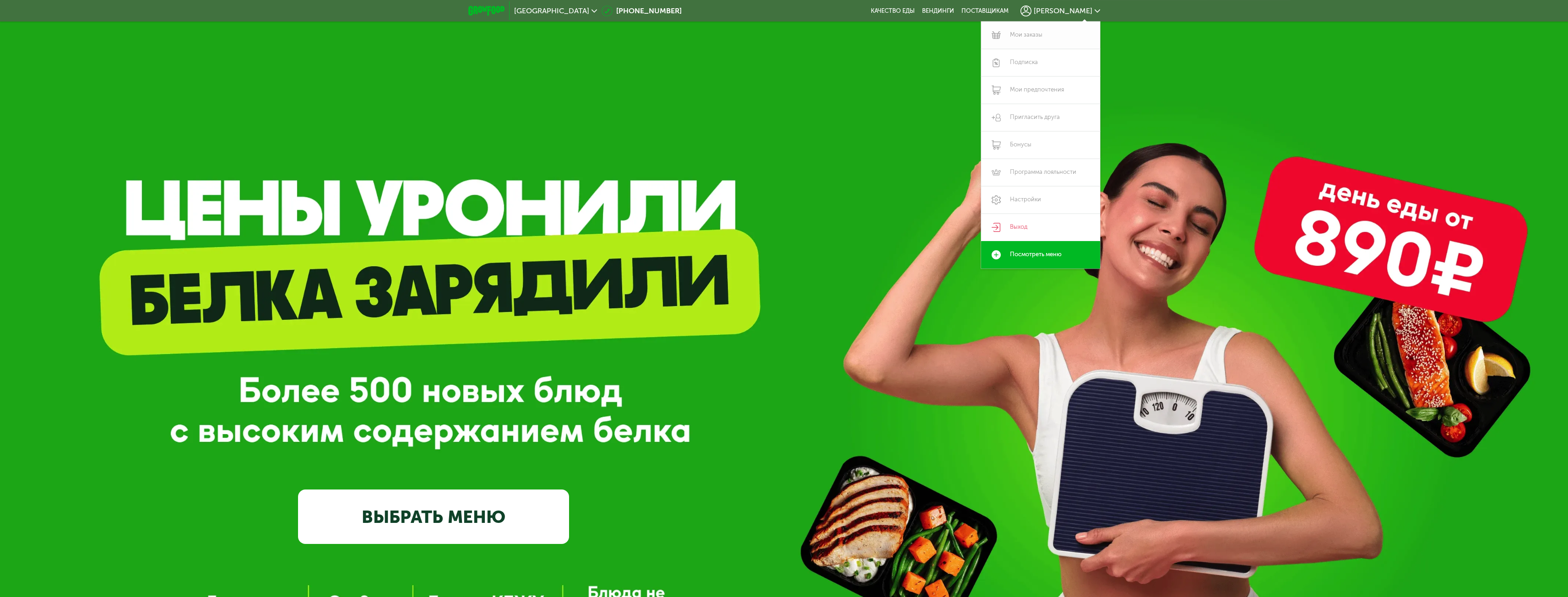
click at [1012, 34] on link "Мои заказы" at bounding box center [1040, 35] width 119 height 27
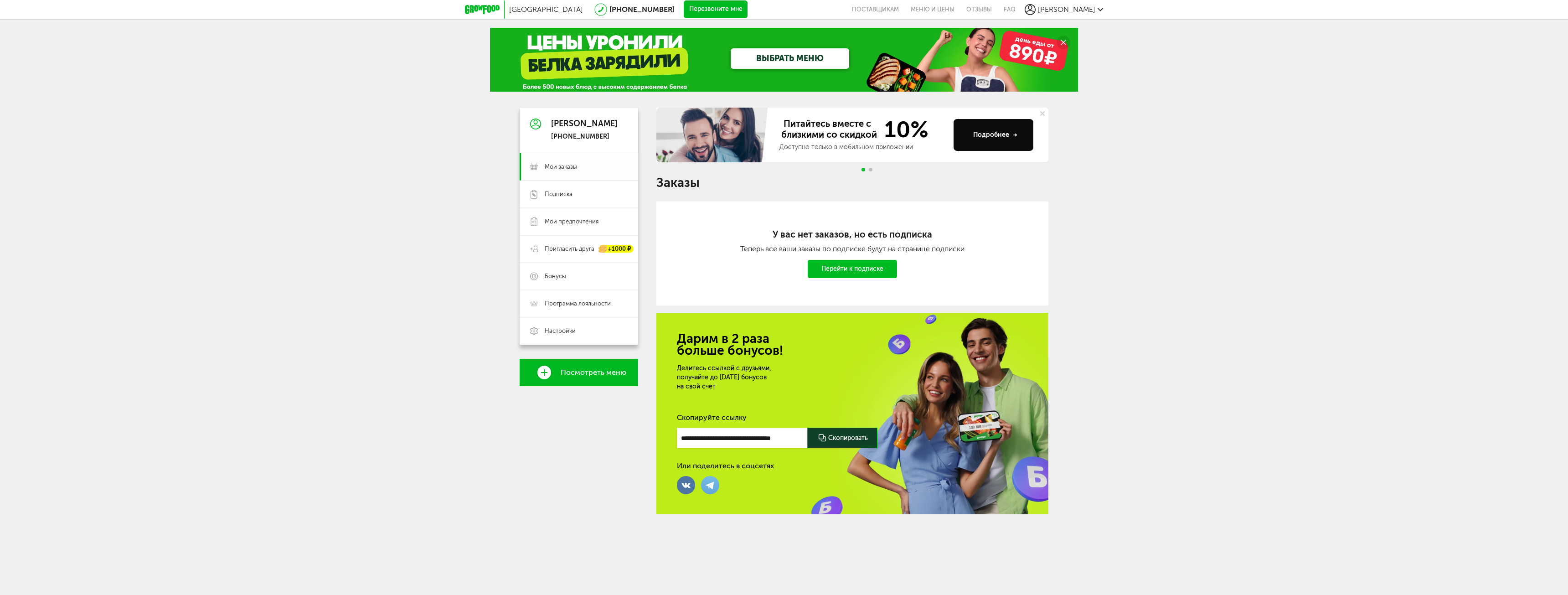
click at [607, 165] on span "Мои заказы" at bounding box center [586, 166] width 83 height 8
click at [578, 220] on span "Мои предпочтения" at bounding box center [572, 221] width 54 height 8
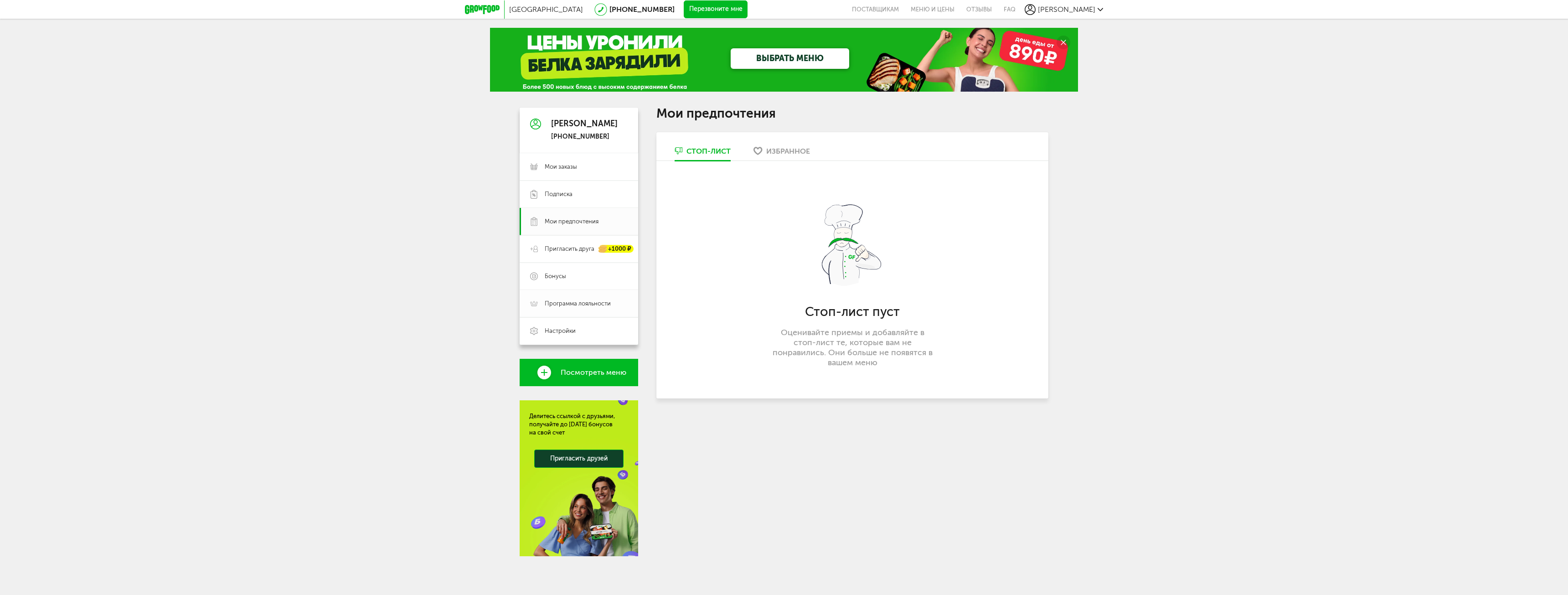
click at [561, 311] on link "Программа лояльности" at bounding box center [579, 303] width 119 height 27
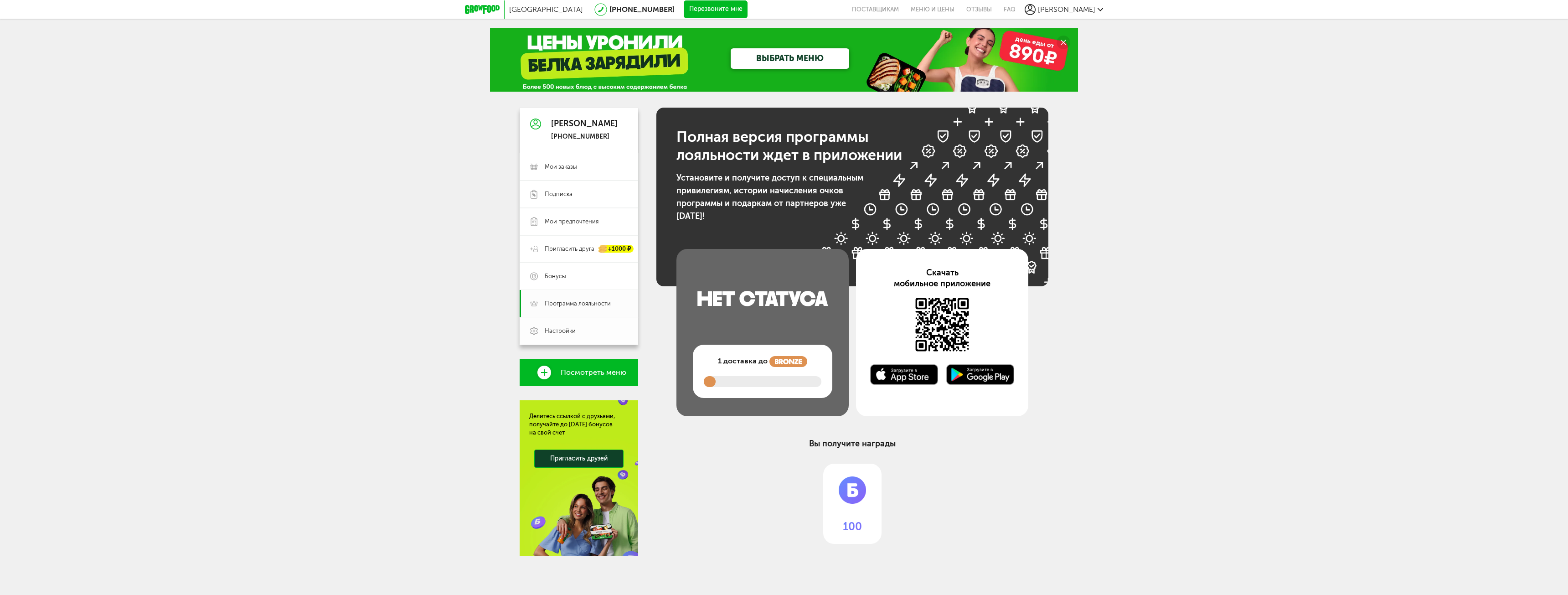
click at [573, 334] on span "Настройки" at bounding box center [560, 331] width 31 height 8
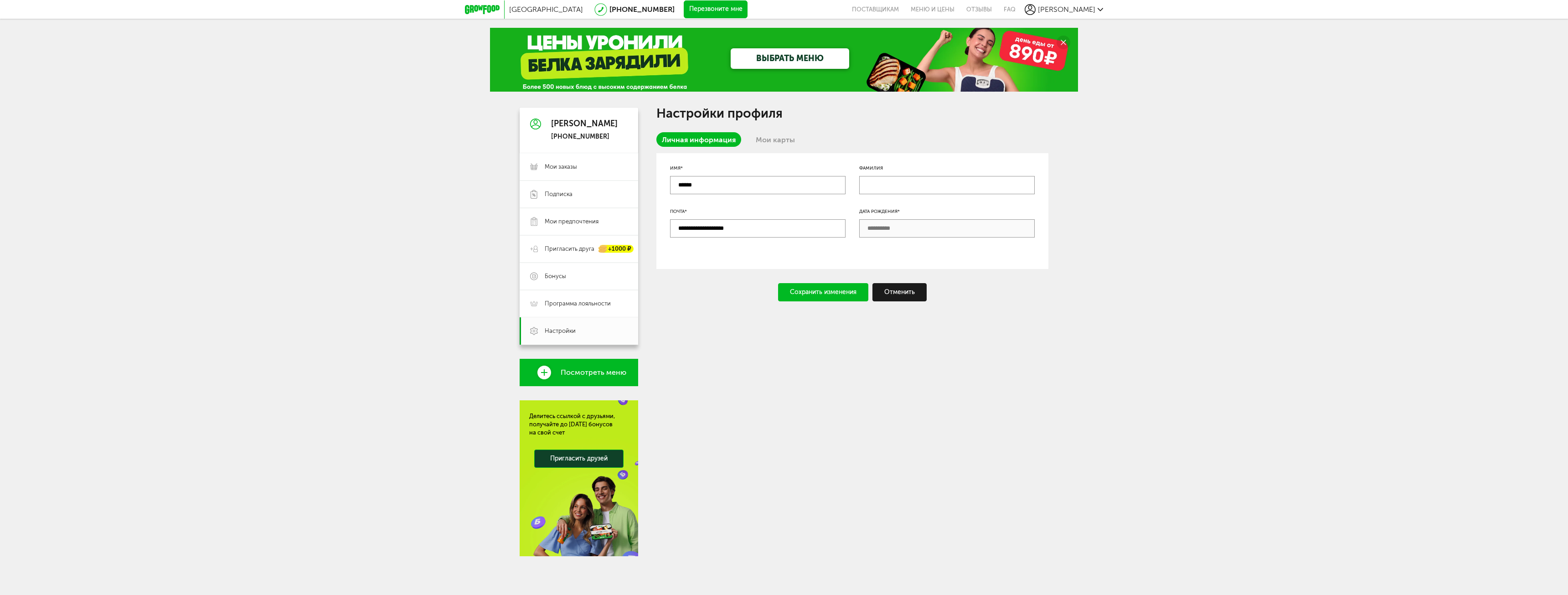
click at [570, 370] on span "Посмотреть меню" at bounding box center [593, 372] width 66 height 8
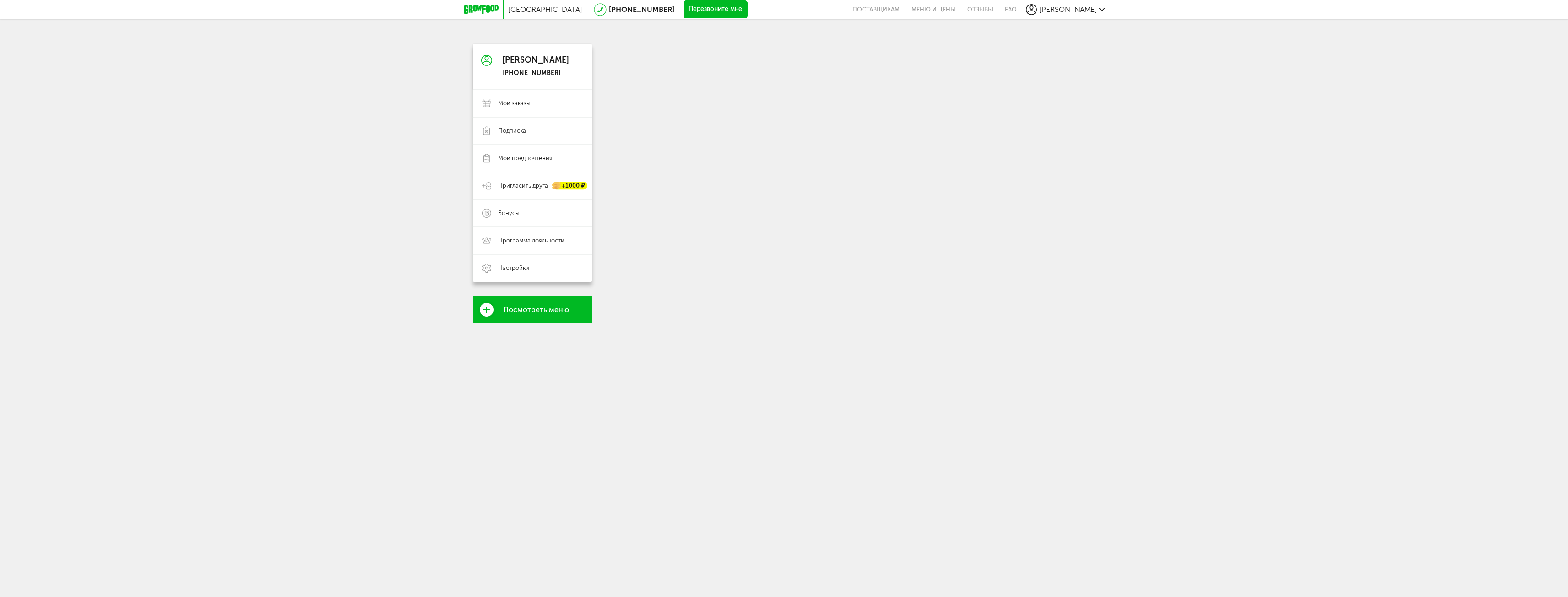
click at [496, 309] on link "Посмотреть меню" at bounding box center [532, 309] width 119 height 27
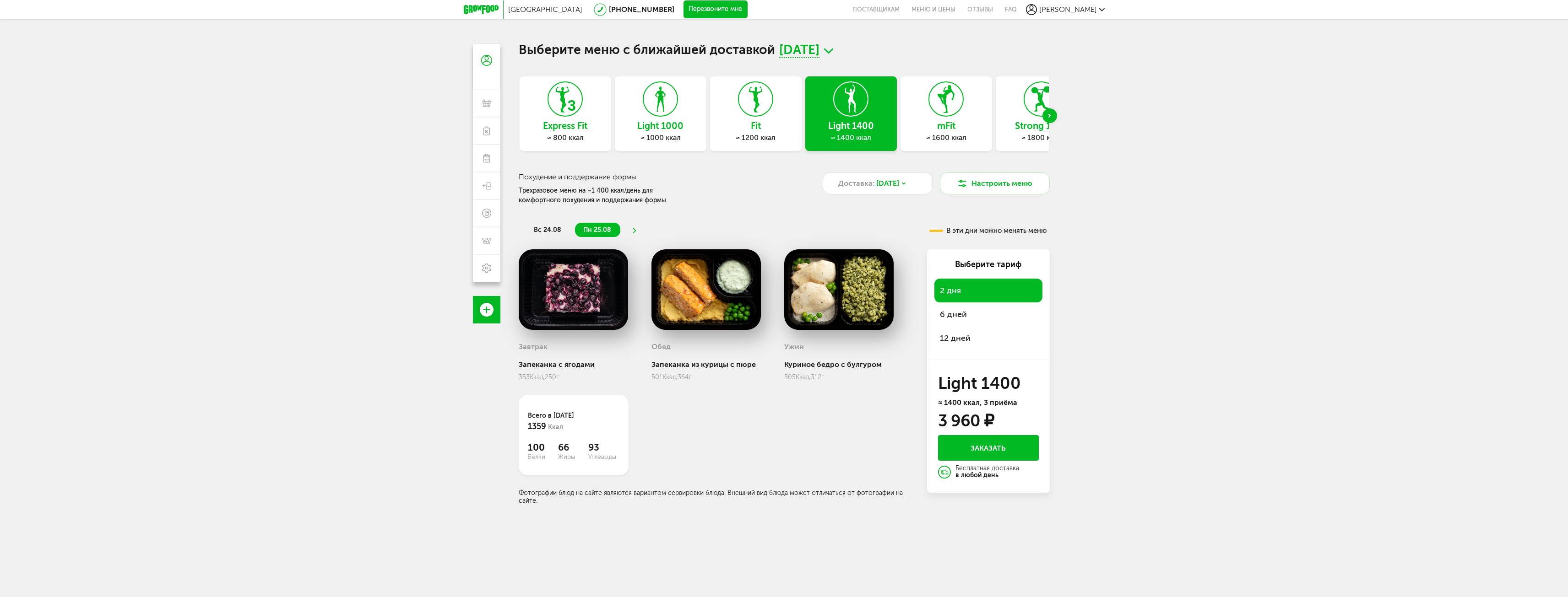
click at [819, 51] on span "[DATE]" at bounding box center [800, 51] width 40 height 14
click at [955, 313] on span "6 дней" at bounding box center [953, 314] width 27 height 10
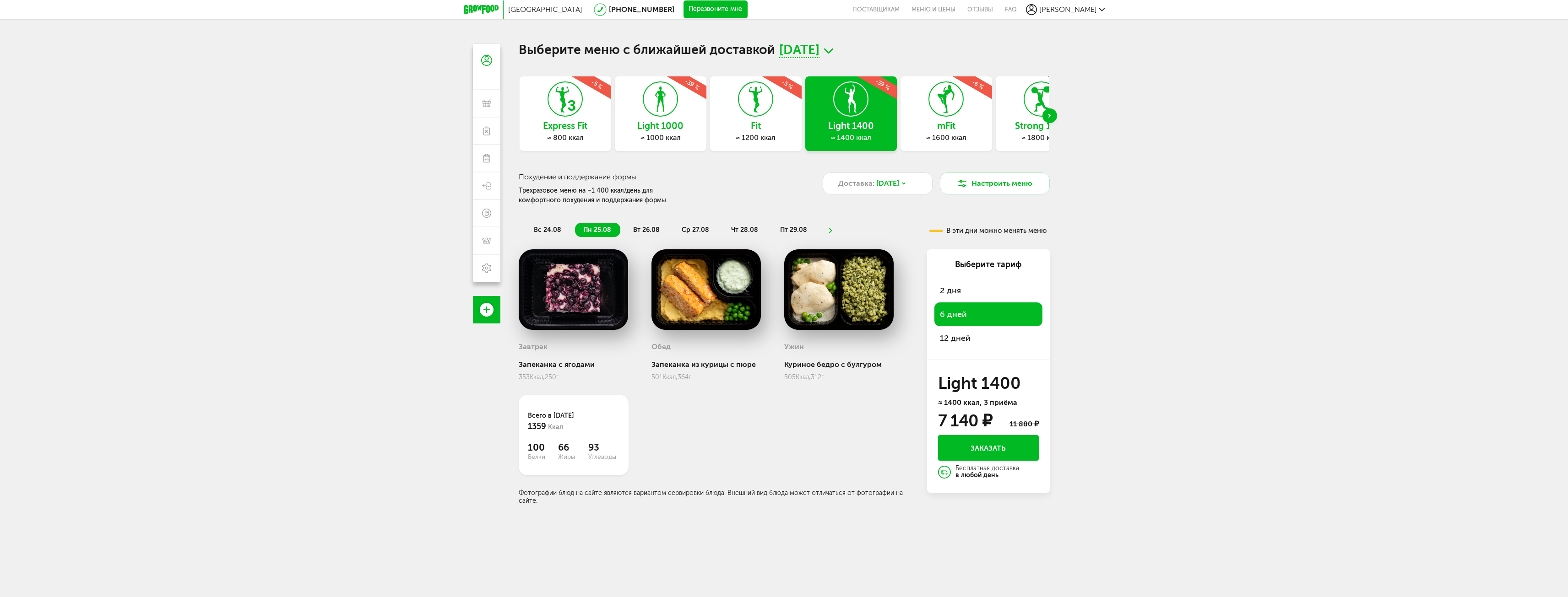
click at [1043, 115] on div "Next slide" at bounding box center [1050, 115] width 15 height 15
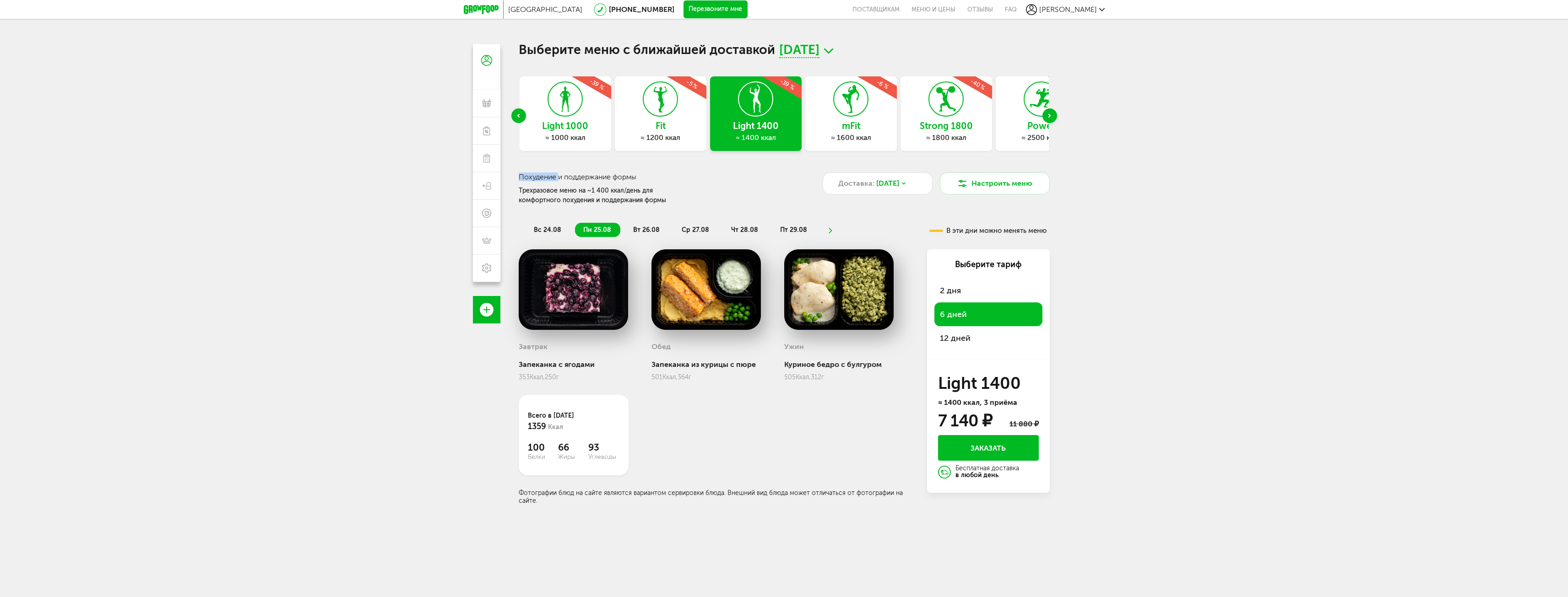
click at [1045, 115] on div "Next slide" at bounding box center [1050, 115] width 15 height 15
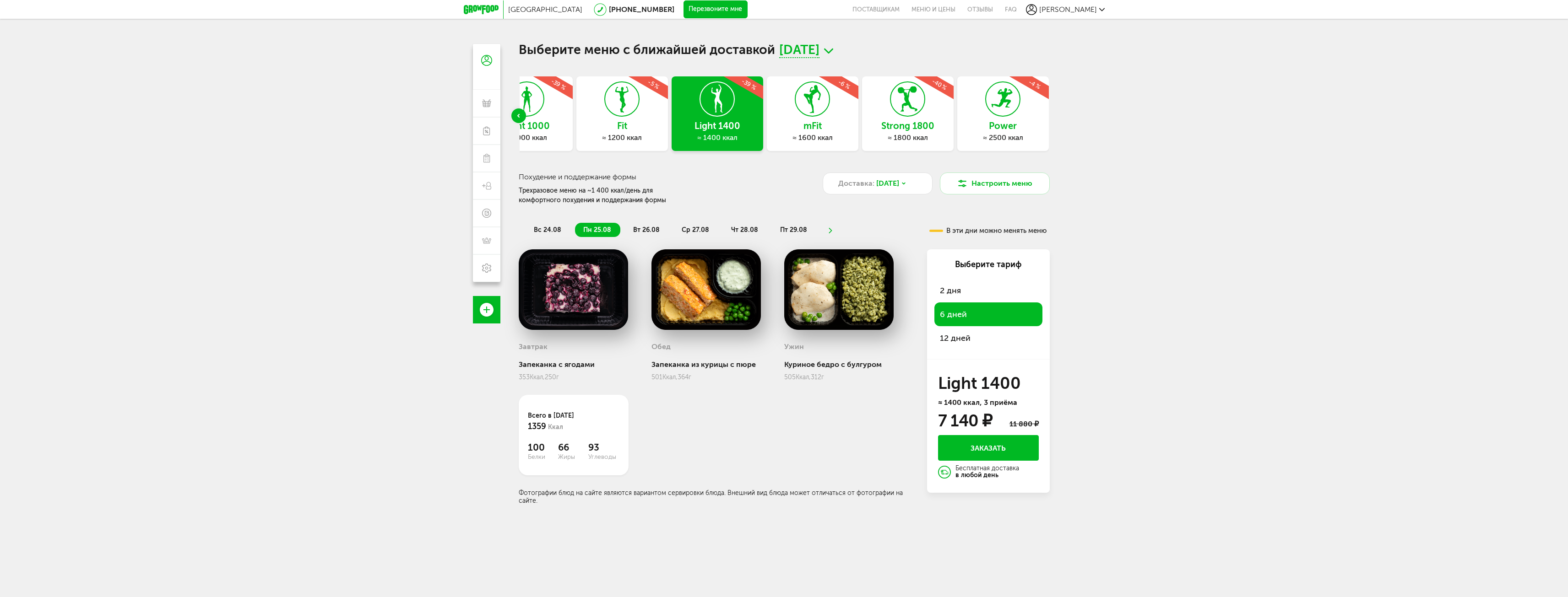
click at [668, 210] on div "Express Fit ≈ 800 ккал -5 % Light 1000 ≈ 1000 ккал -39 % Fit ≈ 1200 ккал -5 % L…" at bounding box center [784, 290] width 531 height 428
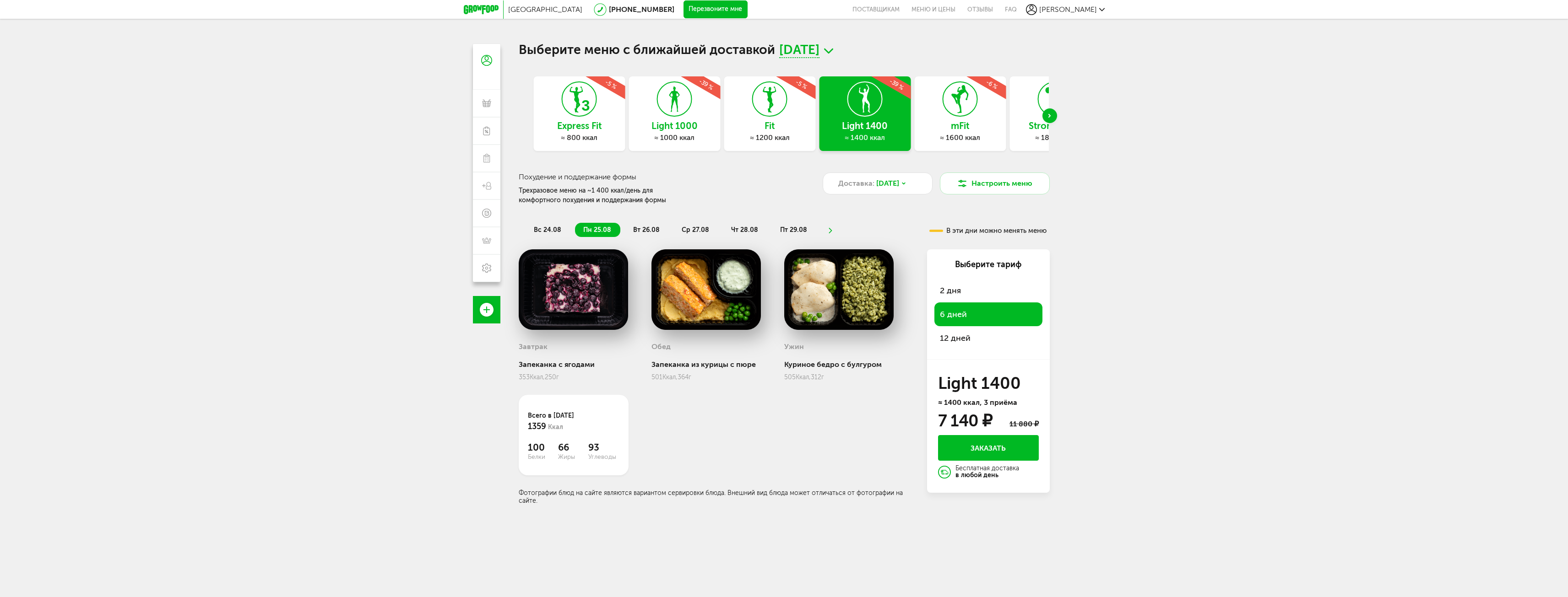
click at [938, 123] on div "mFit ≈ 1600 ккал -6 %" at bounding box center [960, 114] width 92 height 75
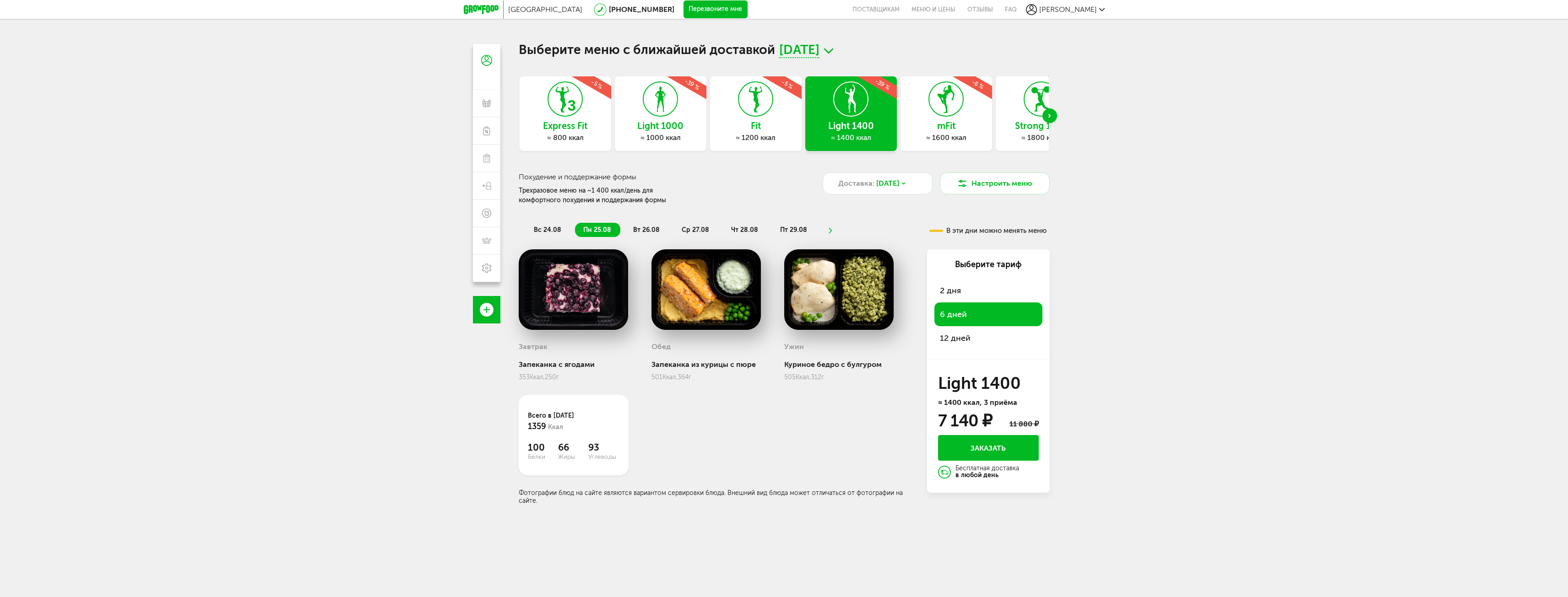
click at [664, 112] on icon at bounding box center [660, 99] width 34 height 34
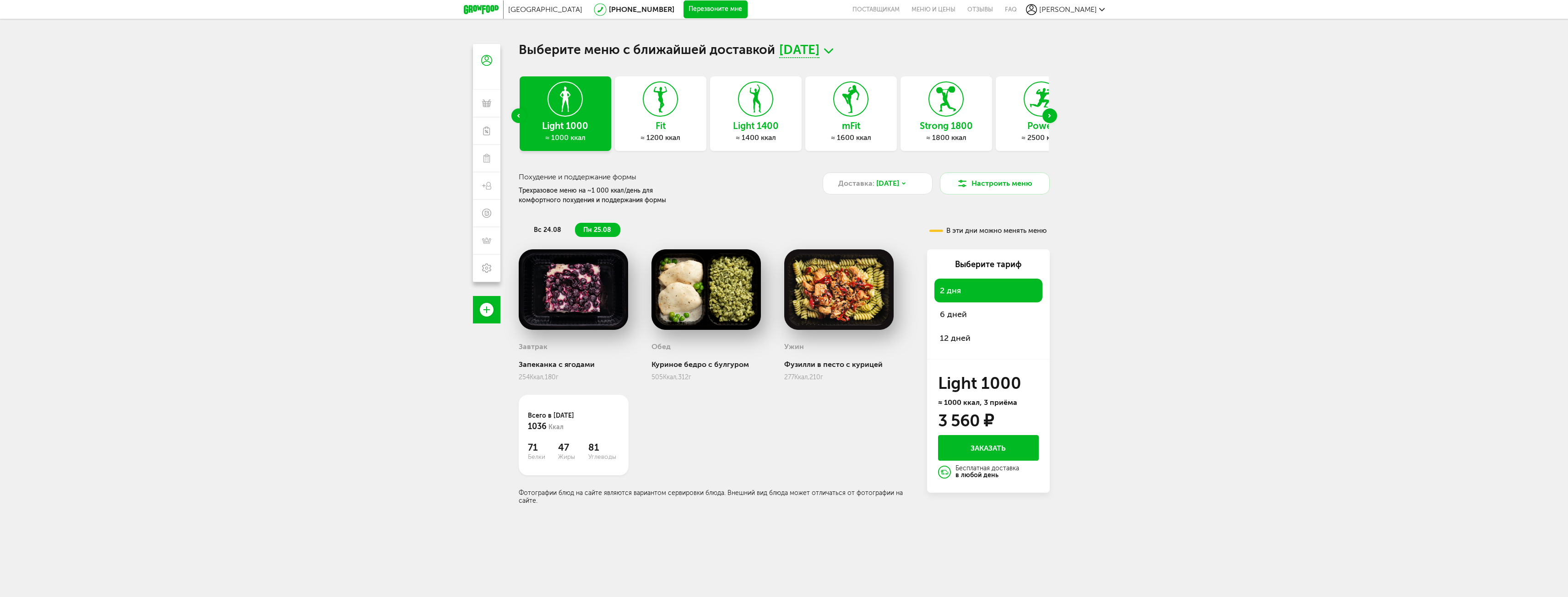
click at [960, 317] on span "6 дней" at bounding box center [953, 314] width 27 height 10
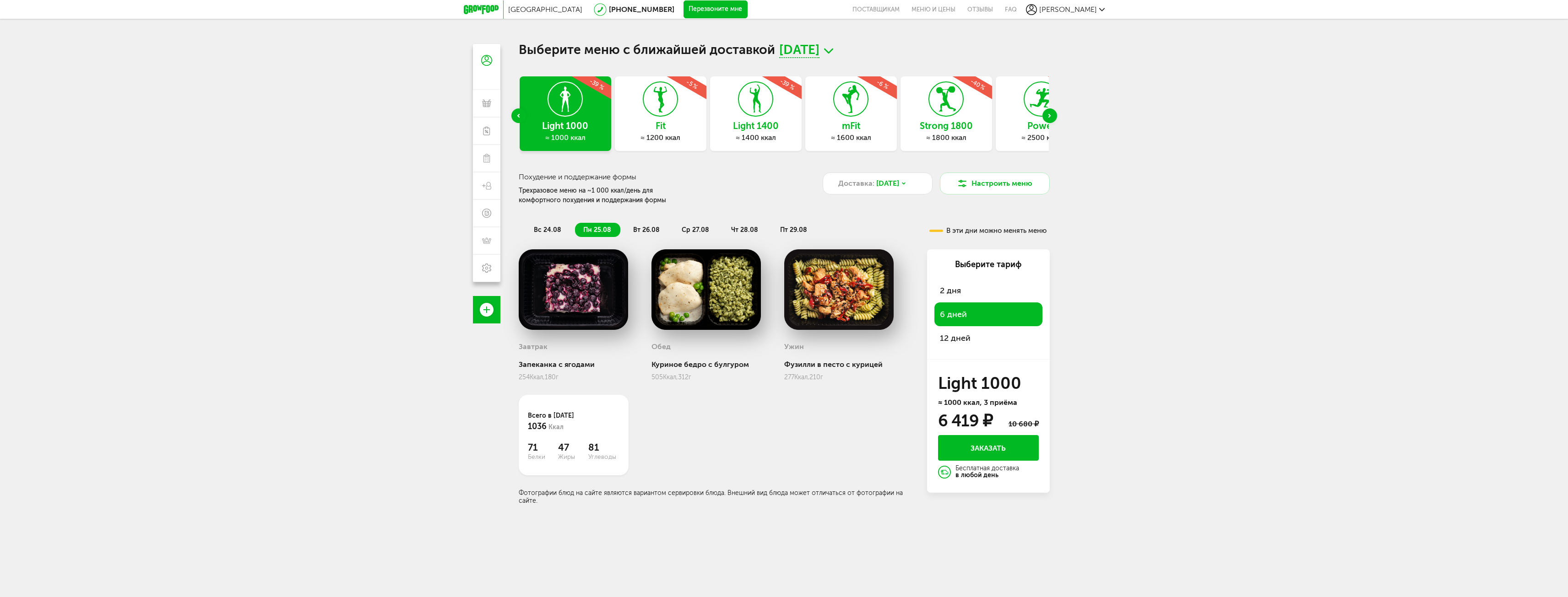
click at [859, 126] on h3 "mFit" at bounding box center [851, 126] width 92 height 10
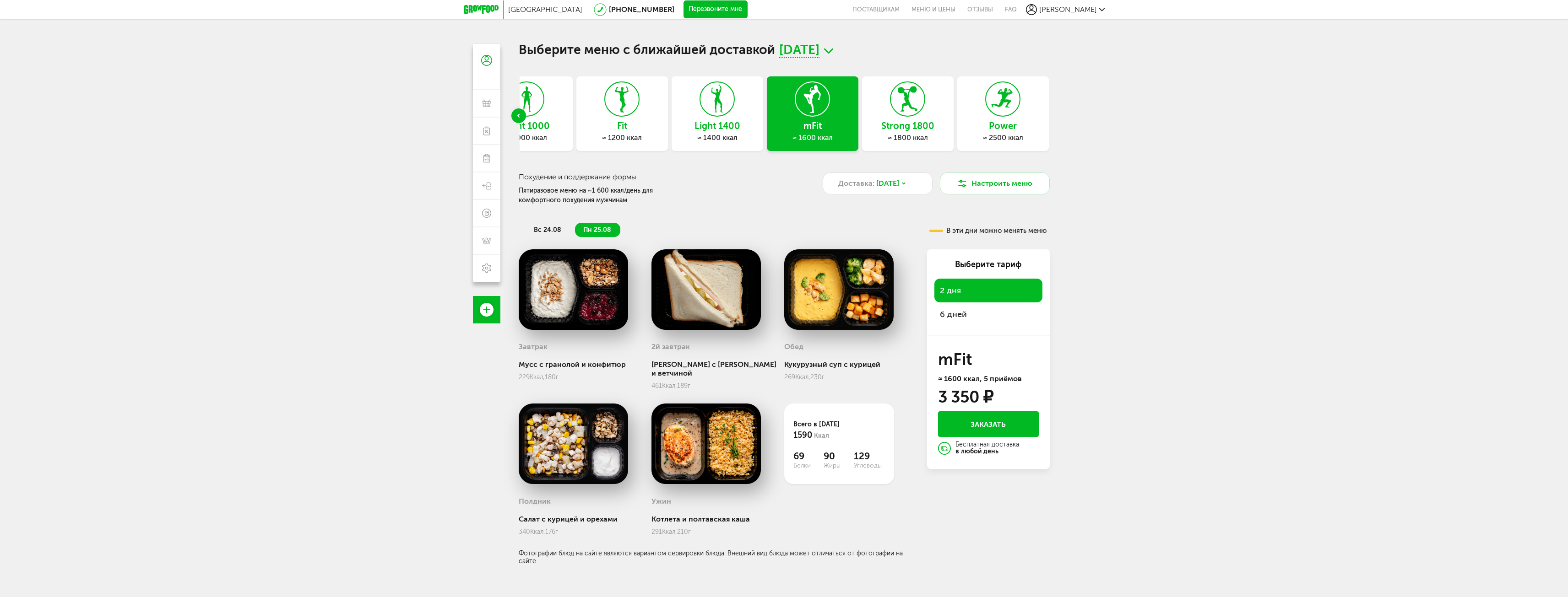
click at [955, 315] on span "6 дней" at bounding box center [953, 314] width 27 height 10
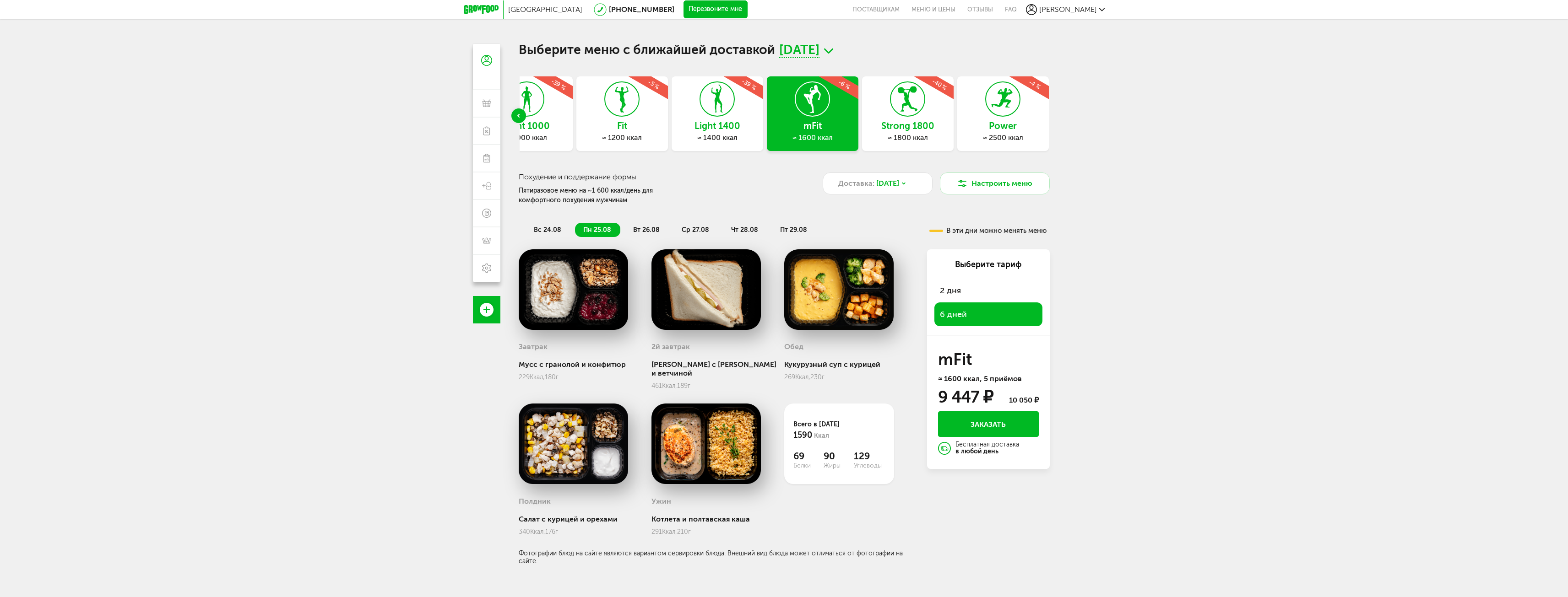
drag, startPoint x: 938, startPoint y: 398, endPoint x: 1021, endPoint y: 403, distance: 83.2
click at [1021, 403] on div "9 447 ₽ 10 050 ₽" at bounding box center [988, 397] width 101 height 15
click at [1127, 387] on div "Москва [PHONE_NUMBER] Перезвоните мне поставщикам Меню и цены Отзывы FAQ [PERSO…" at bounding box center [784, 339] width 1568 height 678
drag, startPoint x: 938, startPoint y: 396, endPoint x: 1014, endPoint y: 403, distance: 76.3
click at [1014, 403] on div "9 447 ₽ 10 050 ₽" at bounding box center [988, 397] width 101 height 15
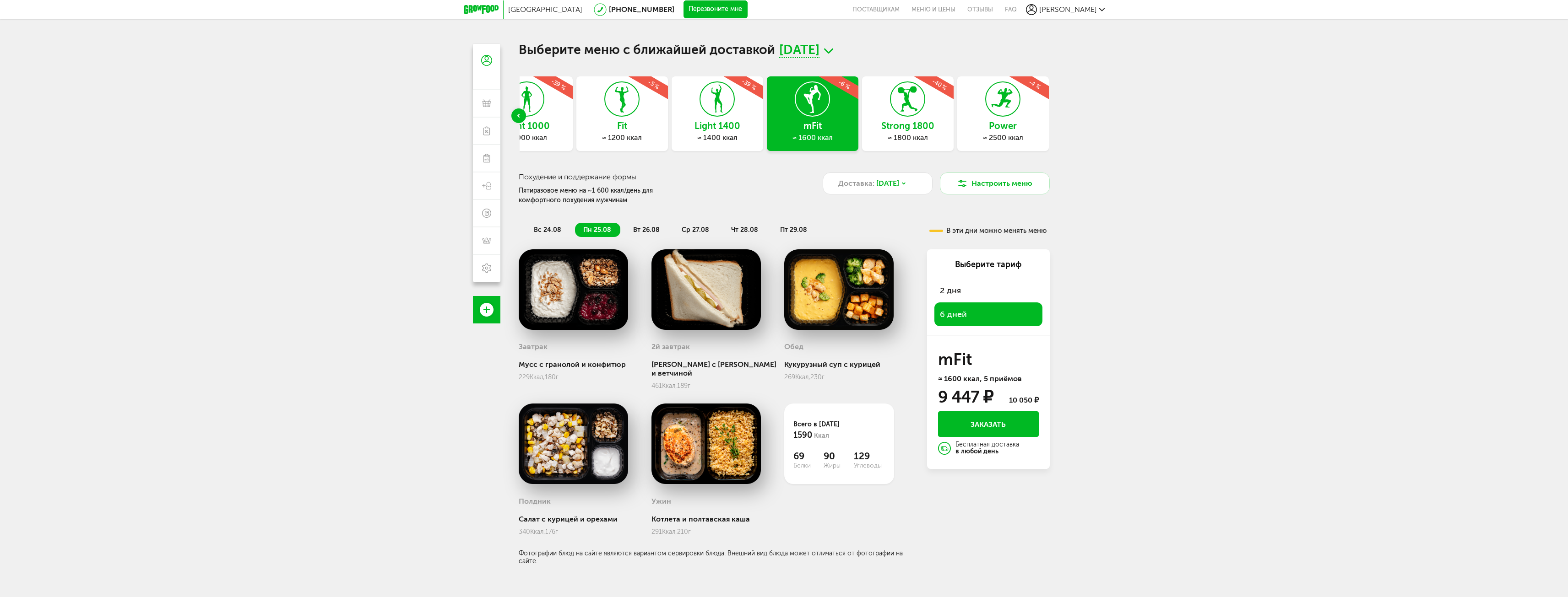
click at [938, 397] on div "9 447 ₽" at bounding box center [965, 397] width 55 height 15
drag, startPoint x: 935, startPoint y: 396, endPoint x: 986, endPoint y: 406, distance: 52.0
click at [986, 406] on div "Выберите тариф 2 дня 6 дней mFit ≈ 1600 ккал, 5 приёмов 9 447 ₽ 10 050 ₽ Заказа…" at bounding box center [988, 359] width 123 height 219
